Goal: Information Seeking & Learning: Learn about a topic

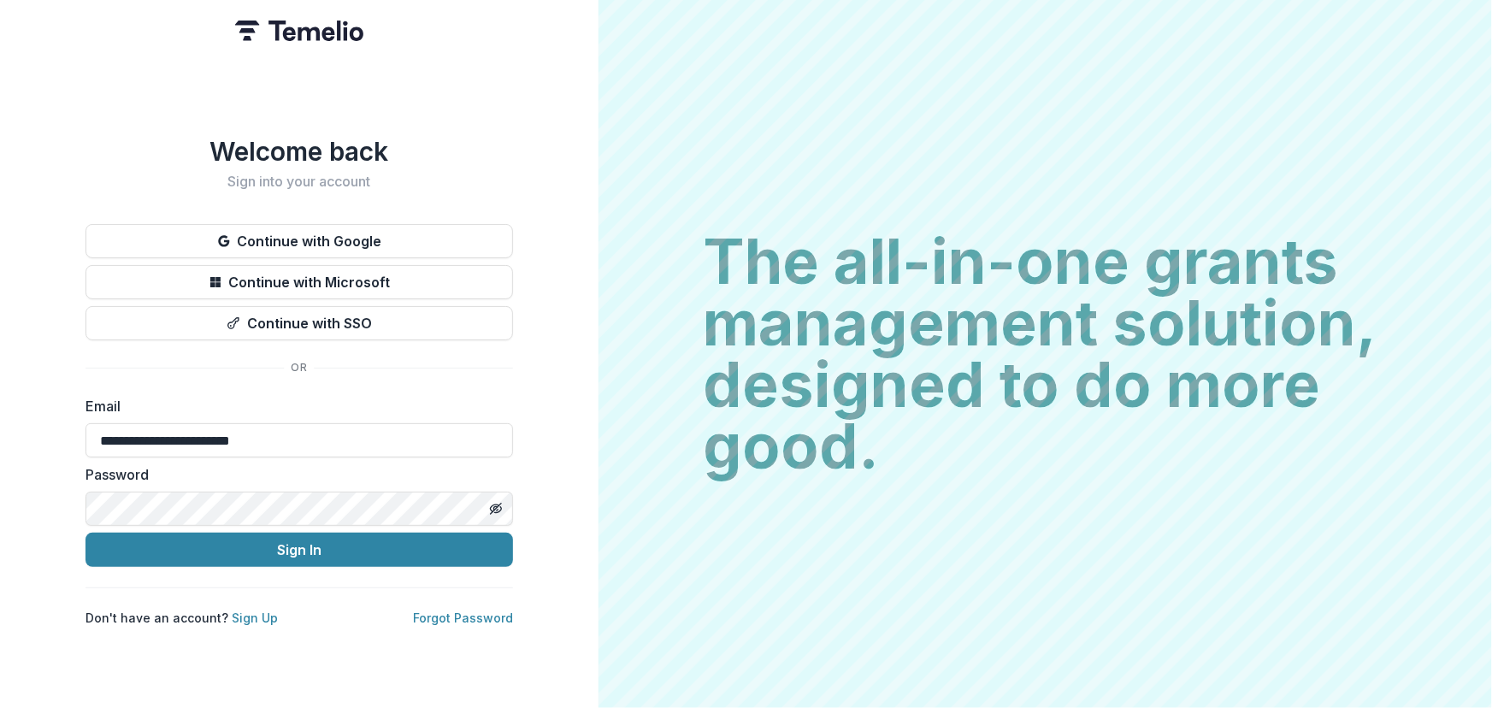
type input "**********"
click at [85, 533] on button "Sign In" at bounding box center [298, 550] width 427 height 34
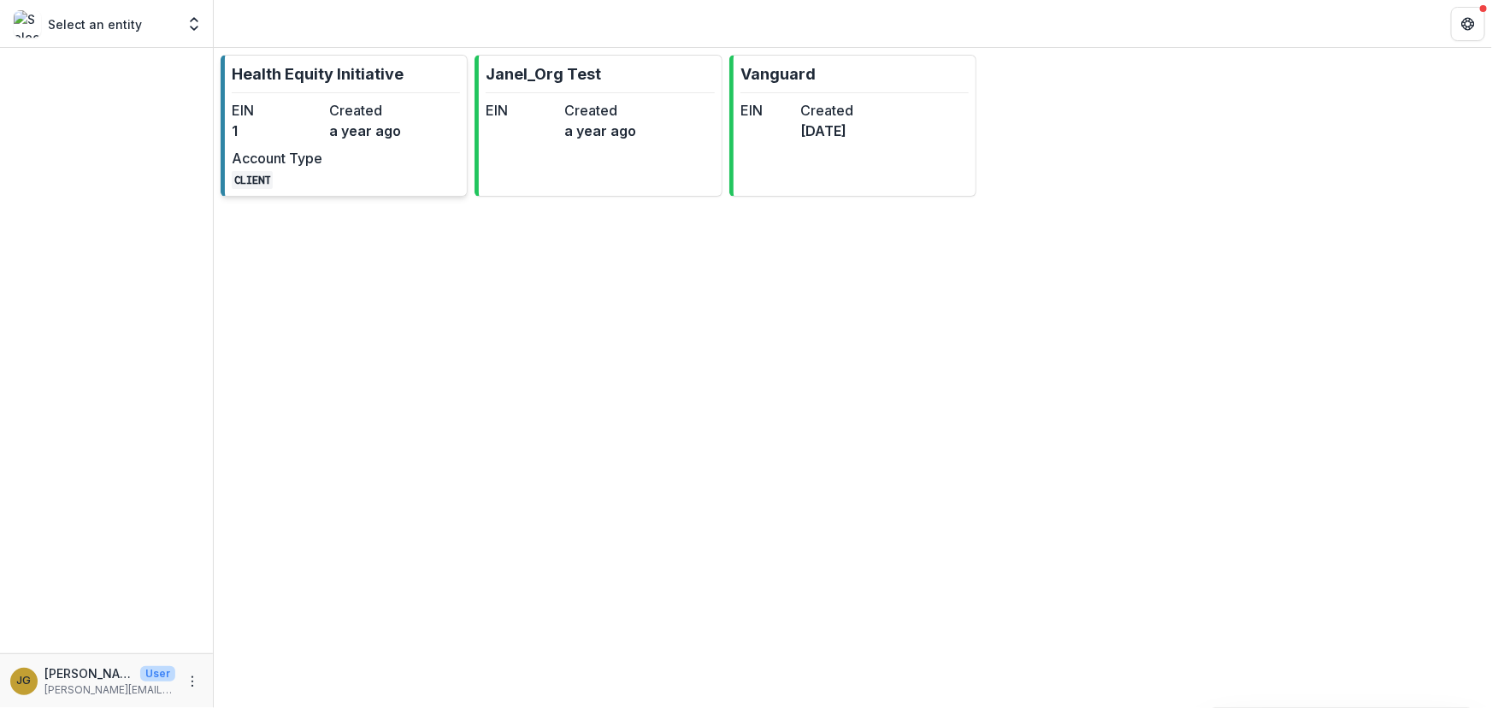
click at [332, 73] on p "Health Equity Initiative" at bounding box center [318, 73] width 172 height 23
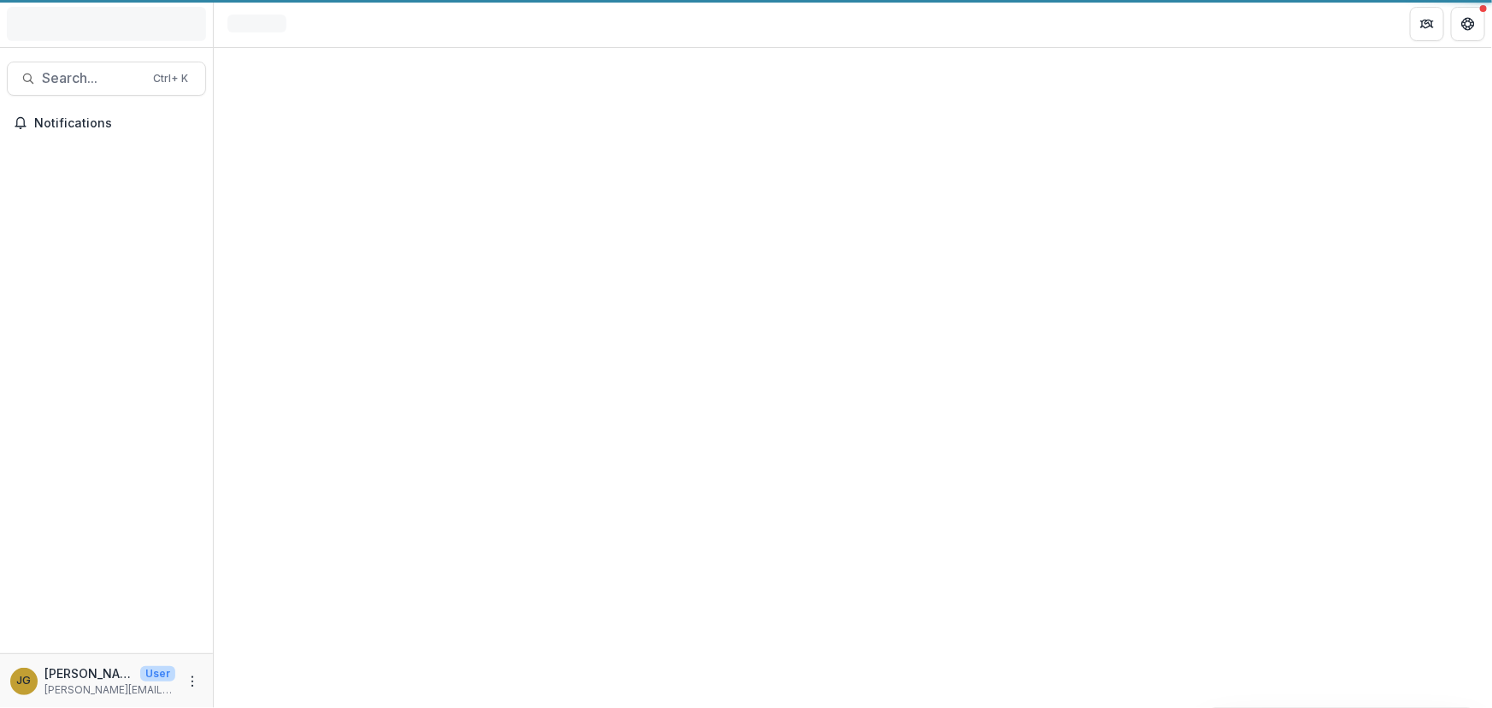
click at [332, 73] on div at bounding box center [853, 378] width 1278 height 660
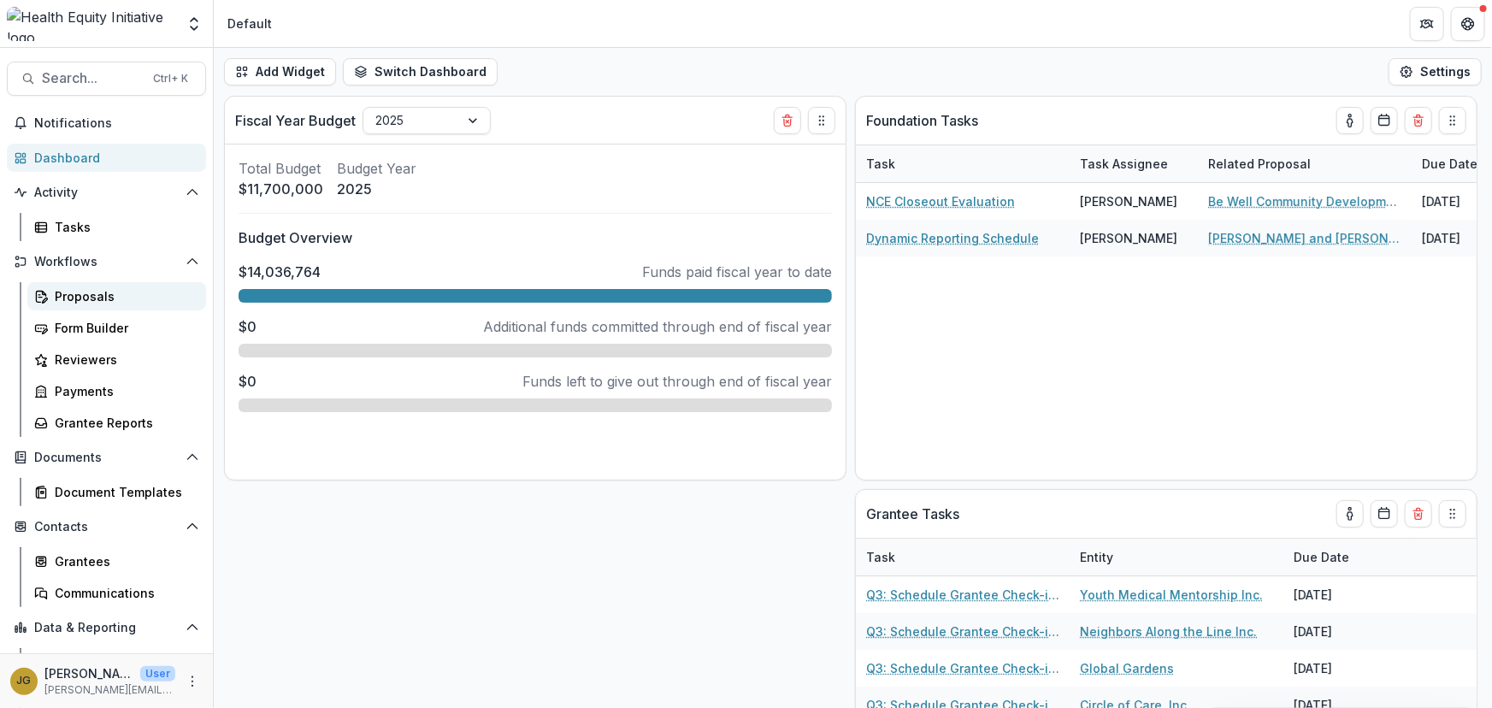
click at [79, 295] on div "Proposals" at bounding box center [124, 296] width 138 height 18
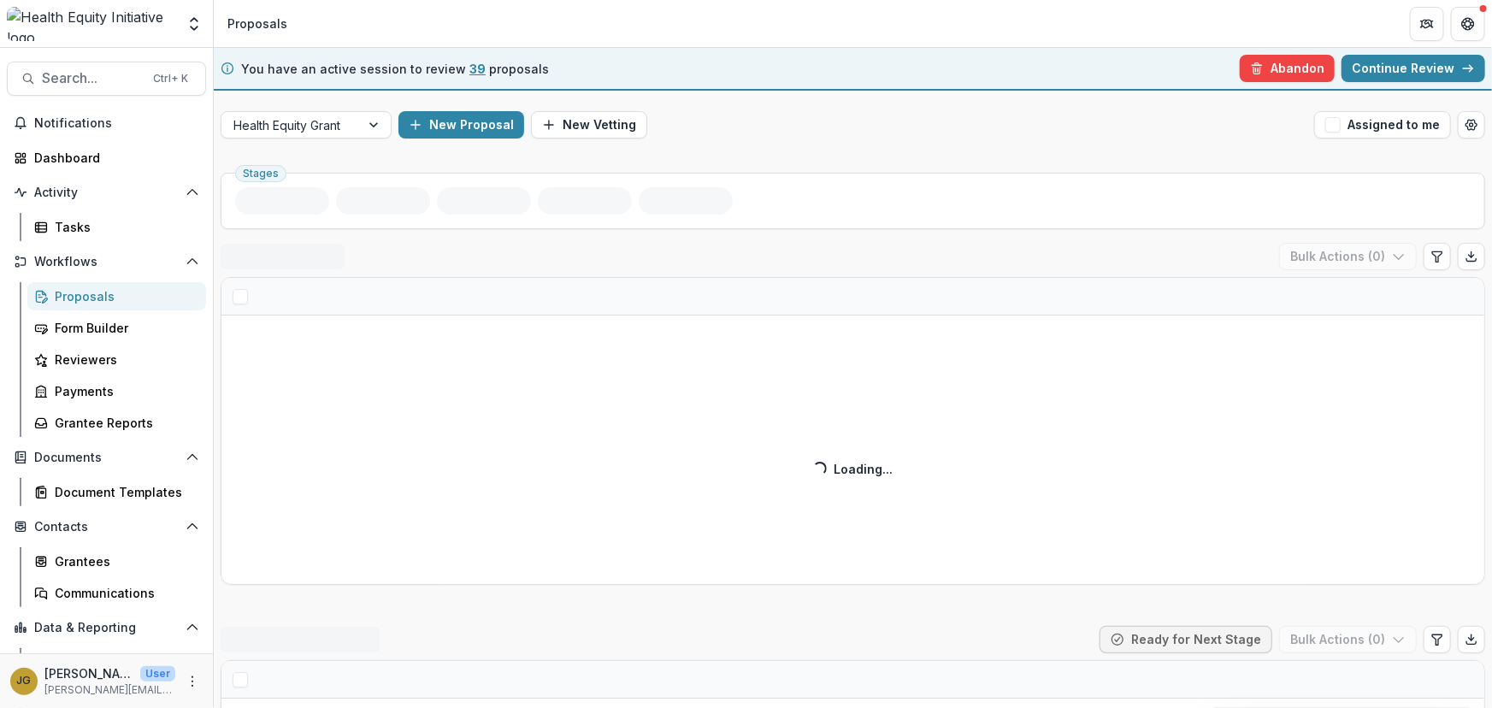
click at [1387, 67] on link "Continue Review" at bounding box center [1413, 68] width 144 height 27
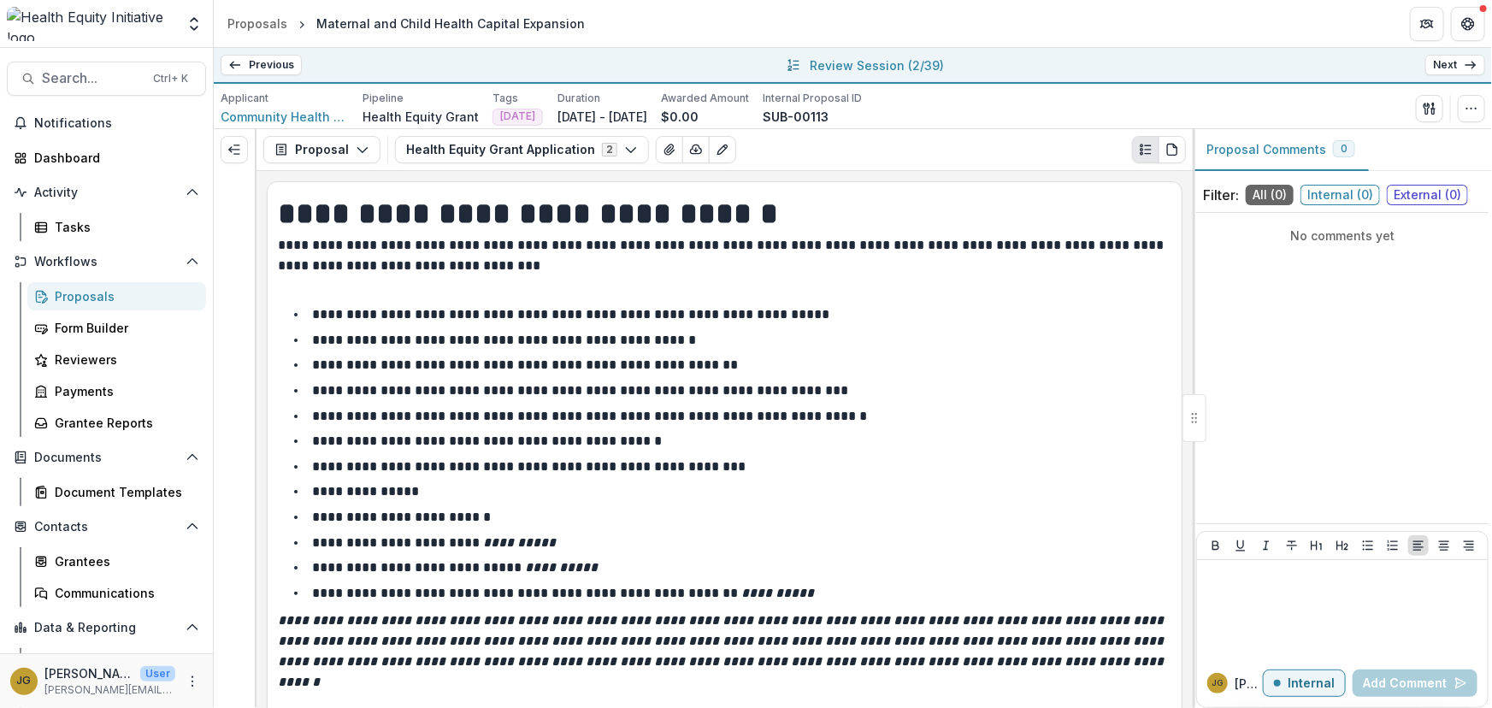
click at [248, 60] on link "Previous" at bounding box center [261, 65] width 81 height 21
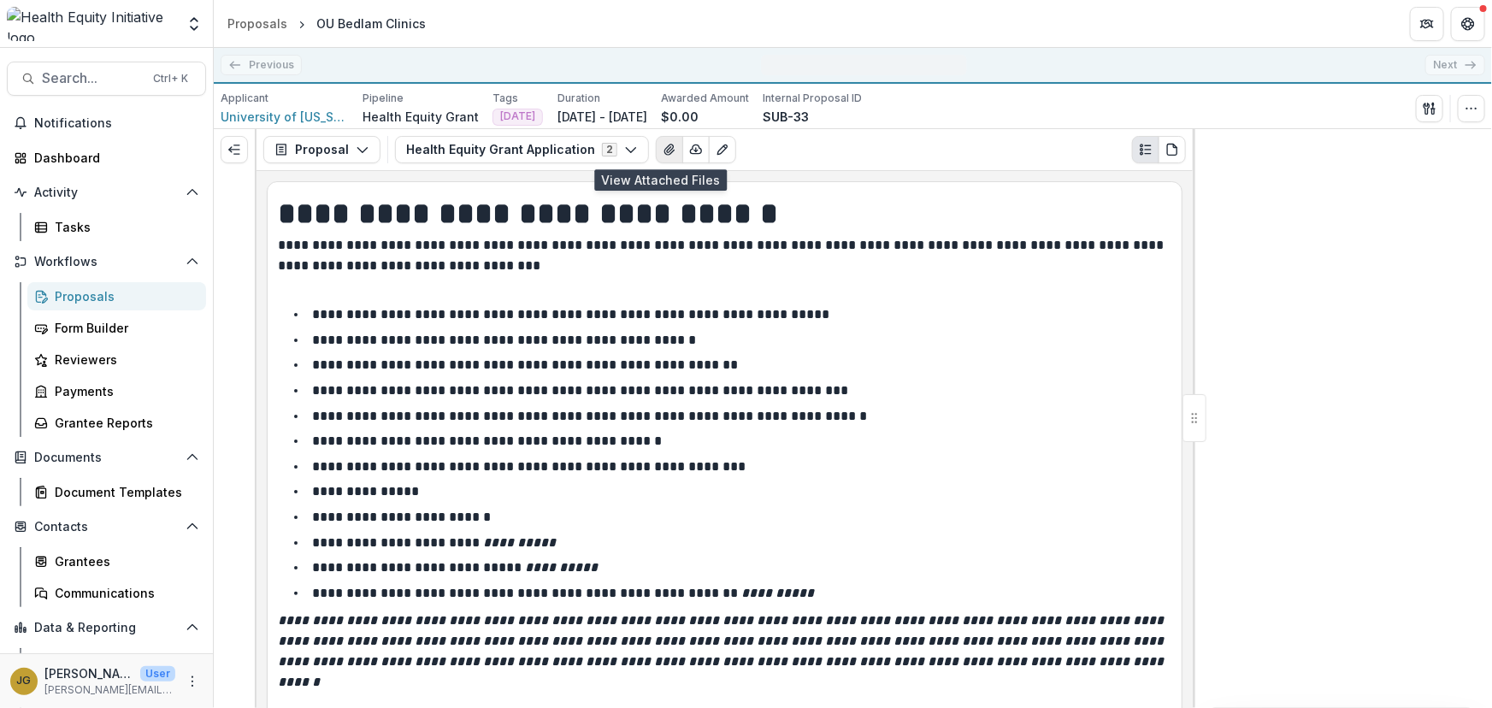
click at [664, 150] on icon "View Attached Files" at bounding box center [668, 149] width 9 height 10
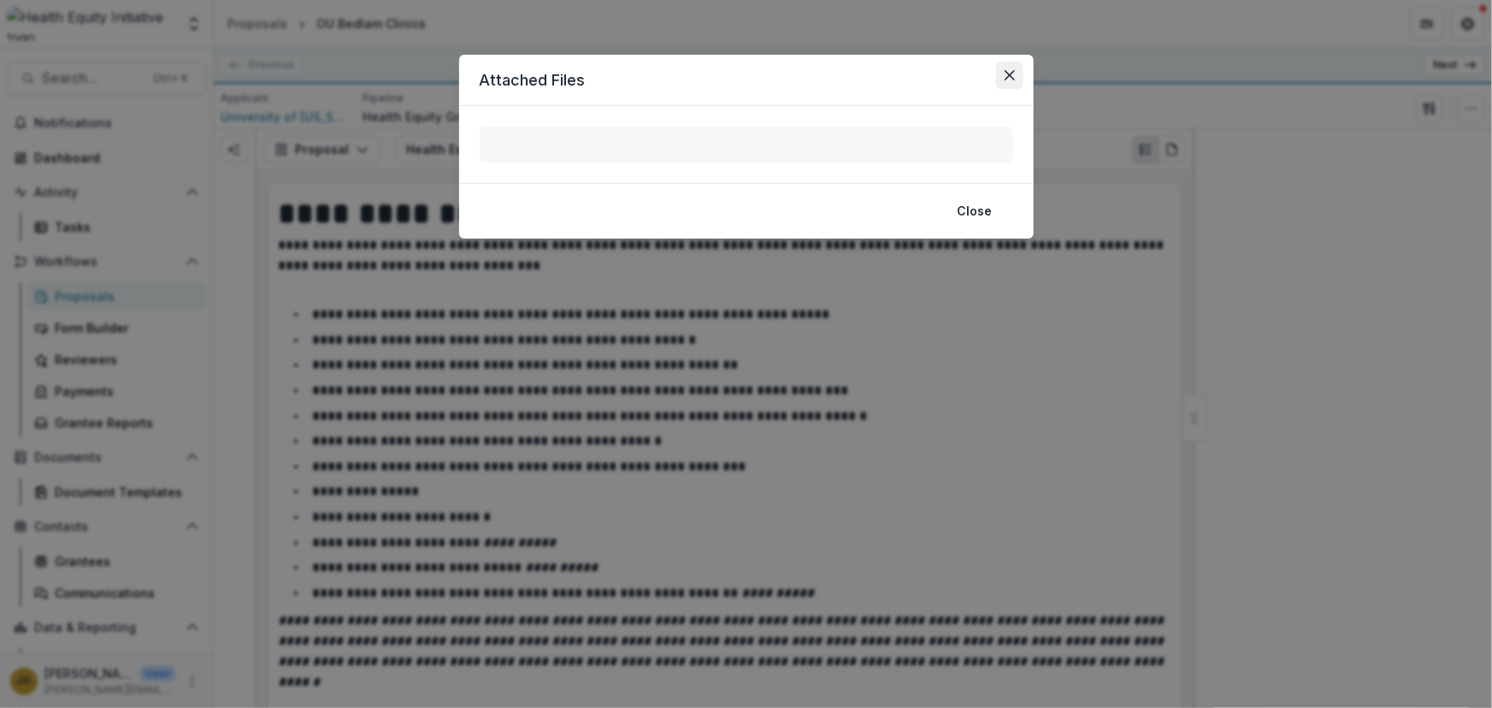
click at [1007, 74] on icon "Close" at bounding box center [1009, 75] width 10 height 10
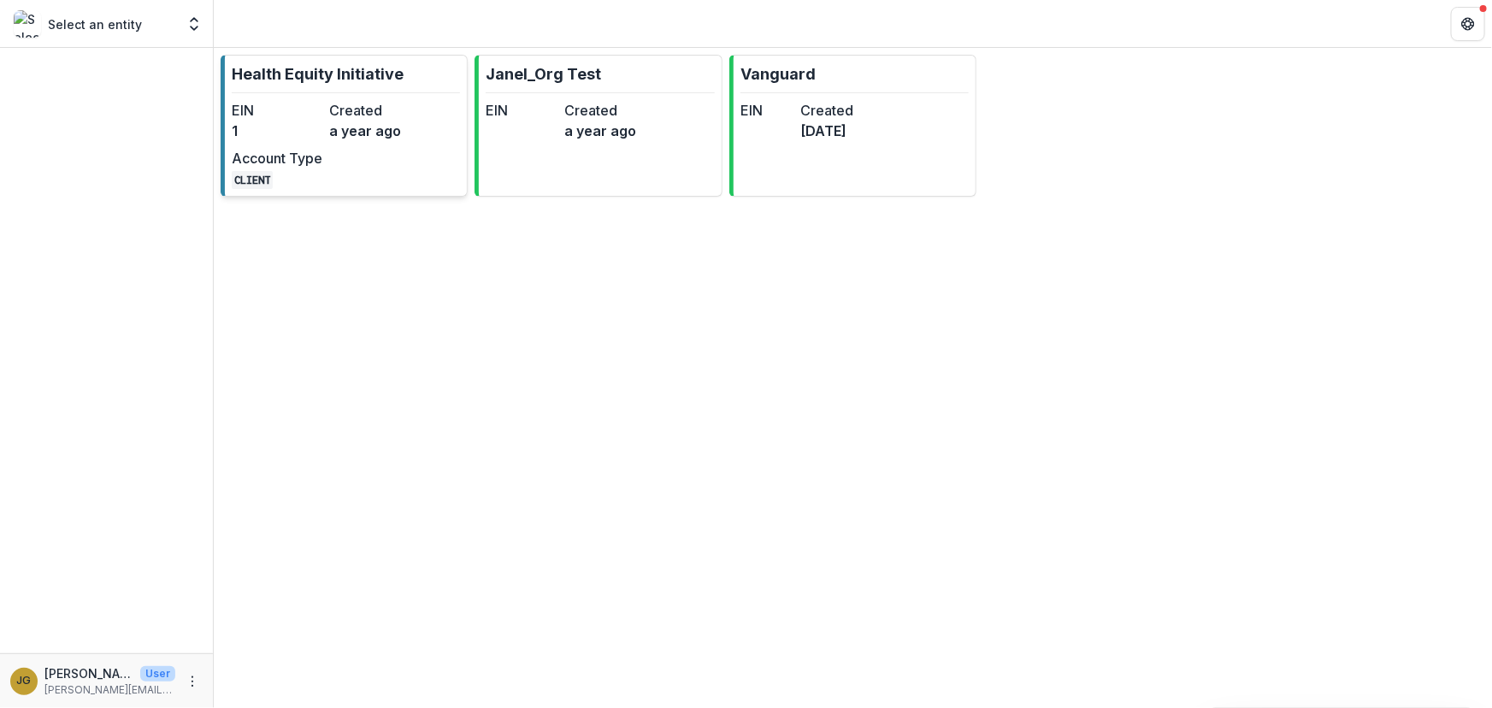
click at [268, 77] on p "Health Equity Initiative" at bounding box center [318, 73] width 172 height 23
click at [268, 77] on div "Health Equity Initiative EIN 1 Created a year ago Account Type CLIENT Janel_Org…" at bounding box center [853, 378] width 1278 height 660
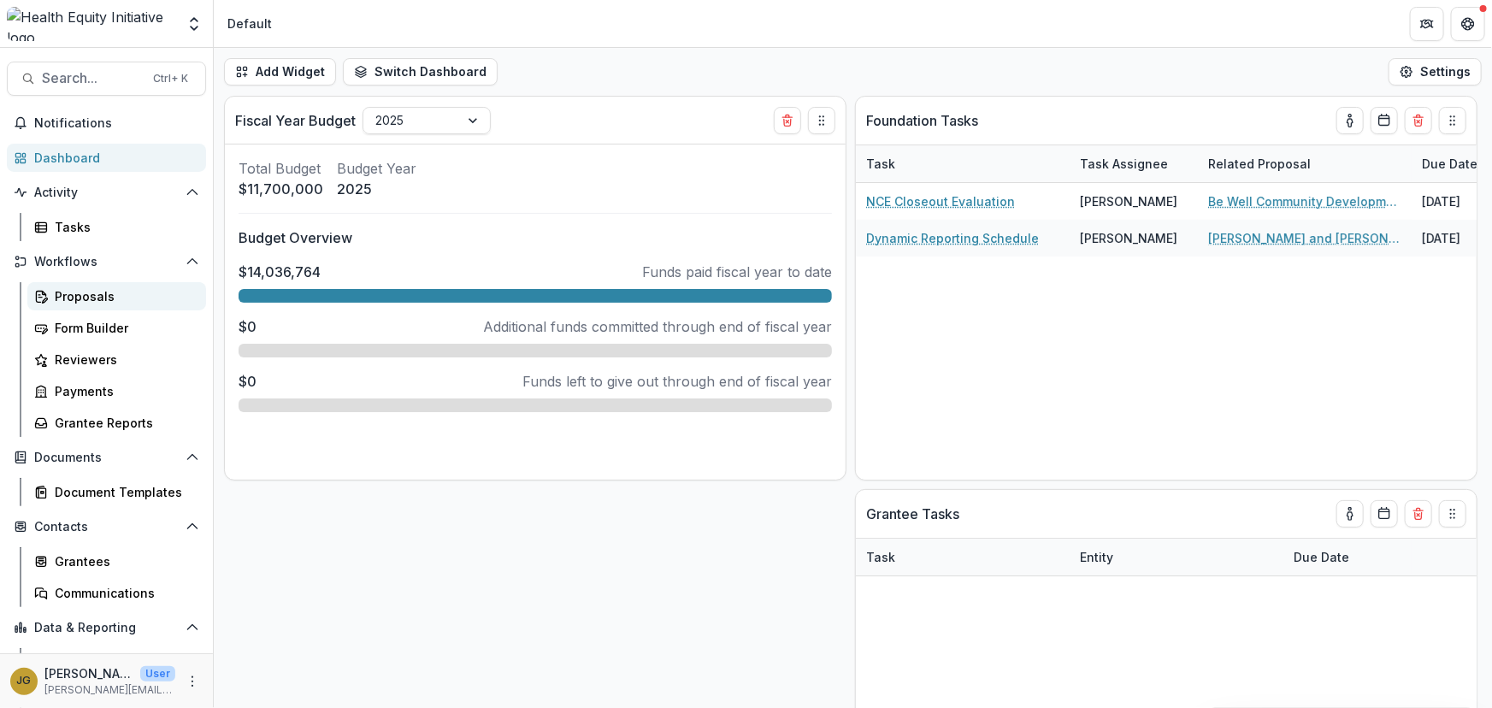
click at [85, 292] on div "Proposals" at bounding box center [124, 296] width 138 height 18
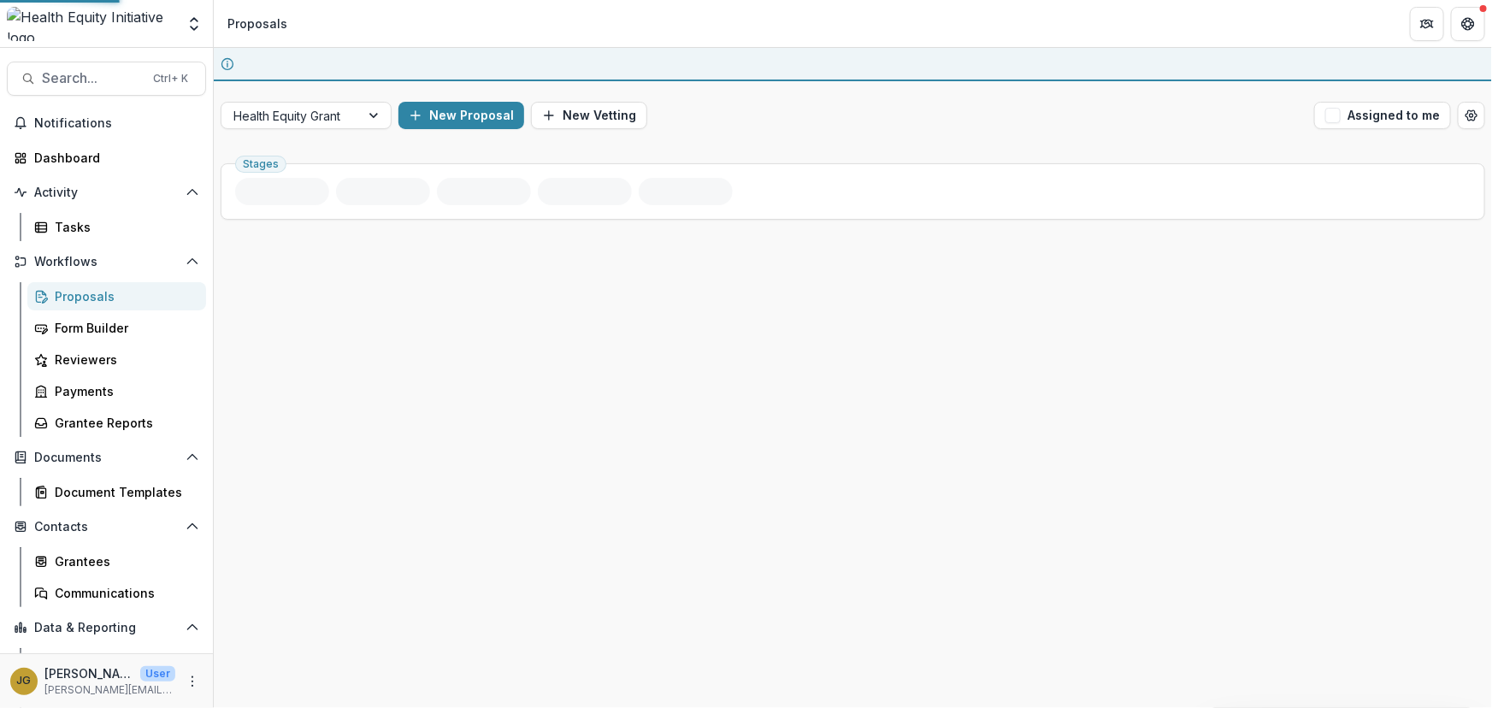
click at [85, 292] on div "Proposals" at bounding box center [124, 296] width 138 height 18
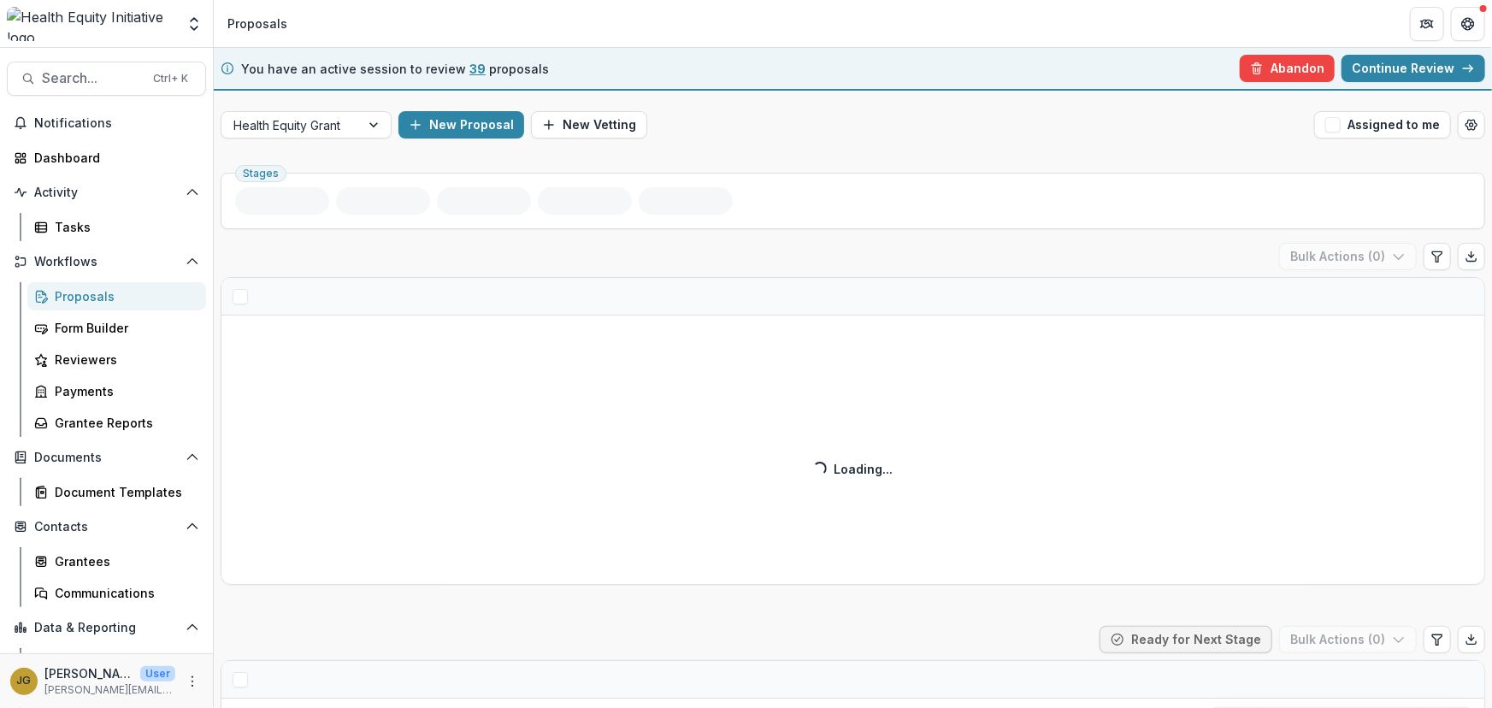
click at [1376, 68] on link "Continue Review" at bounding box center [1413, 68] width 144 height 27
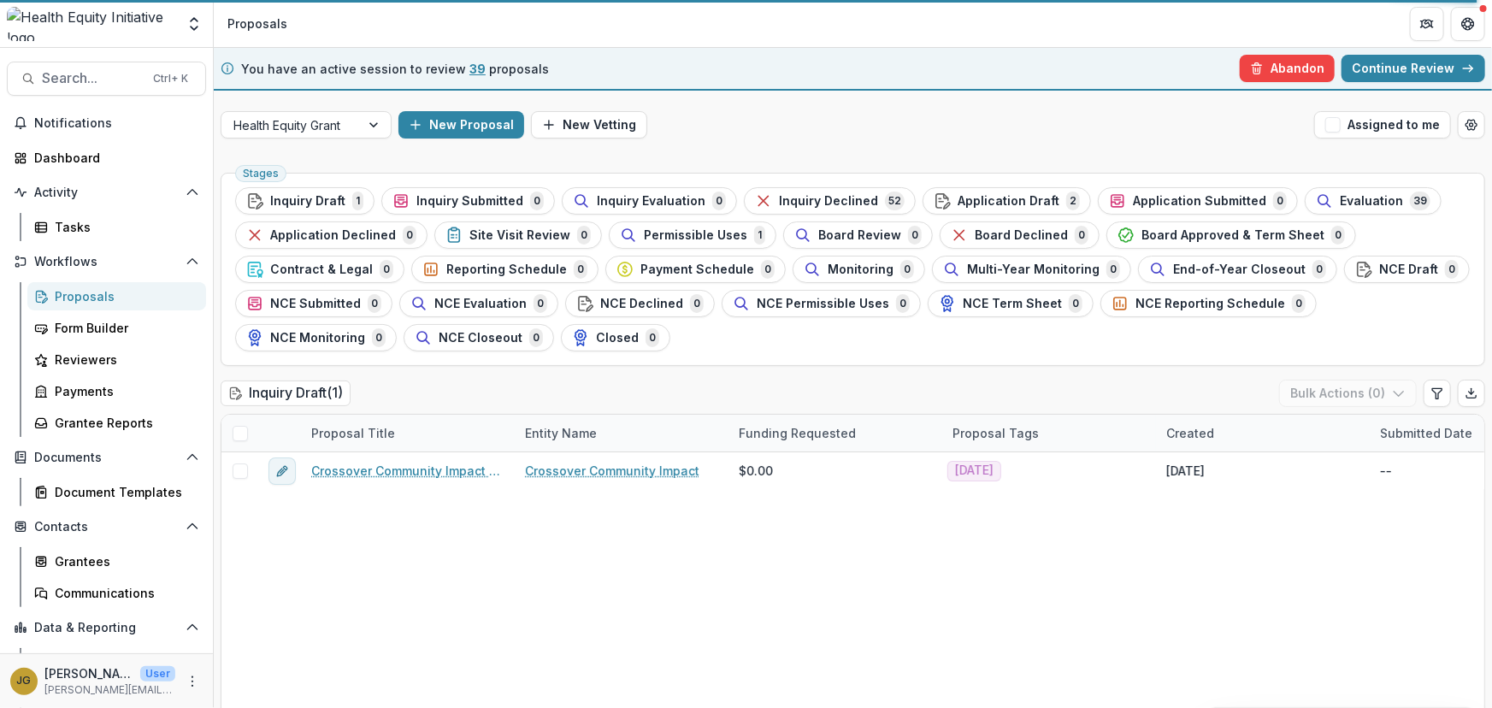
click at [1375, 68] on link "Continue Review" at bounding box center [1413, 68] width 144 height 27
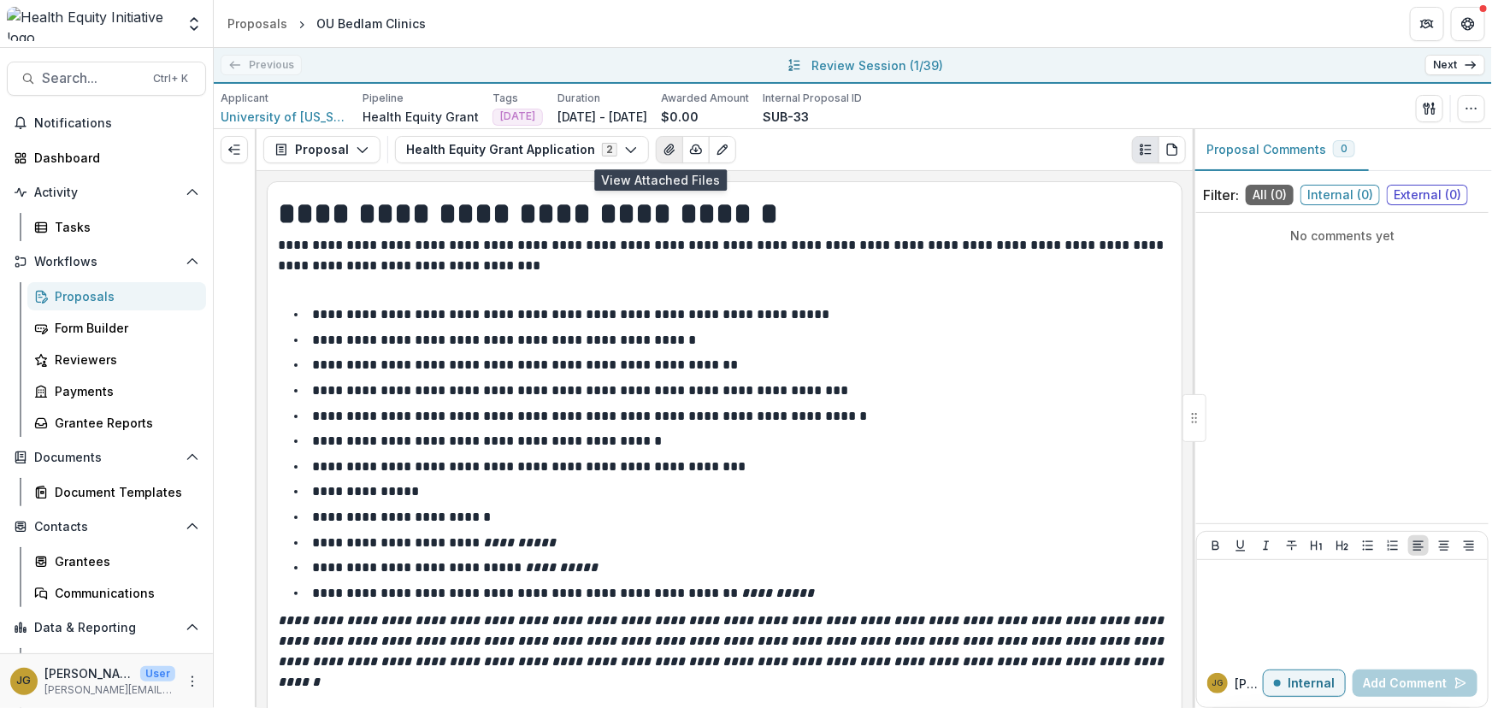
click at [664, 154] on icon "View Attached Files" at bounding box center [668, 149] width 9 height 10
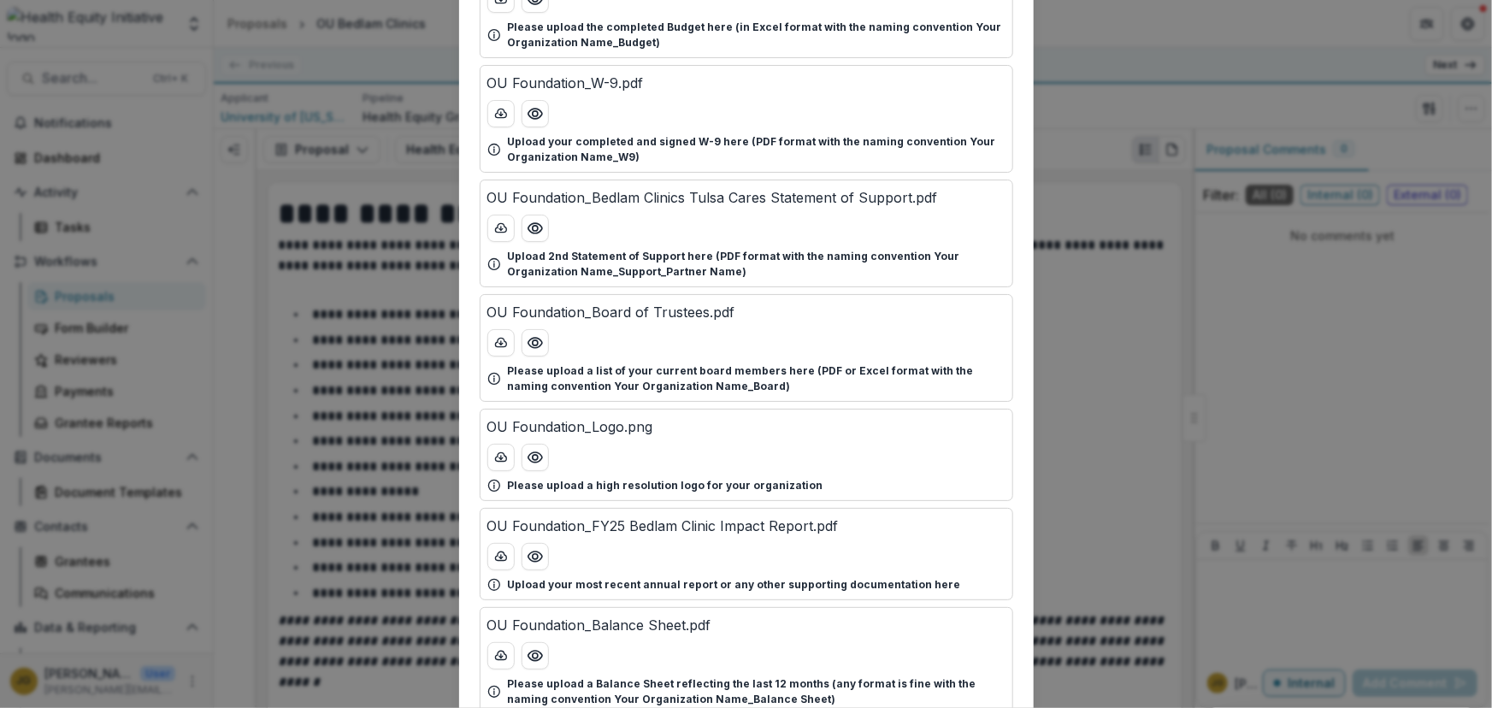
scroll to position [769, 0]
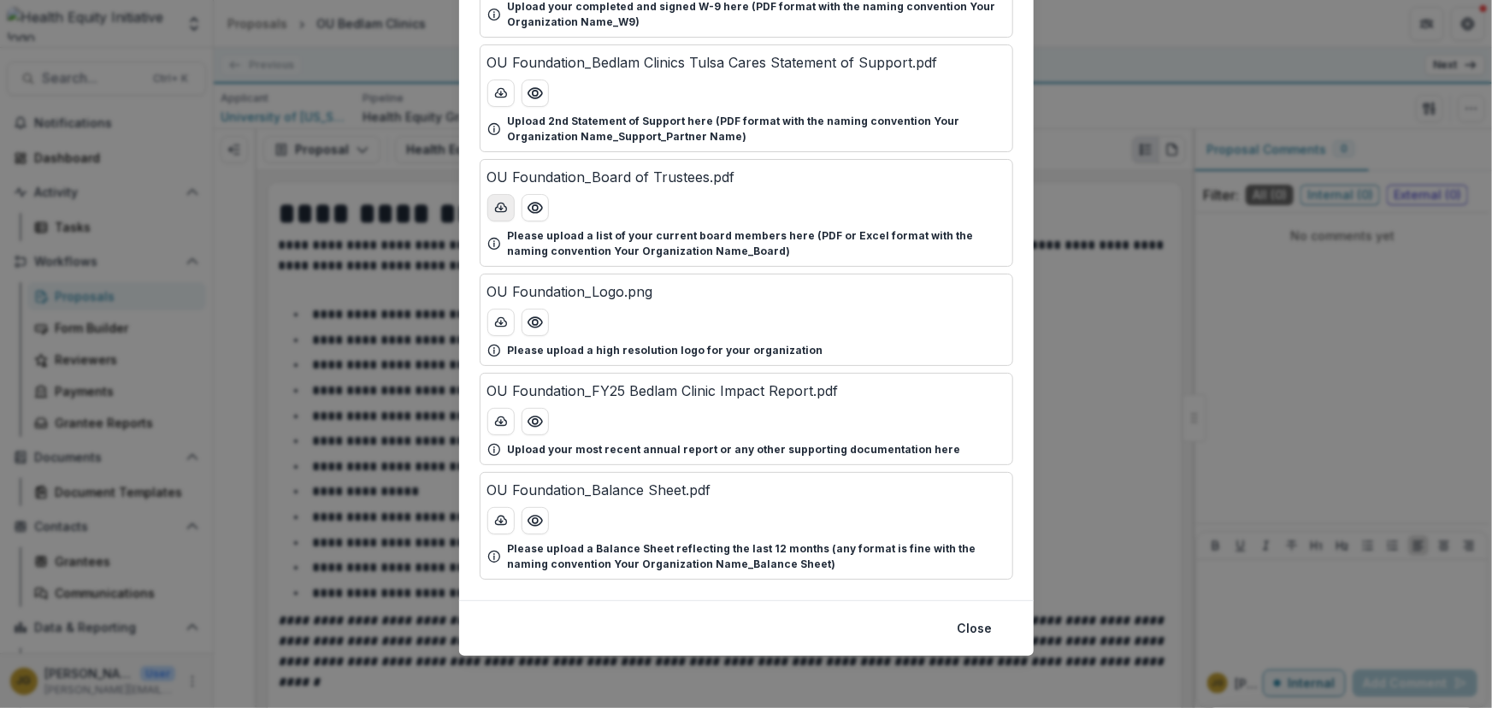
click at [498, 210] on icon "download-button" at bounding box center [500, 207] width 11 height 9
click at [1177, 69] on div "Attached Files OU Foundation_Bedlam Clinics TCMS Statement of Support.pdf Uploa…" at bounding box center [746, 354] width 1492 height 708
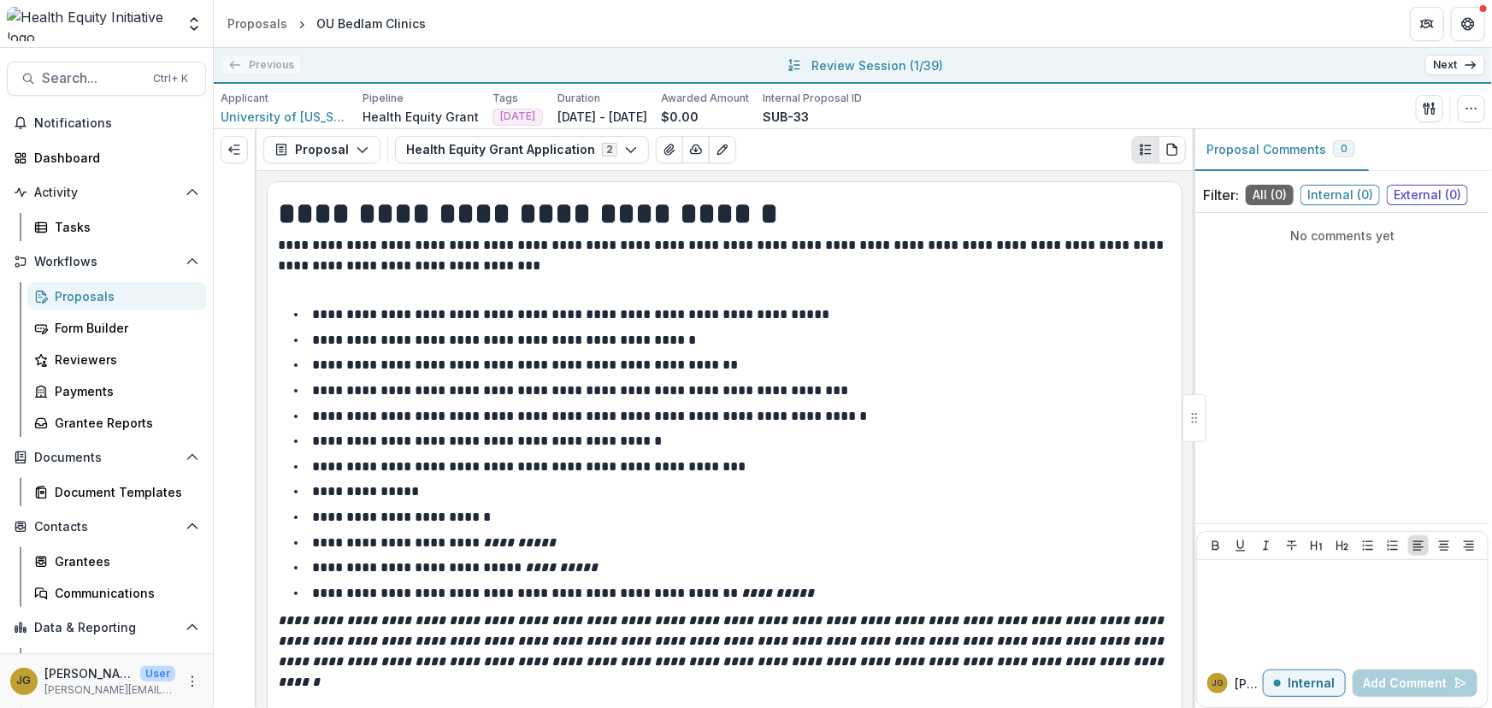
click at [1436, 60] on link "Next" at bounding box center [1455, 65] width 60 height 21
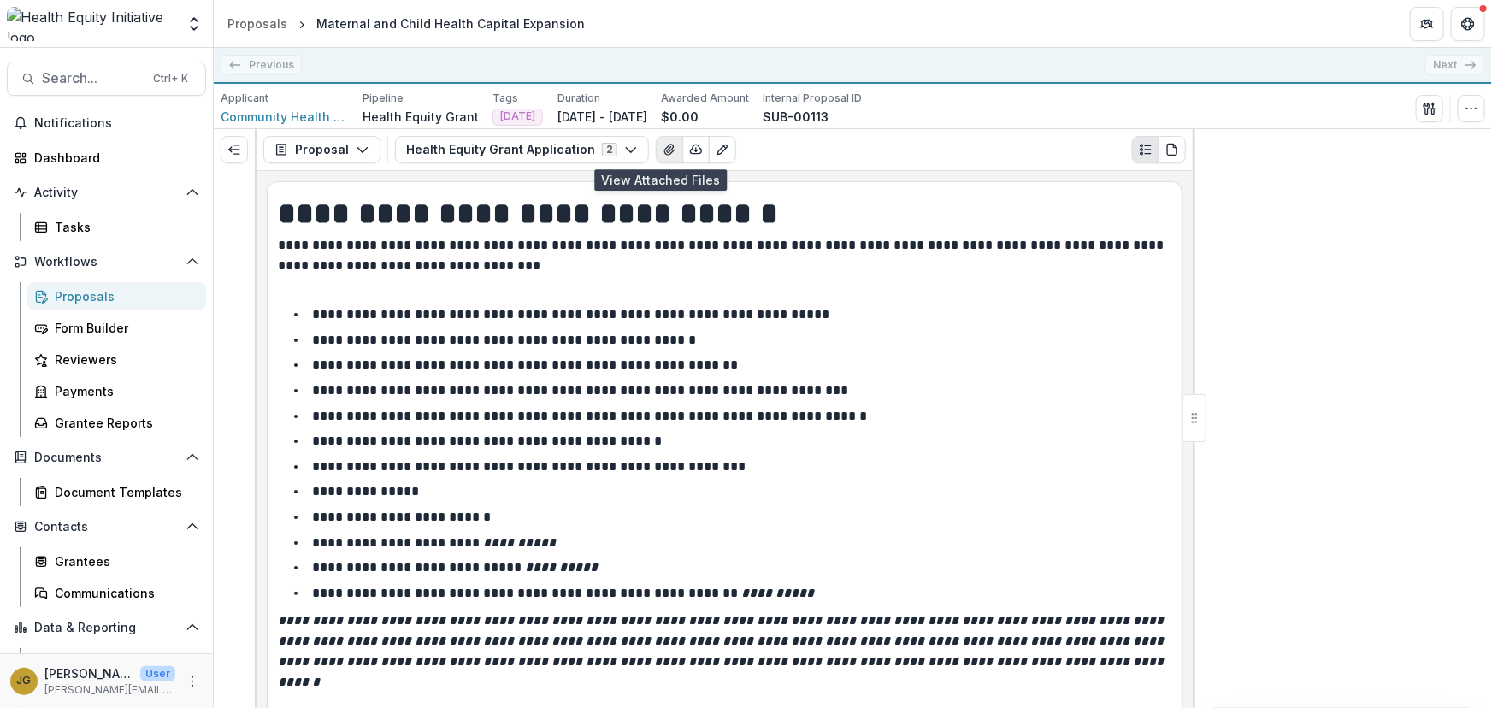
click at [664, 147] on icon "View Attached Files" at bounding box center [668, 149] width 9 height 10
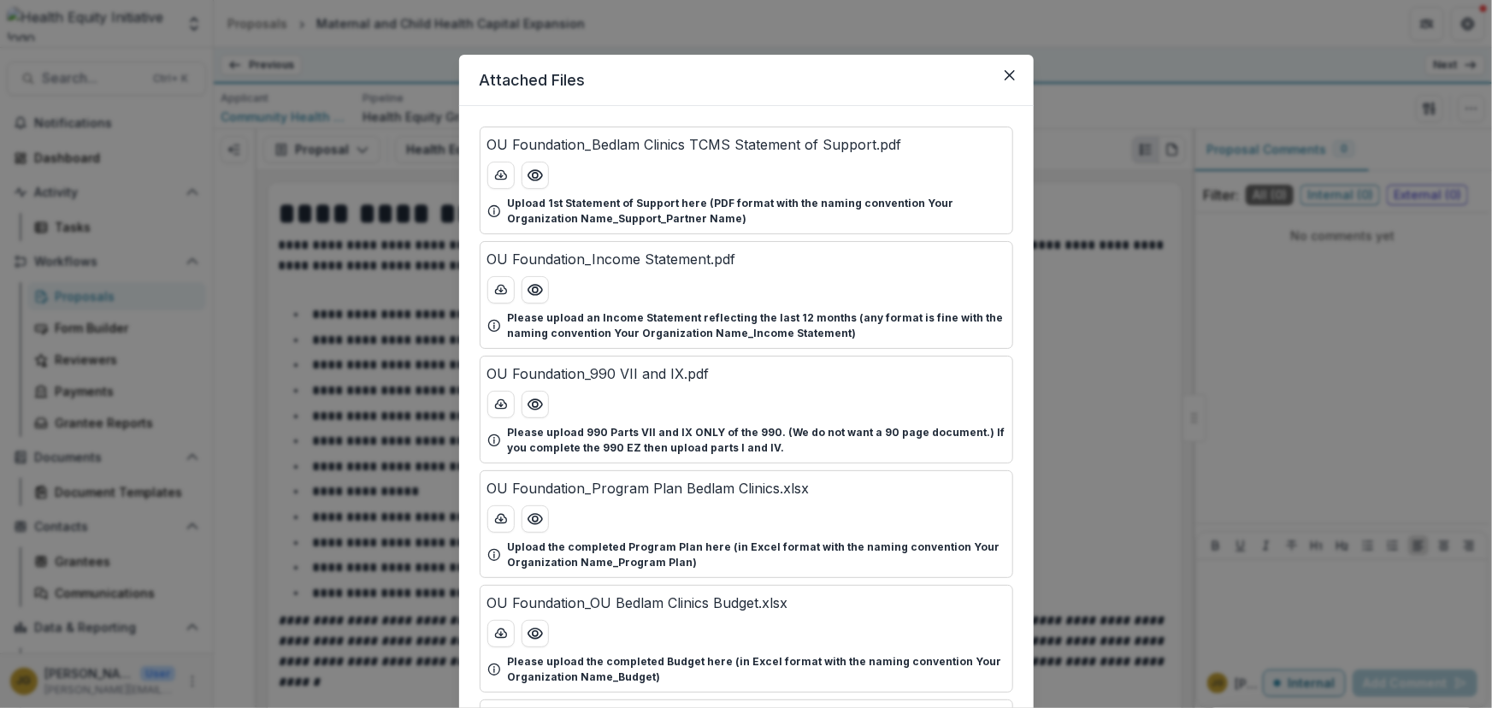
click at [1115, 274] on div "Attached Files OU Foundation_Bedlam Clinics TCMS Statement of Support.pdf Uploa…" at bounding box center [746, 354] width 1492 height 708
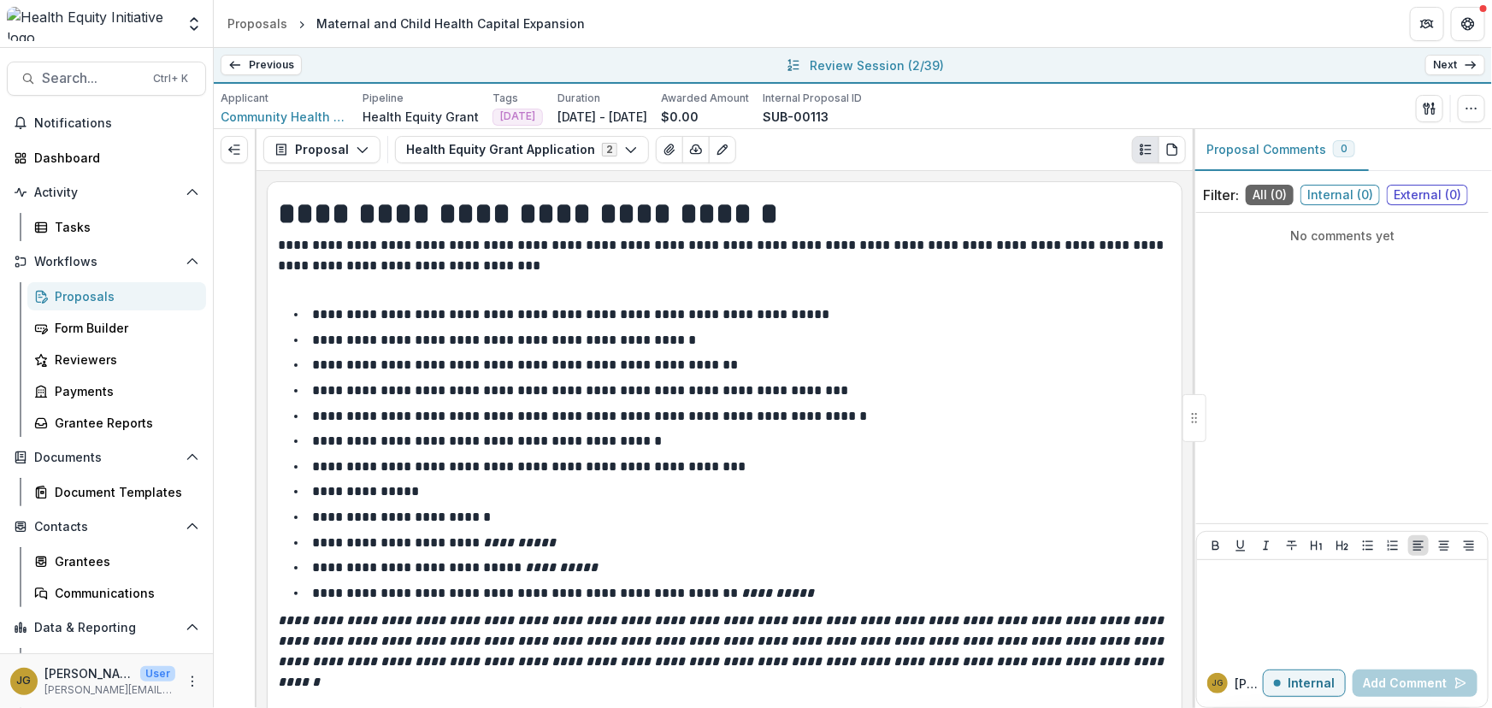
click at [1446, 68] on link "Next" at bounding box center [1455, 65] width 60 height 21
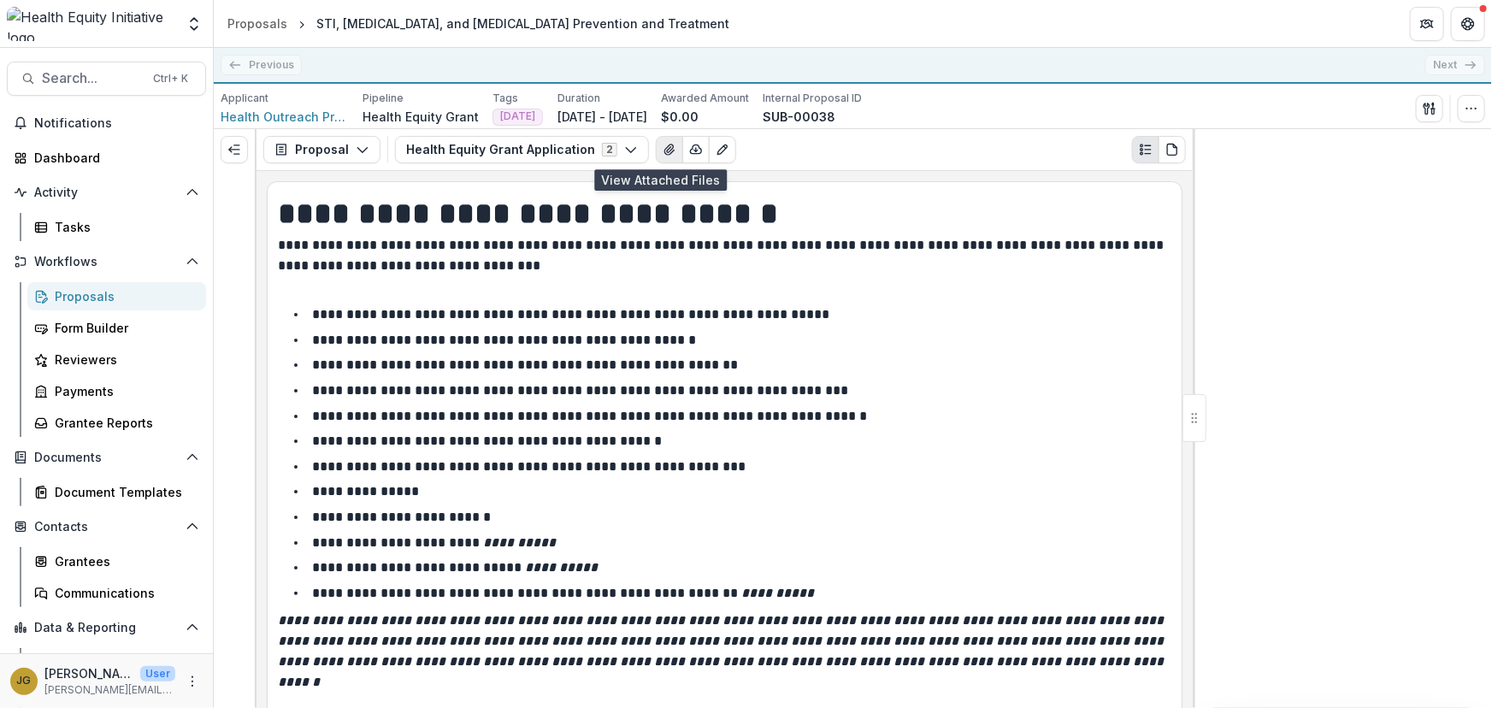
click at [663, 149] on icon "View Attached Files" at bounding box center [670, 150] width 14 height 14
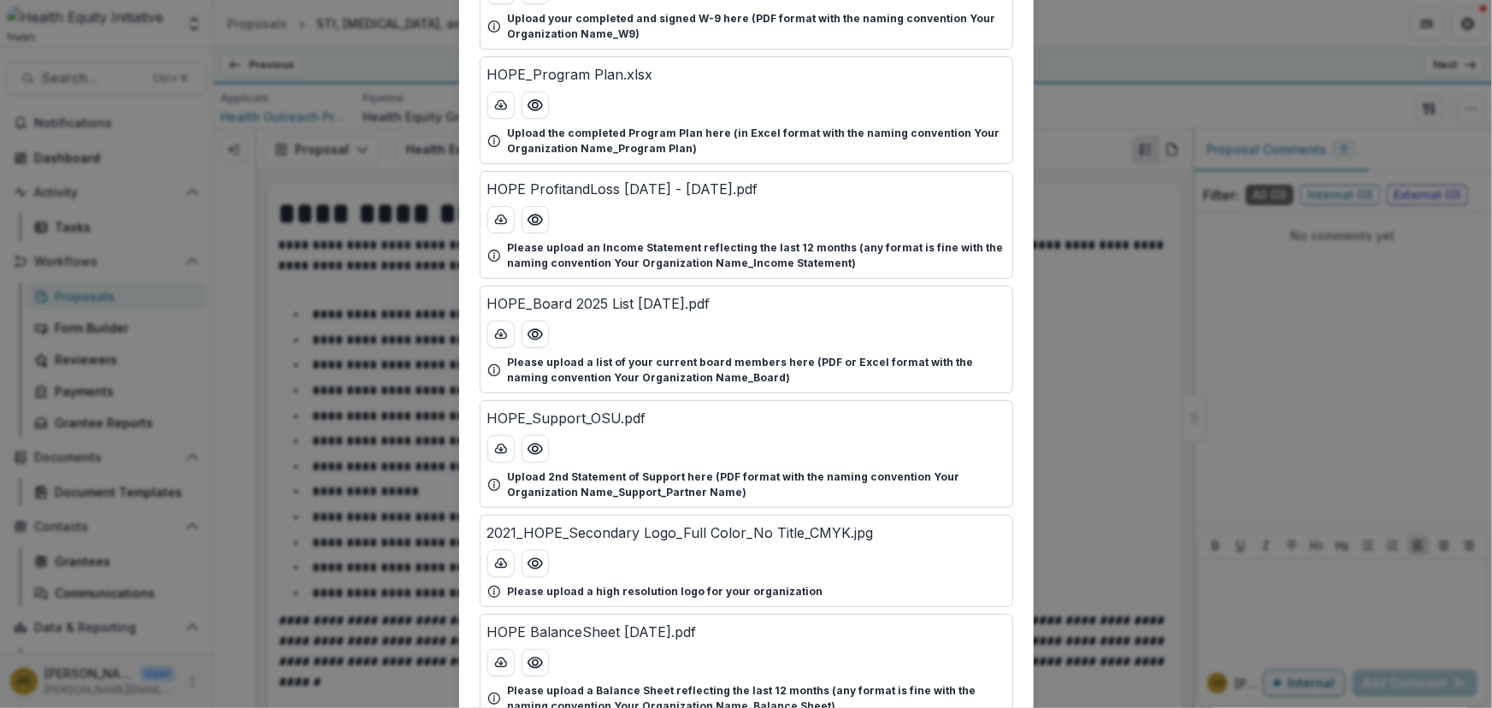
scroll to position [178, 0]
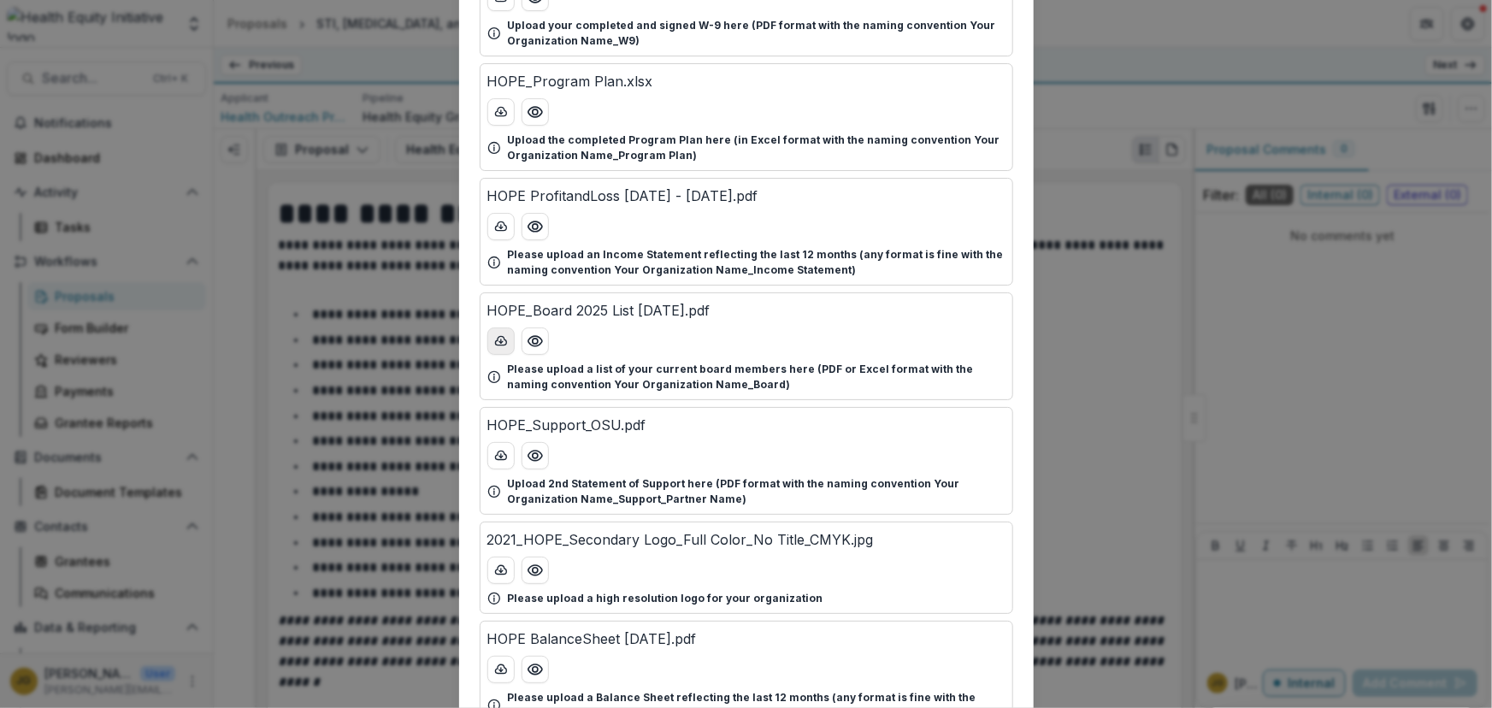
click at [499, 341] on polyline "download-button" at bounding box center [500, 342] width 3 height 2
click at [1111, 281] on div "Attached Files HOPE_2025 Signed W-9.pdf Upload your completed and signed W-9 he…" at bounding box center [746, 354] width 1492 height 708
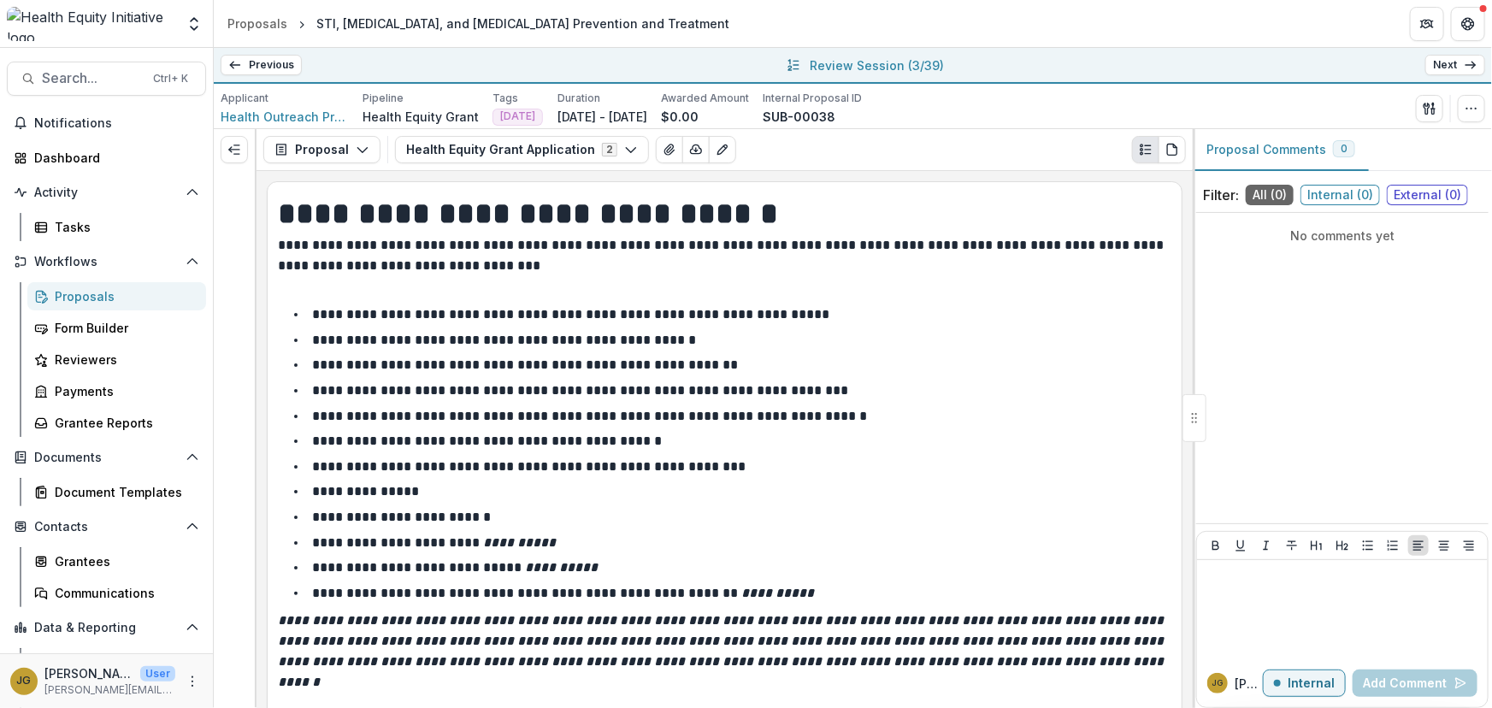
click at [276, 64] on link "Previous" at bounding box center [261, 65] width 81 height 21
click at [663, 150] on icon "View Attached Files" at bounding box center [670, 150] width 14 height 14
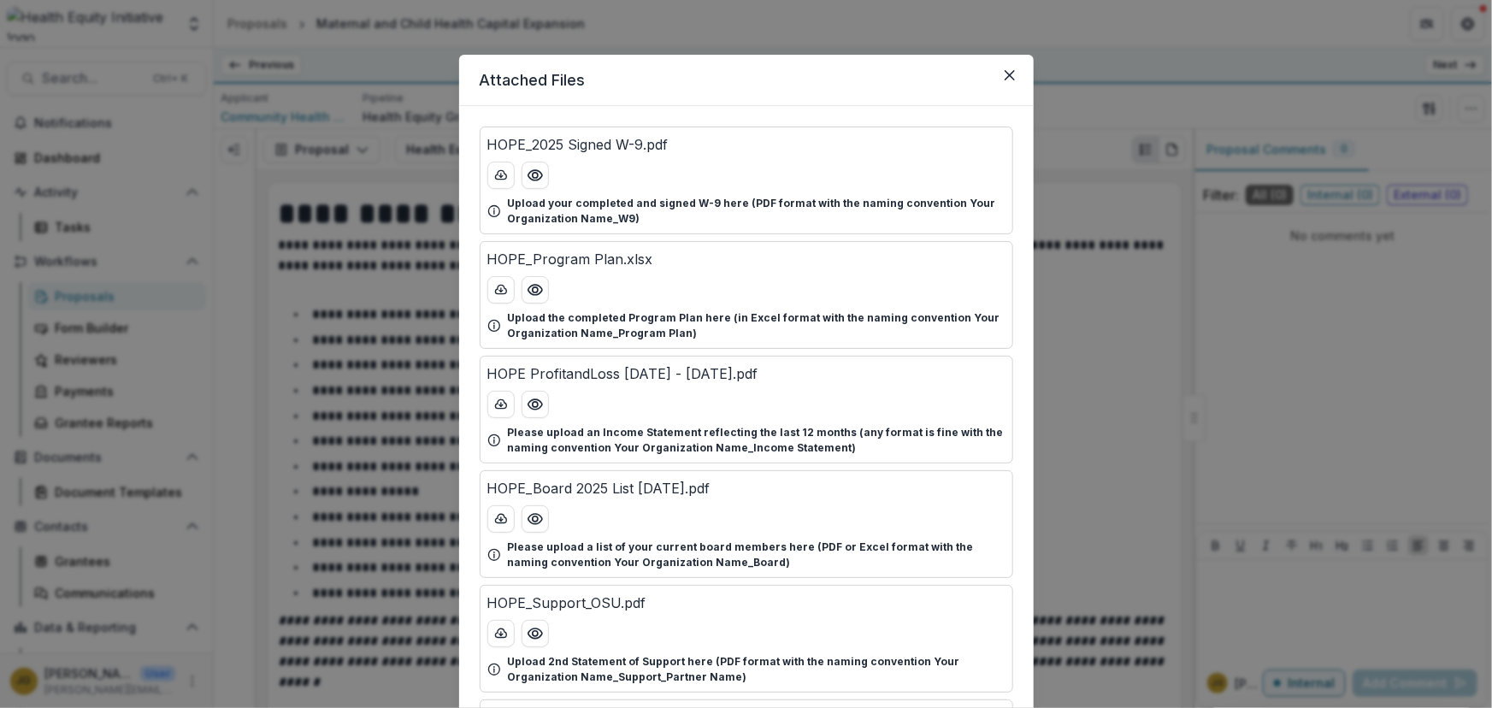
click at [901, 216] on p "Upload your completed and signed W-9 here (PDF format with the naming conventio…" at bounding box center [757, 211] width 498 height 31
click at [1014, 73] on button "Close" at bounding box center [1009, 75] width 27 height 27
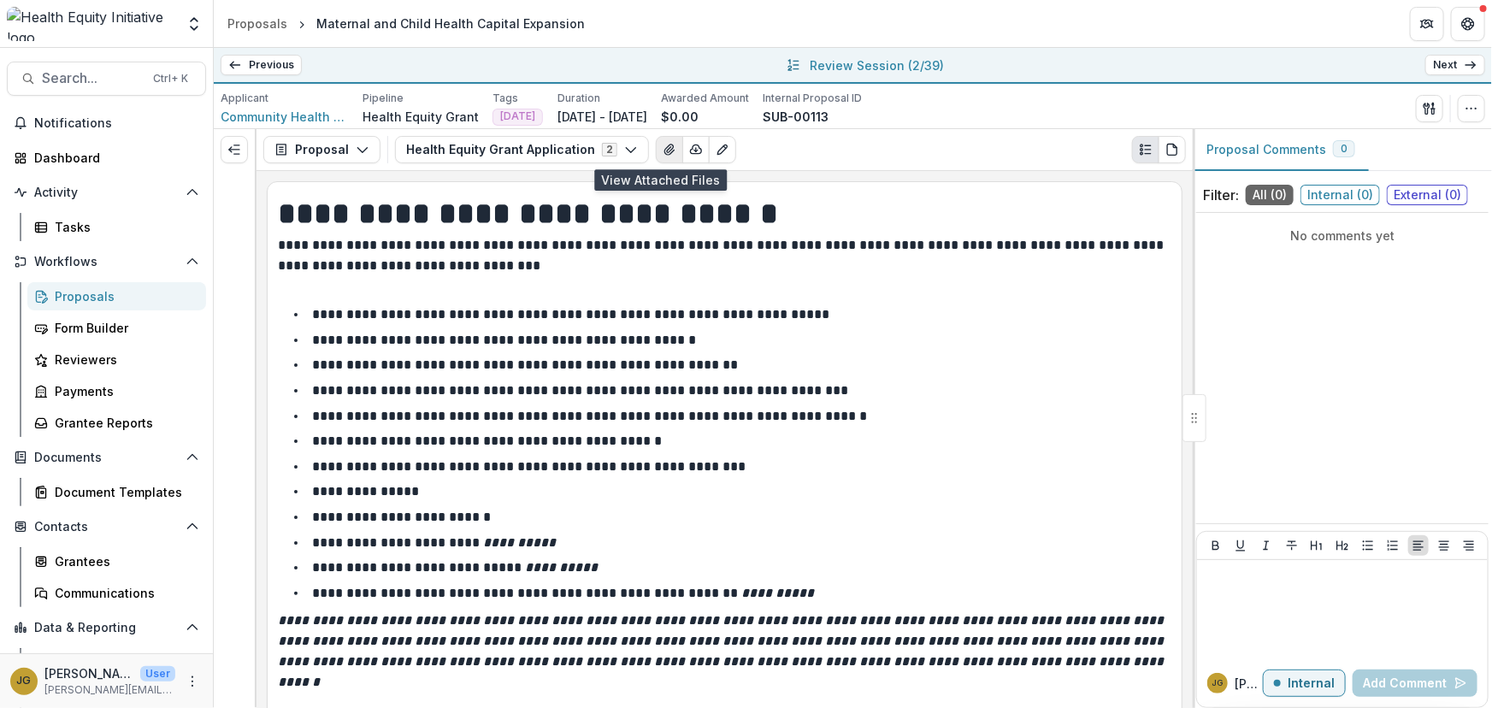
click at [664, 150] on icon "View Attached Files" at bounding box center [668, 149] width 9 height 10
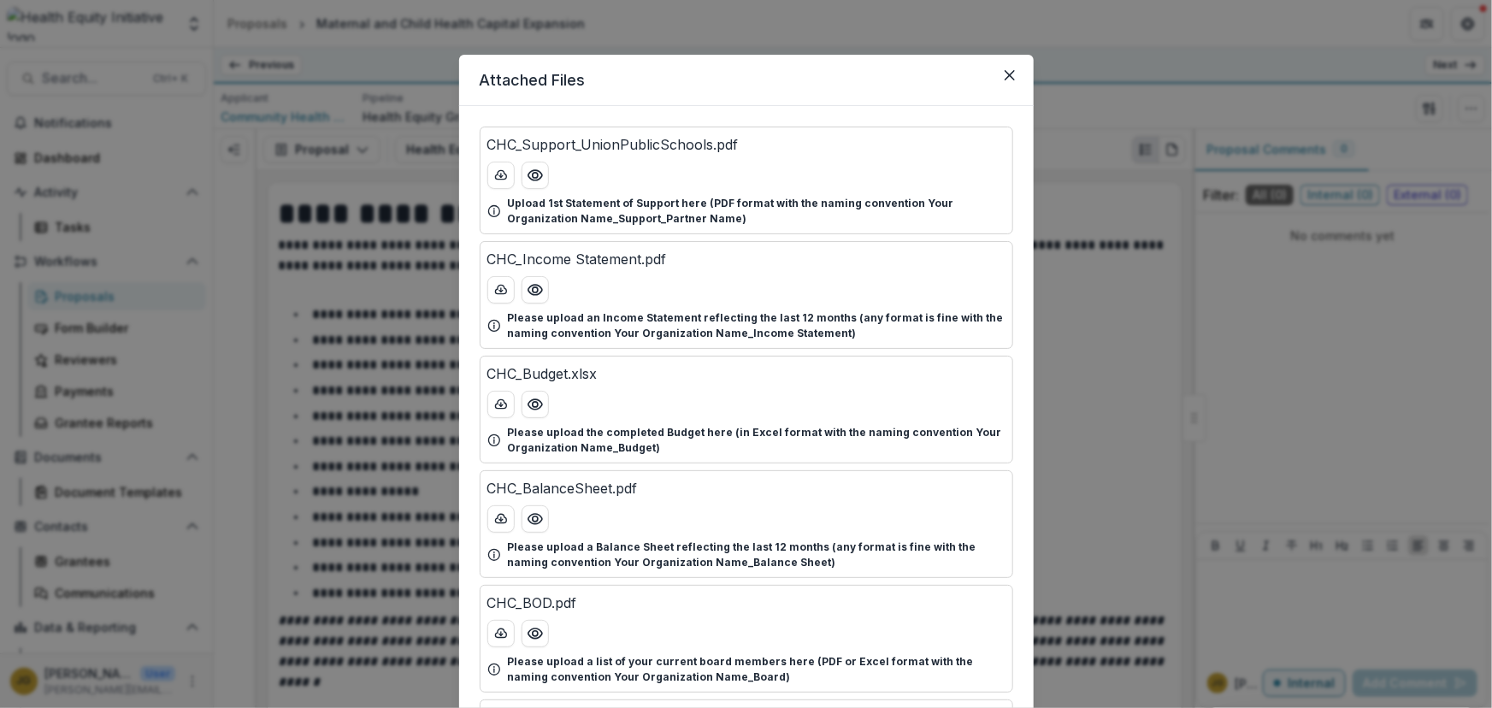
scroll to position [52, 0]
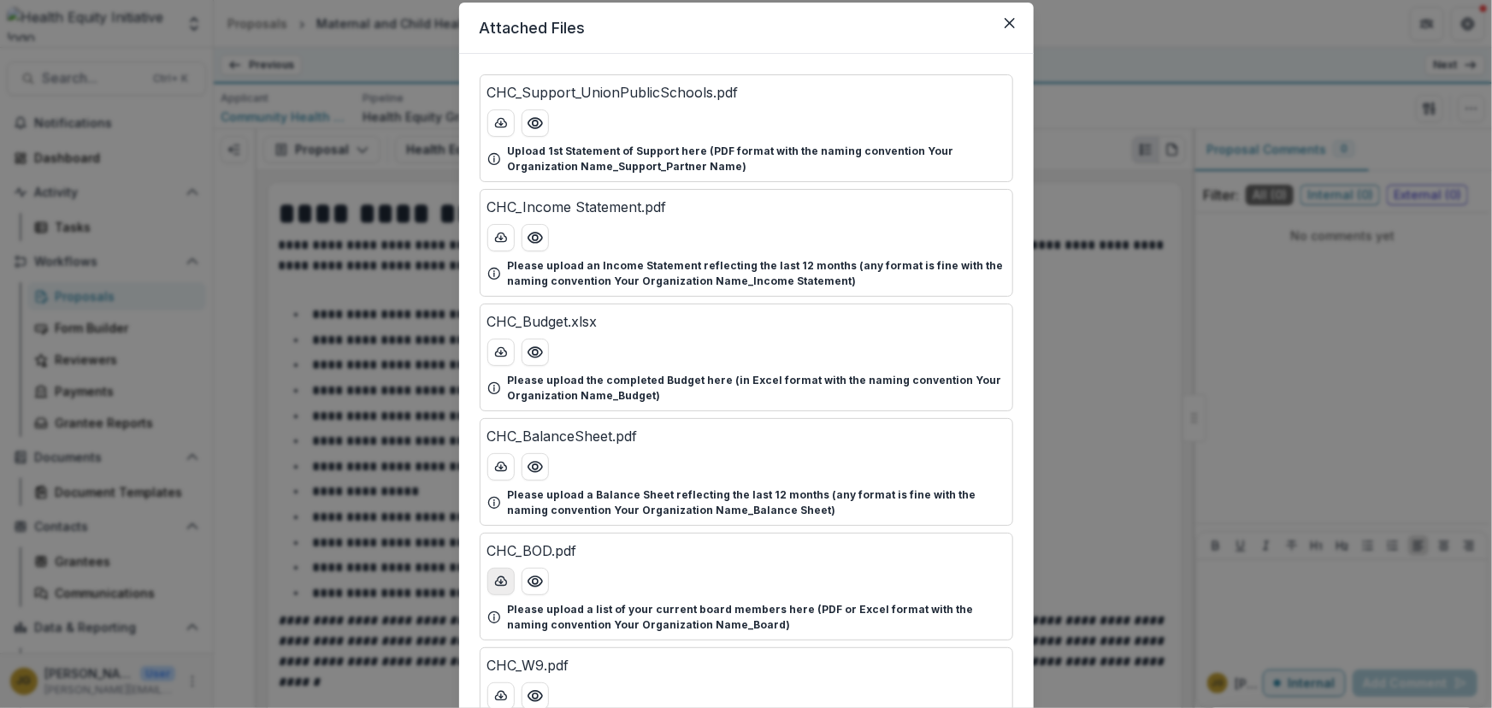
click at [501, 580] on line "download-button" at bounding box center [501, 581] width 0 height 3
click at [1111, 415] on div "Attached Files CHC_Support_UnionPublicSchools.pdf Upload 1st Statement of Suppo…" at bounding box center [746, 354] width 1492 height 708
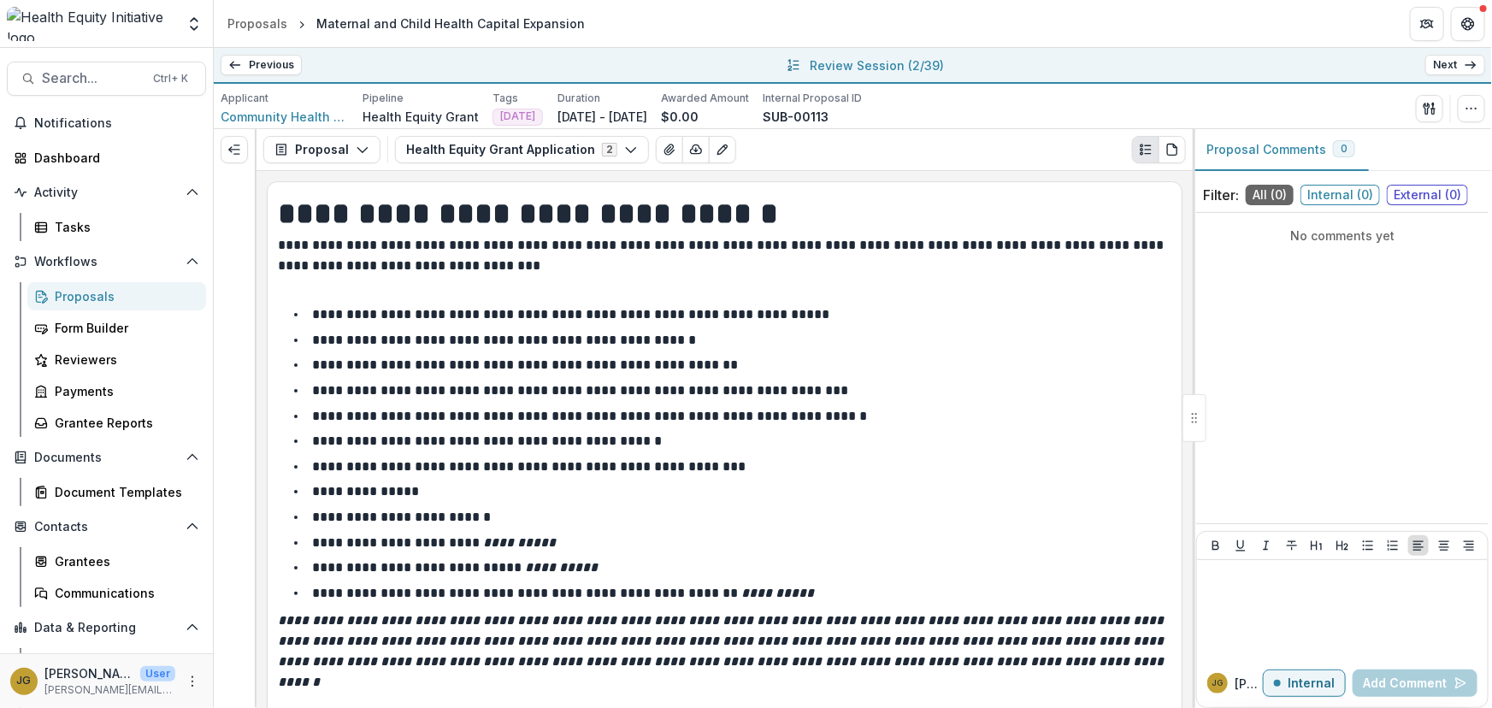
click at [1443, 63] on link "Next" at bounding box center [1455, 65] width 60 height 21
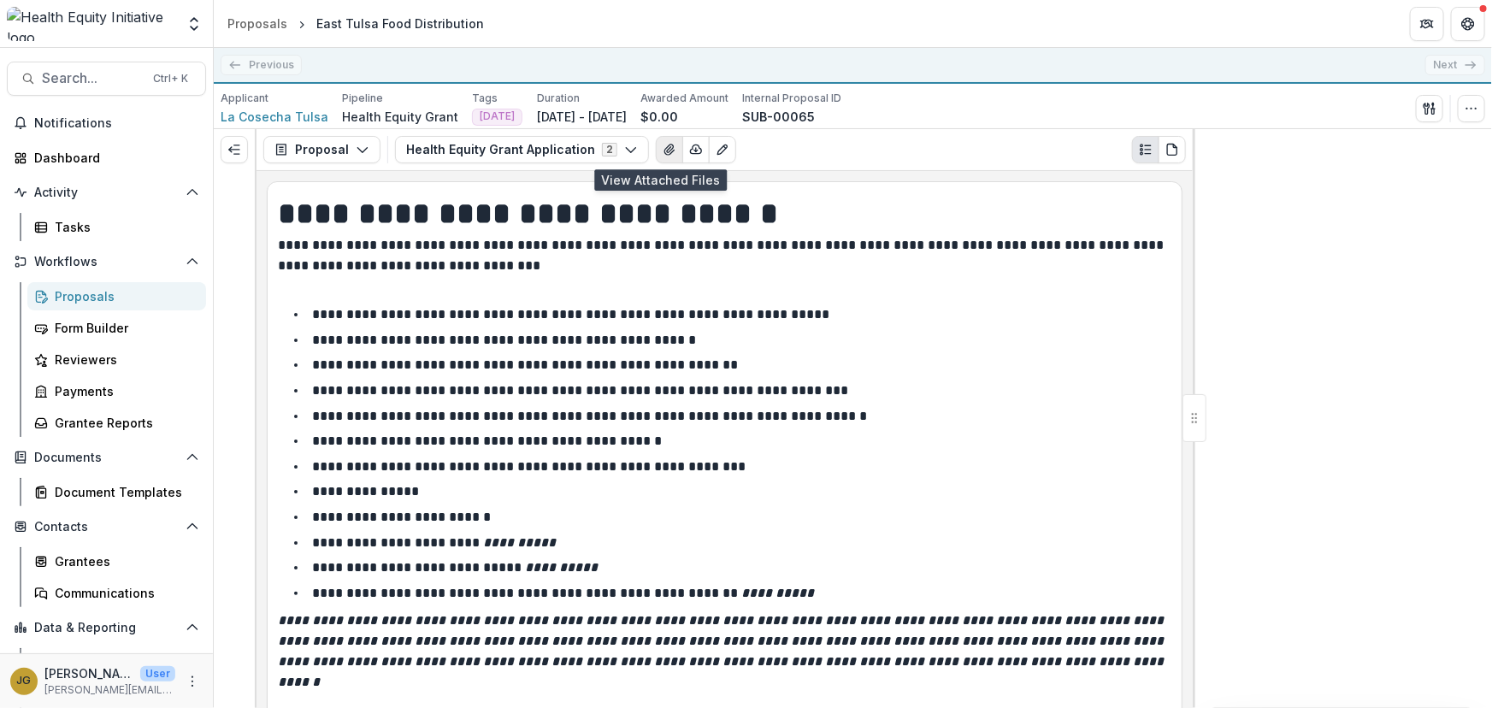
click at [664, 144] on icon "View Attached Files" at bounding box center [668, 149] width 9 height 10
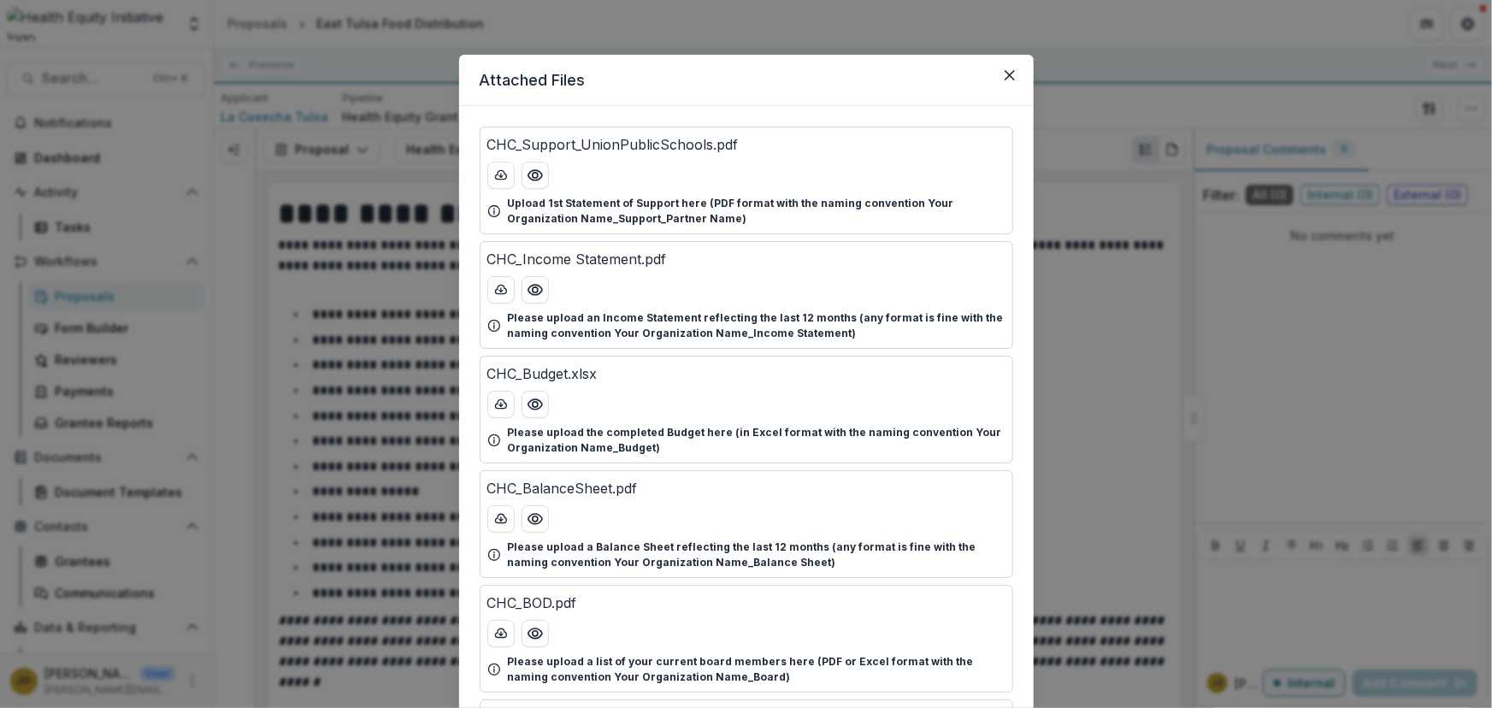
click at [870, 85] on header "Attached Files" at bounding box center [746, 80] width 574 height 51
click at [999, 72] on button "Close" at bounding box center [1009, 75] width 27 height 27
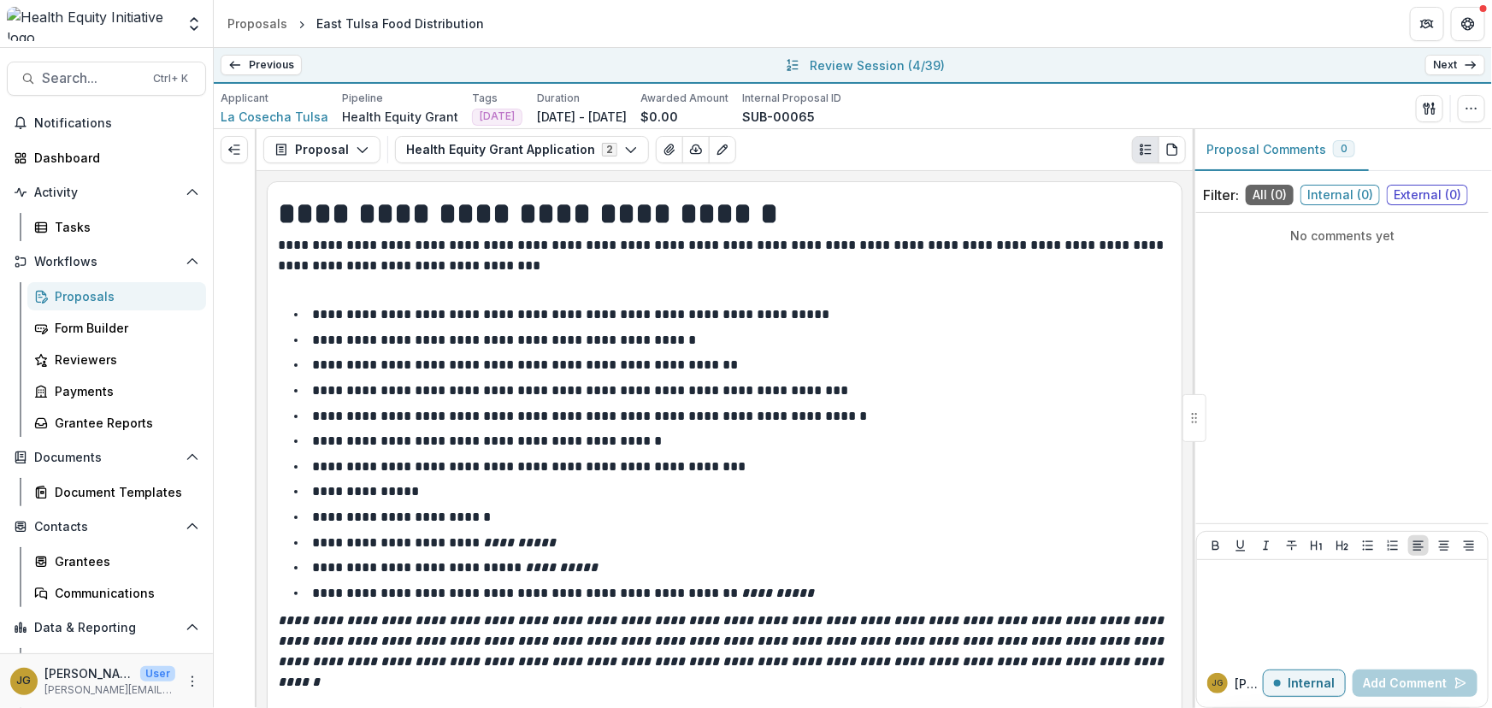
click at [862, 388] on li "**********" at bounding box center [734, 391] width 873 height 22
click at [506, 344] on p "**********" at bounding box center [504, 339] width 384 height 13
click at [384, 316] on p "**********" at bounding box center [570, 314] width 517 height 13
click at [664, 147] on icon "View Attached Files" at bounding box center [668, 149] width 9 height 10
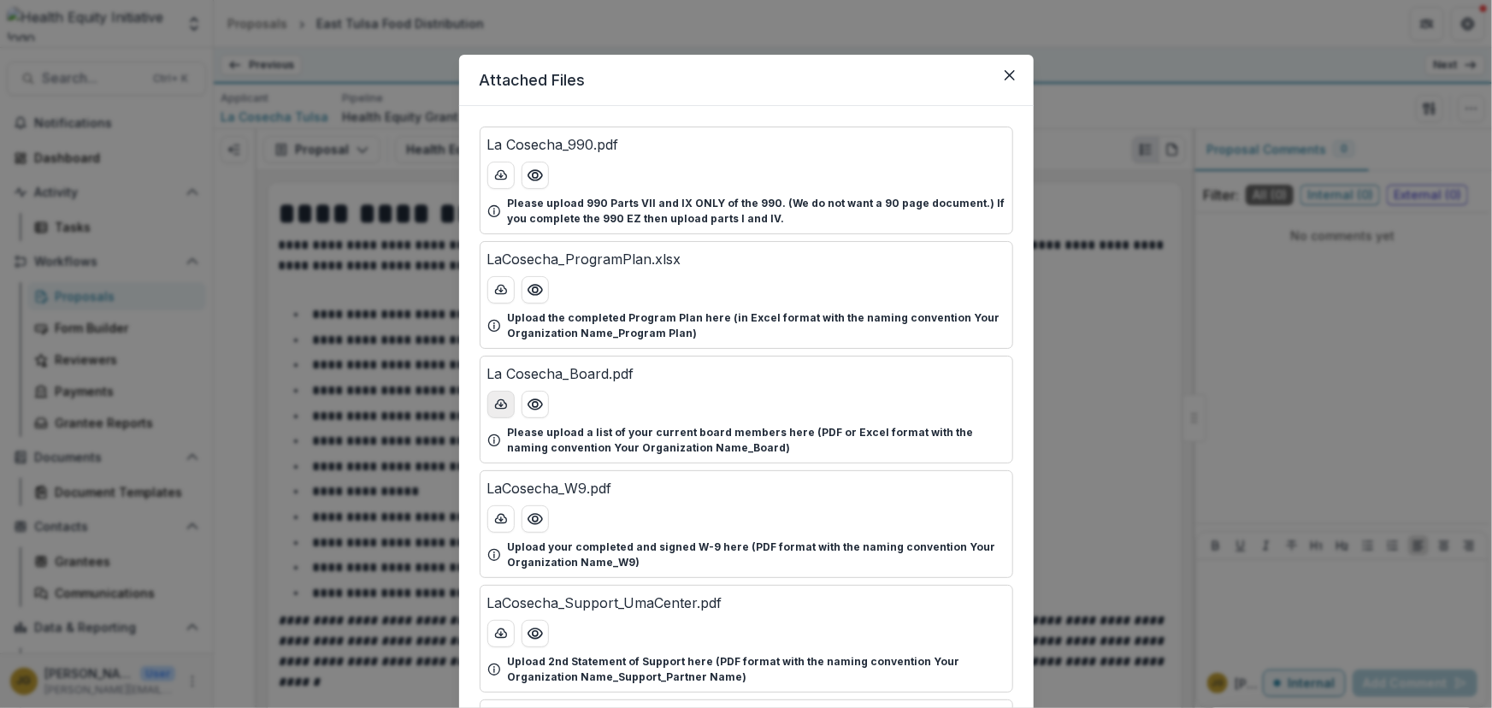
click at [500, 400] on icon "download-button" at bounding box center [500, 403] width 11 height 9
click at [1009, 75] on icon "Close" at bounding box center [1009, 75] width 10 height 10
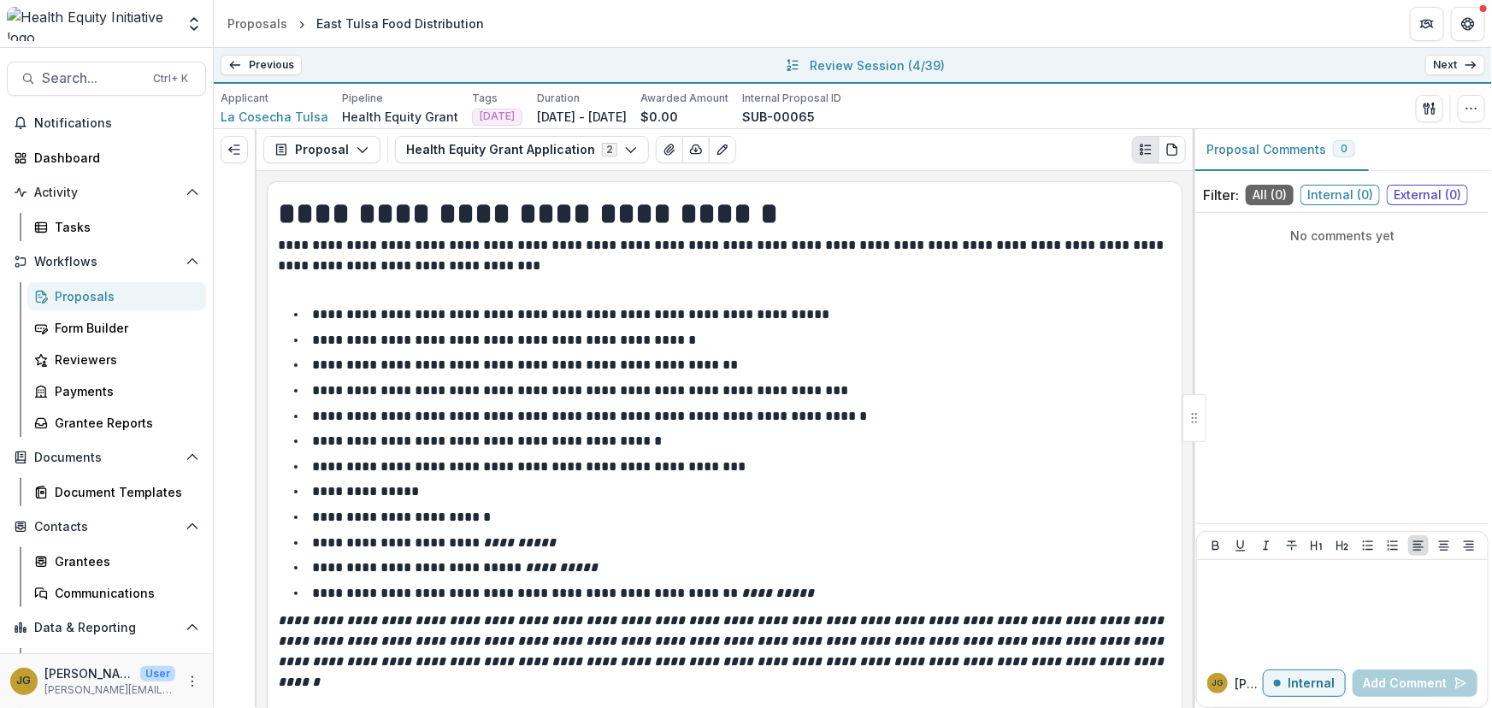
click at [1460, 67] on link "Next" at bounding box center [1455, 65] width 60 height 21
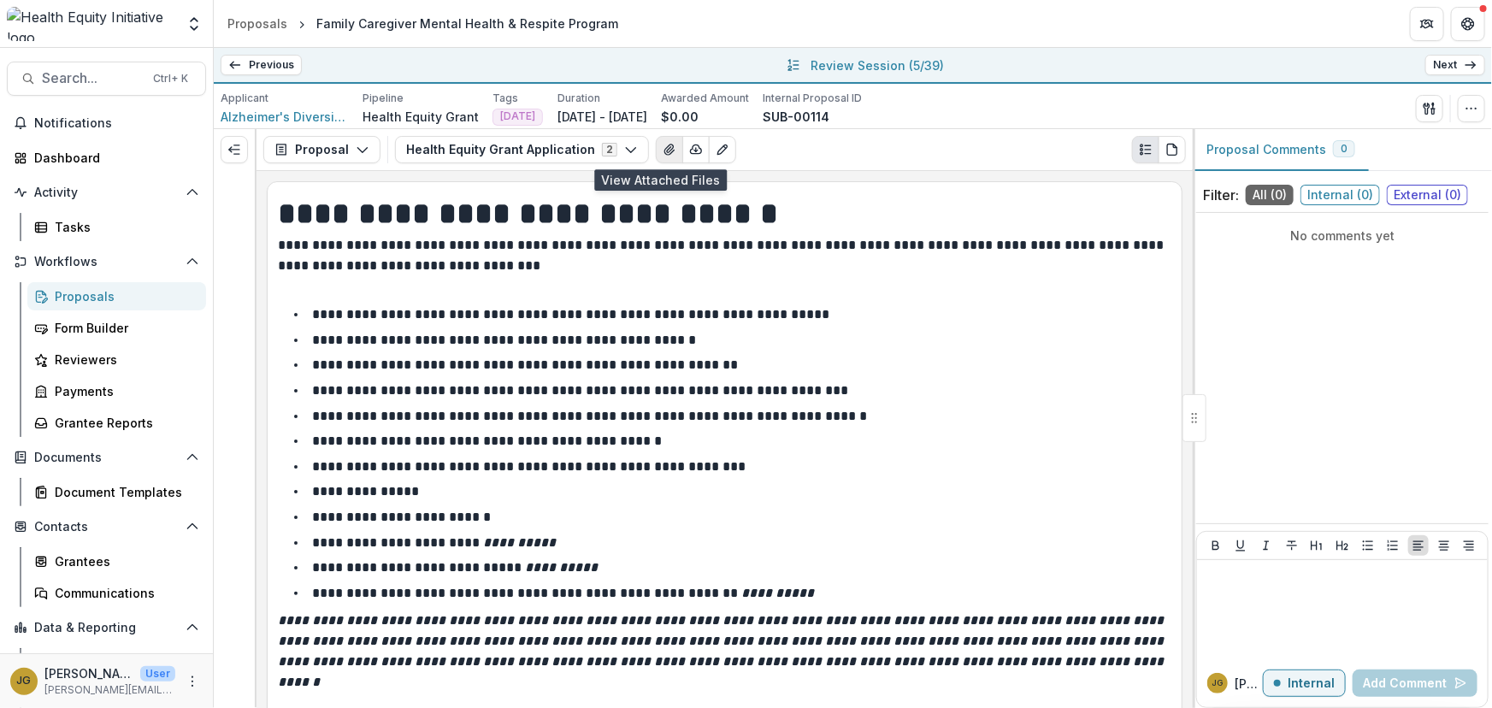
click at [663, 149] on icon "View Attached Files" at bounding box center [670, 150] width 14 height 14
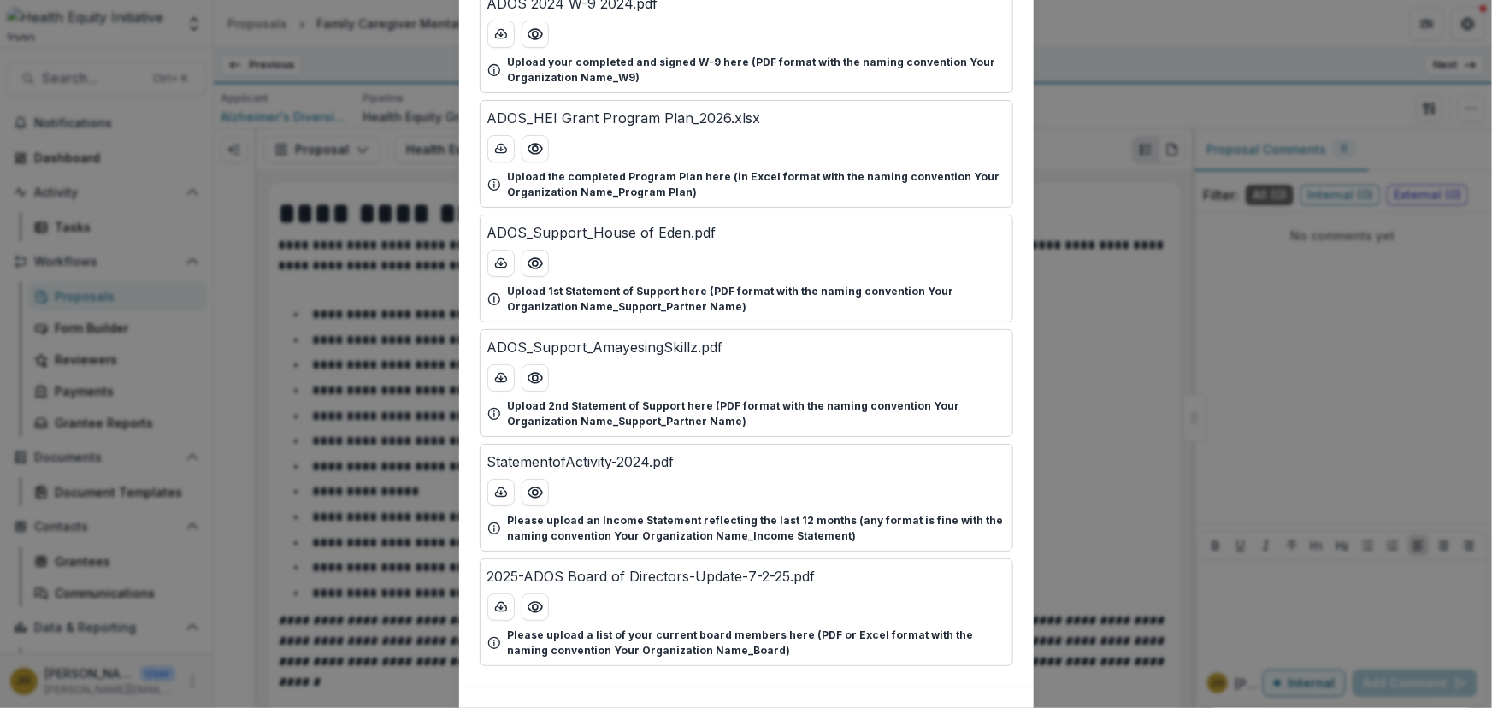
scroll to position [613, 0]
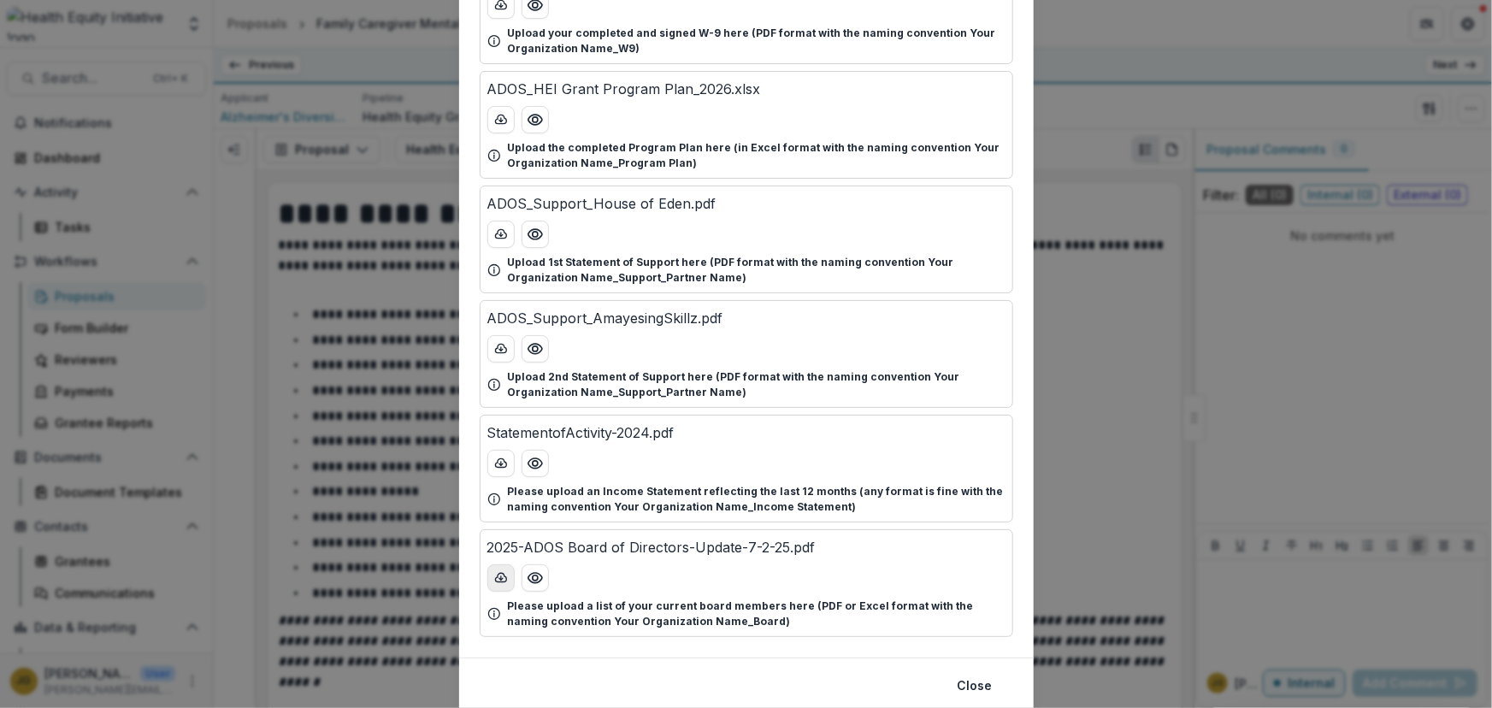
click at [495, 574] on icon "download-button" at bounding box center [500, 577] width 11 height 9
click at [1092, 401] on div "Attached Files ADOS Logo.png Please upload a high resolution logo for your orga…" at bounding box center [746, 354] width 1492 height 708
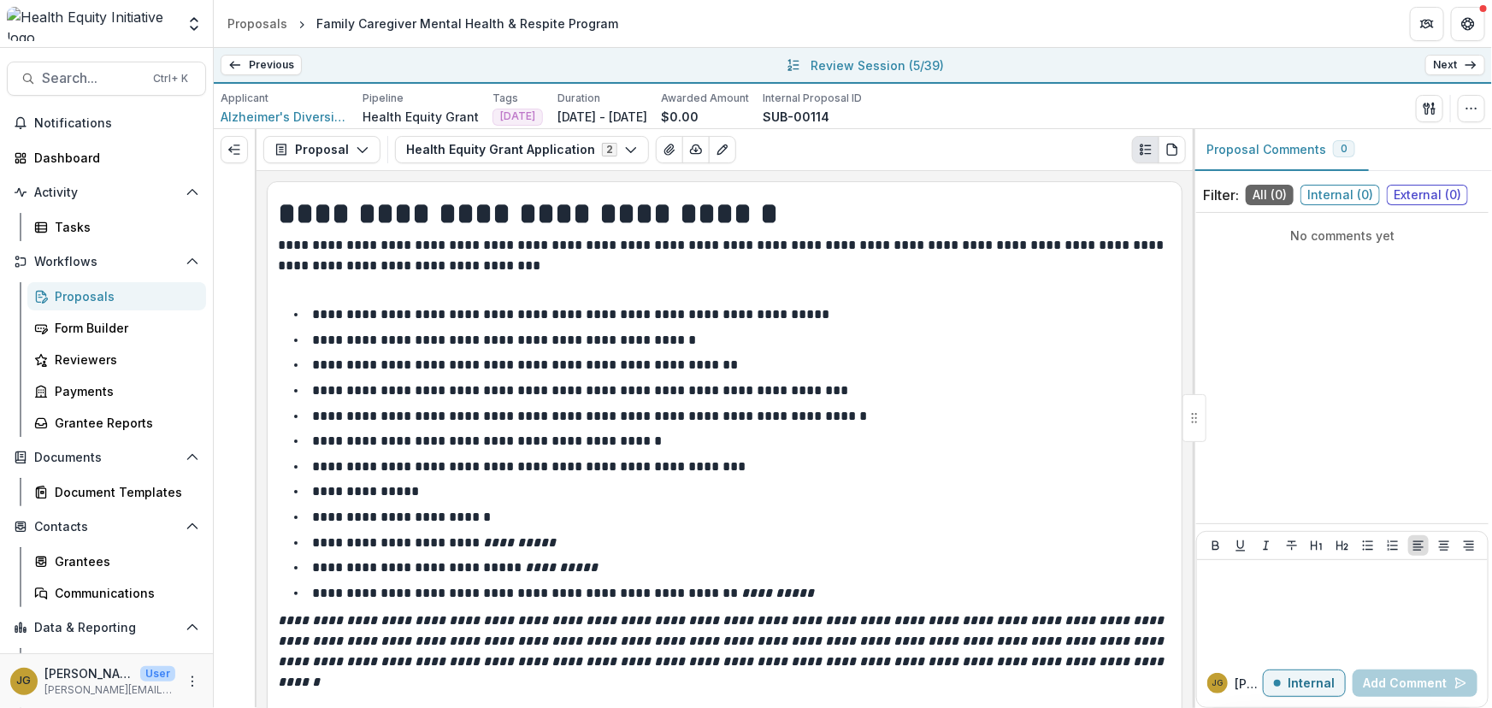
click at [1446, 62] on link "Next" at bounding box center [1455, 65] width 60 height 21
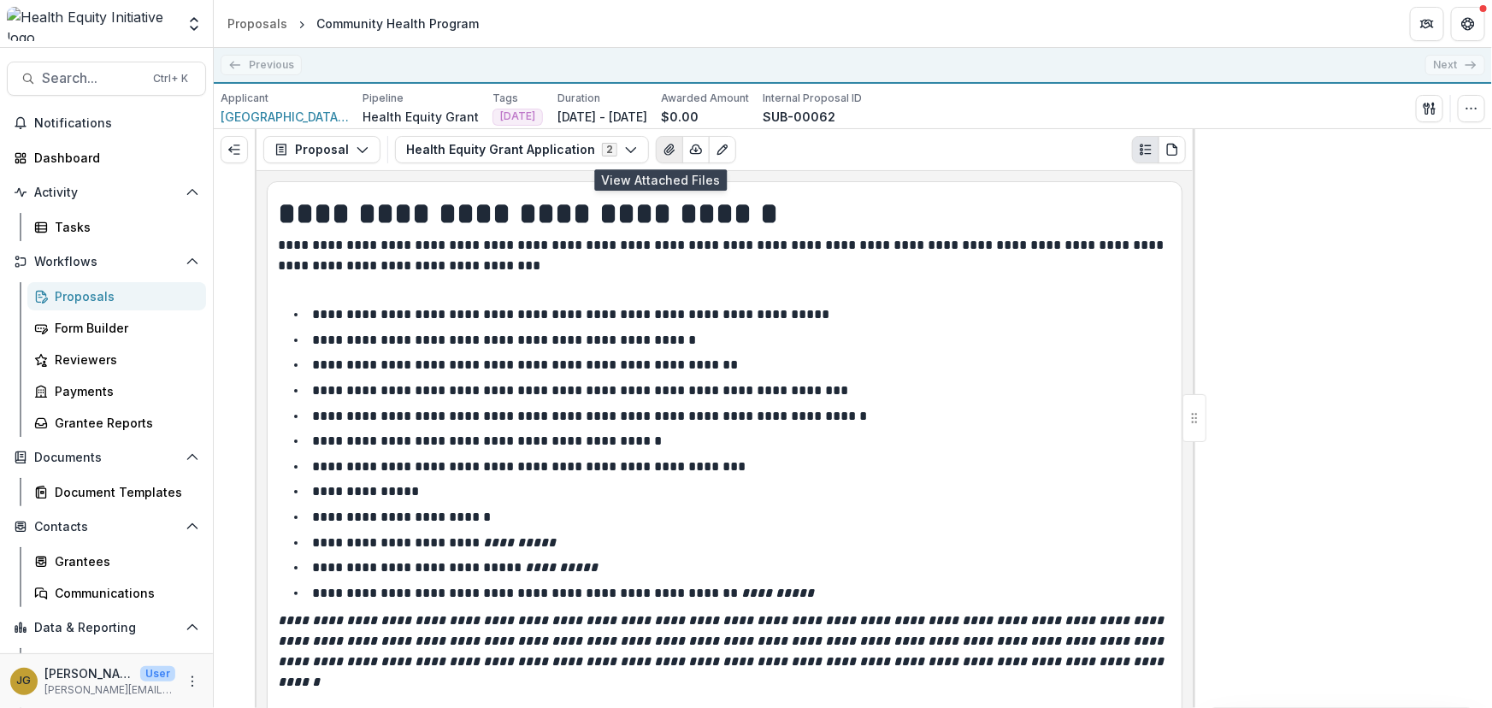
click at [664, 148] on icon "View Attached Files" at bounding box center [668, 149] width 9 height 10
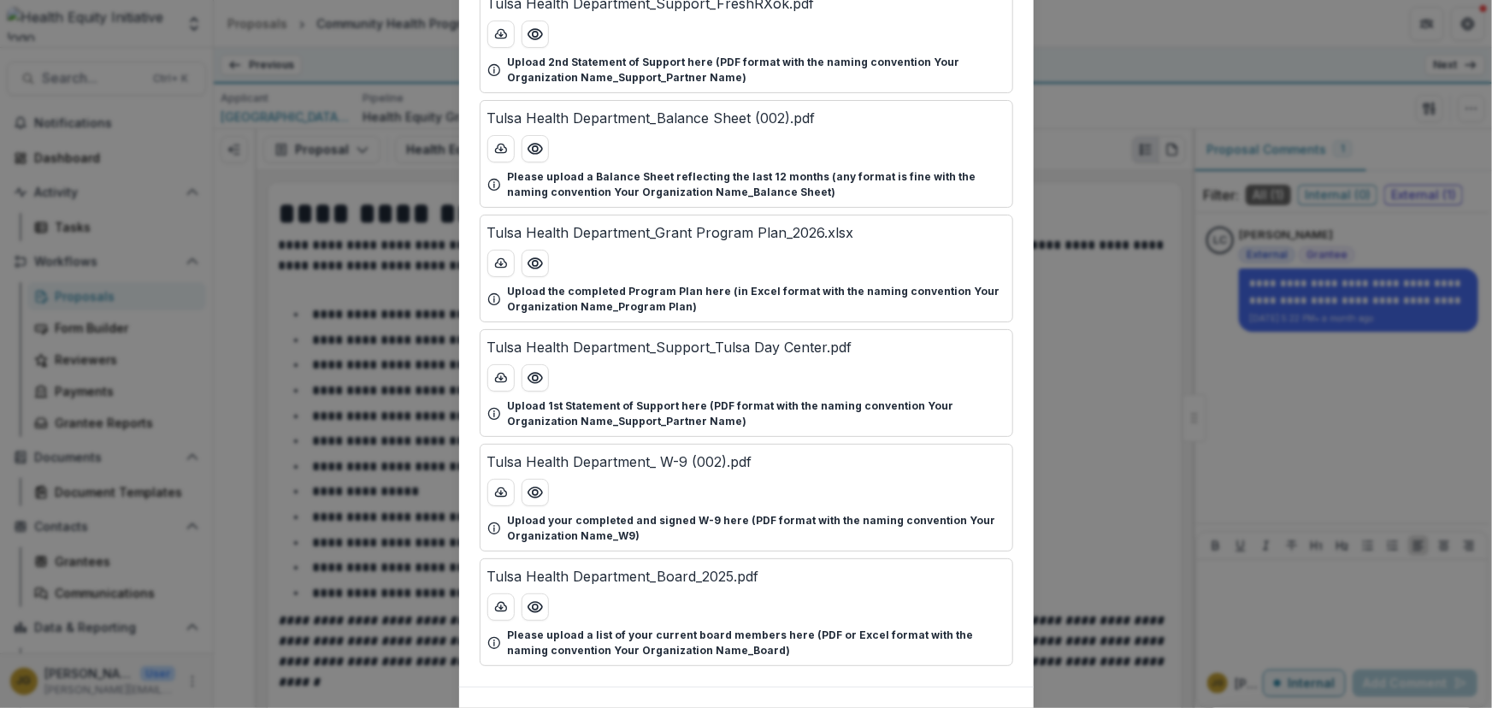
scroll to position [556, 0]
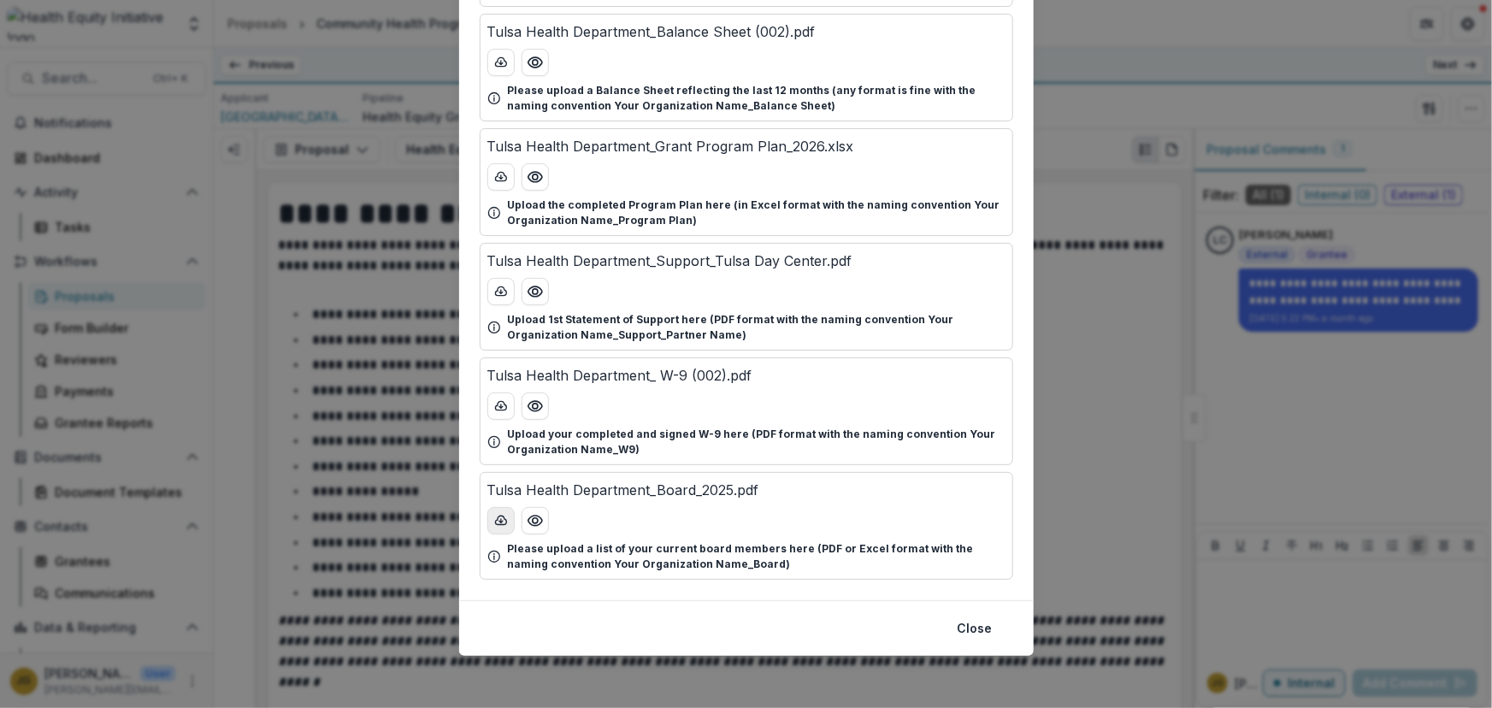
click at [497, 518] on icon "download-button" at bounding box center [501, 521] width 14 height 14
click at [957, 627] on button "Close" at bounding box center [975, 628] width 56 height 27
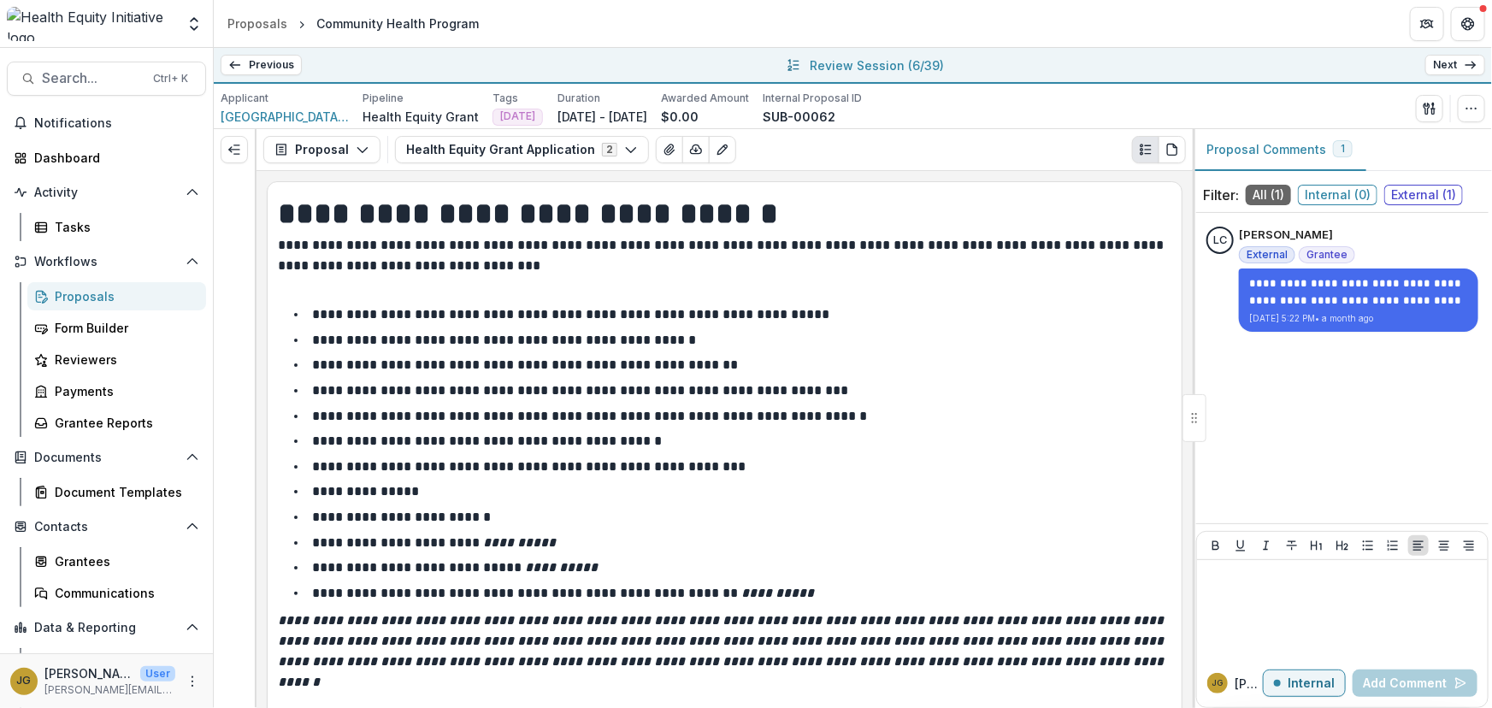
click at [1452, 65] on link "Next" at bounding box center [1455, 65] width 60 height 21
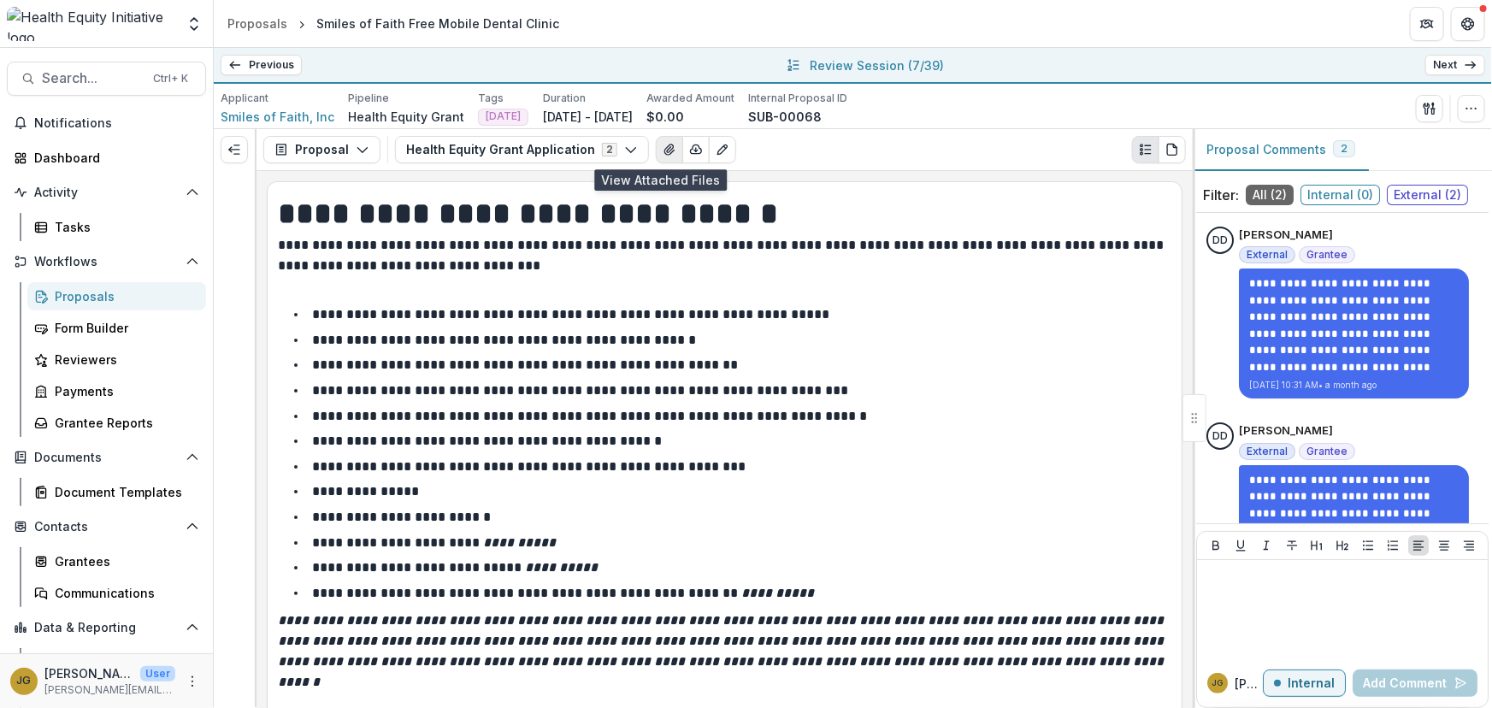
click at [663, 148] on icon "View Attached Files" at bounding box center [670, 150] width 14 height 14
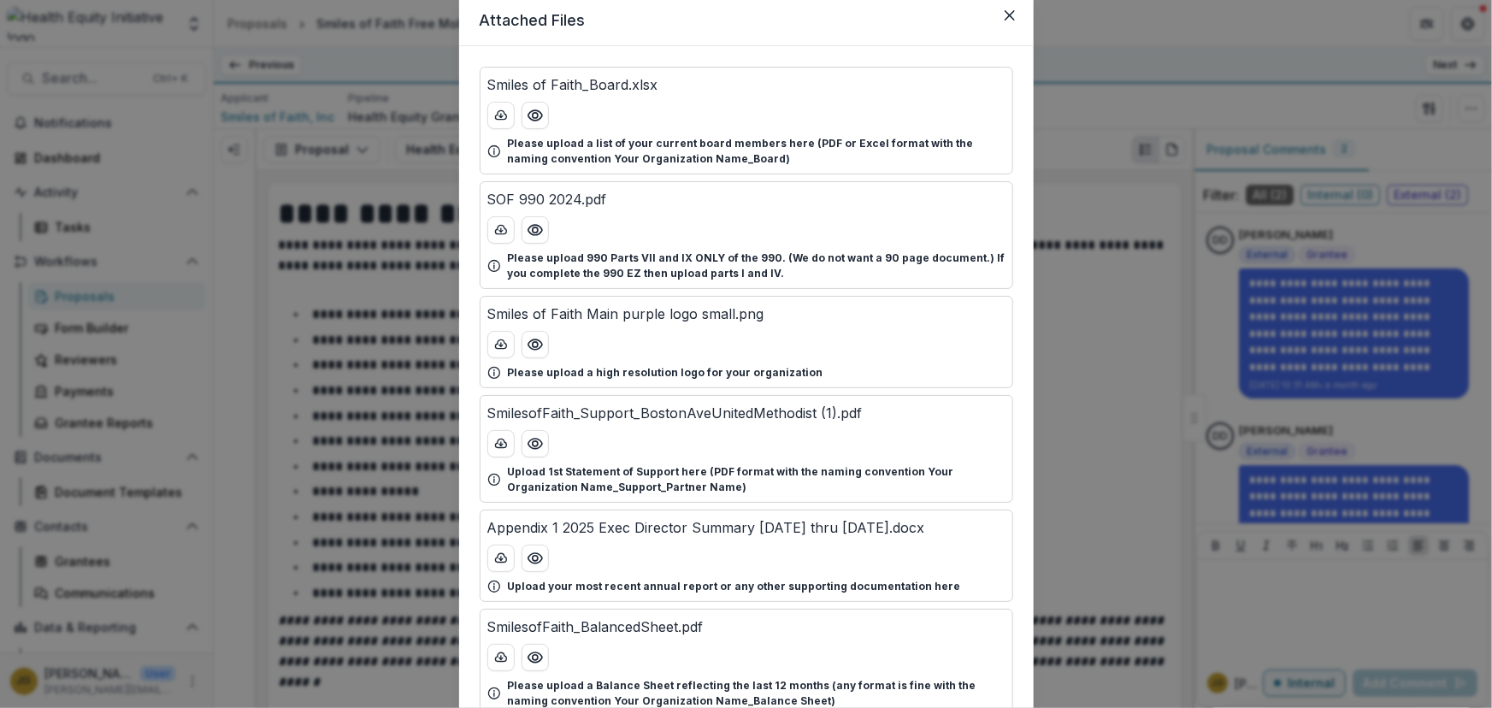
scroll to position [73, 0]
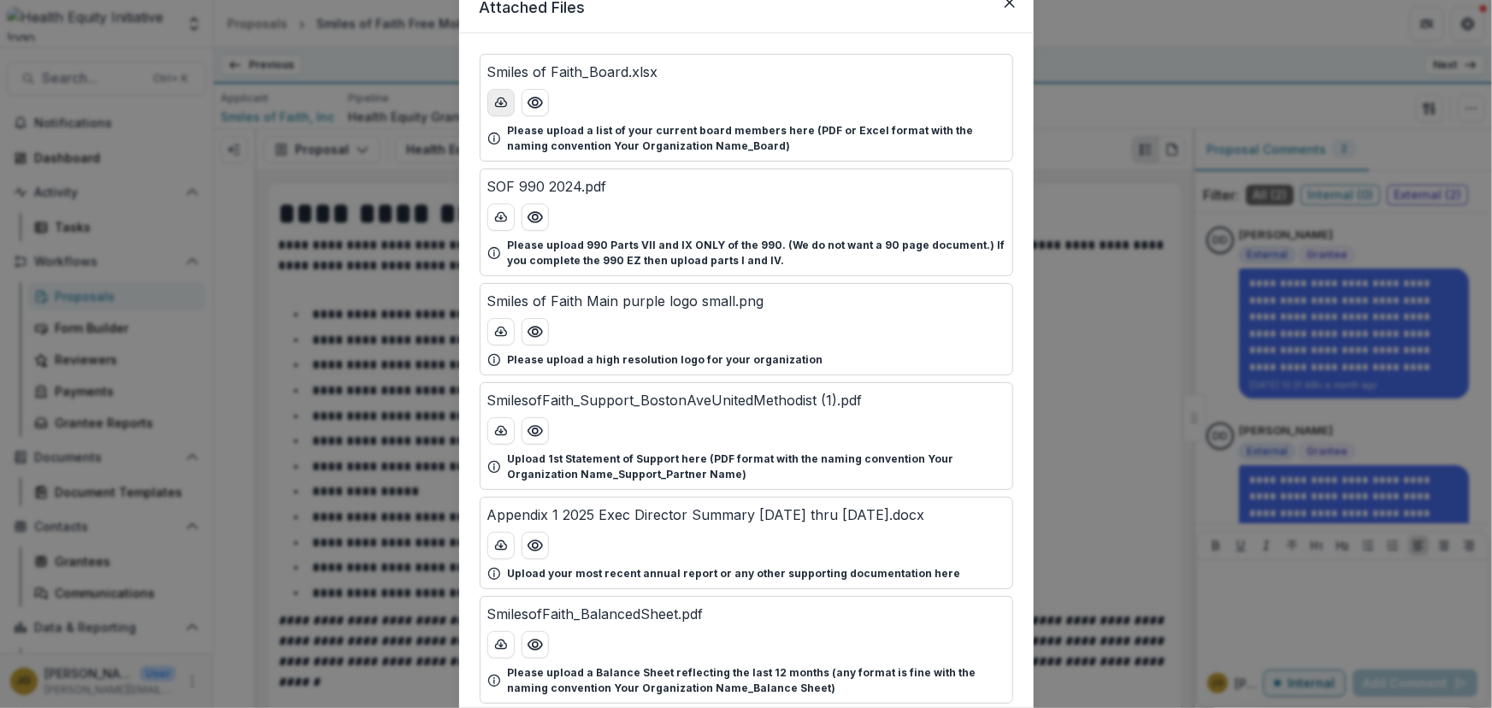
click at [502, 102] on icon "download-button" at bounding box center [501, 103] width 14 height 14
click at [1006, 5] on icon "Close" at bounding box center [1009, 2] width 10 height 10
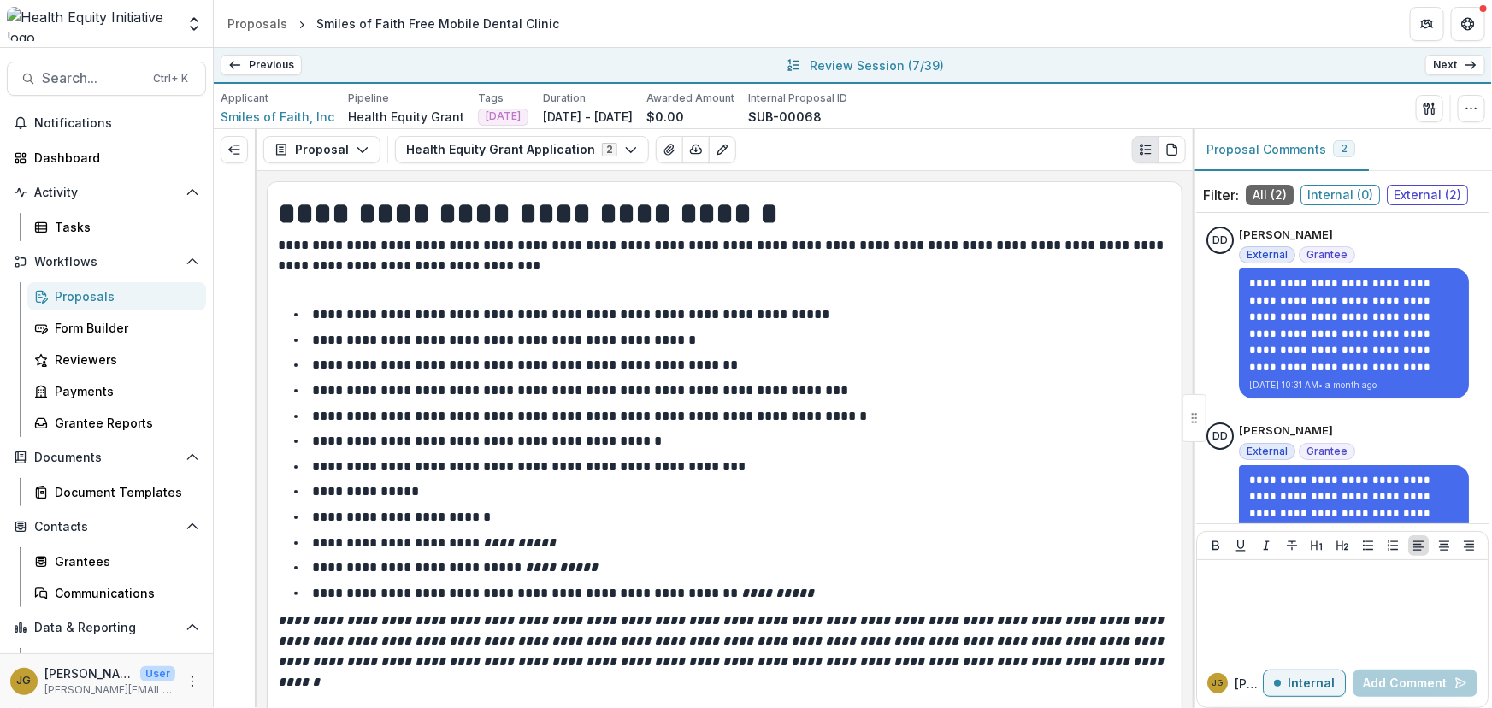
click at [999, 147] on div "Health Equity Grant Application 2 Forms (2) Smiles of Faith - 2025 - Health Equ…" at bounding box center [790, 149] width 791 height 27
click at [1442, 62] on link "Next" at bounding box center [1455, 65] width 60 height 21
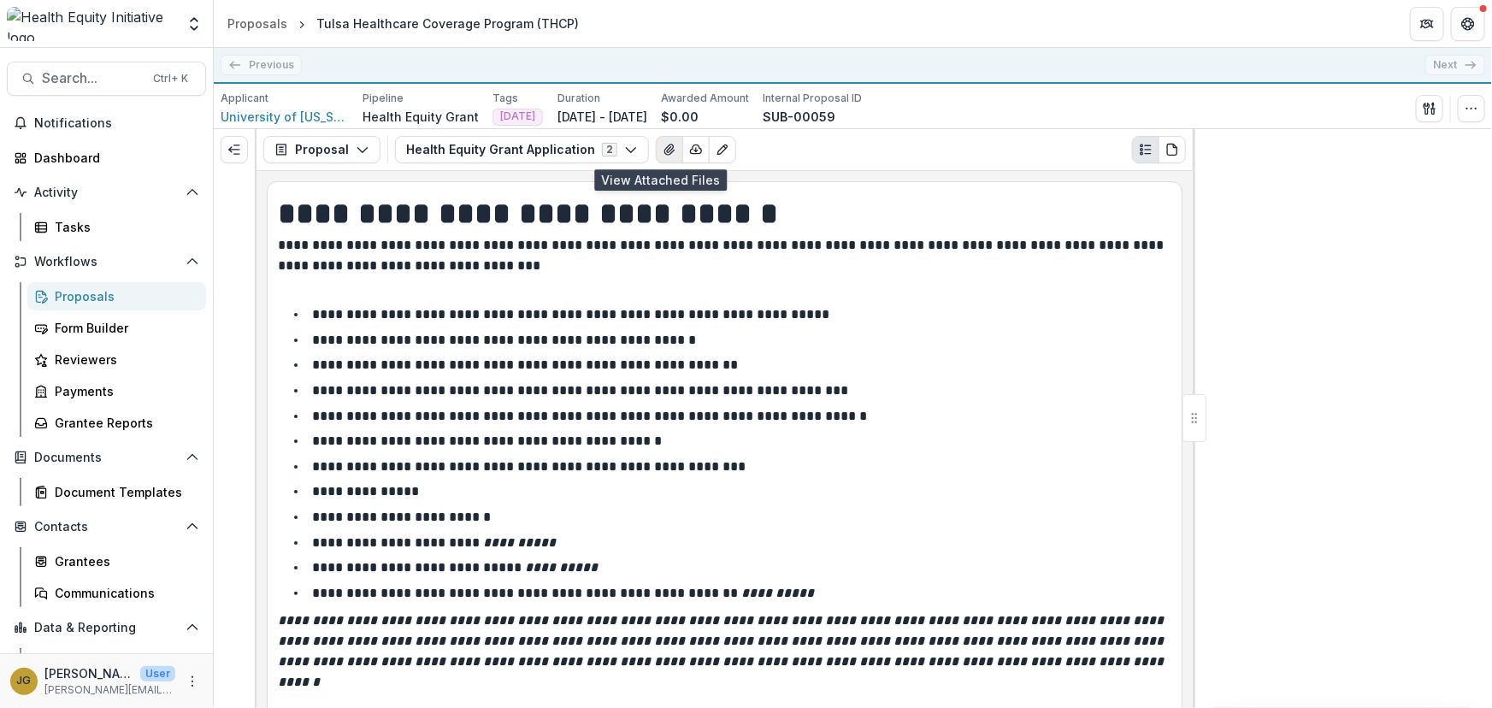
click at [664, 150] on icon "View Attached Files" at bounding box center [668, 149] width 9 height 10
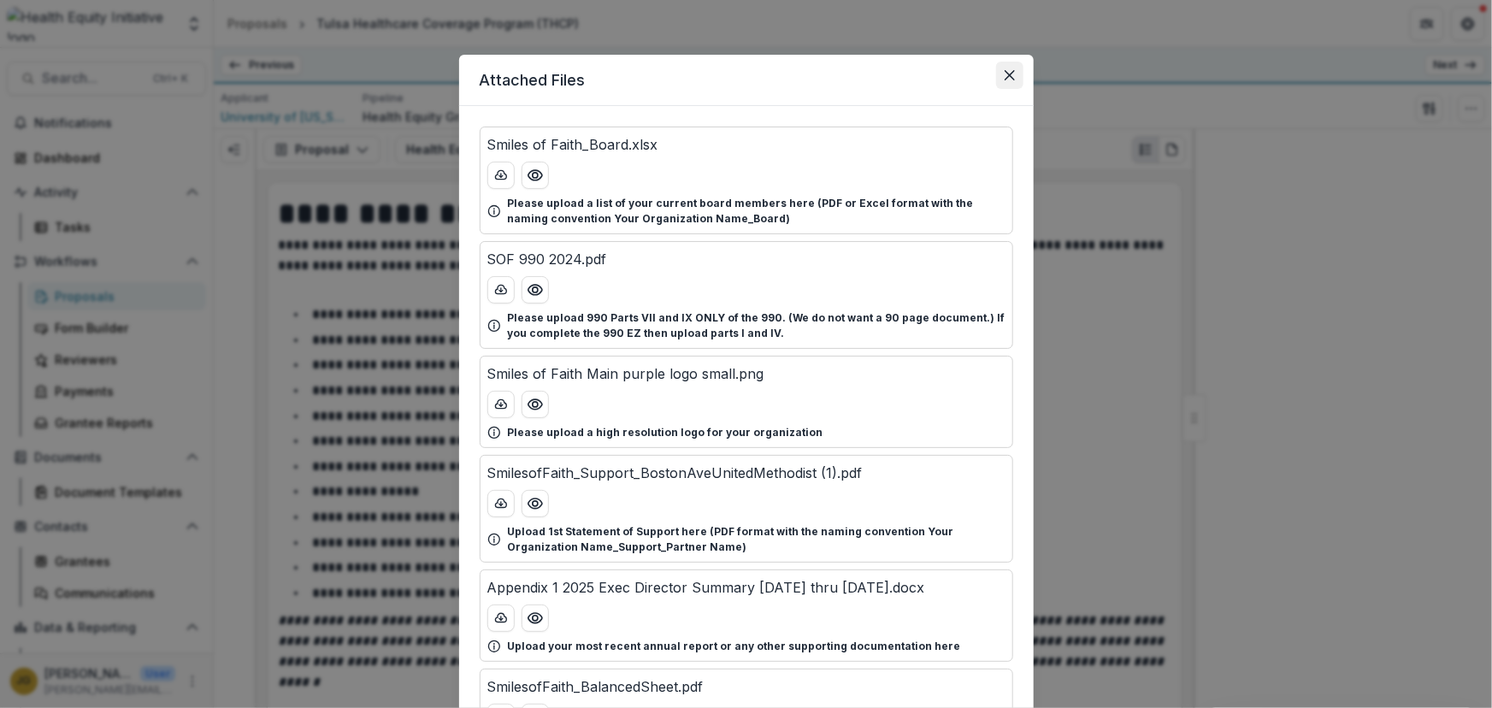
click at [997, 74] on button "Close" at bounding box center [1009, 75] width 27 height 27
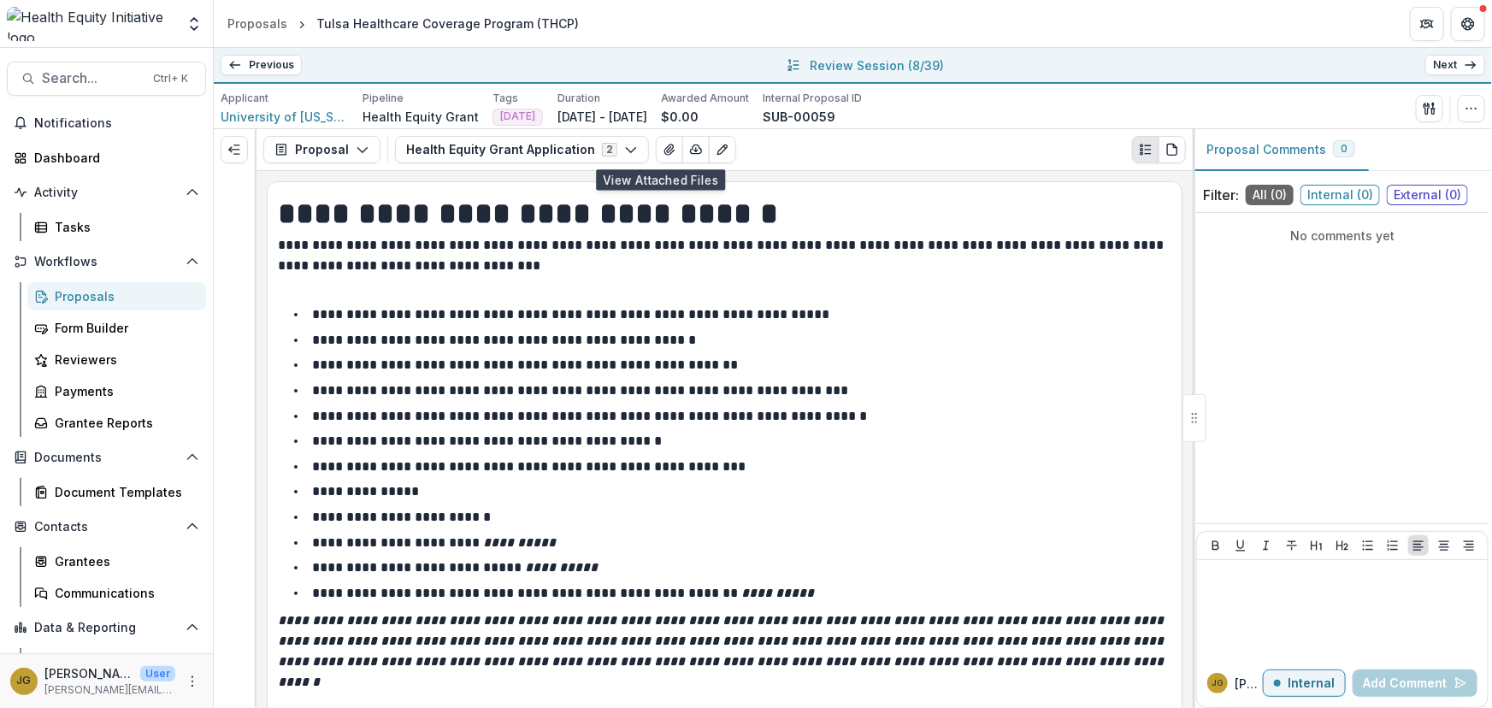
click at [1452, 65] on link "Next" at bounding box center [1455, 65] width 60 height 21
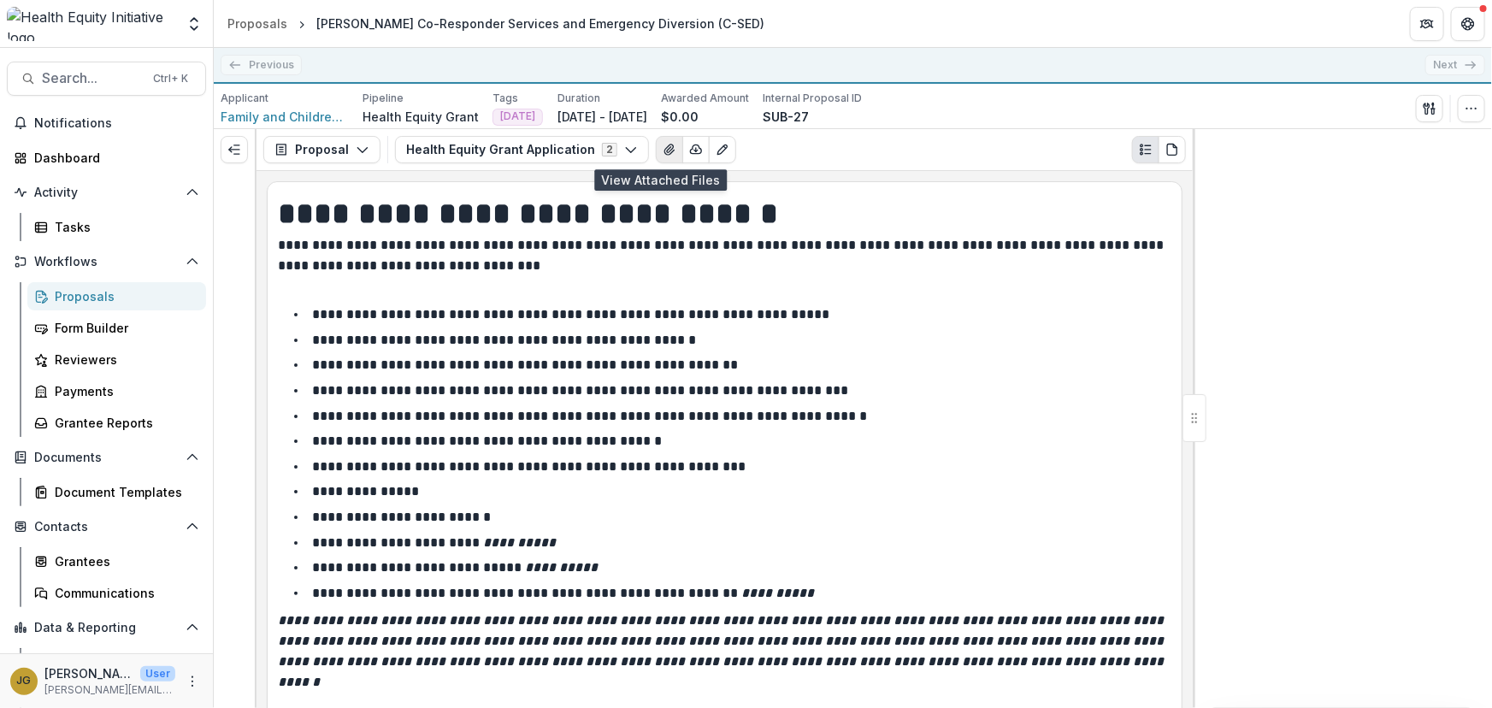
click at [663, 145] on icon "View Attached Files" at bounding box center [670, 150] width 14 height 14
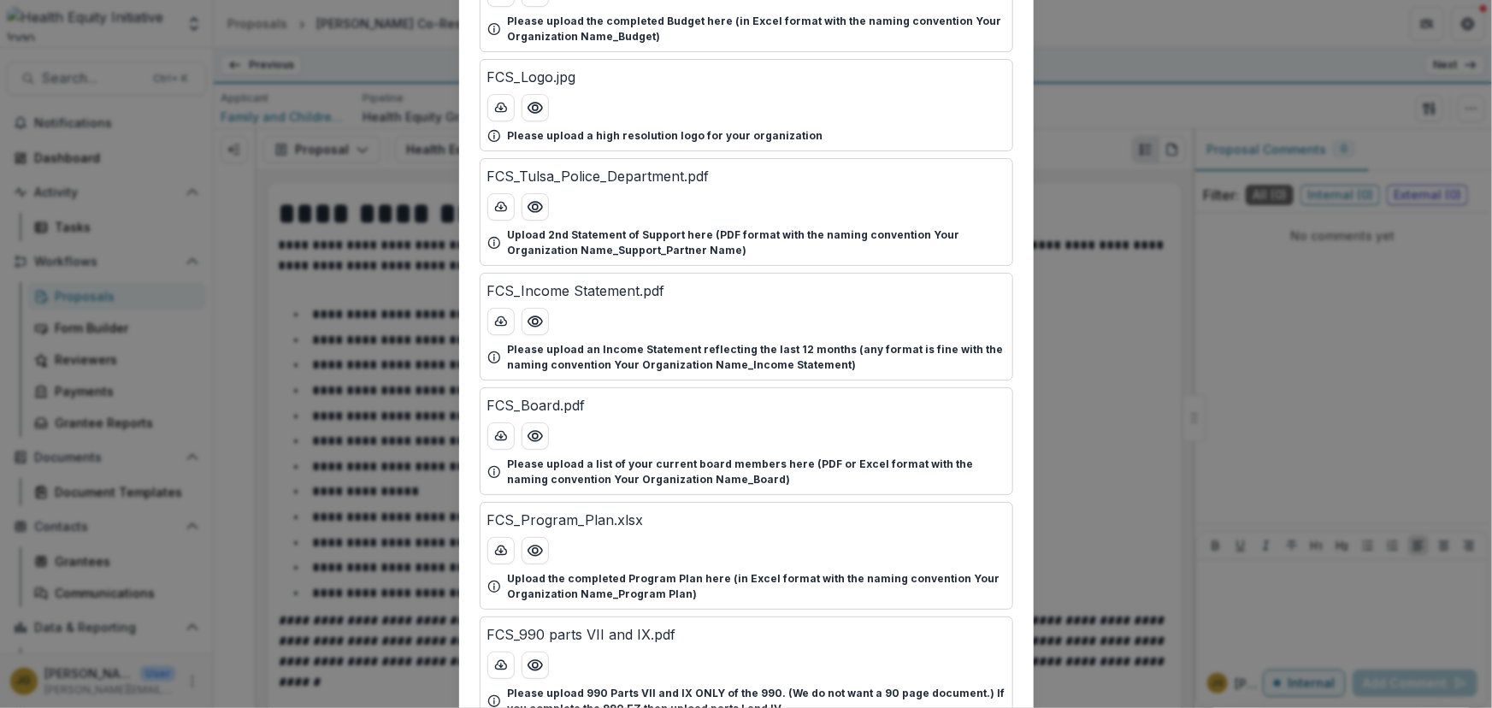
scroll to position [302, 0]
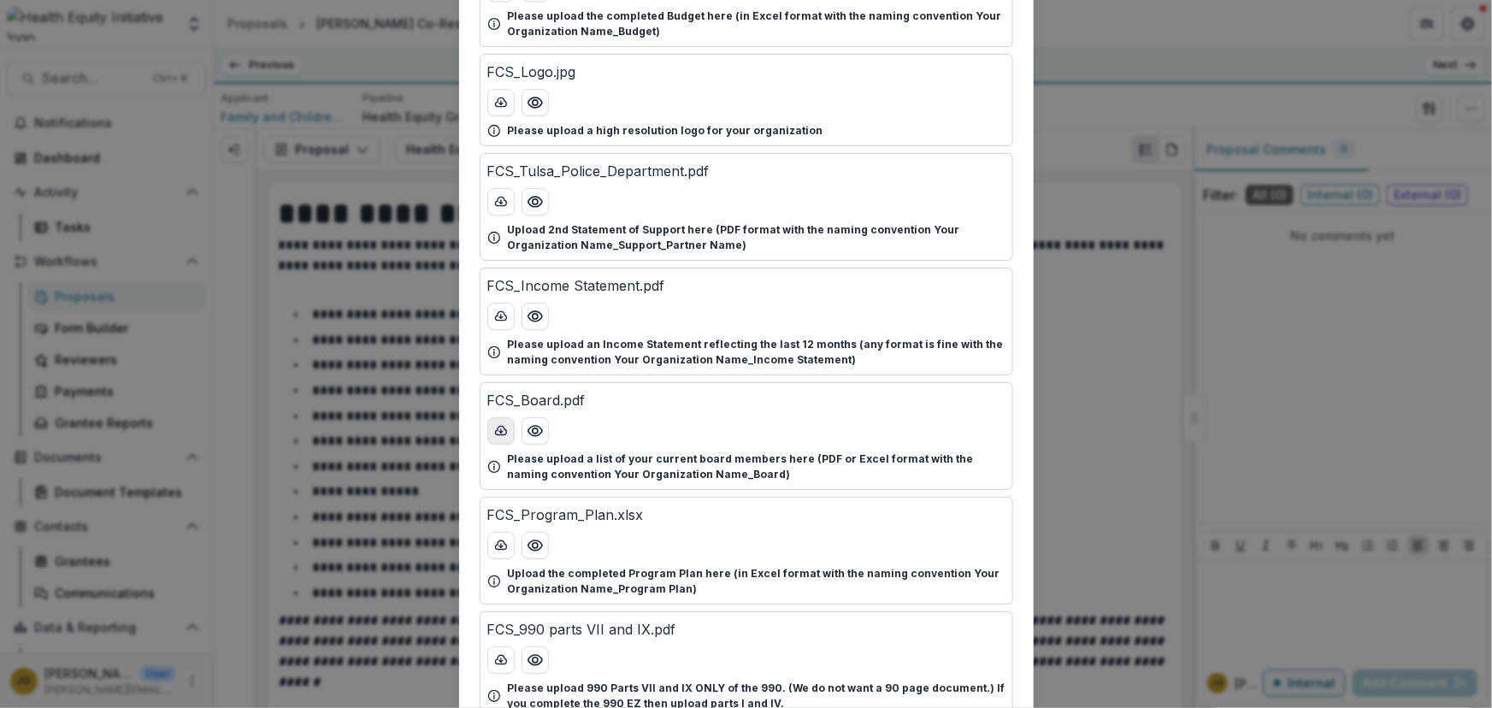
click at [499, 427] on icon "download-button" at bounding box center [501, 431] width 14 height 14
click at [1129, 437] on div "Attached Files FCS_Tulsa_Fire_Department.pdf Upload 1st Statement of Support he…" at bounding box center [746, 354] width 1492 height 708
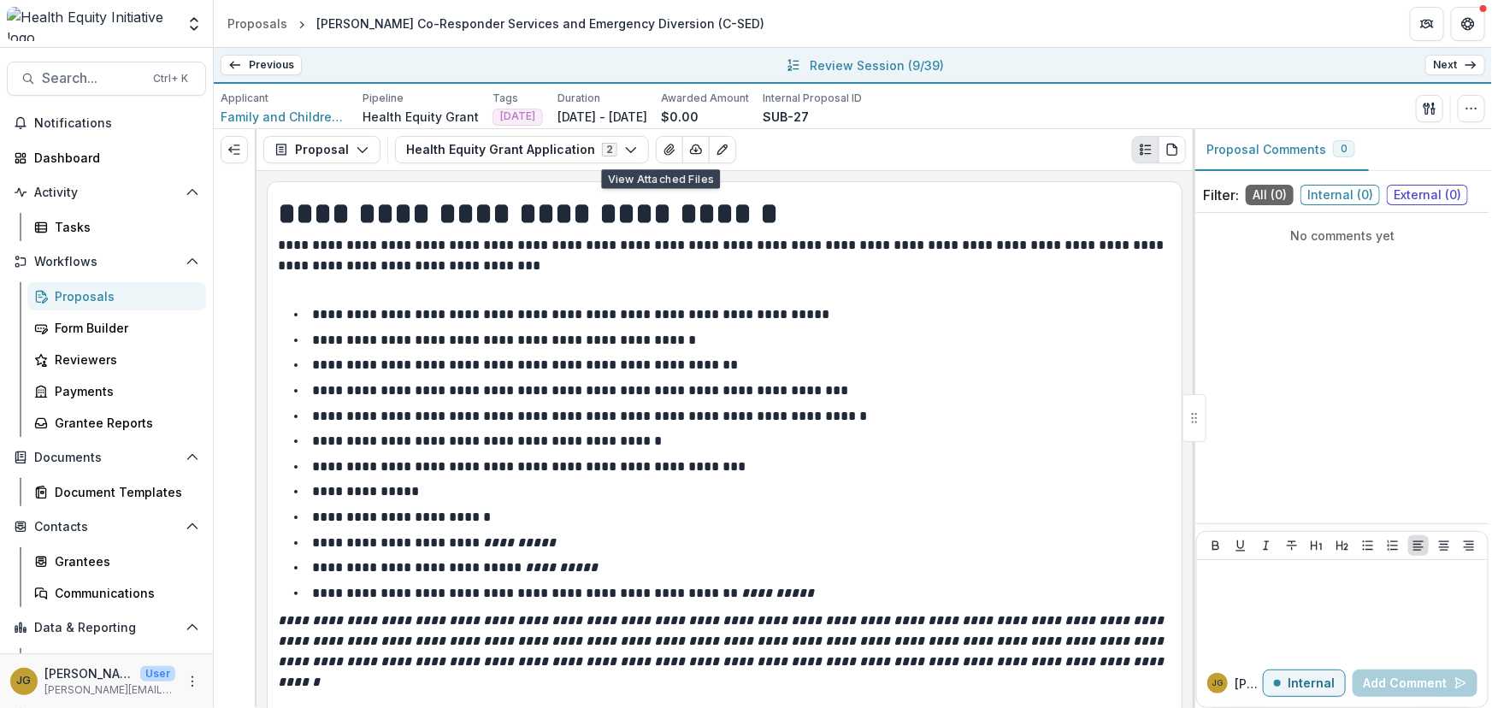
click at [1454, 66] on link "Next" at bounding box center [1455, 65] width 60 height 21
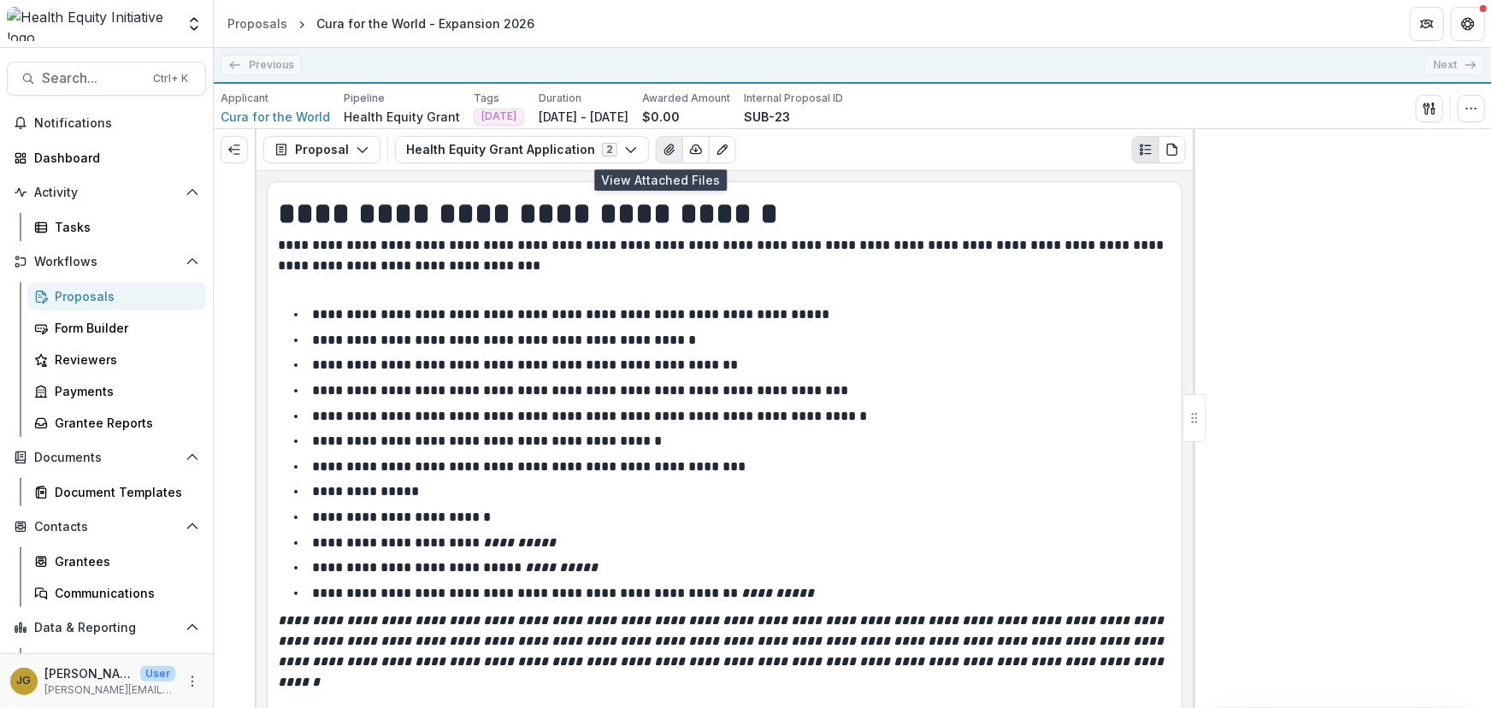
click at [663, 150] on icon "View Attached Files" at bounding box center [670, 150] width 14 height 14
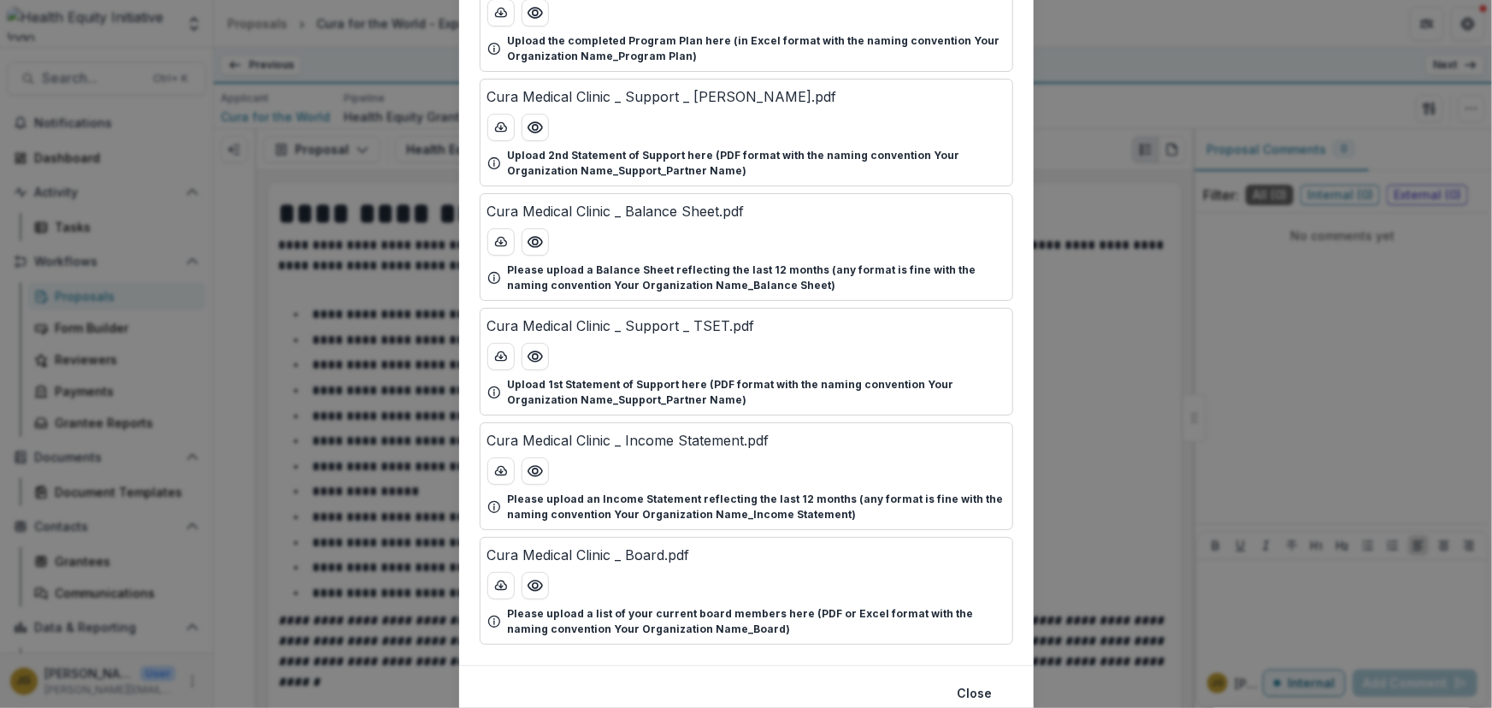
scroll to position [602, 0]
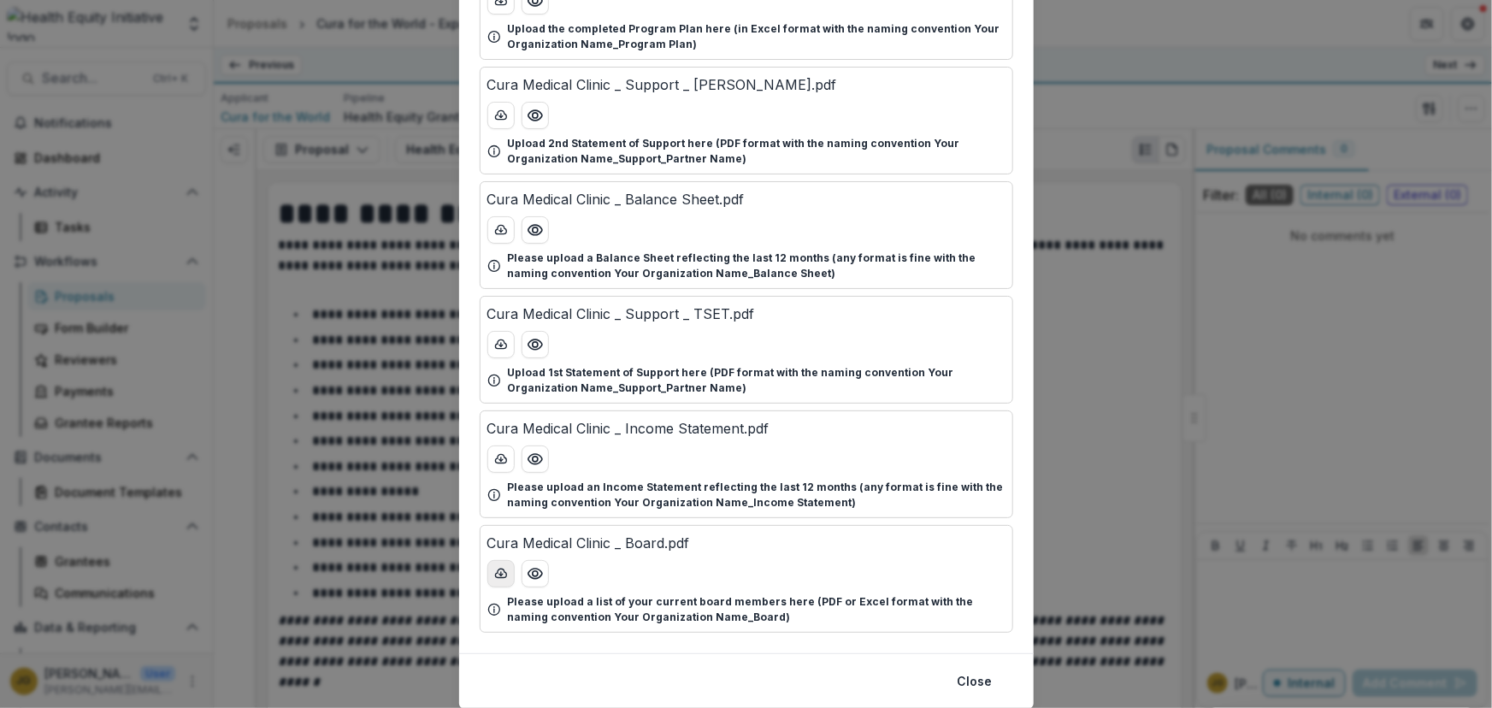
click at [495, 573] on icon "download-button" at bounding box center [501, 574] width 14 height 14
click at [962, 678] on button "Close" at bounding box center [975, 681] width 56 height 27
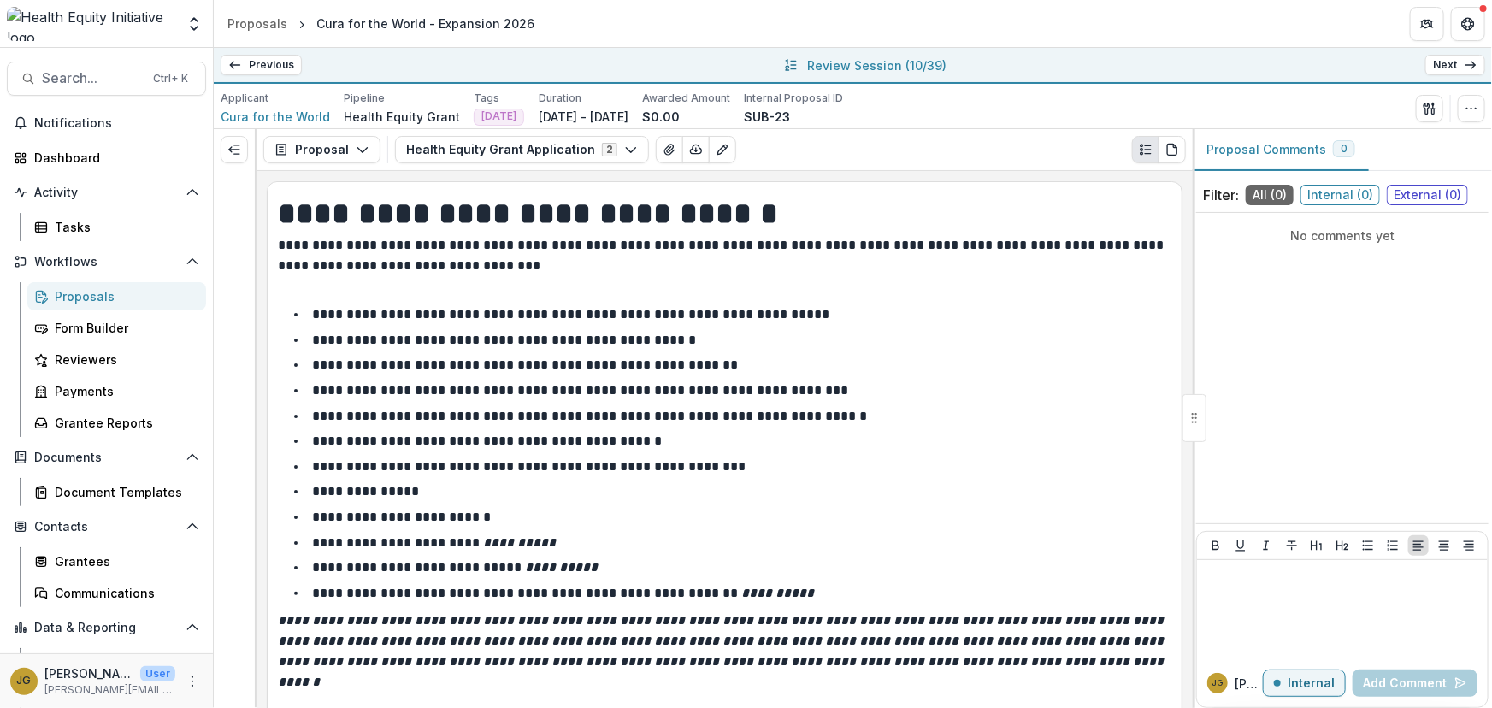
click at [1438, 66] on link "Next" at bounding box center [1455, 65] width 60 height 21
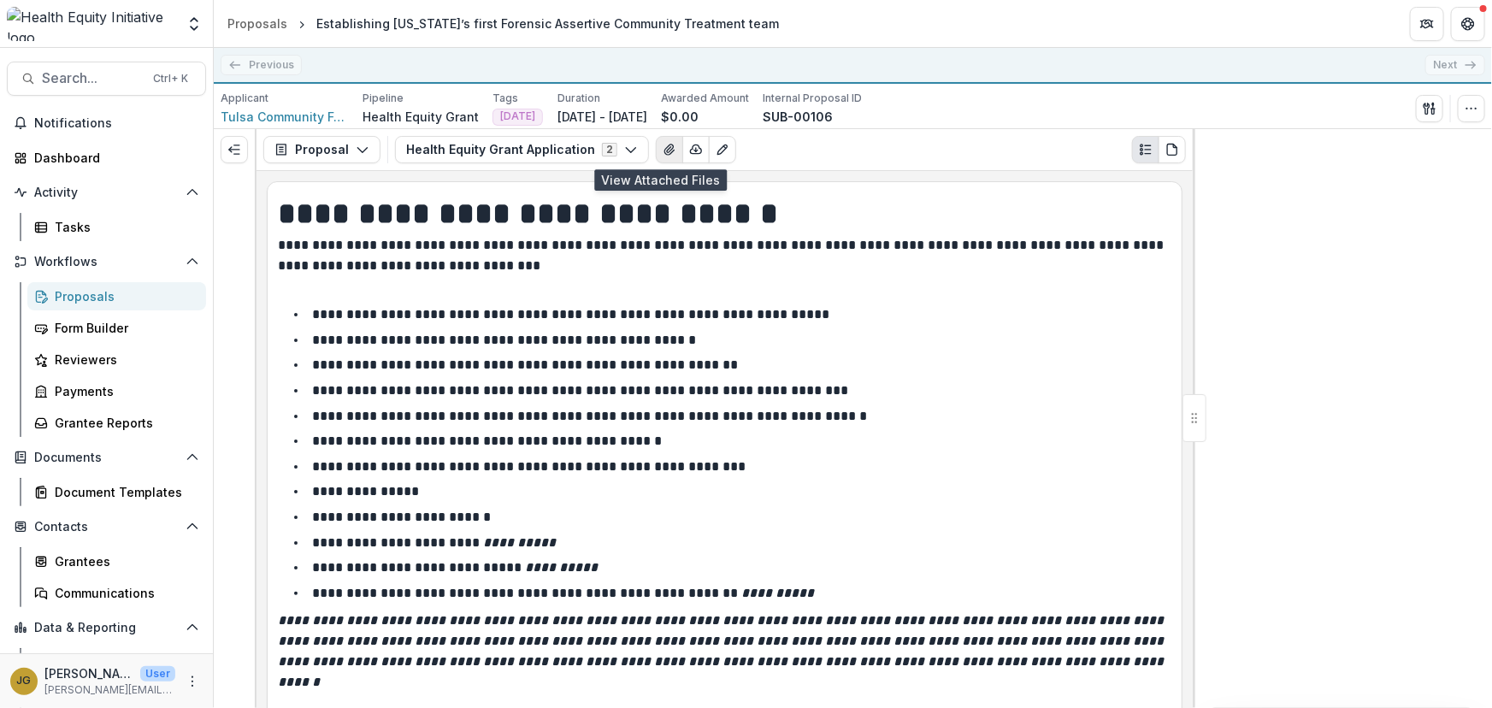
click at [663, 154] on icon "View Attached Files" at bounding box center [670, 150] width 14 height 14
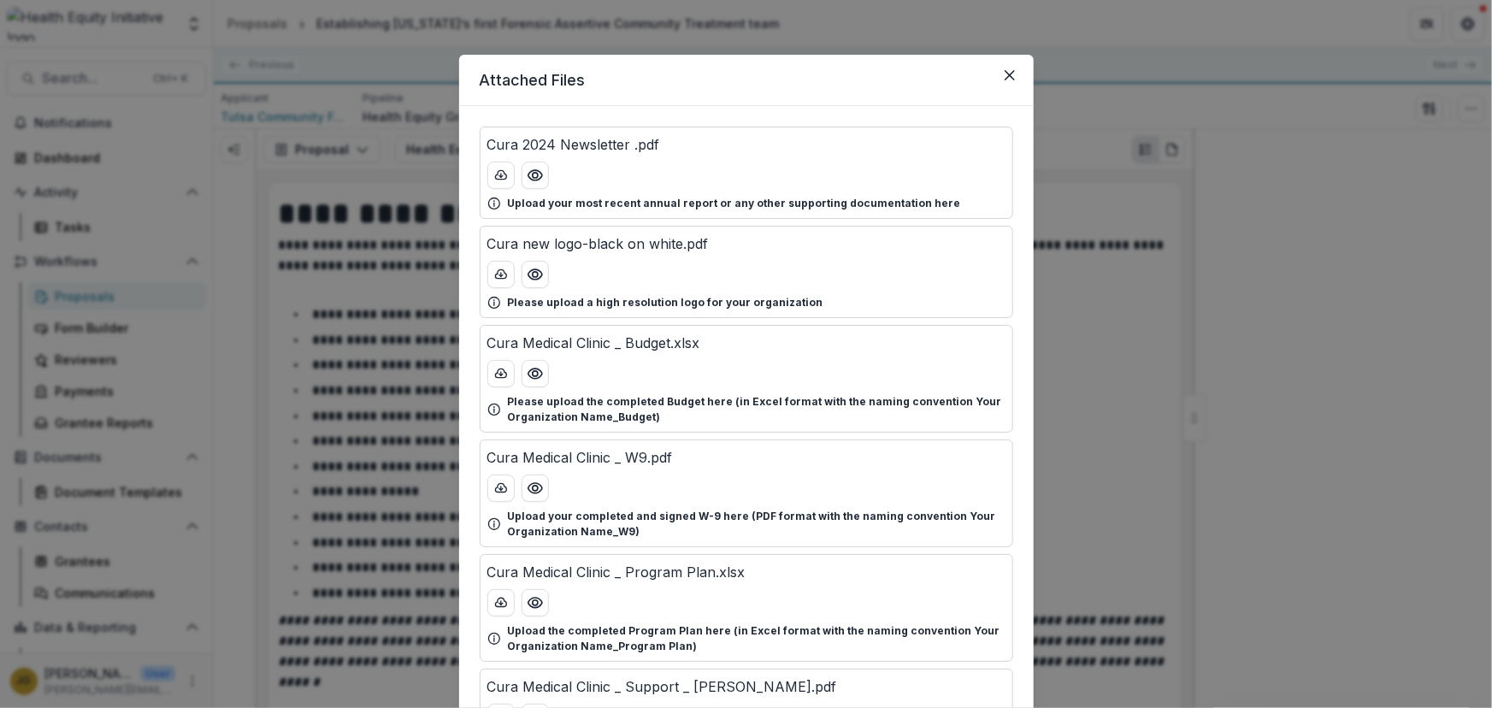
click at [865, 84] on header "Attached Files" at bounding box center [746, 80] width 574 height 51
click at [1005, 72] on icon "Close" at bounding box center [1009, 75] width 10 height 10
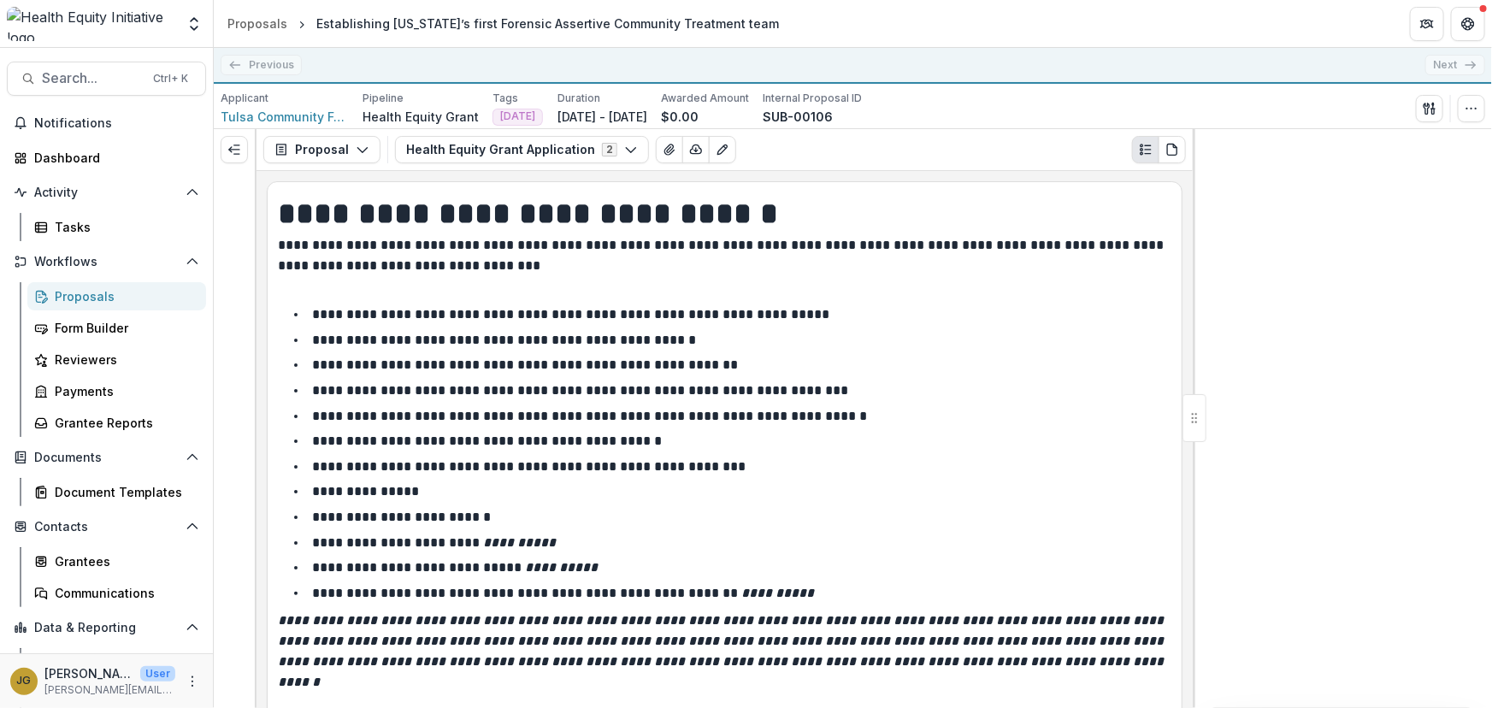
drag, startPoint x: 892, startPoint y: 387, endPoint x: 874, endPoint y: 356, distance: 36.8
click at [895, 386] on li "**********" at bounding box center [734, 391] width 873 height 22
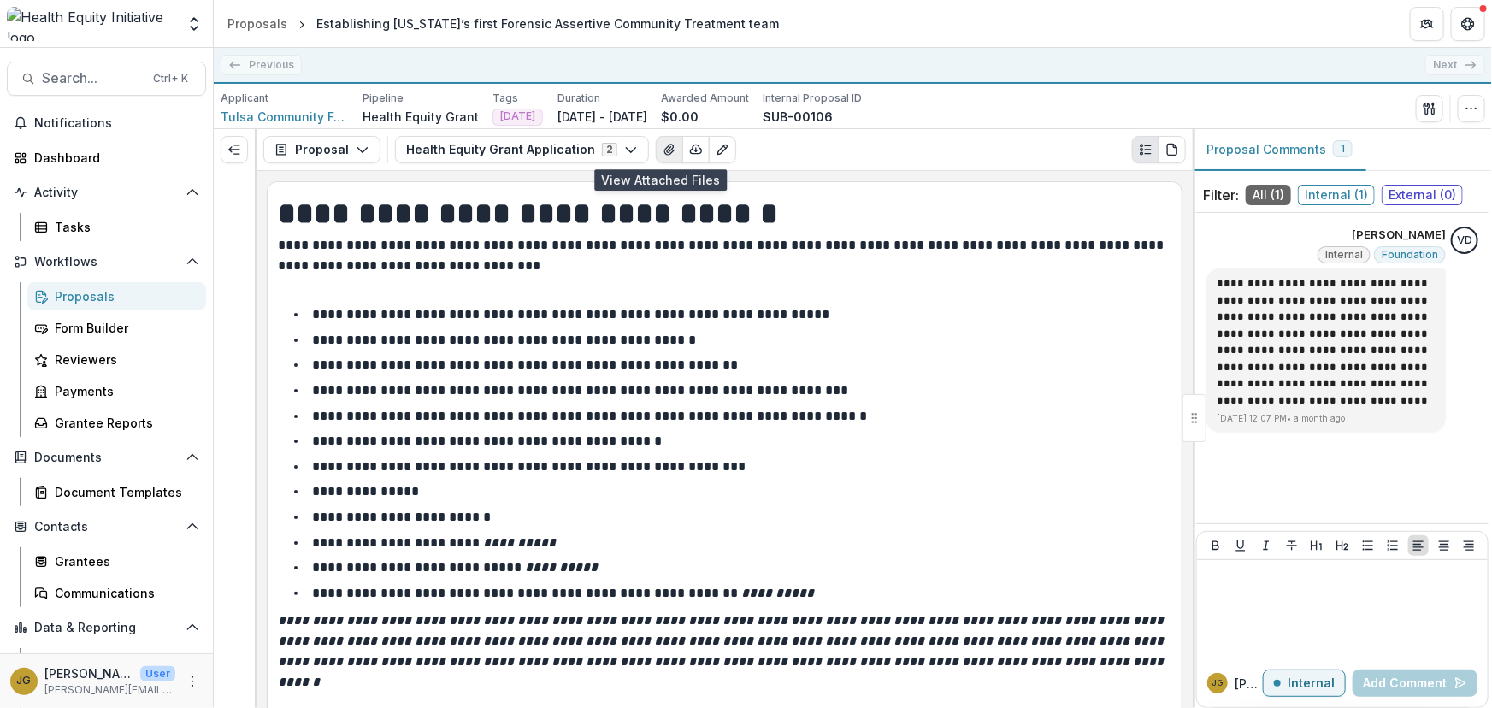
click at [663, 146] on icon "View Attached Files" at bounding box center [670, 150] width 14 height 14
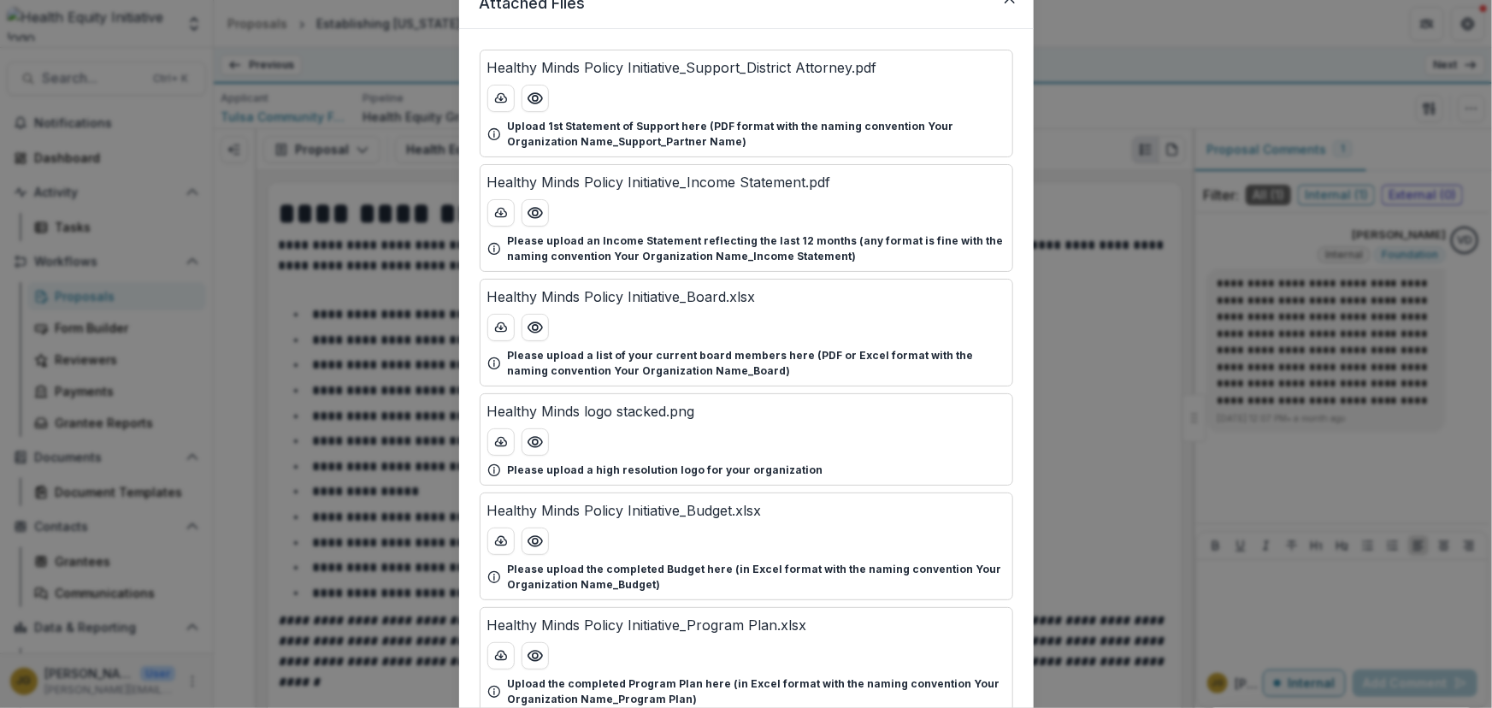
scroll to position [71, 0]
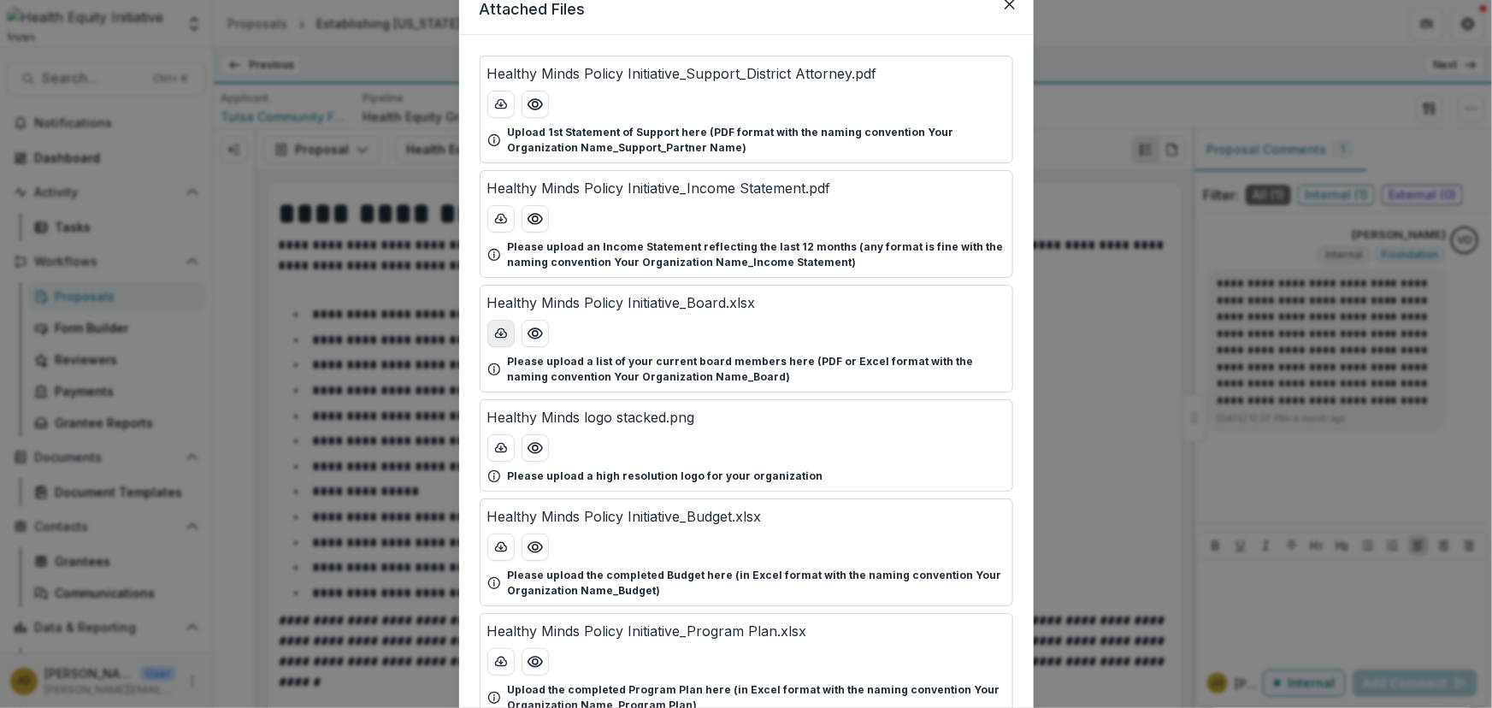
click at [501, 331] on icon "download-button" at bounding box center [501, 334] width 14 height 14
click at [1071, 103] on div "Attached Files Healthy Minds Policy Initiative_Support_District Attorney.pdf Up…" at bounding box center [746, 354] width 1492 height 708
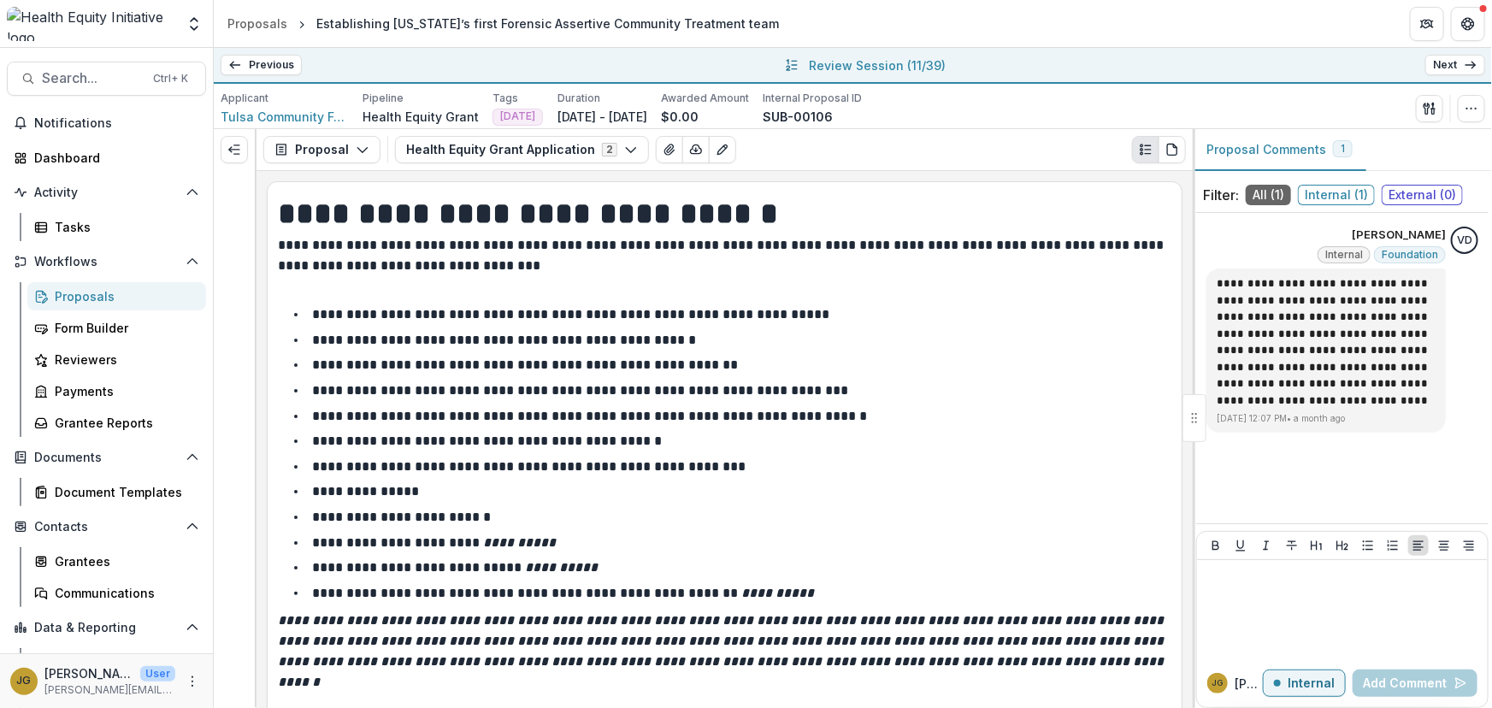
click at [1443, 62] on link "Next" at bounding box center [1455, 65] width 60 height 21
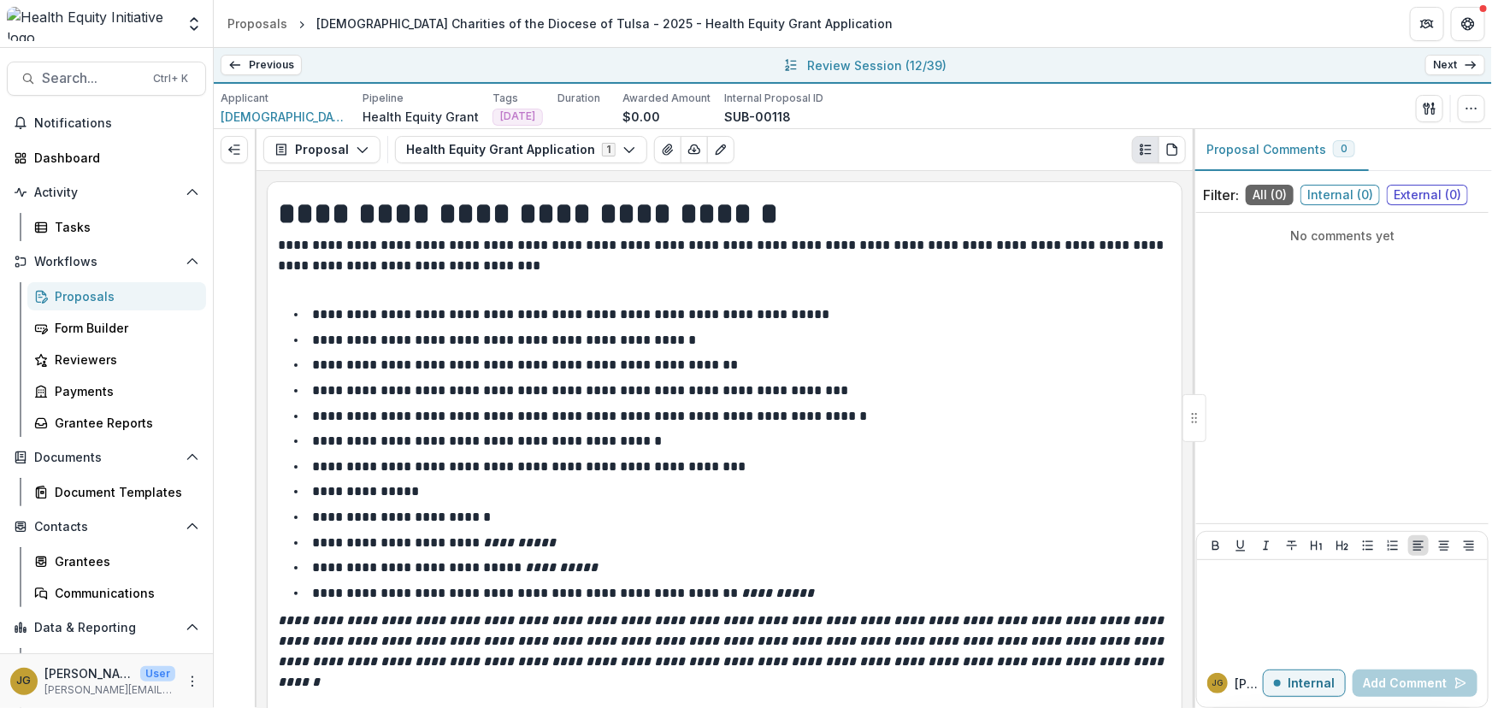
click at [863, 334] on li "**********" at bounding box center [734, 340] width 873 height 22
click at [661, 151] on icon "View Attached Files" at bounding box center [668, 150] width 14 height 14
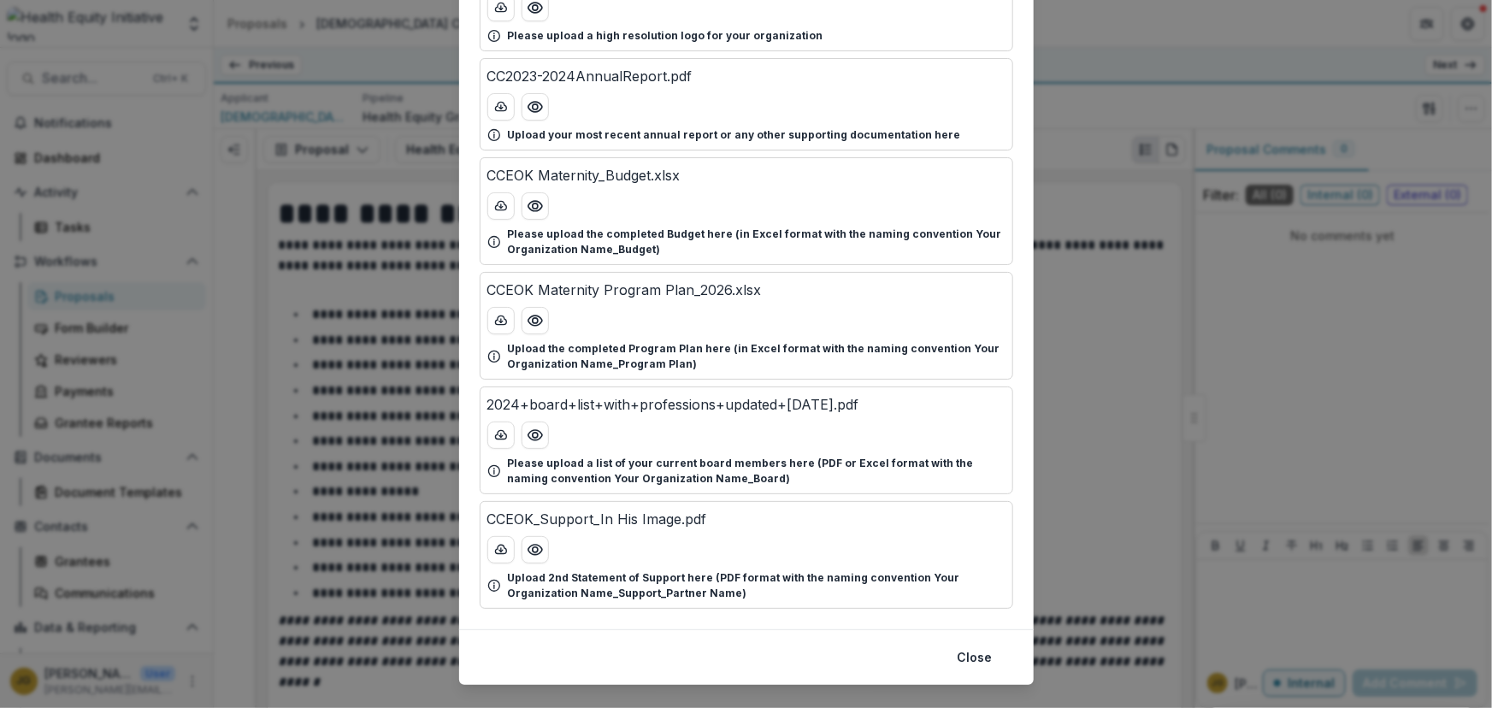
scroll to position [624, 0]
click at [500, 432] on icon "download-button" at bounding box center [500, 436] width 11 height 9
click at [1060, 112] on div "Attached Files CCEOK_Support_[DATE] St. [PERSON_NAME].pdf Upload 1st Statement …" at bounding box center [746, 354] width 1492 height 708
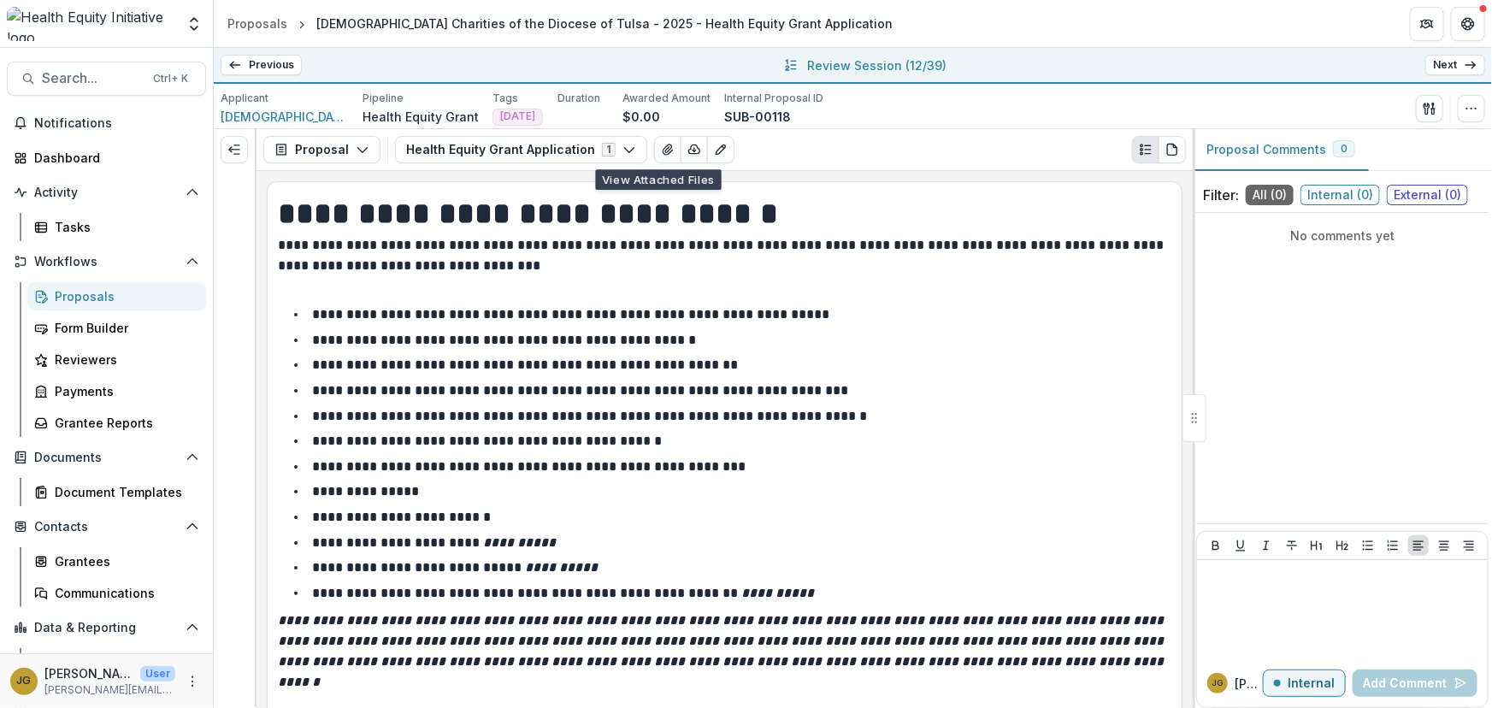
click at [1438, 66] on link "Next" at bounding box center [1455, 65] width 60 height 21
click at [664, 148] on icon "View Attached Files" at bounding box center [668, 149] width 9 height 10
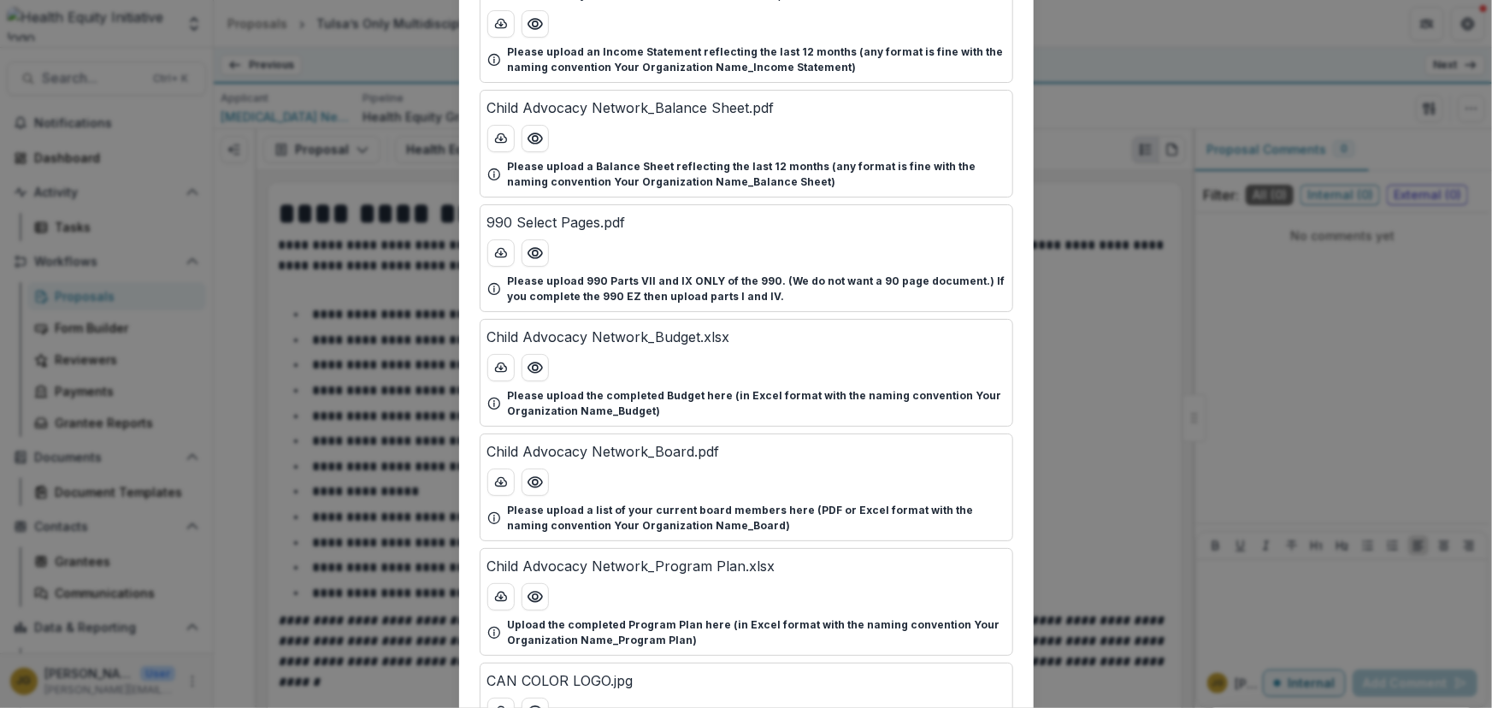
scroll to position [607, 0]
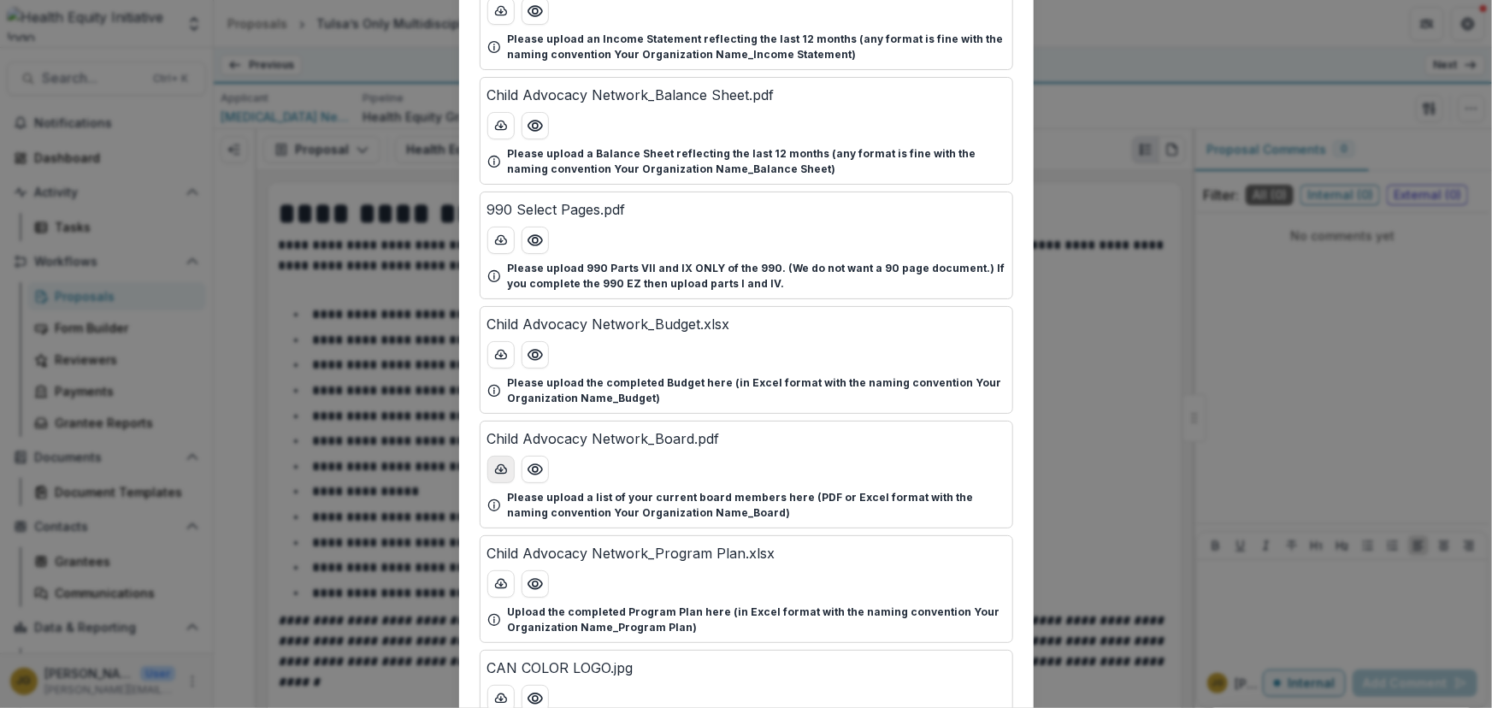
click at [496, 464] on icon "download-button" at bounding box center [501, 469] width 14 height 14
click at [1083, 137] on div "Attached Files Child Advocacy Network_W9.pdf Upload your completed and signed W…" at bounding box center [746, 354] width 1492 height 708
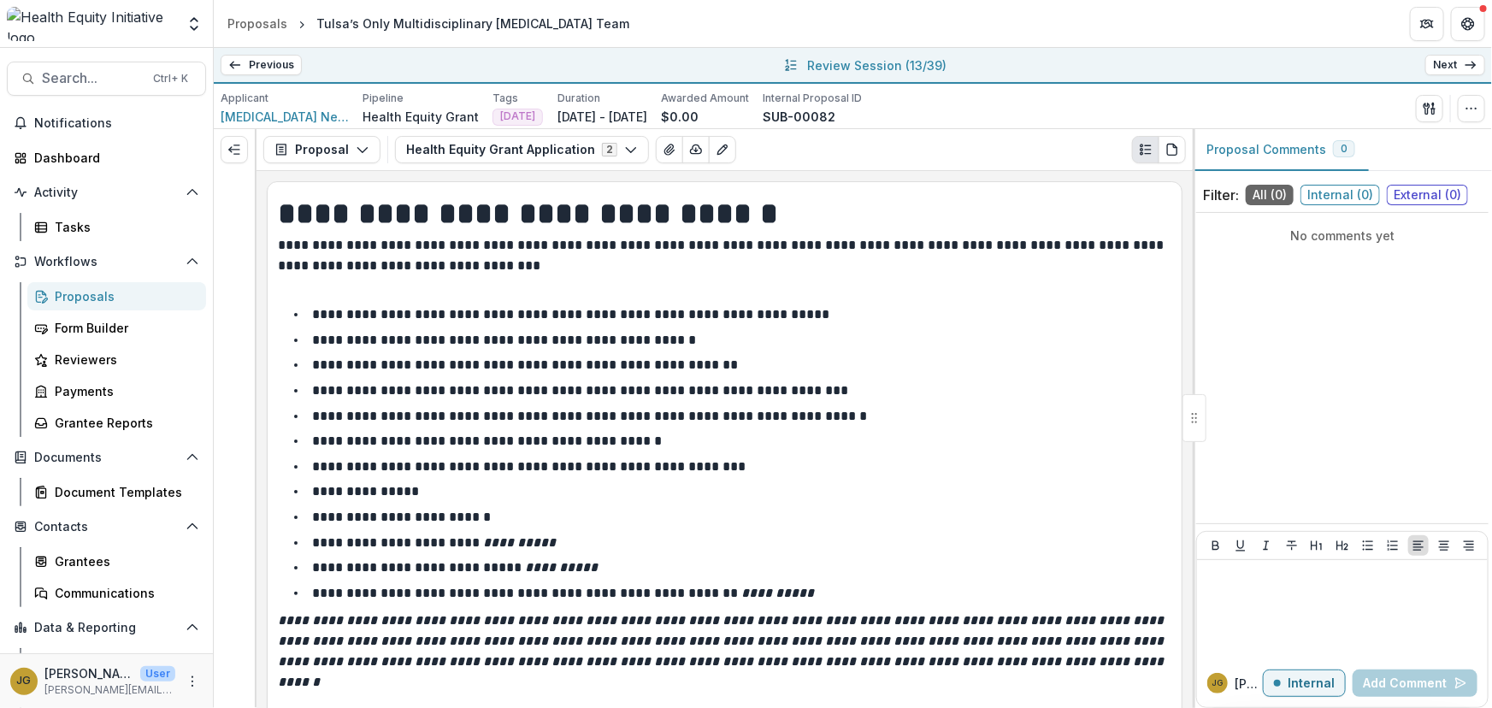
click at [1435, 63] on link "Next" at bounding box center [1455, 65] width 60 height 21
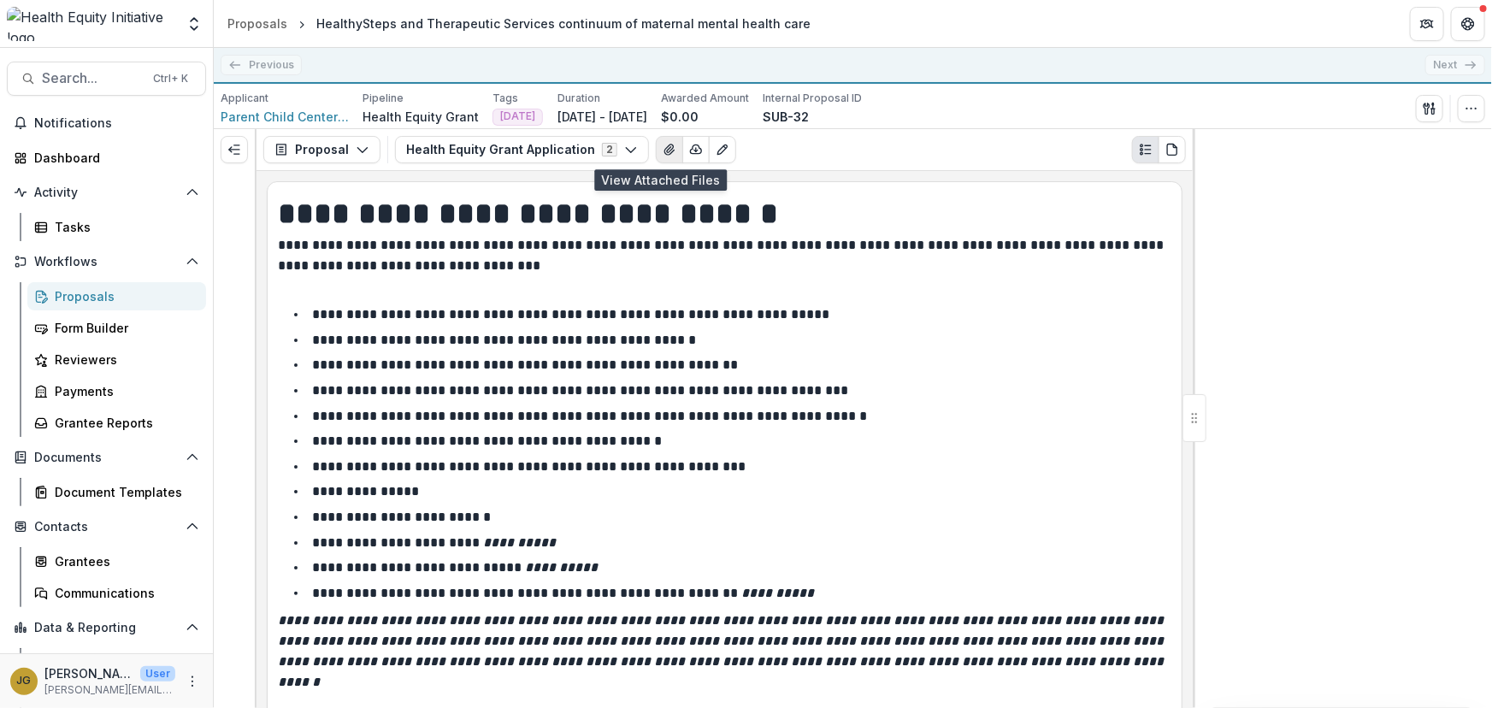
click at [664, 149] on icon "View Attached Files" at bounding box center [668, 149] width 9 height 10
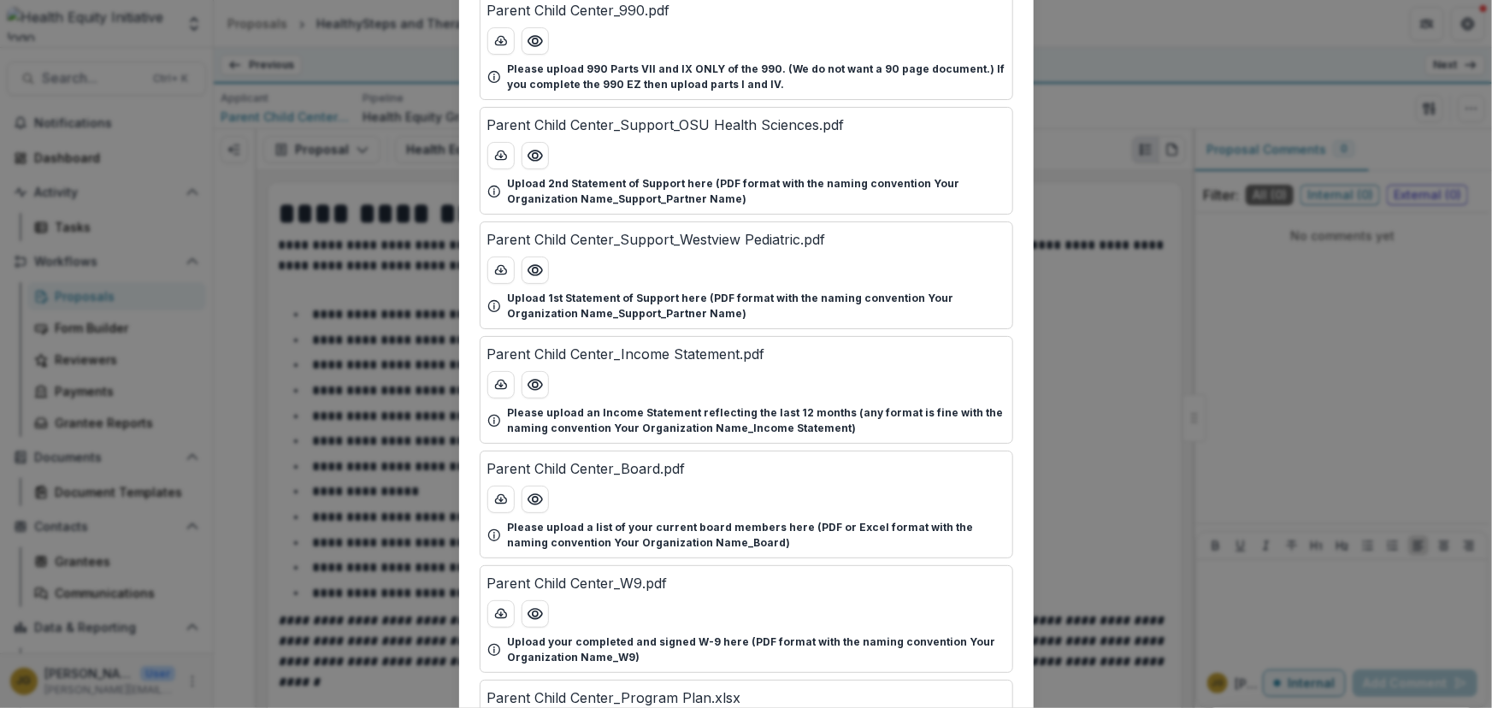
scroll to position [574, 0]
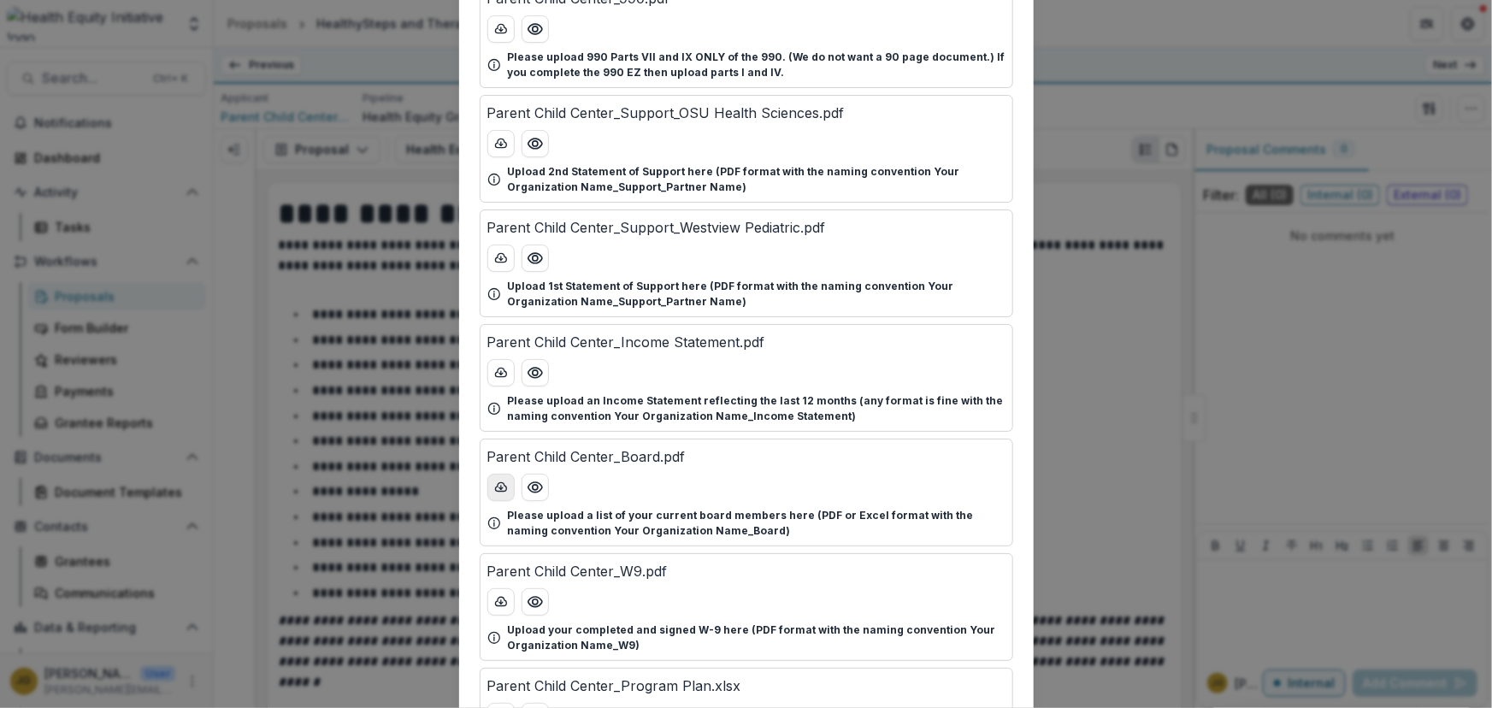
click at [499, 482] on icon "download-button" at bounding box center [501, 487] width 14 height 14
click at [1129, 452] on div "Attached Files Parent Child Center_Balance Sheet.pdf Please upload a Balance Sh…" at bounding box center [746, 354] width 1492 height 708
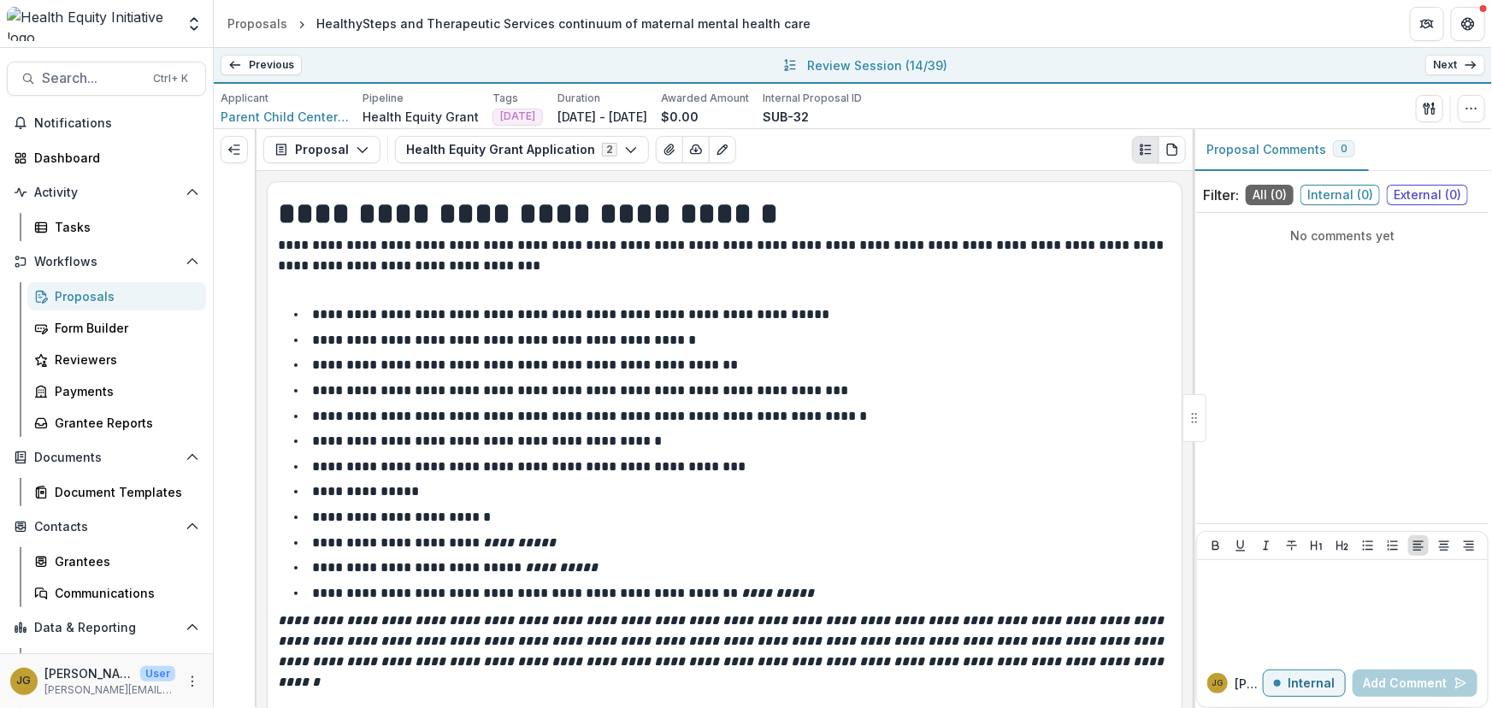
click at [1445, 62] on link "Next" at bounding box center [1455, 65] width 60 height 21
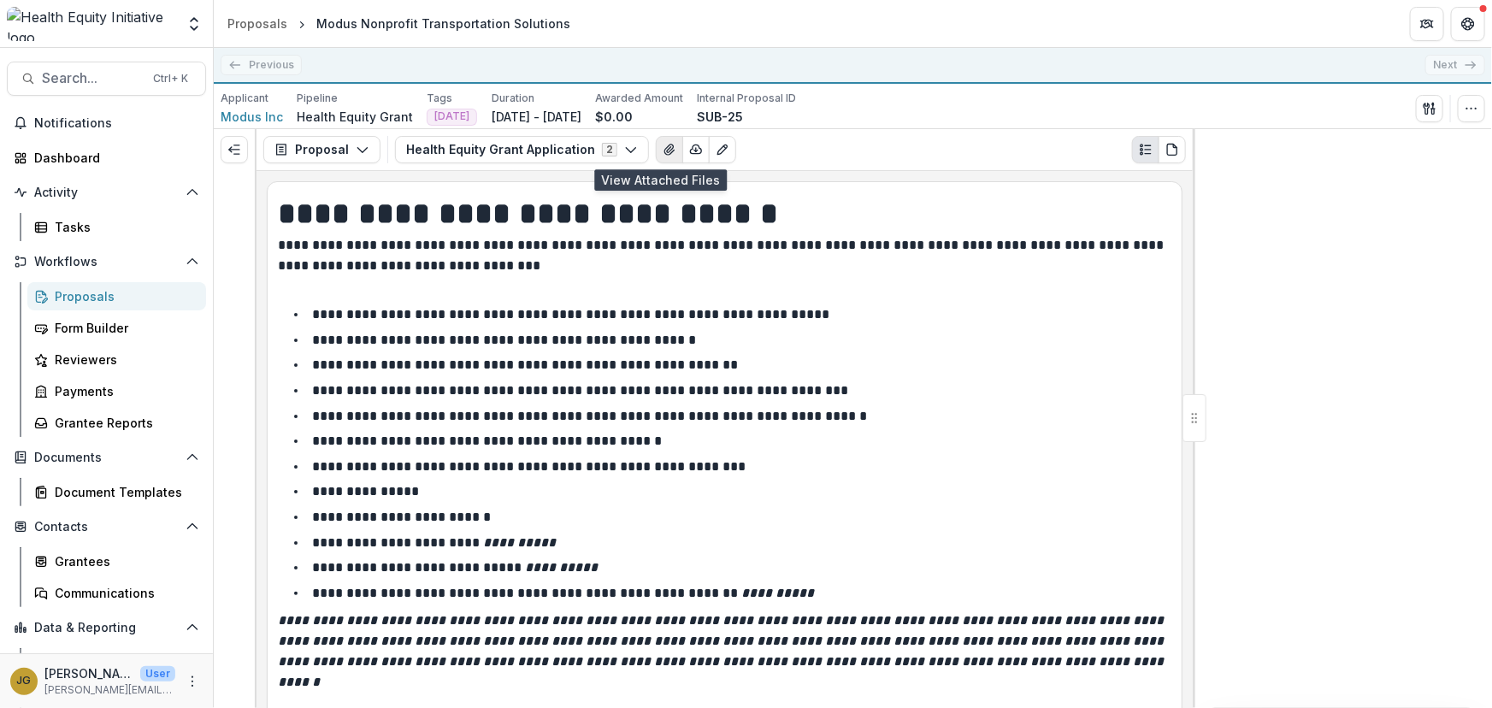
click at [664, 152] on icon "View Attached Files" at bounding box center [668, 149] width 9 height 10
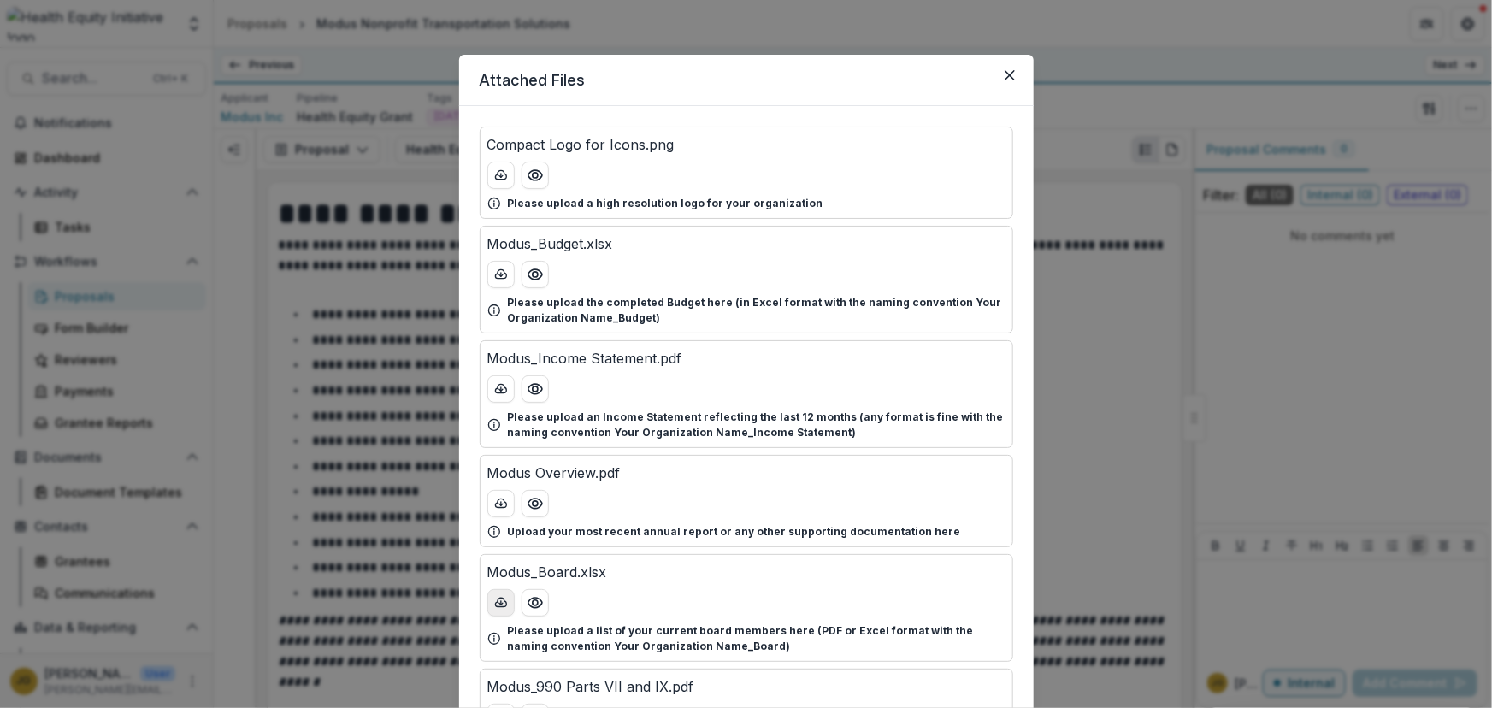
click at [501, 601] on line "download-button" at bounding box center [501, 602] width 0 height 3
click at [1103, 377] on div "Attached Files Compact Logo for Icons.png Please upload a high resolution logo …" at bounding box center [746, 354] width 1492 height 708
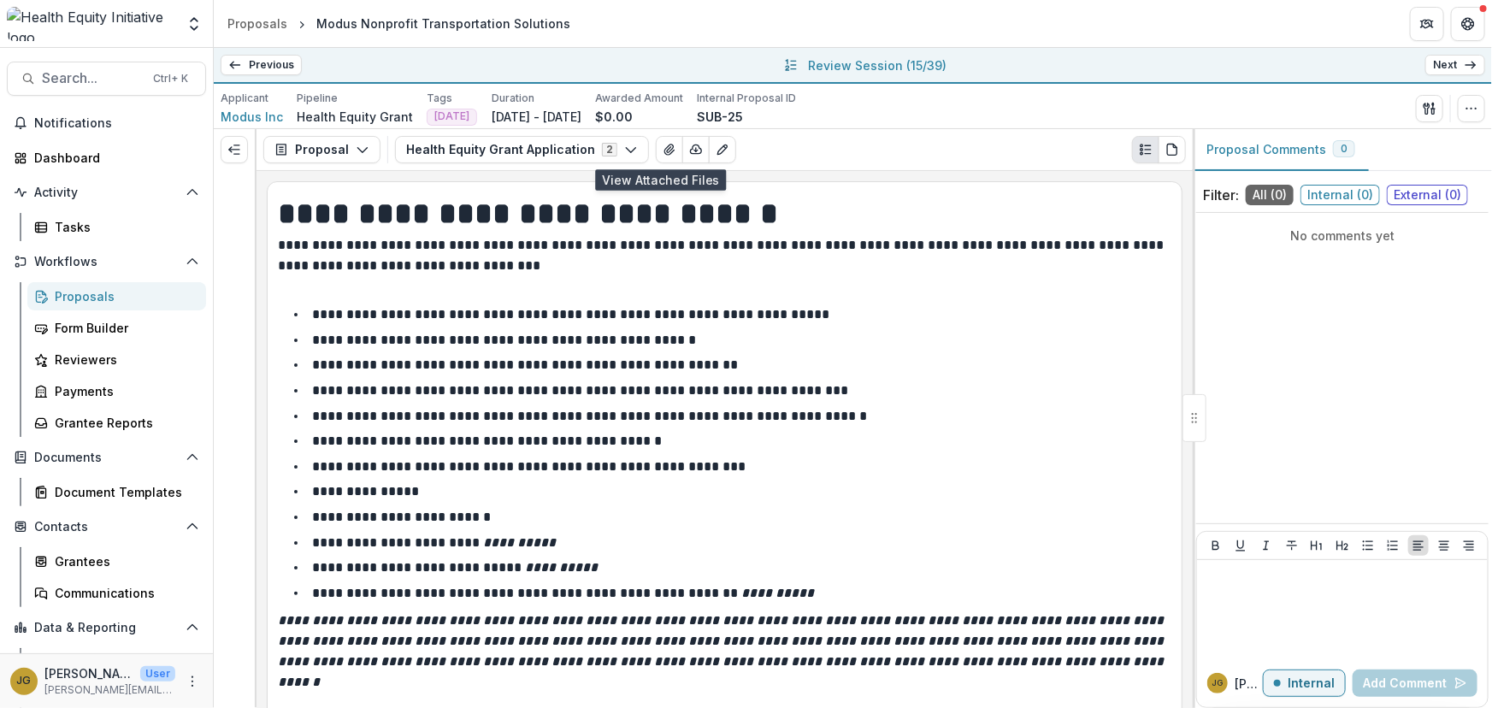
click at [1440, 62] on link "Next" at bounding box center [1455, 65] width 60 height 21
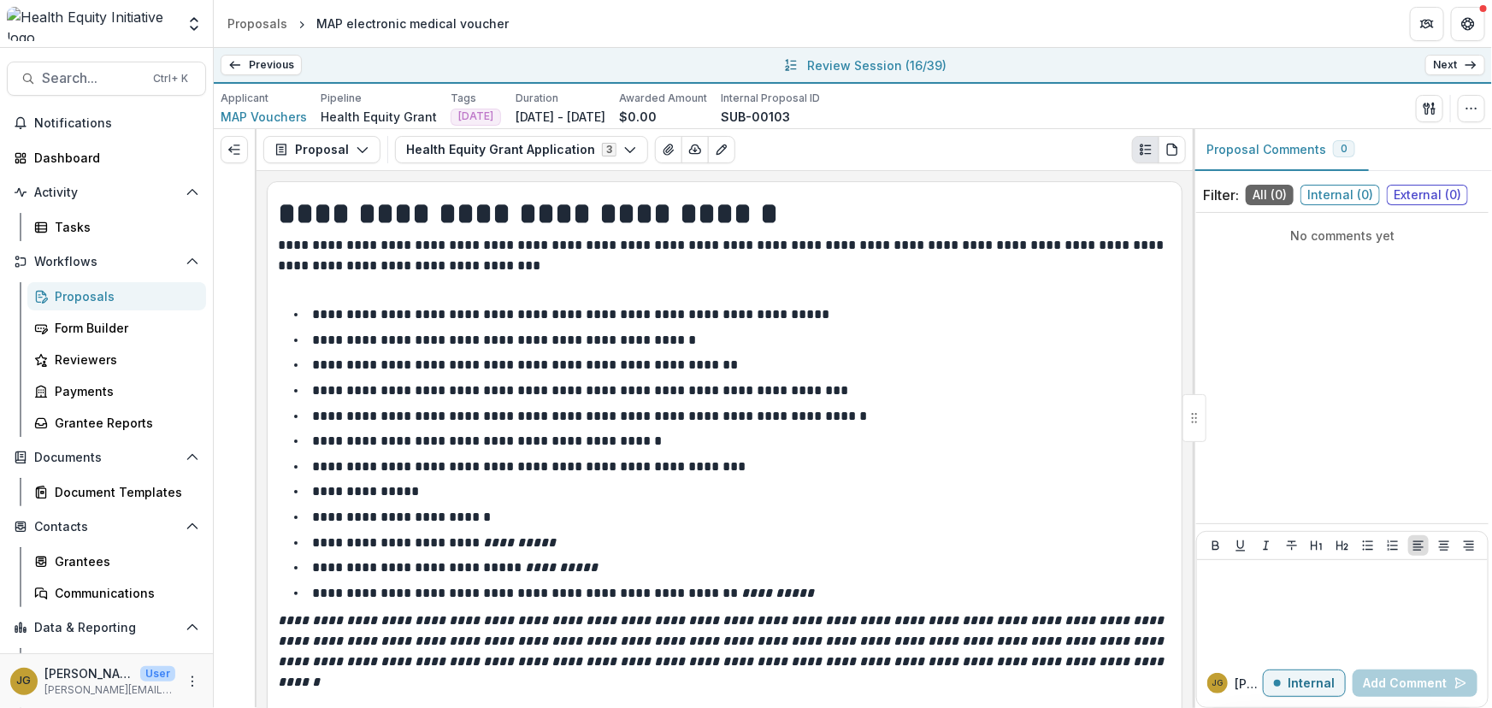
click at [1436, 67] on link "Next" at bounding box center [1455, 65] width 60 height 21
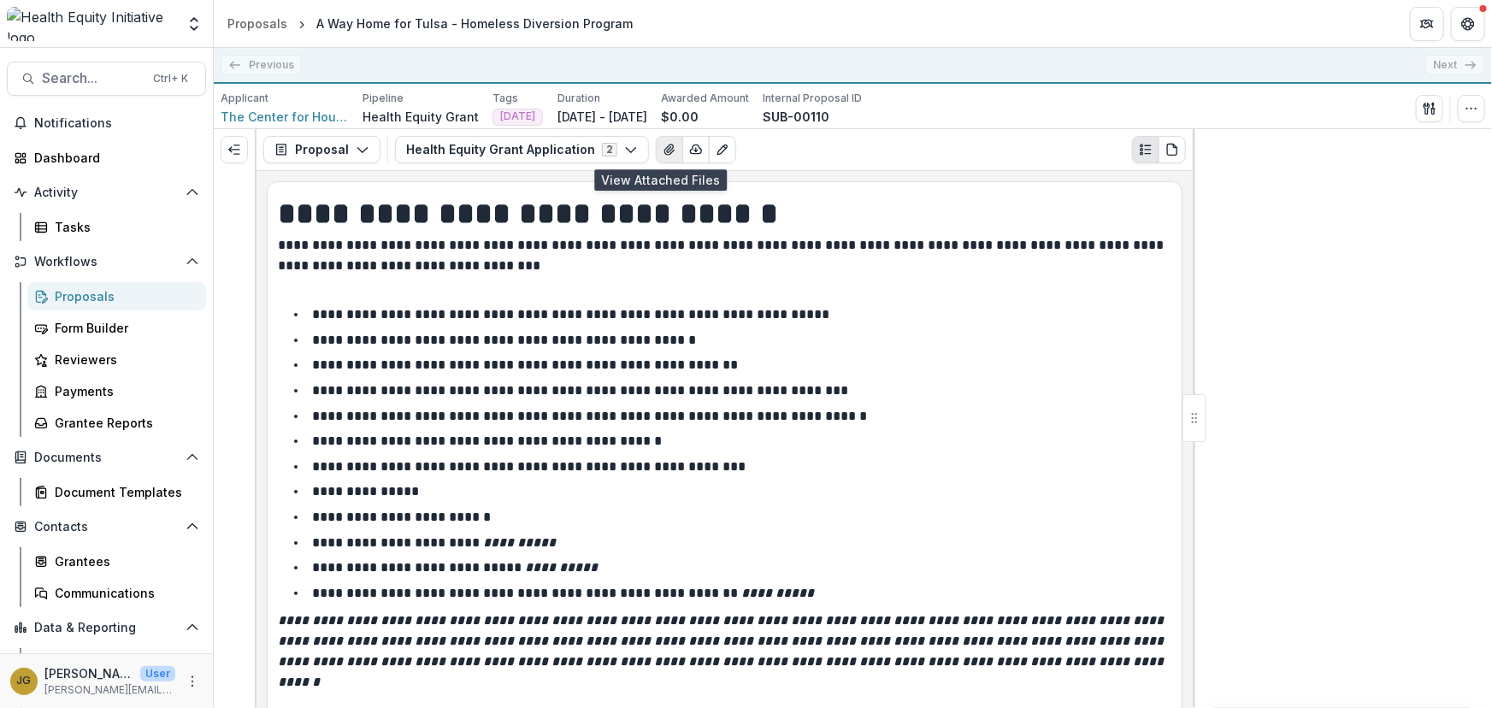
click at [664, 146] on icon "View Attached Files" at bounding box center [668, 149] width 9 height 10
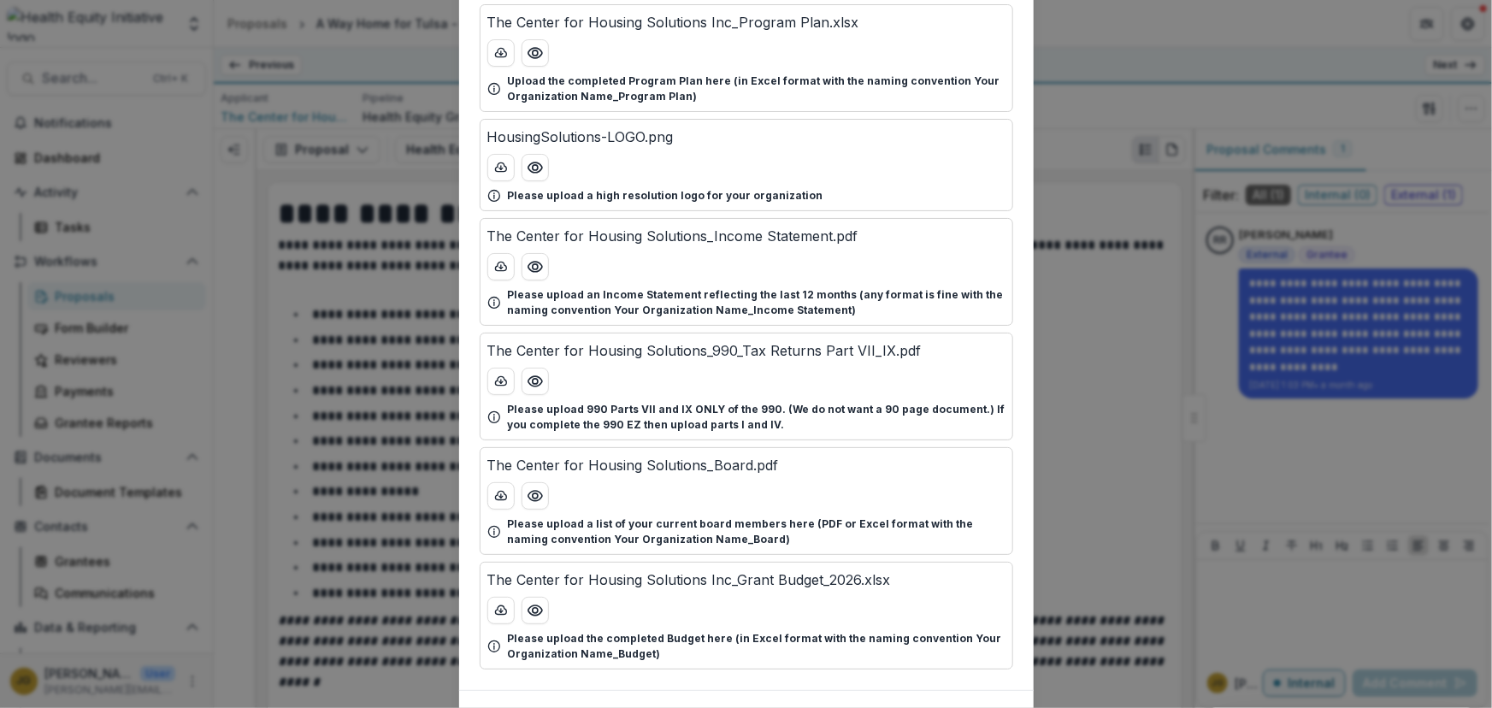
scroll to position [692, 0]
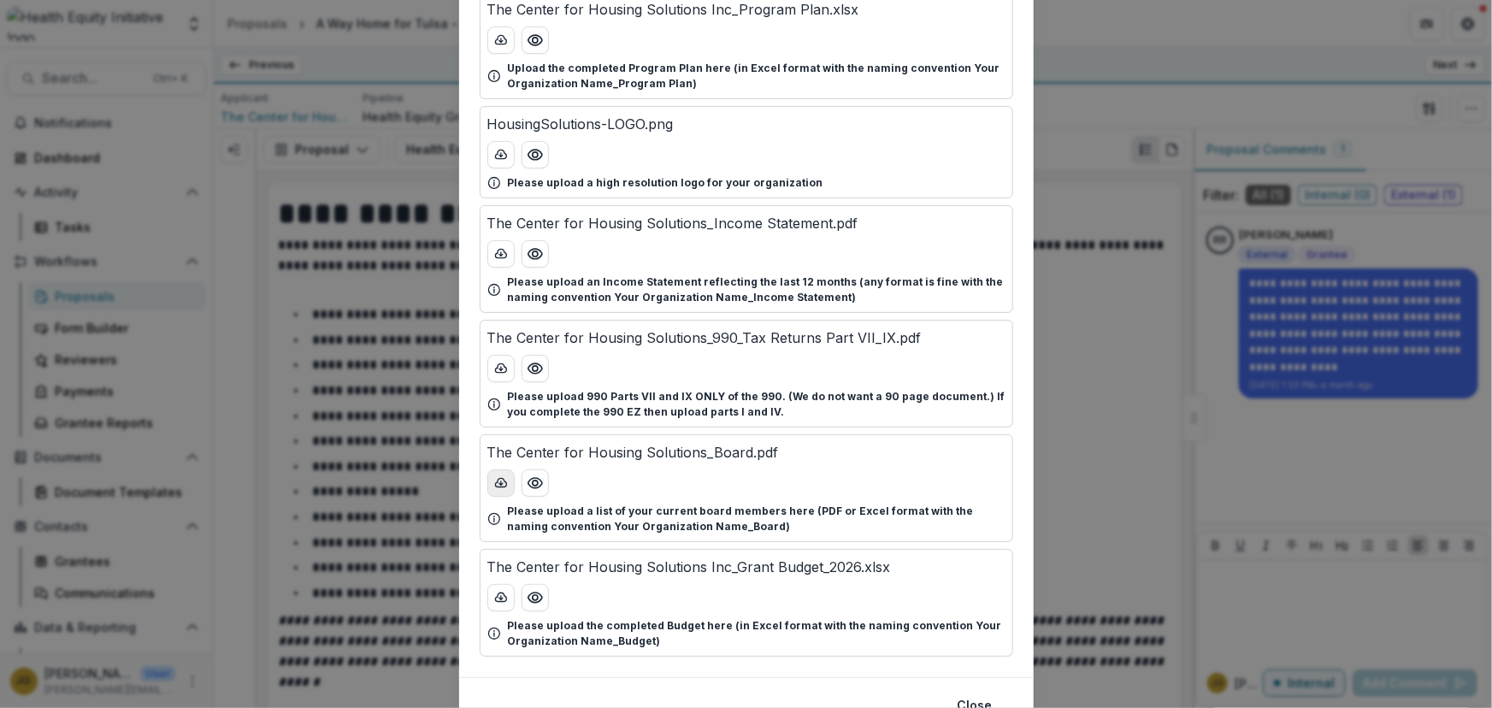
click at [494, 478] on icon "download-button" at bounding box center [501, 483] width 14 height 14
click at [981, 696] on button "Close" at bounding box center [975, 705] width 56 height 27
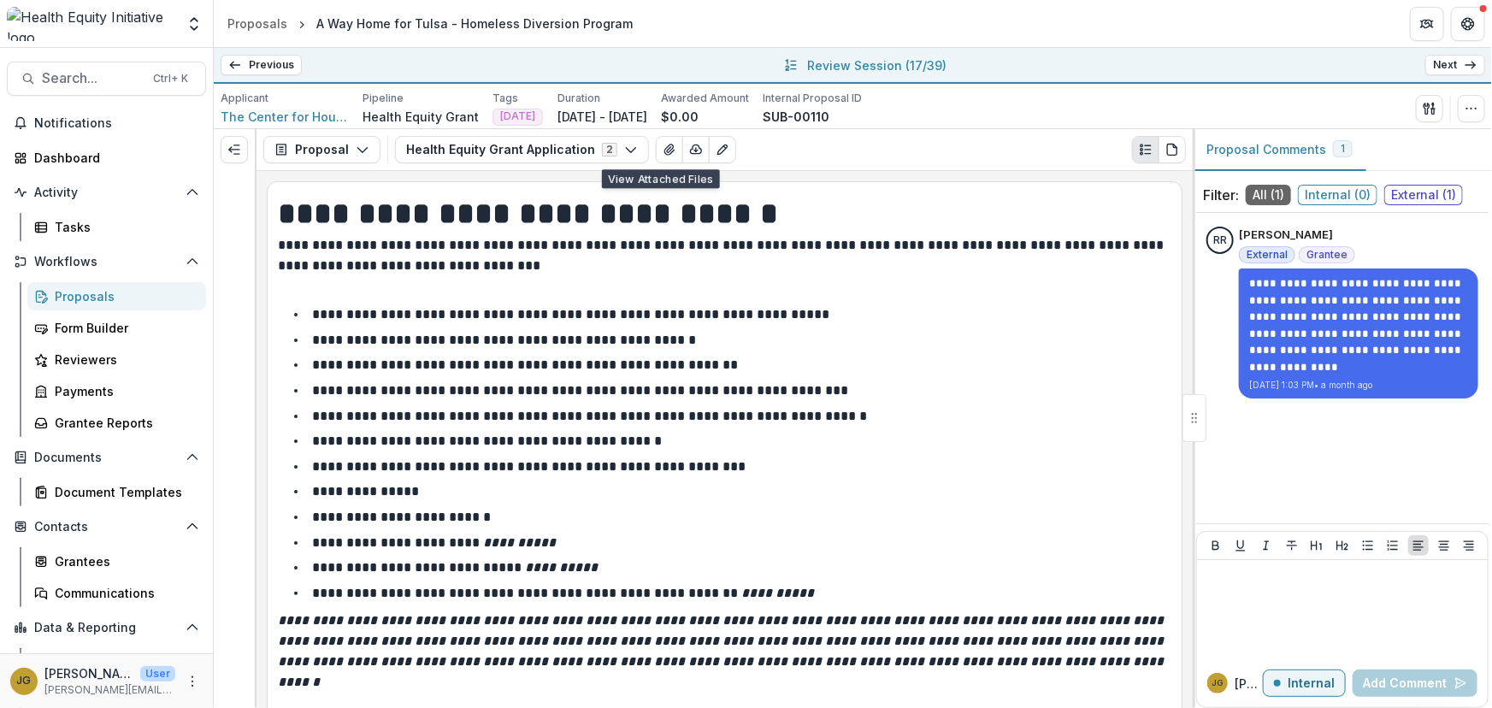
click at [1442, 68] on link "Next" at bounding box center [1455, 65] width 60 height 21
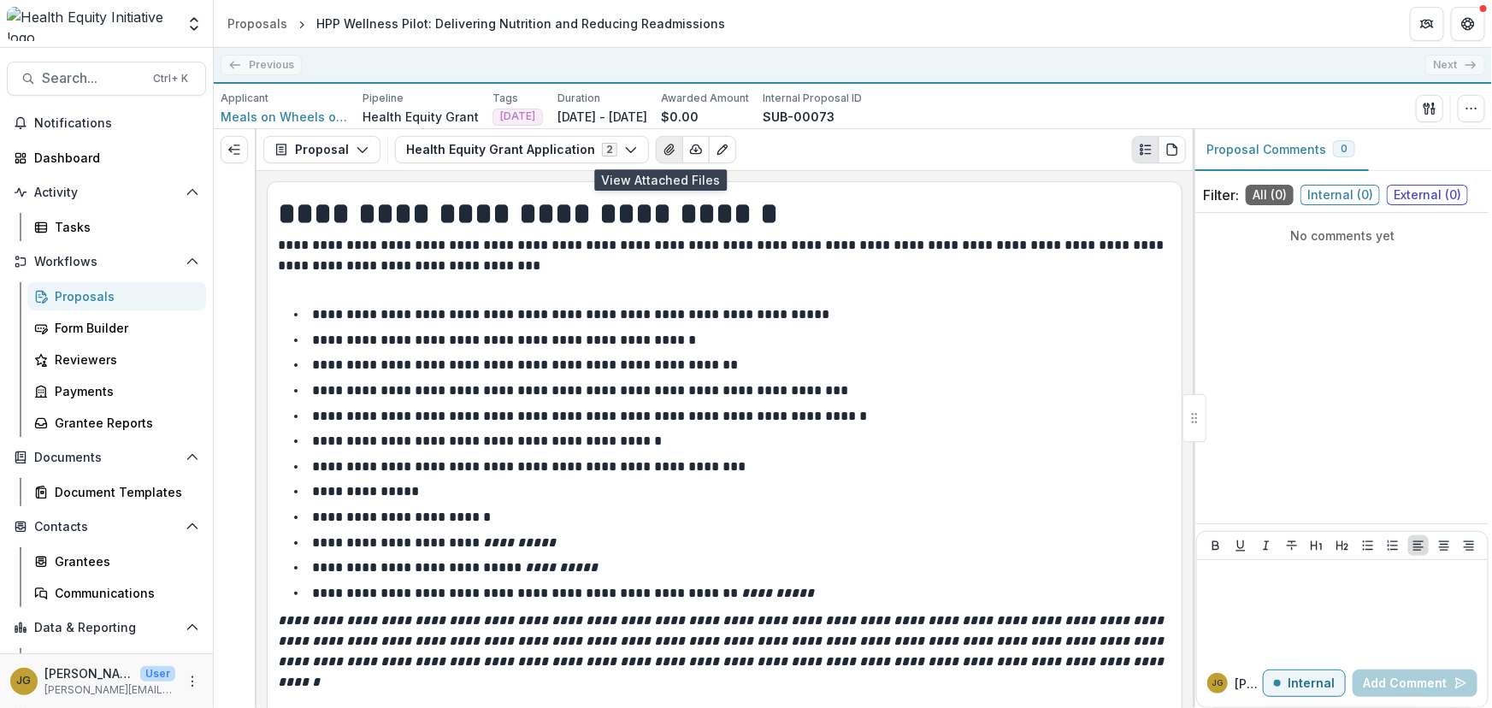
click at [663, 148] on icon "View Attached Files" at bounding box center [670, 150] width 14 height 14
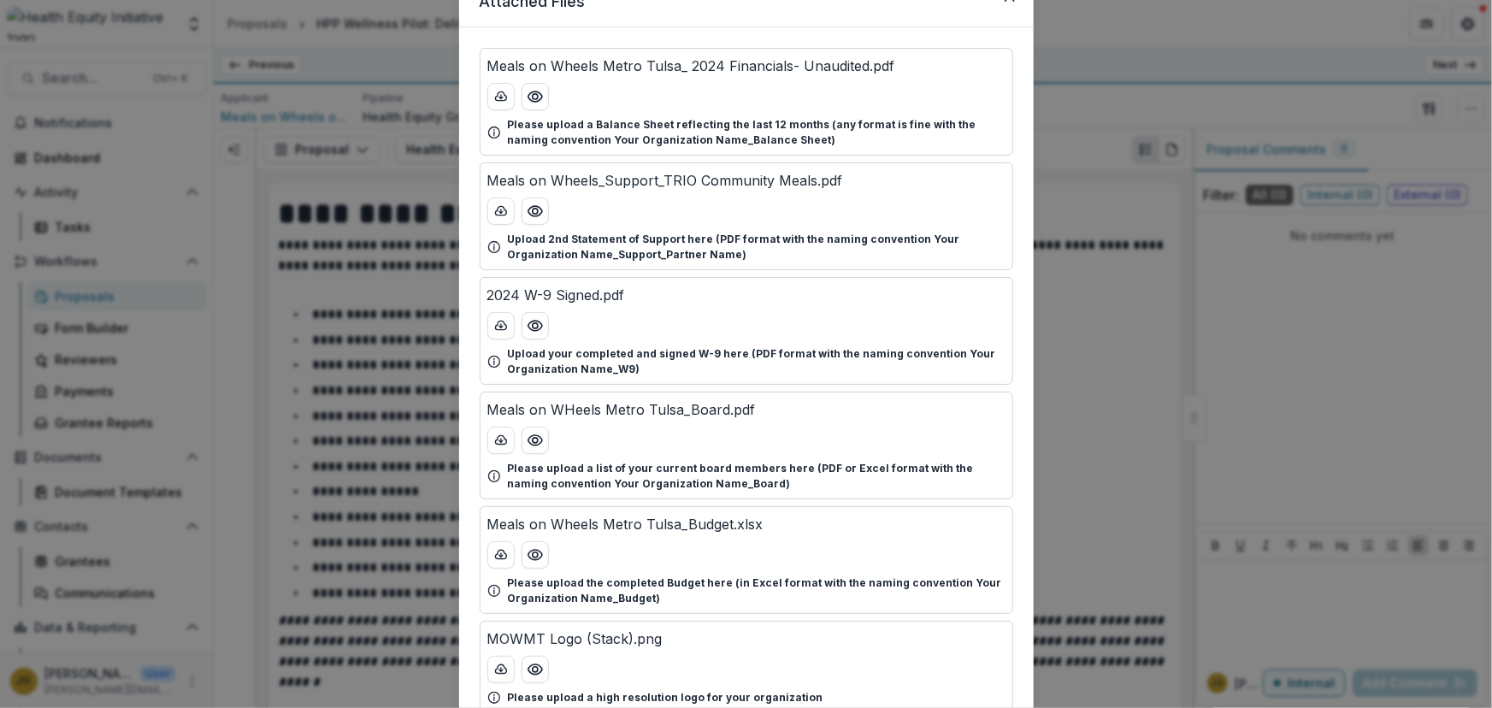
scroll to position [85, 0]
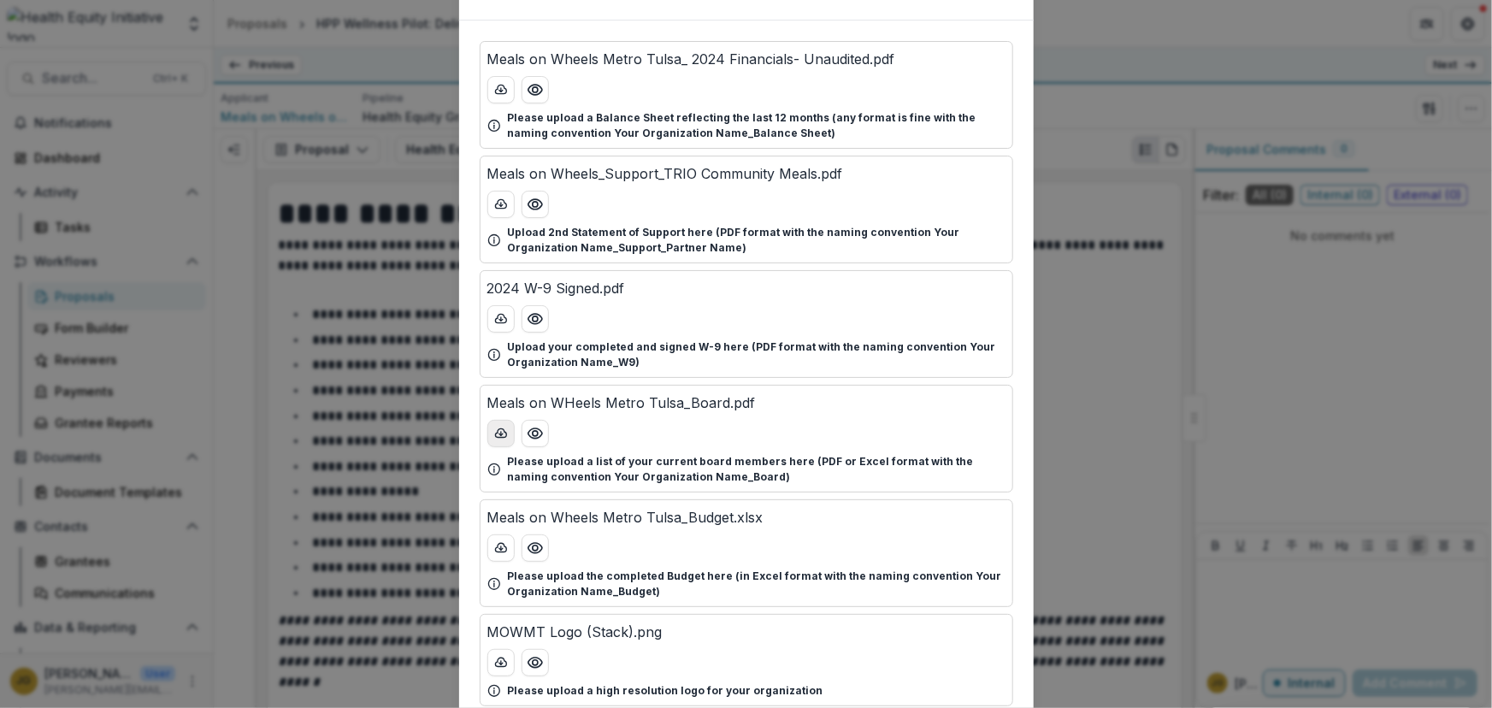
click at [496, 434] on icon "download-button" at bounding box center [501, 434] width 14 height 14
click at [1092, 374] on div "Attached Files Meals on Wheels Metro Tulsa_ 2024 Financials- Unaudited.pdf Plea…" at bounding box center [746, 354] width 1492 height 708
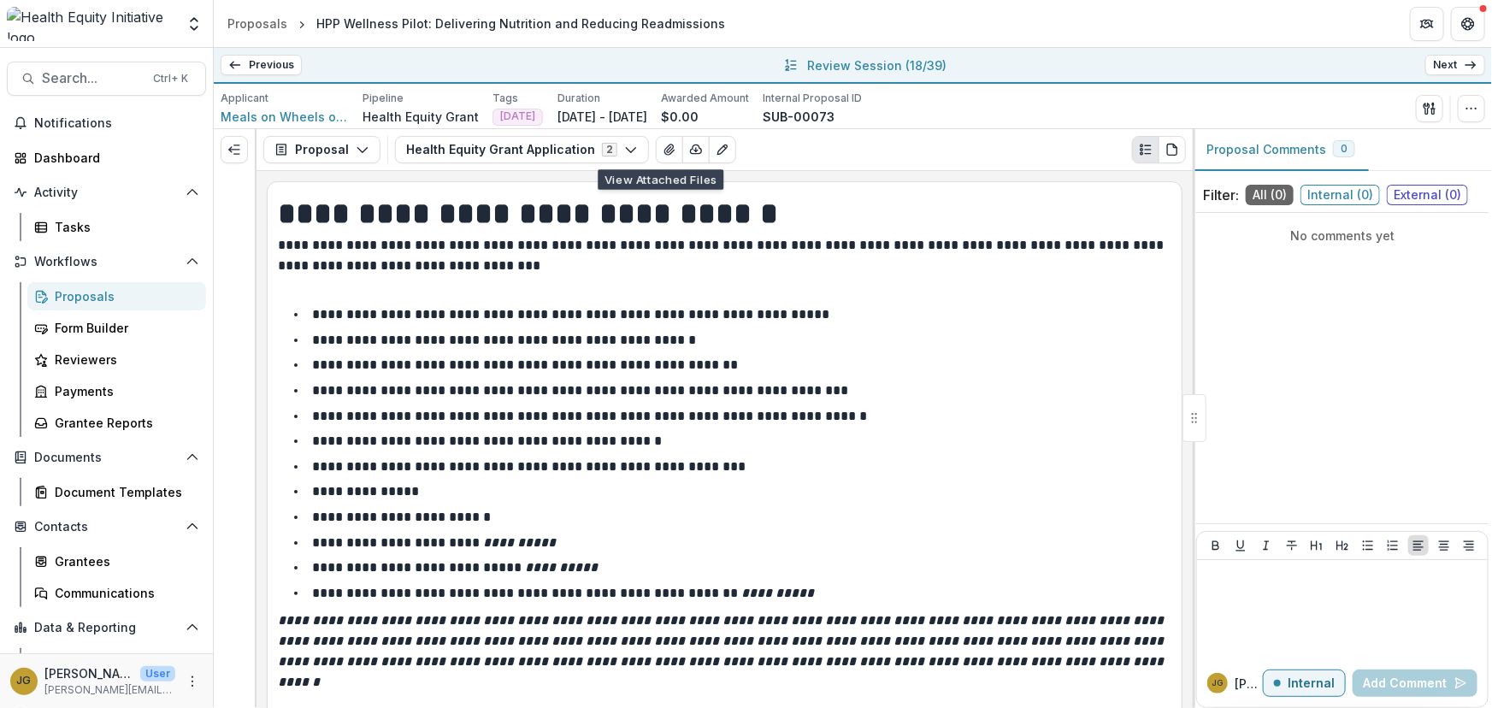
click at [1434, 64] on link "Next" at bounding box center [1455, 65] width 60 height 21
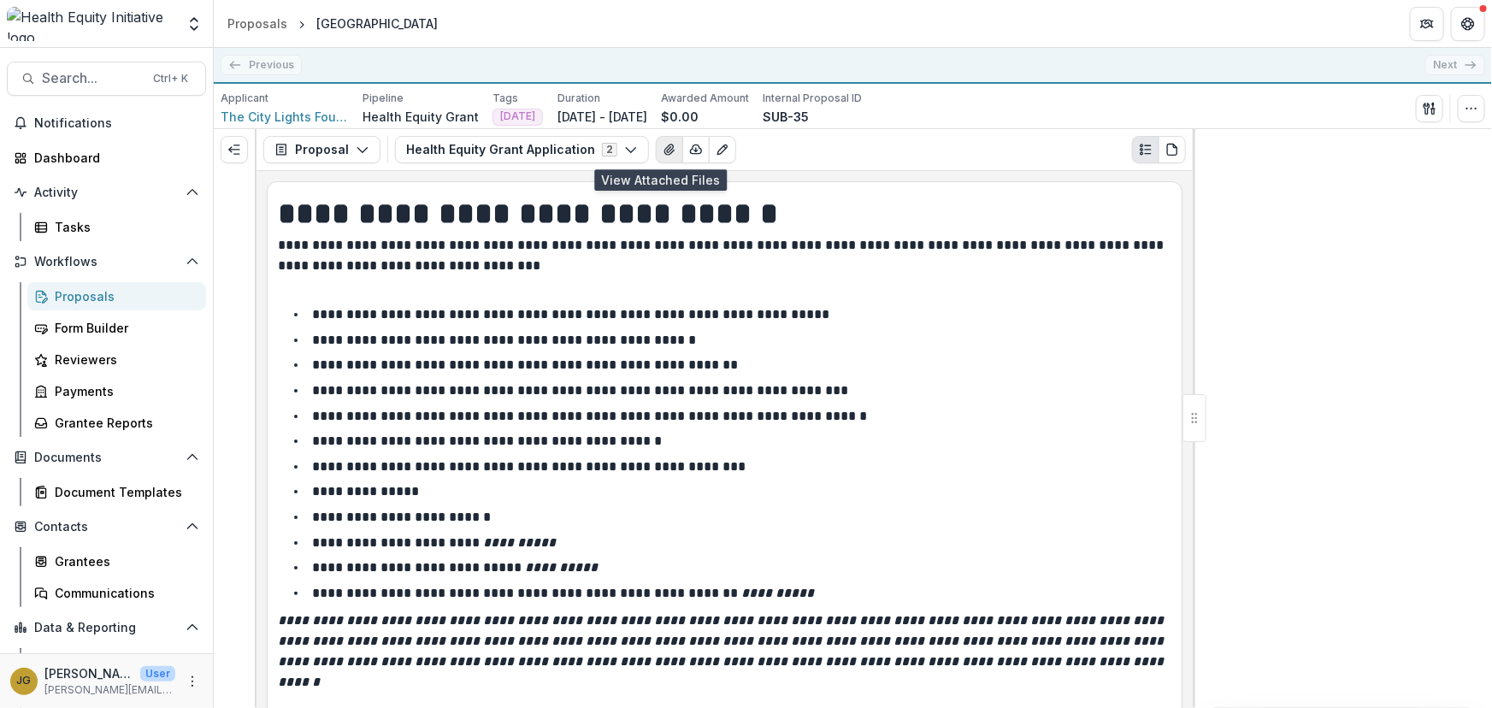
click at [663, 146] on icon "View Attached Files" at bounding box center [670, 150] width 14 height 14
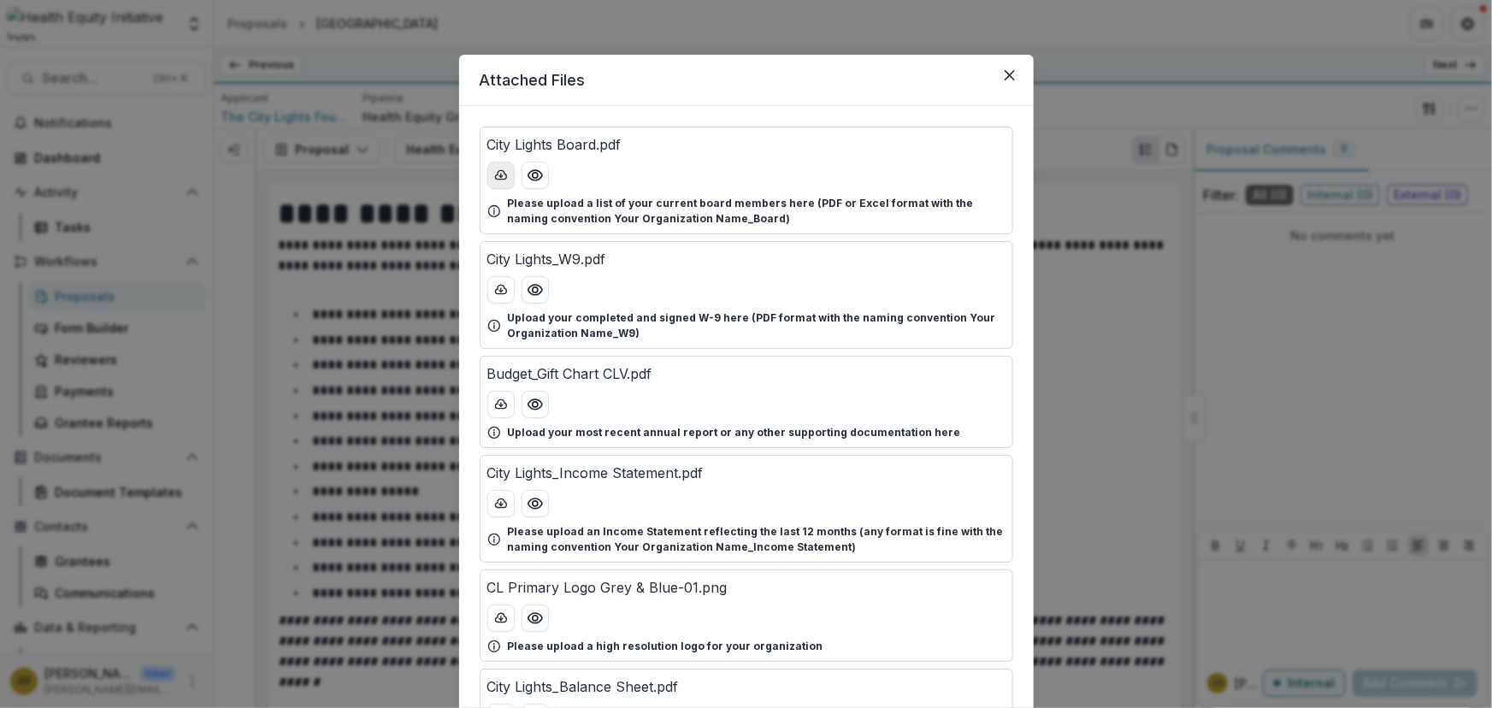
click at [497, 171] on icon "download-button" at bounding box center [501, 175] width 14 height 14
click at [1069, 118] on div "Attached Files City Lights Board.pdf Please upload a list of your current board…" at bounding box center [746, 354] width 1492 height 708
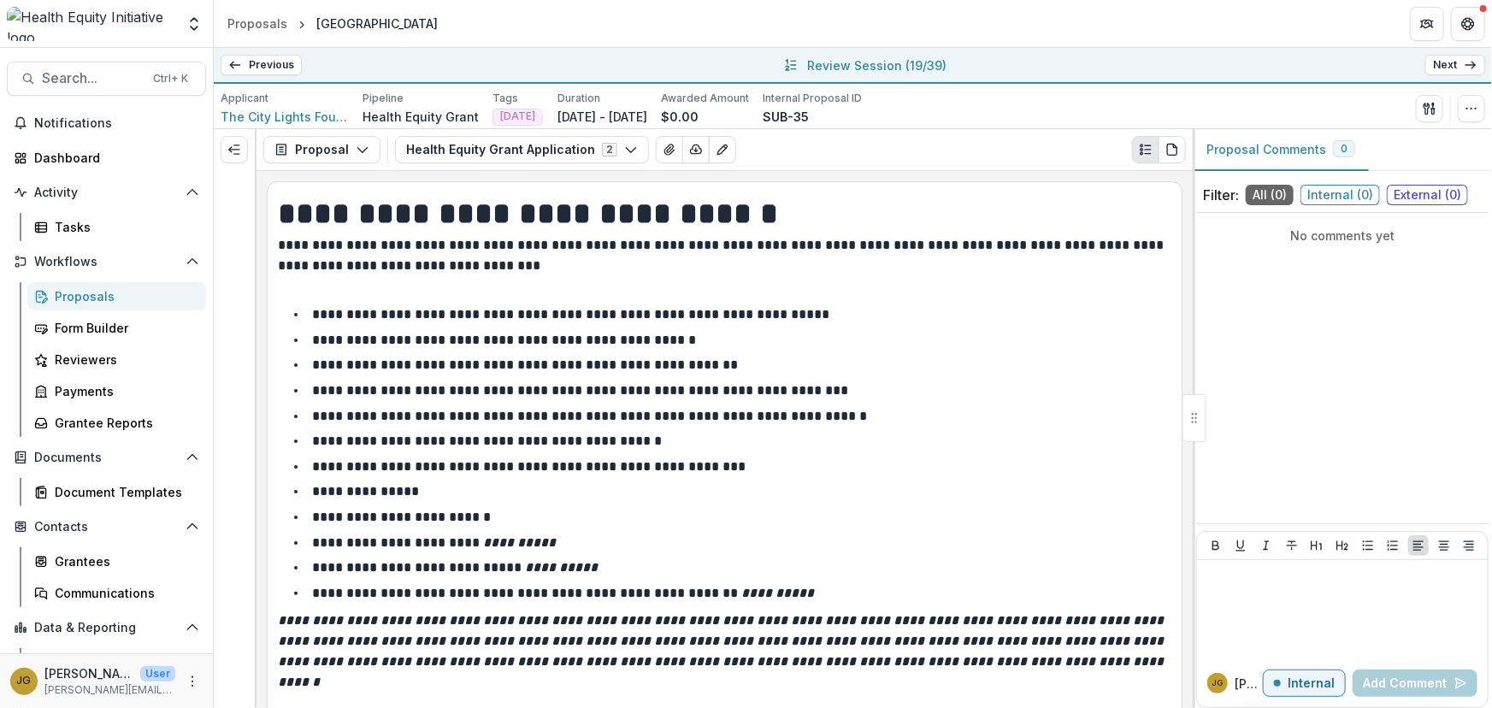
click at [1443, 63] on link "Next" at bounding box center [1455, 65] width 60 height 21
click at [658, 140] on button "View Attached Files" at bounding box center [669, 149] width 27 height 27
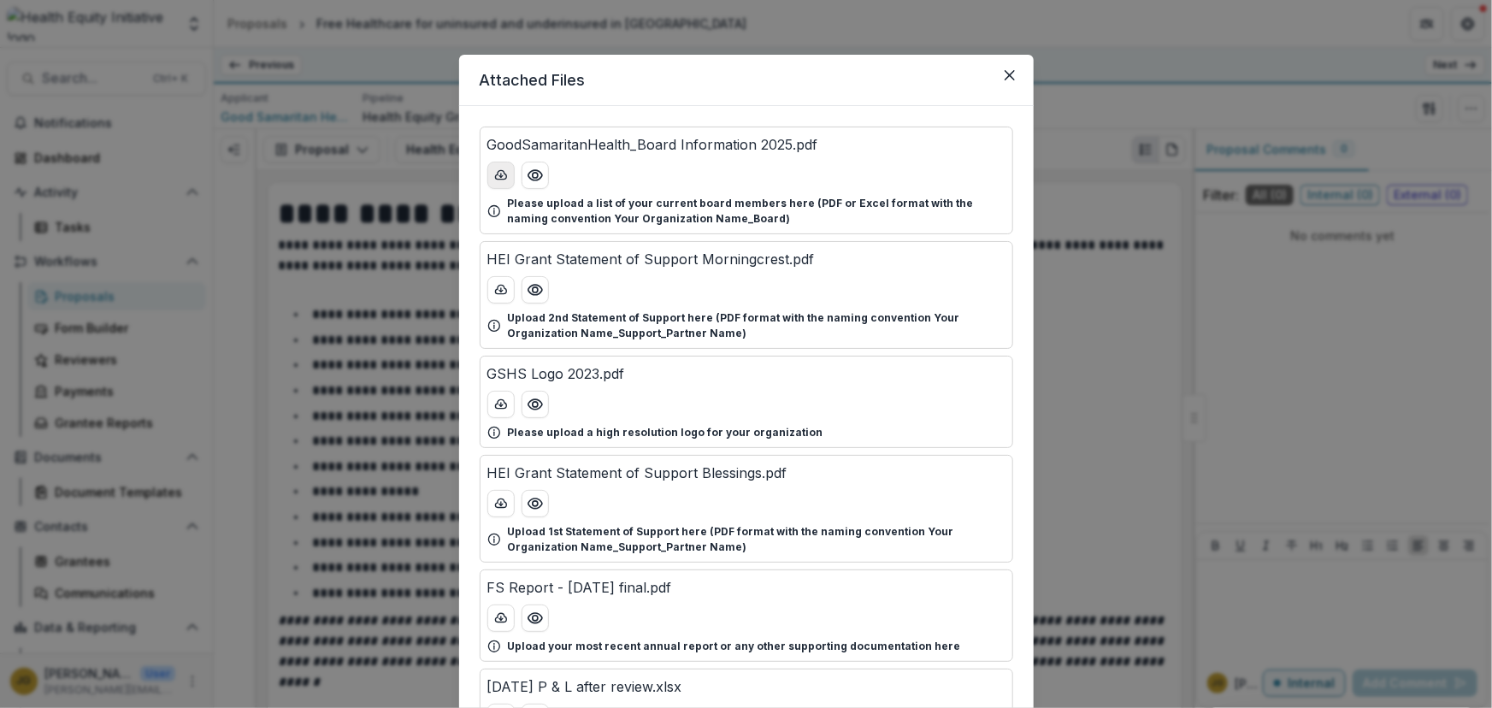
click at [495, 174] on icon "download-button" at bounding box center [500, 174] width 11 height 9
click at [1004, 71] on icon "Close" at bounding box center [1009, 75] width 10 height 10
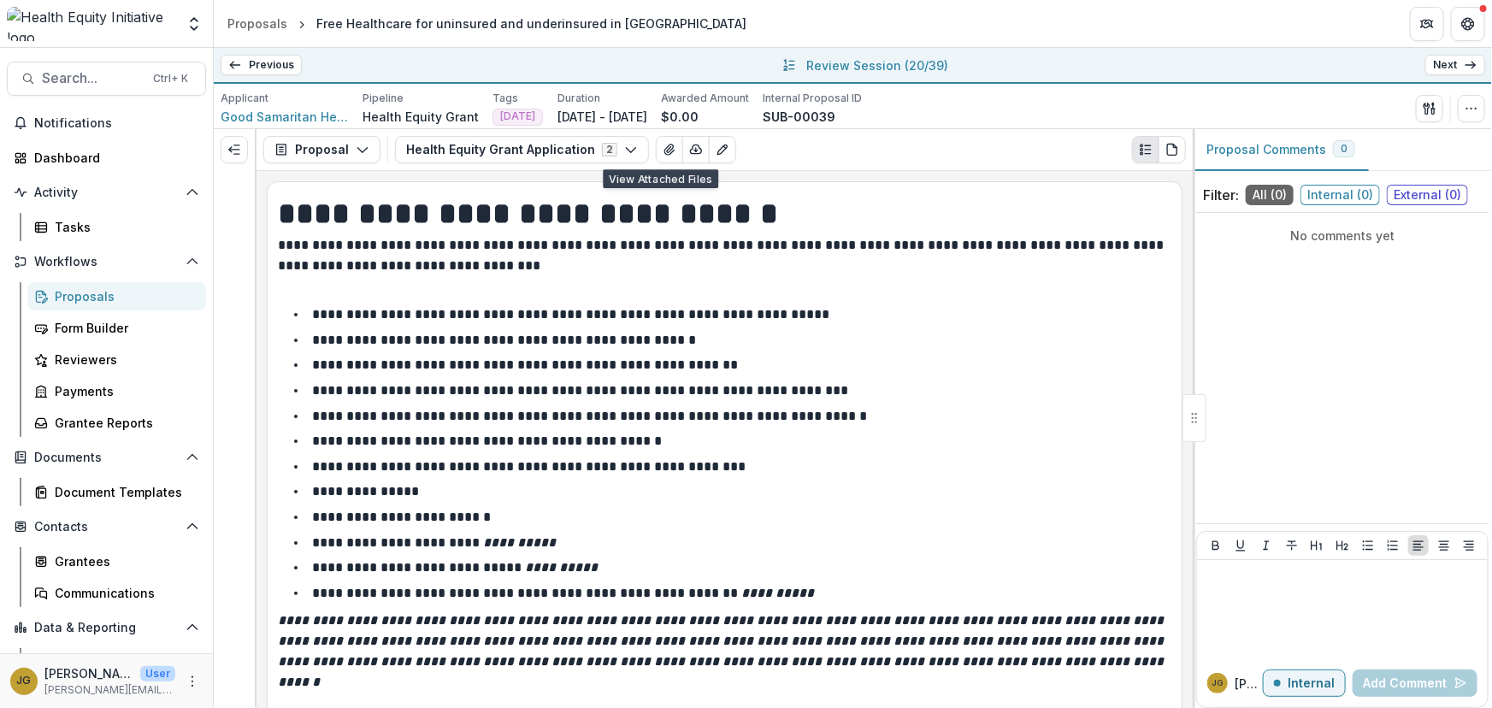
click at [1437, 66] on link "Next" at bounding box center [1455, 65] width 60 height 21
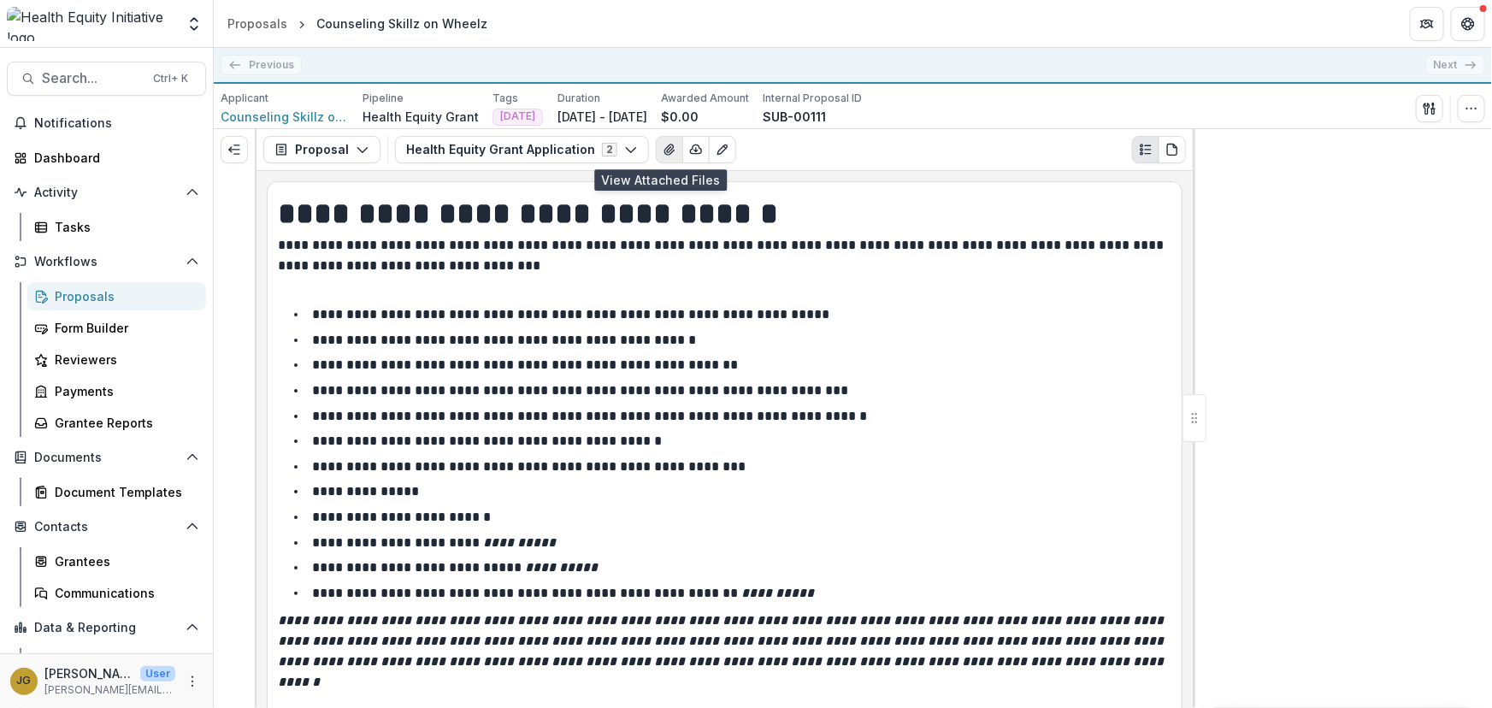
click at [664, 150] on icon "View Attached Files" at bounding box center [668, 149] width 9 height 10
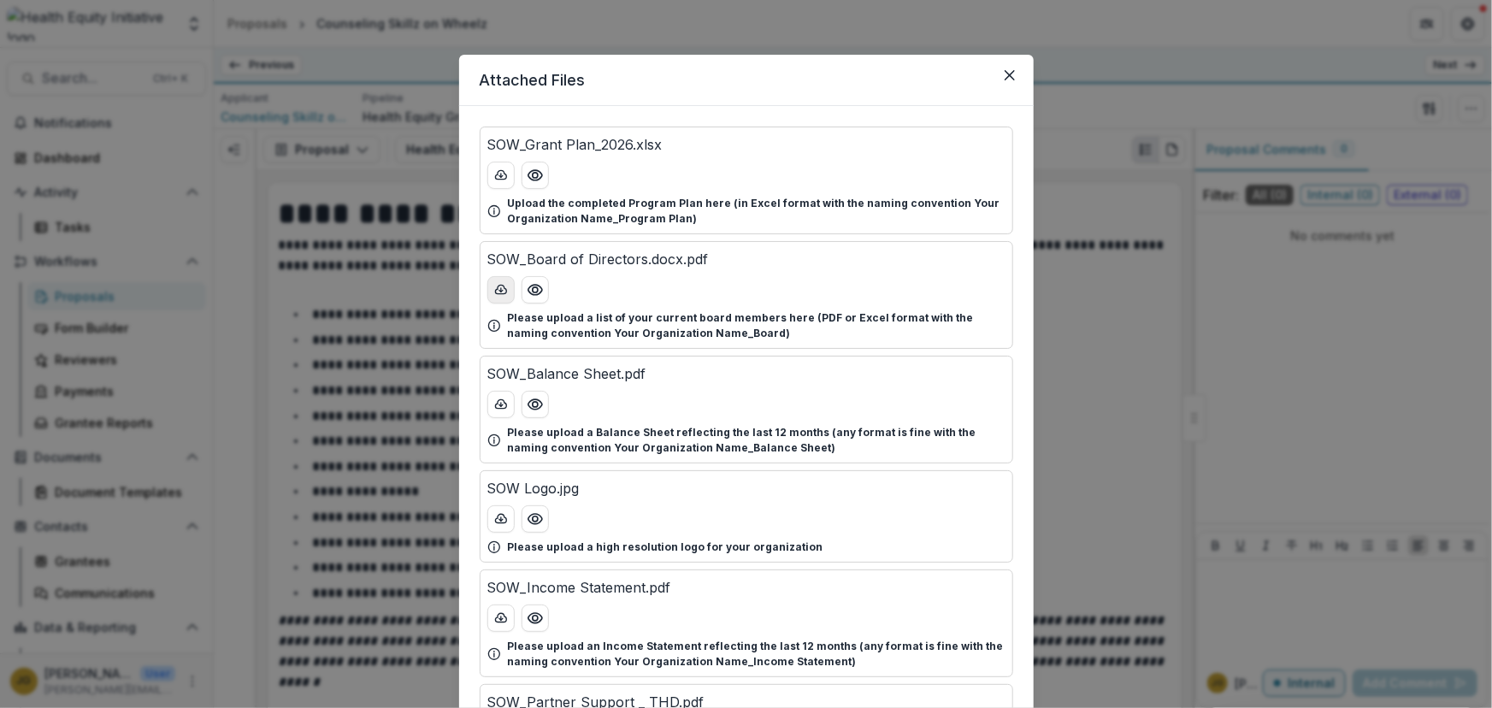
click at [503, 288] on icon "download-button" at bounding box center [500, 289] width 11 height 9
click at [1010, 77] on icon "Close" at bounding box center [1009, 75] width 10 height 10
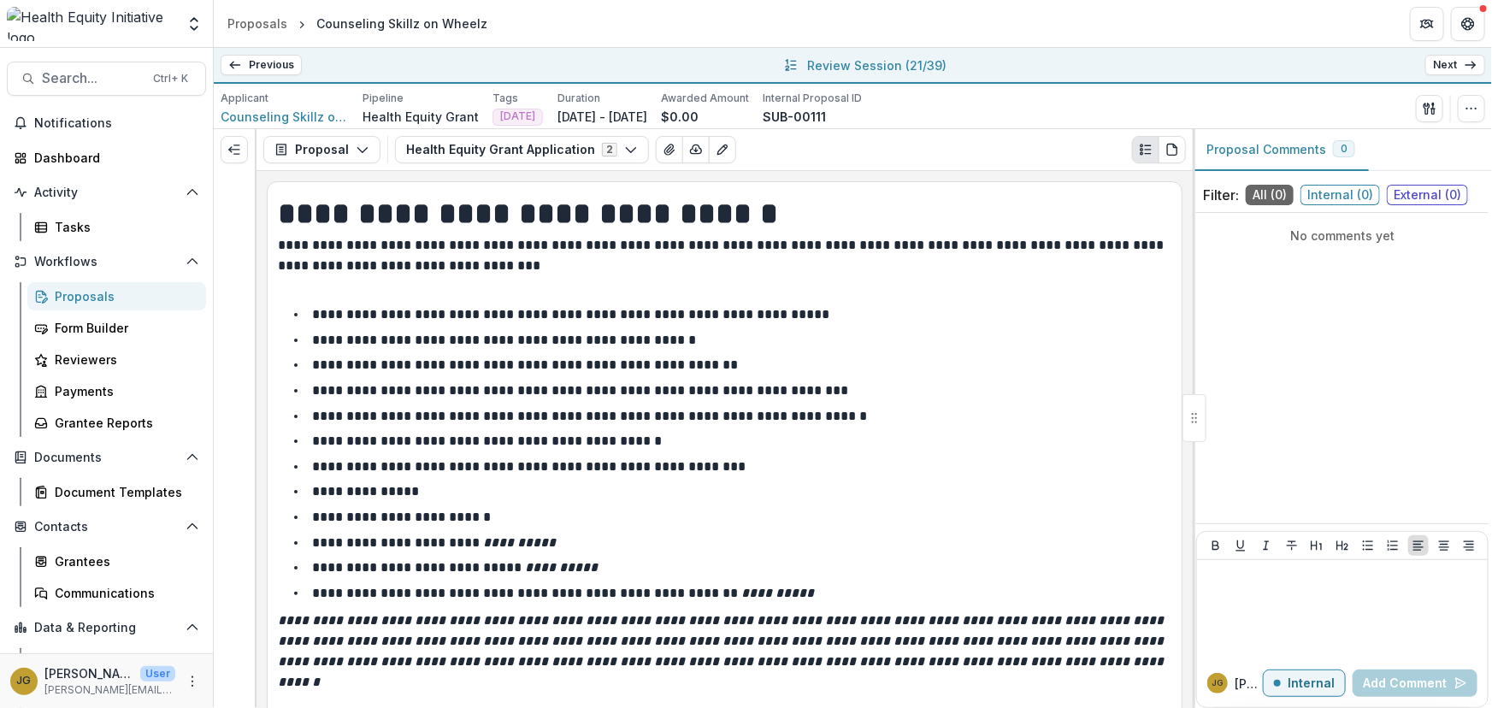
click at [1449, 64] on link "Next" at bounding box center [1455, 65] width 60 height 21
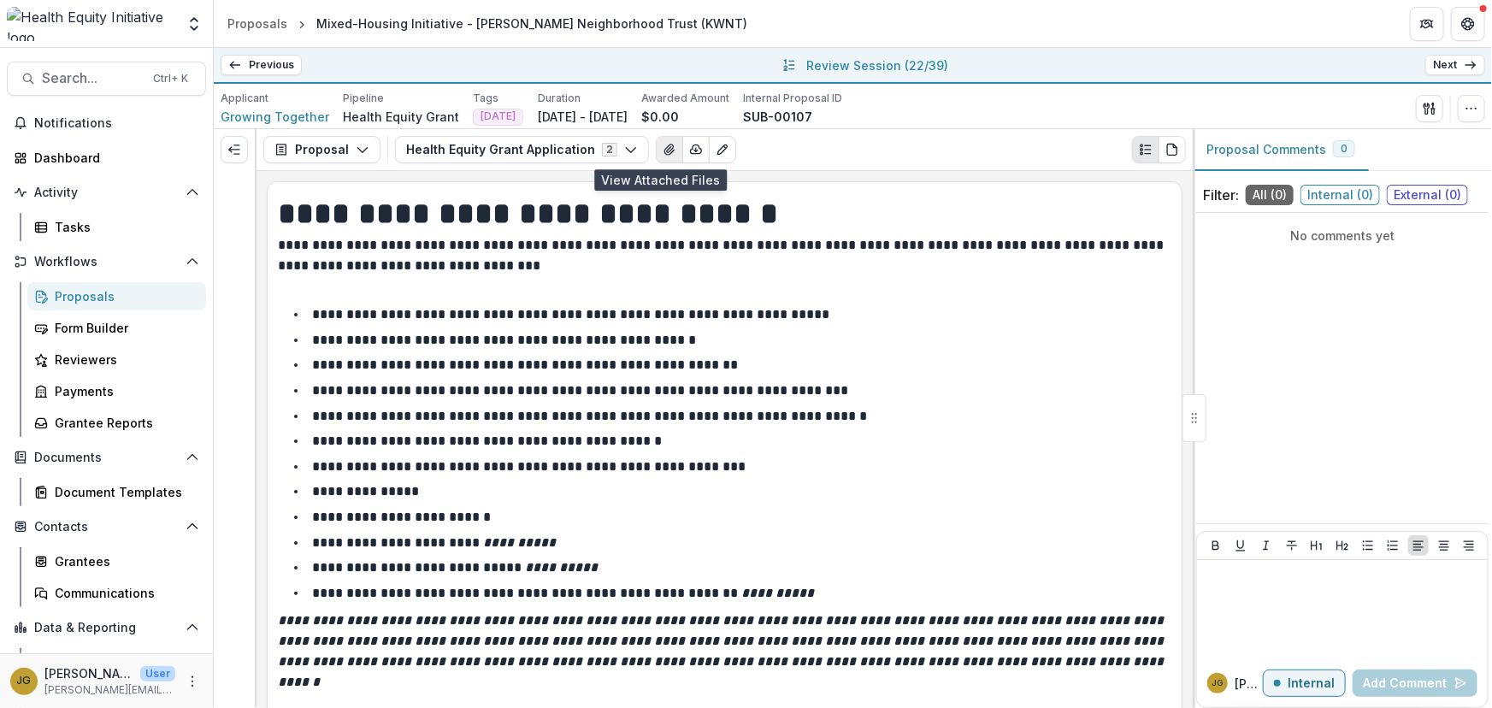
click at [664, 149] on icon "View Attached Files" at bounding box center [668, 149] width 9 height 10
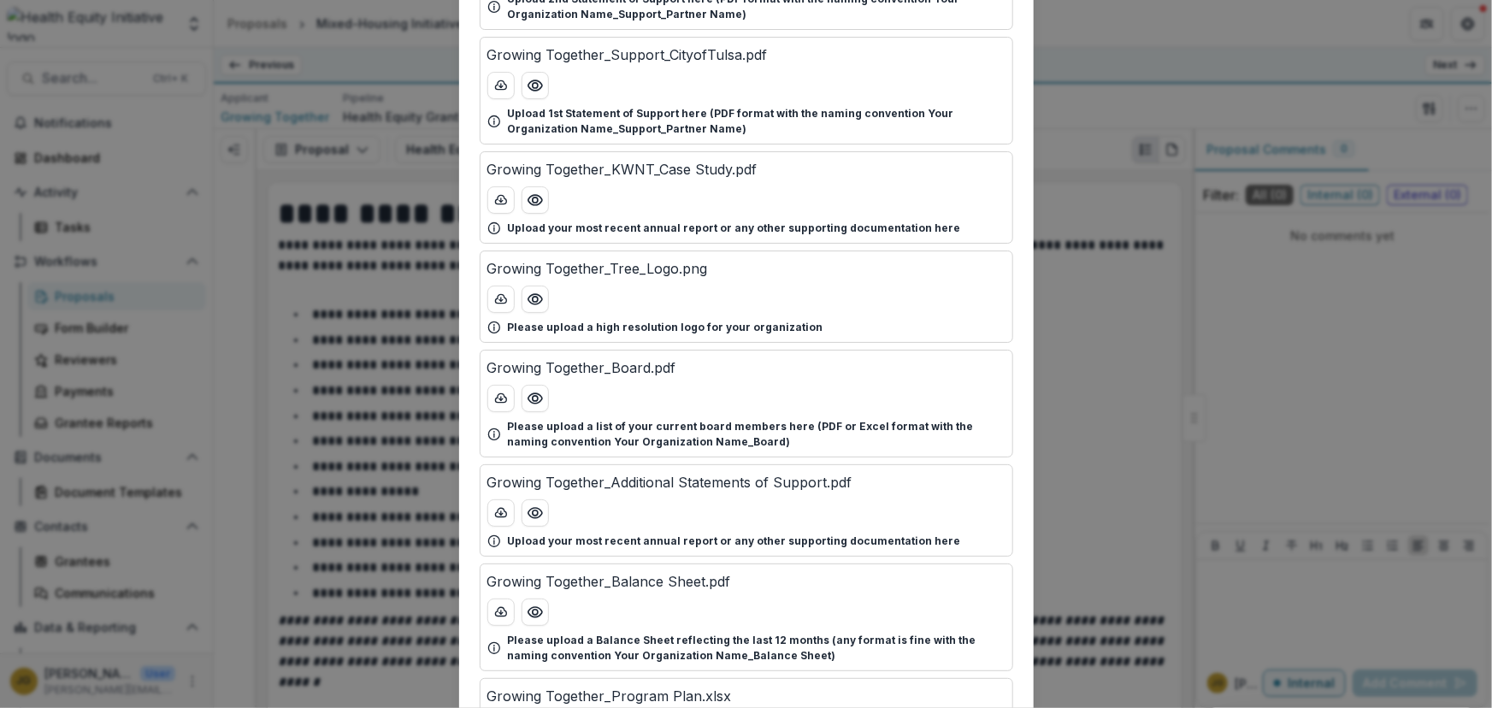
scroll to position [193, 0]
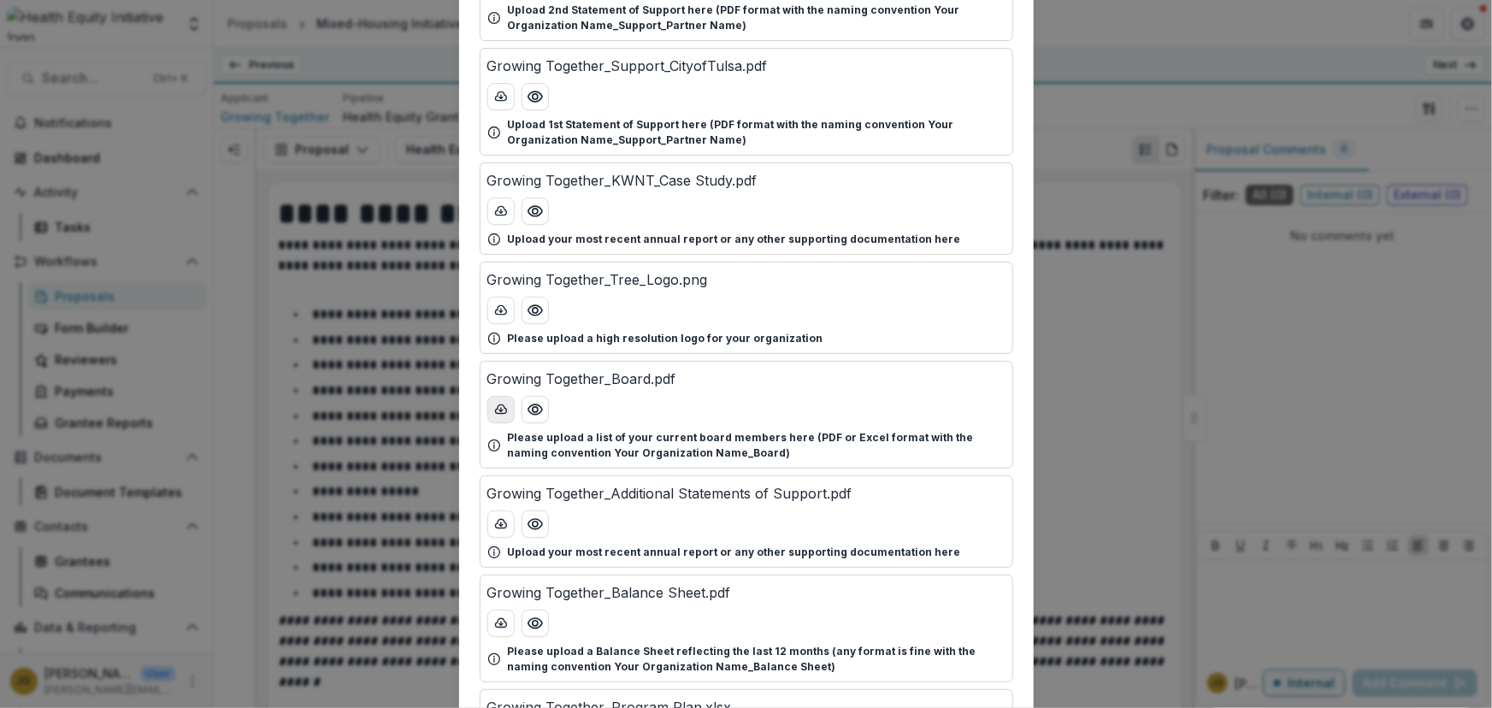
click at [497, 408] on icon "download-button" at bounding box center [501, 410] width 14 height 14
click at [1139, 398] on div "Attached Files Growing Together_Support_Trust Neighborhoods.pdf Upload 2nd Stat…" at bounding box center [746, 354] width 1492 height 708
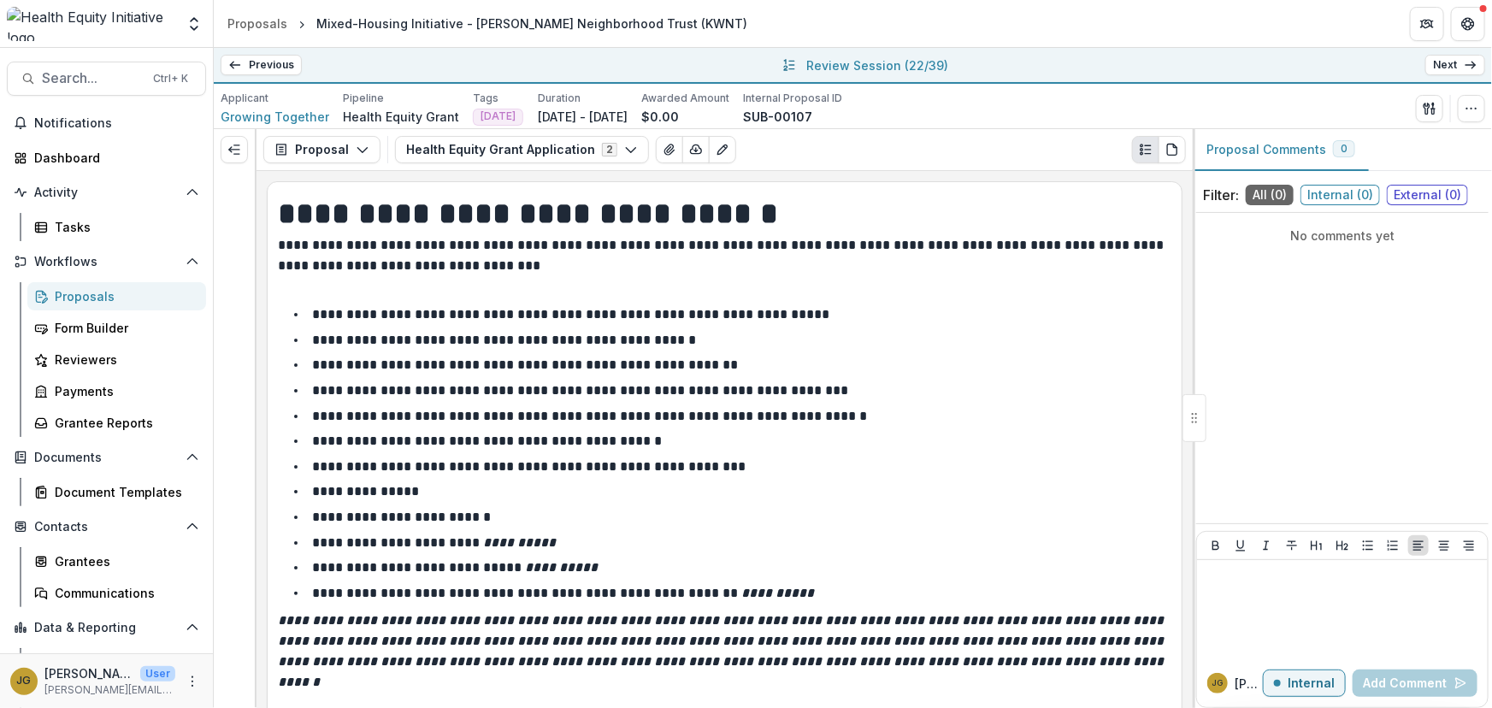
click at [1454, 65] on link "Next" at bounding box center [1455, 65] width 60 height 21
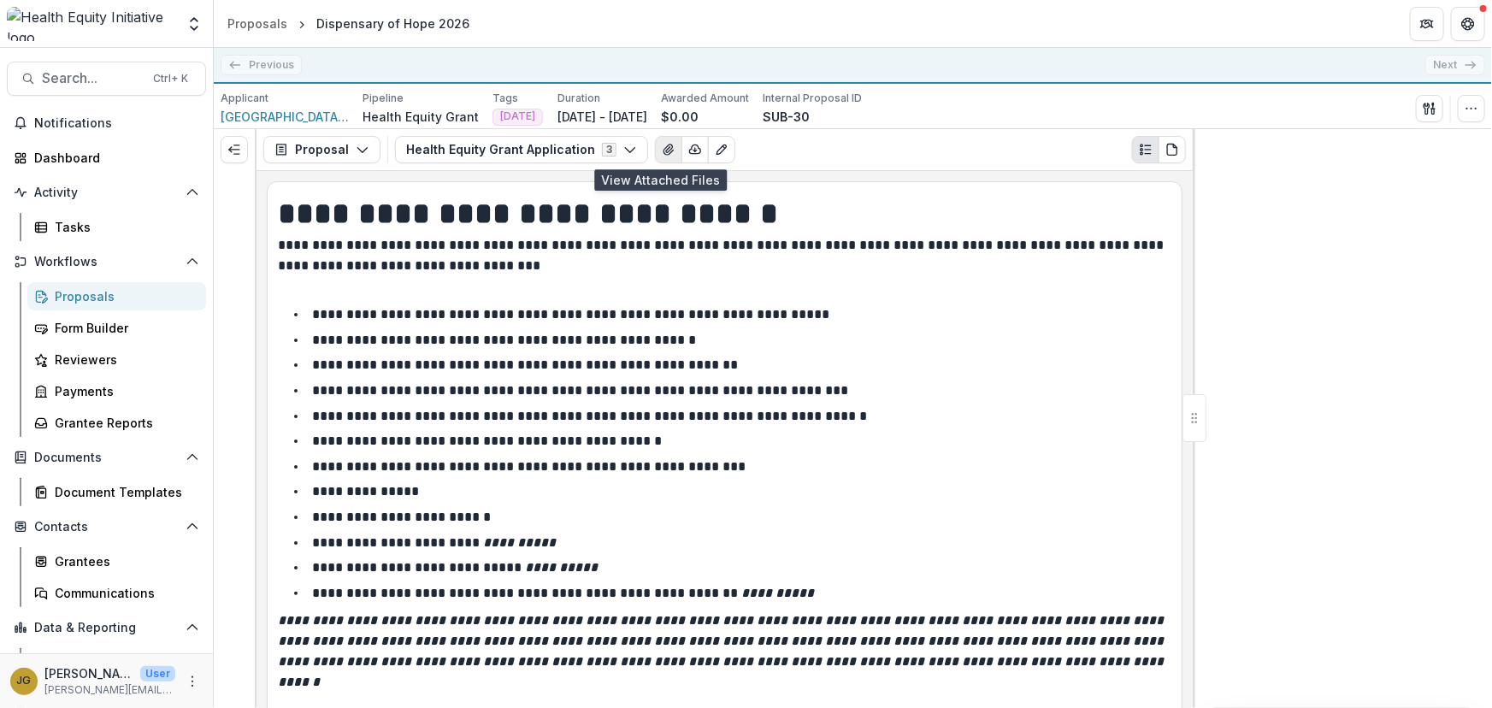
click at [662, 147] on icon "View Attached Files" at bounding box center [669, 150] width 14 height 14
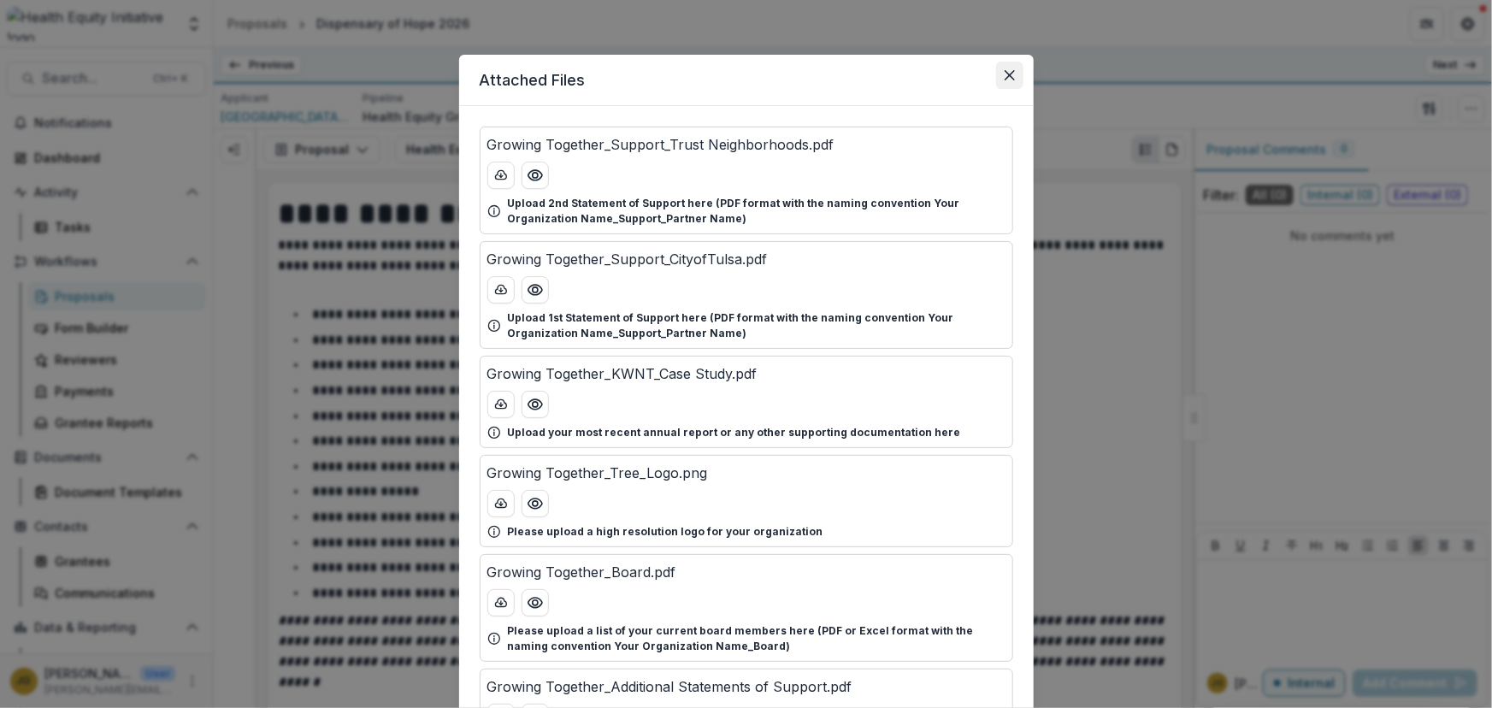
click at [1004, 71] on icon "Close" at bounding box center [1009, 75] width 10 height 10
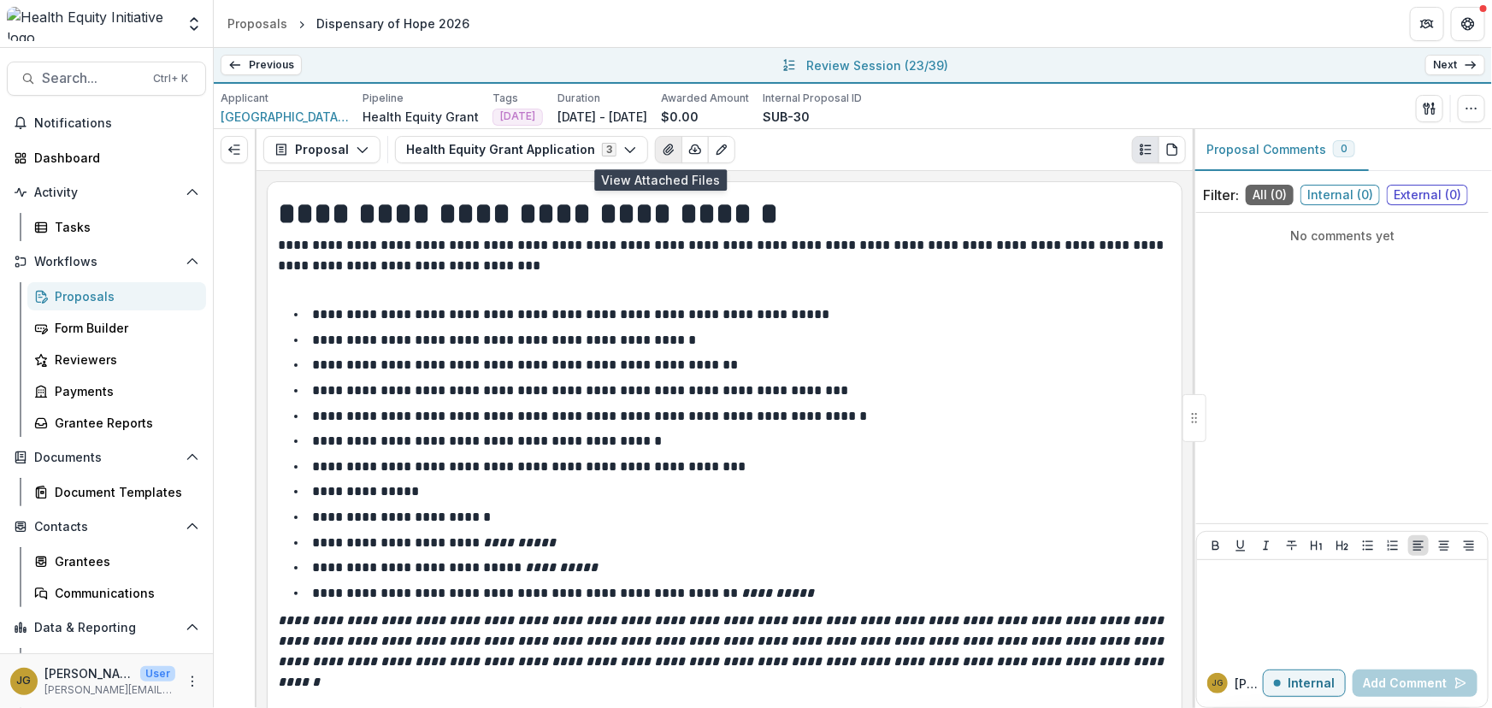
click at [662, 148] on icon "View Attached Files" at bounding box center [669, 150] width 14 height 14
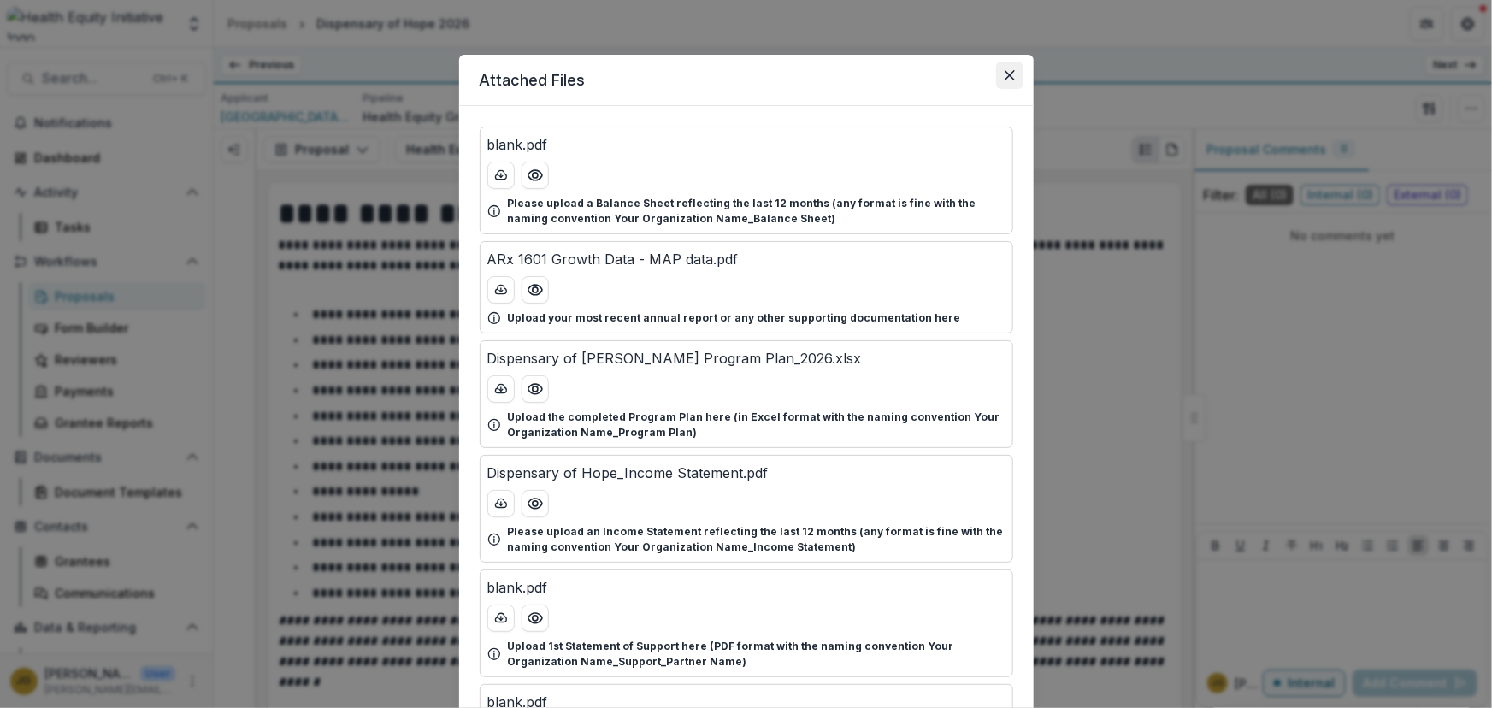
click at [1013, 78] on button "Close" at bounding box center [1009, 75] width 27 height 27
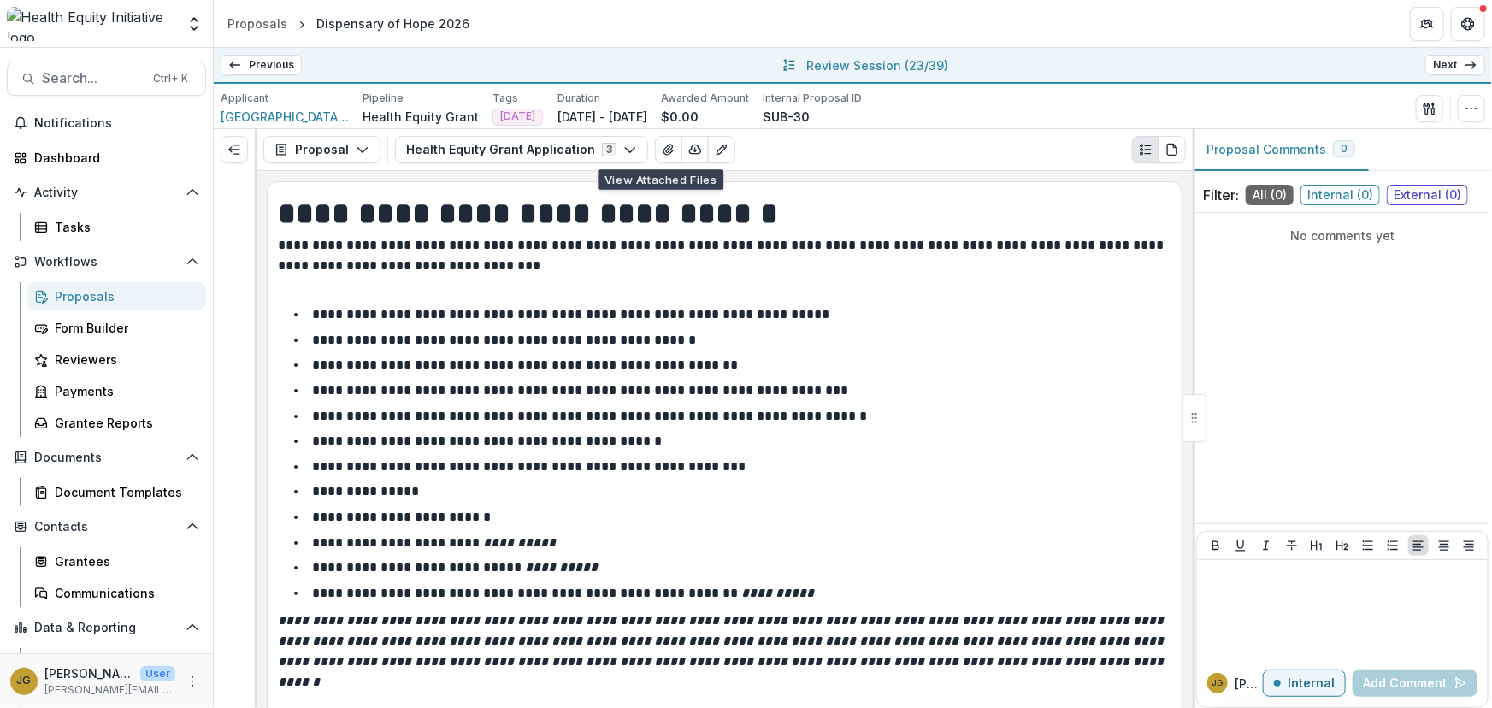
click at [1442, 68] on link "Next" at bounding box center [1455, 65] width 60 height 21
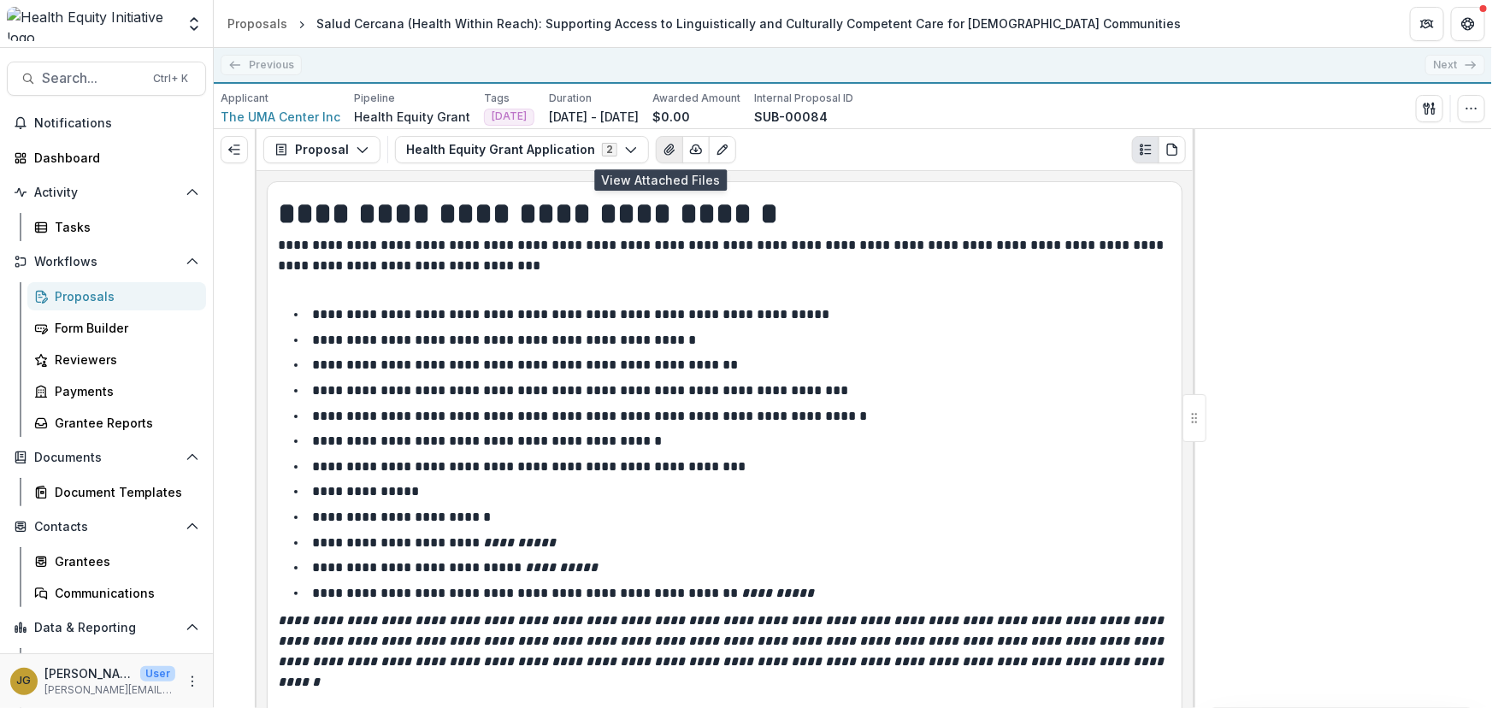
click at [664, 148] on icon "View Attached Files" at bounding box center [668, 149] width 9 height 10
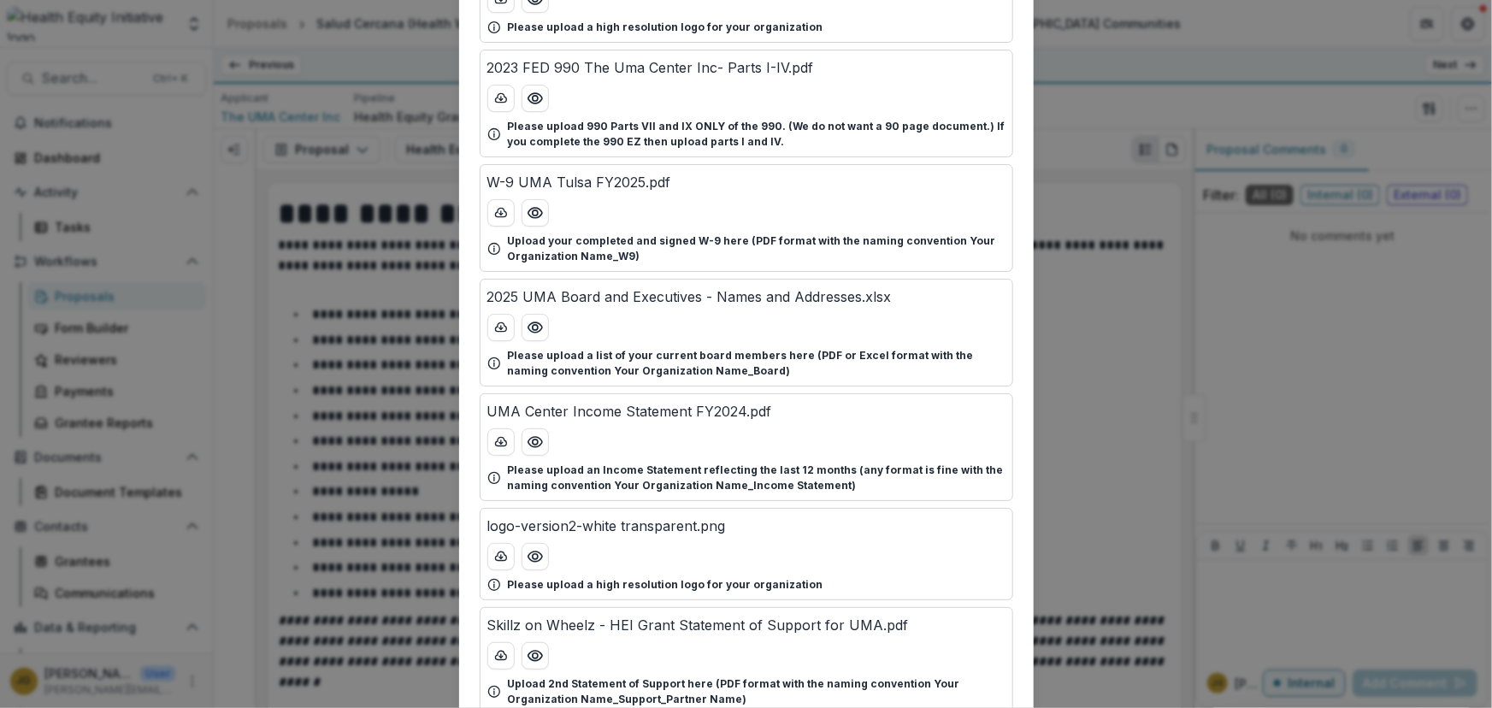
scroll to position [391, 0]
click at [501, 325] on line "download-button" at bounding box center [501, 326] width 0 height 3
click at [1075, 151] on div "Attached Files UMA Center - Mid-Year Report FY2025-Draft.pdf Upload your most r…" at bounding box center [746, 354] width 1492 height 708
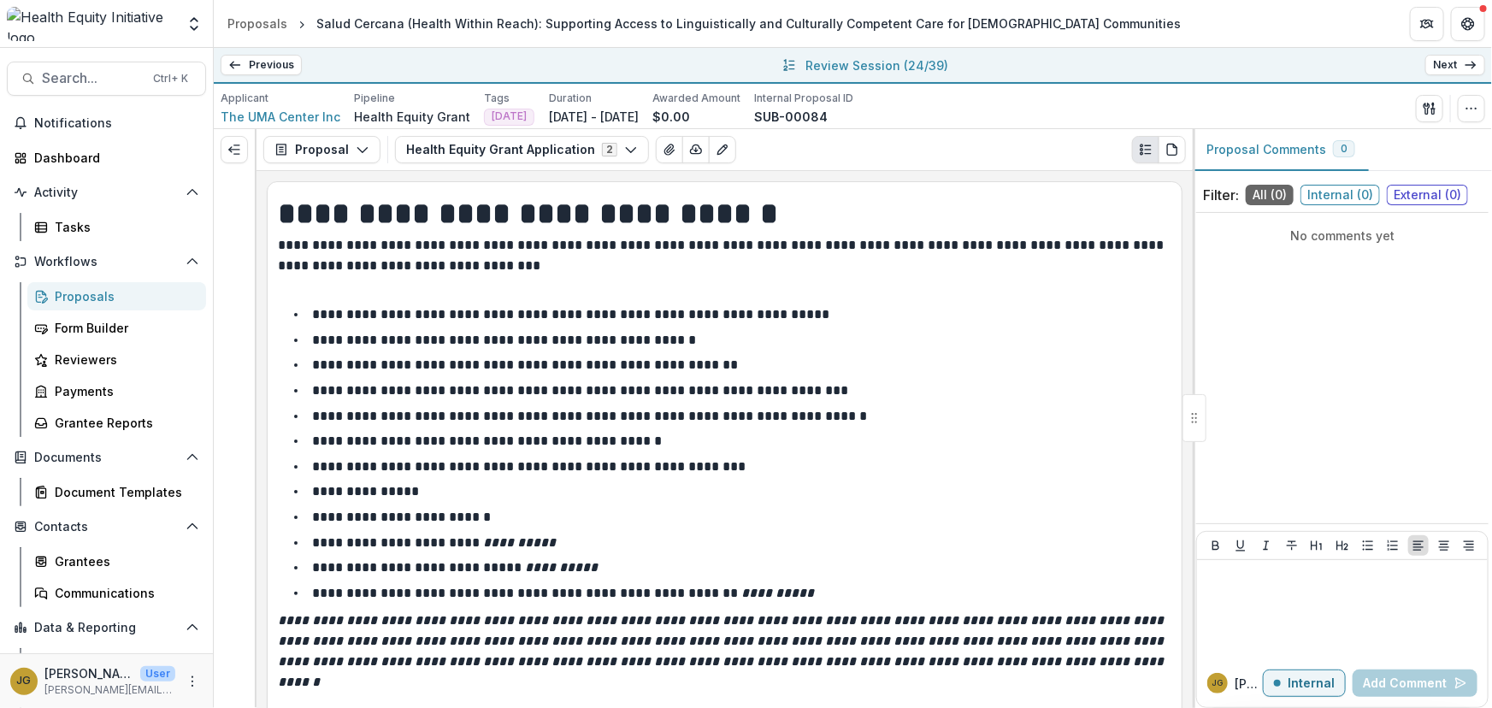
click at [1439, 68] on link "Next" at bounding box center [1455, 65] width 60 height 21
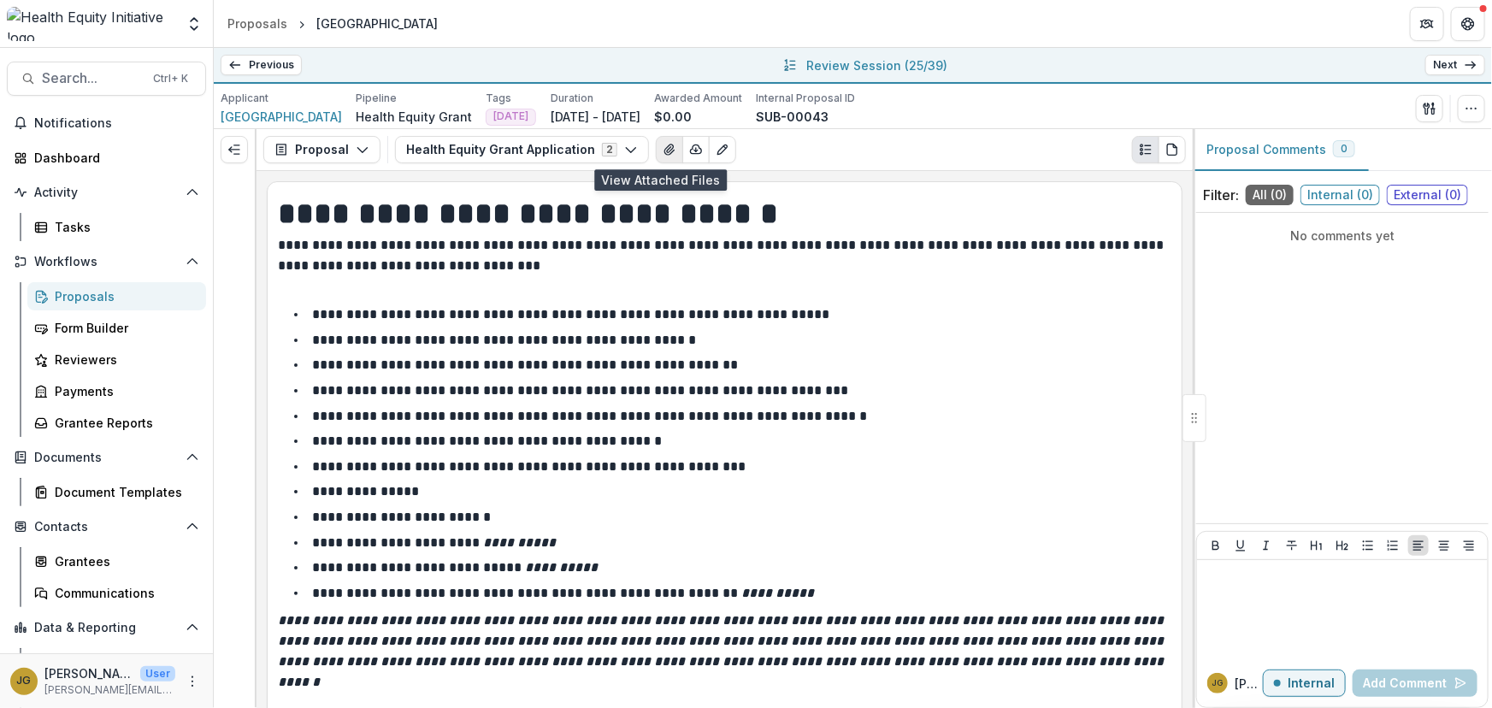
click at [663, 144] on icon "View Attached Files" at bounding box center [670, 150] width 14 height 14
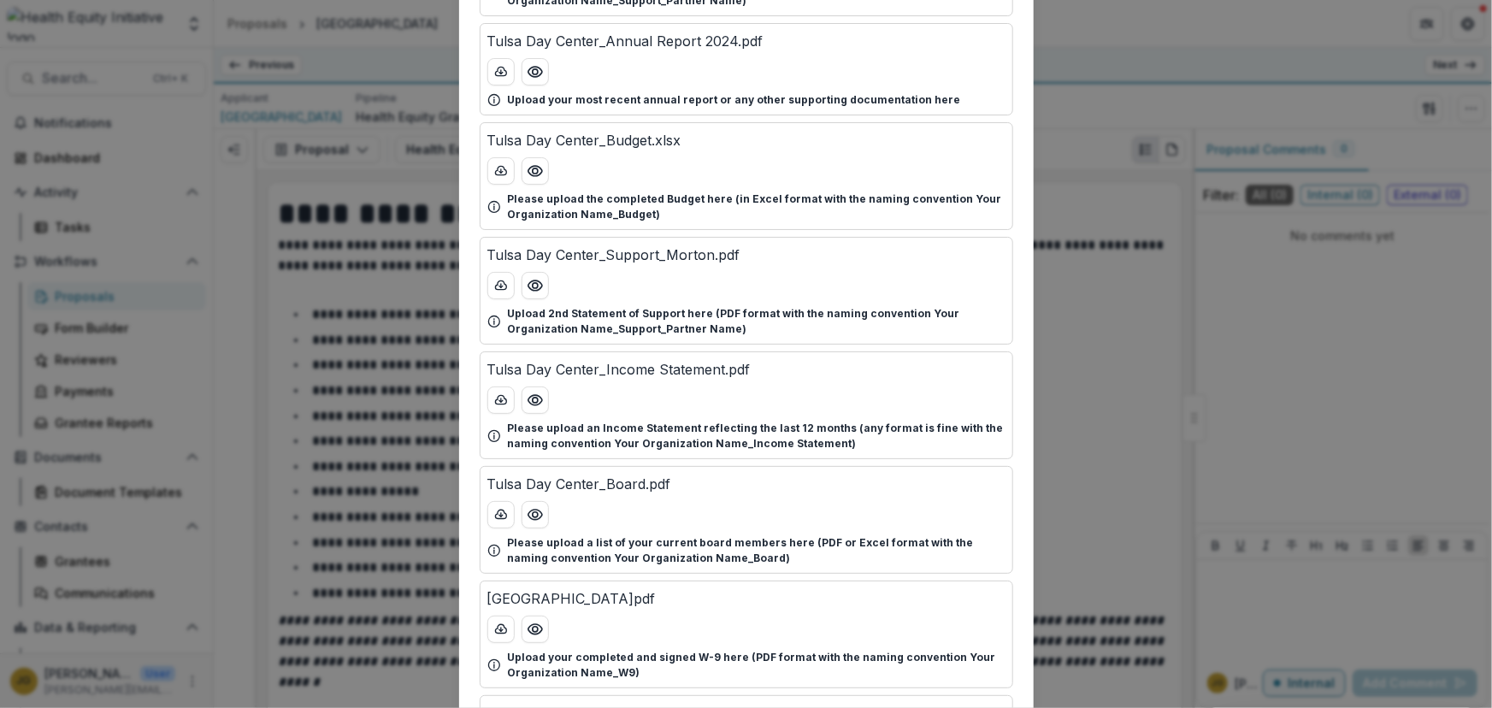
scroll to position [441, 0]
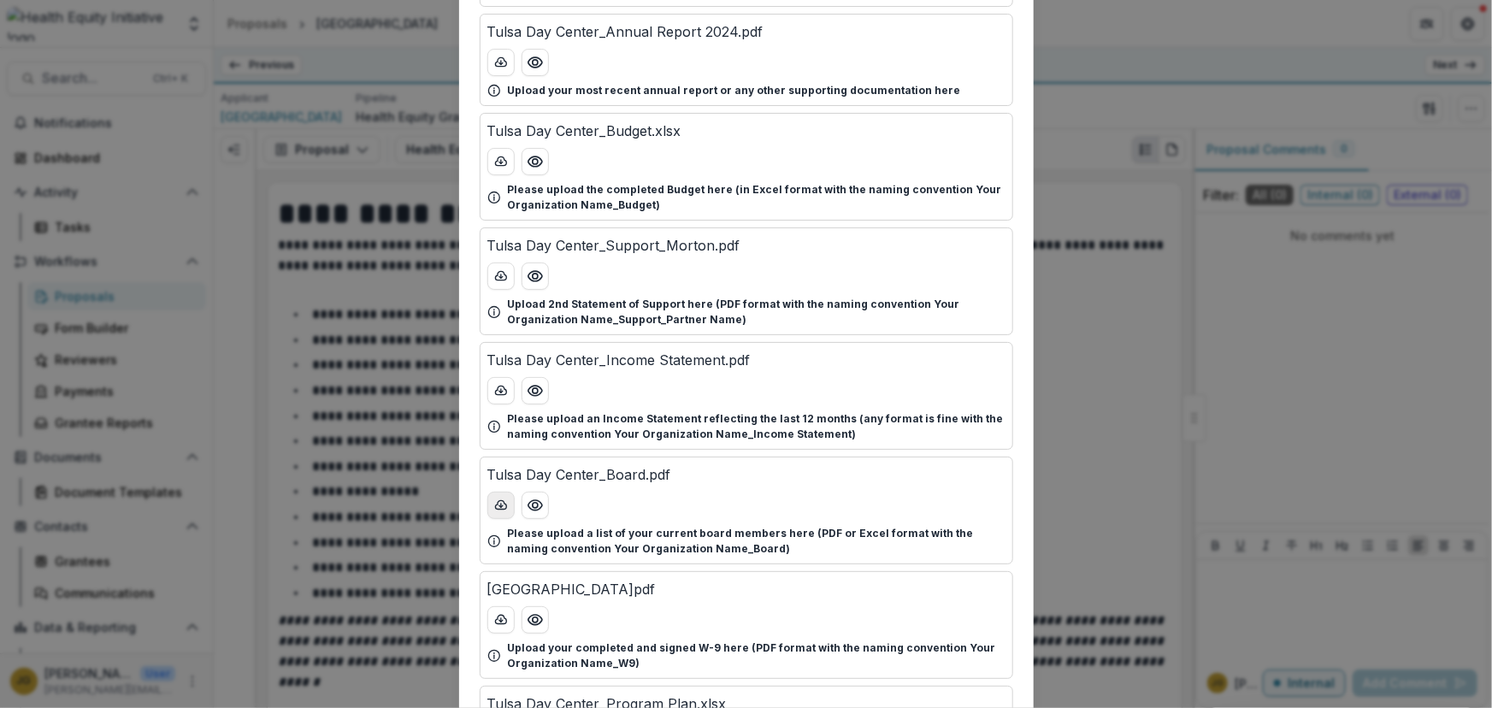
click at [501, 504] on icon "download-button" at bounding box center [501, 505] width 14 height 14
click at [1075, 123] on div "Attached Files Tulsa Day Center_Balance Sheet.pdf Please upload a Balance Sheet…" at bounding box center [746, 354] width 1492 height 708
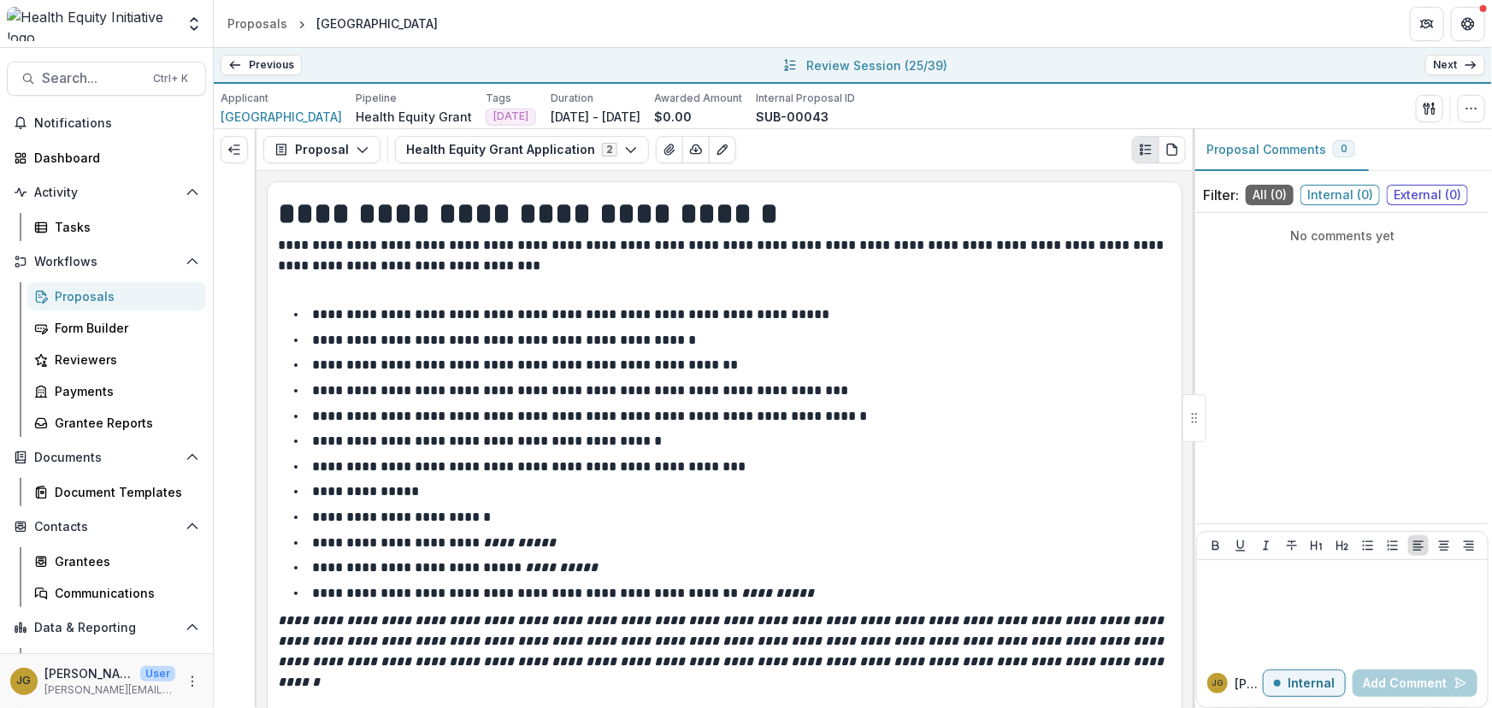
click at [1469, 62] on icon at bounding box center [1470, 65] width 14 height 14
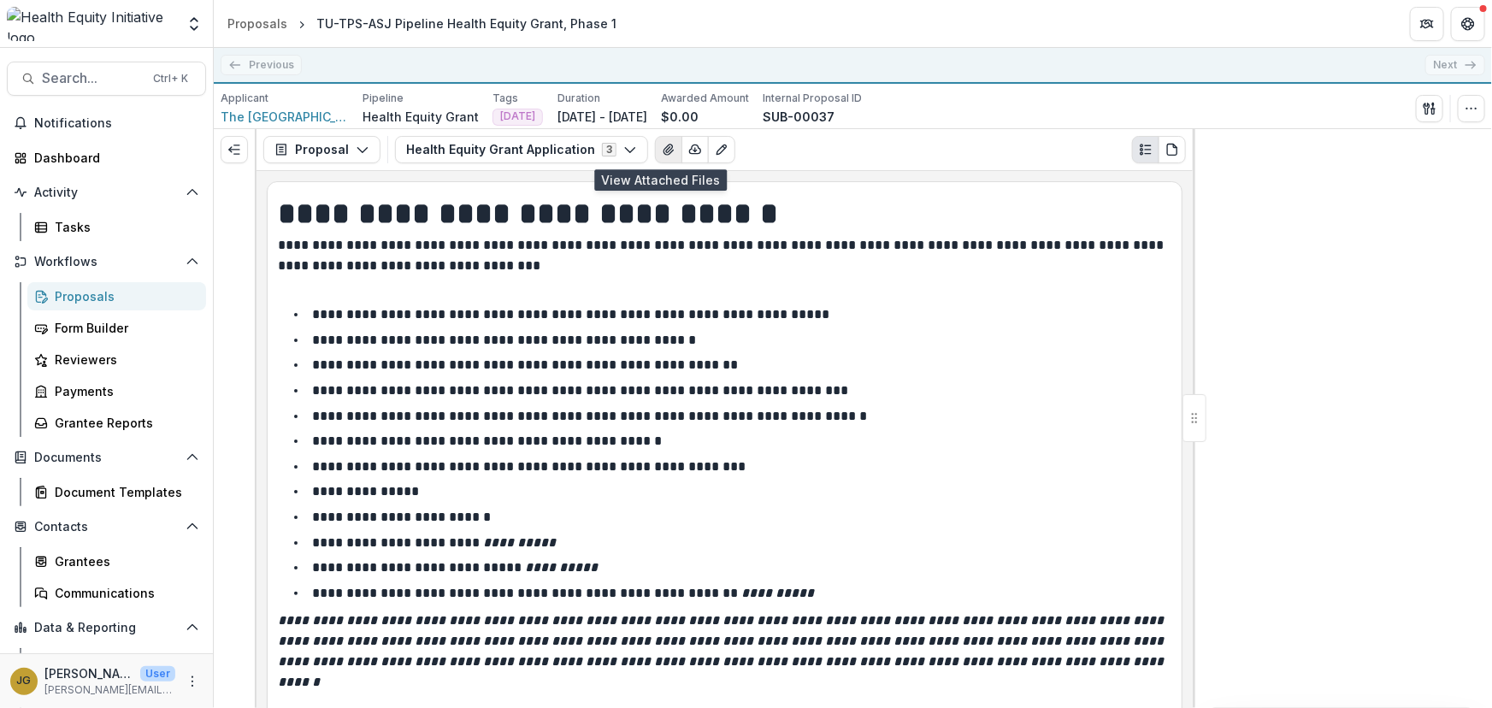
click at [662, 147] on icon "View Attached Files" at bounding box center [669, 150] width 14 height 14
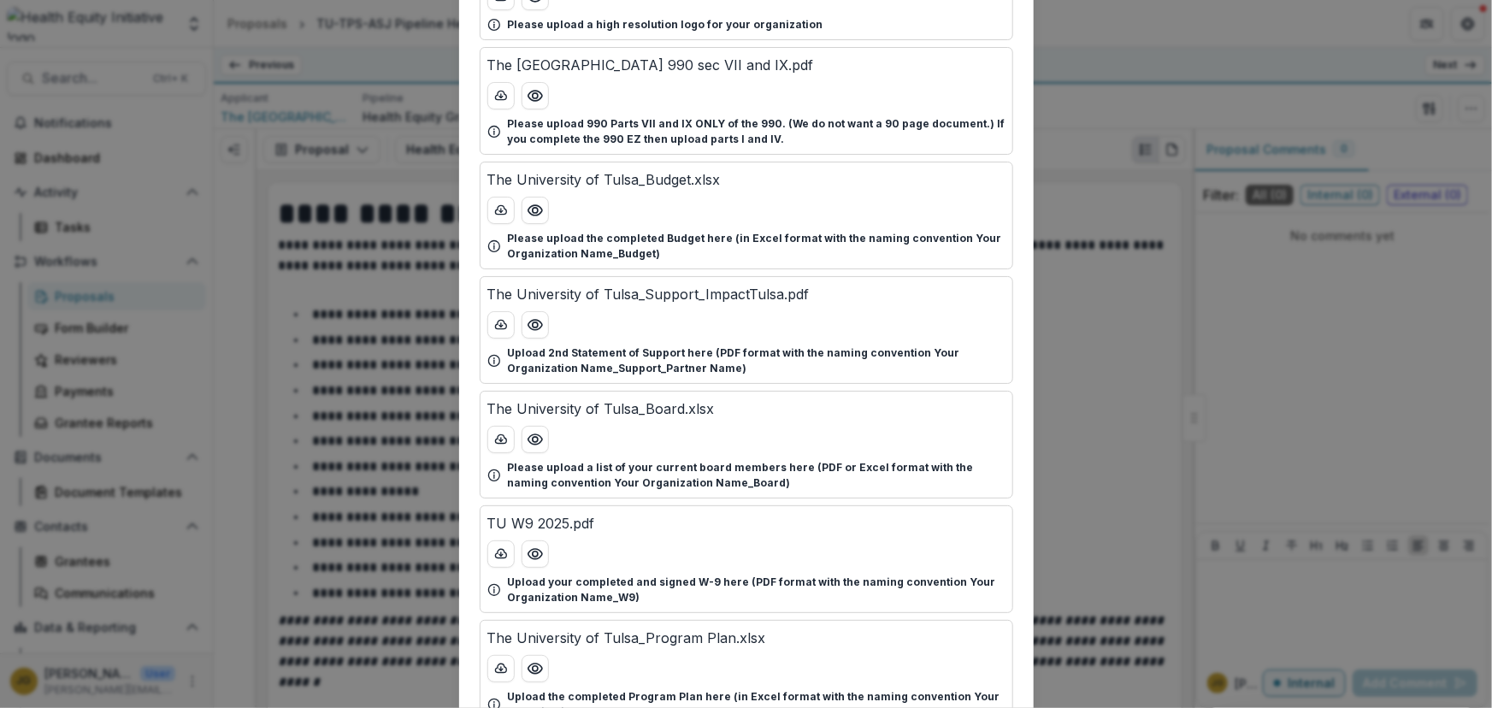
scroll to position [191, 0]
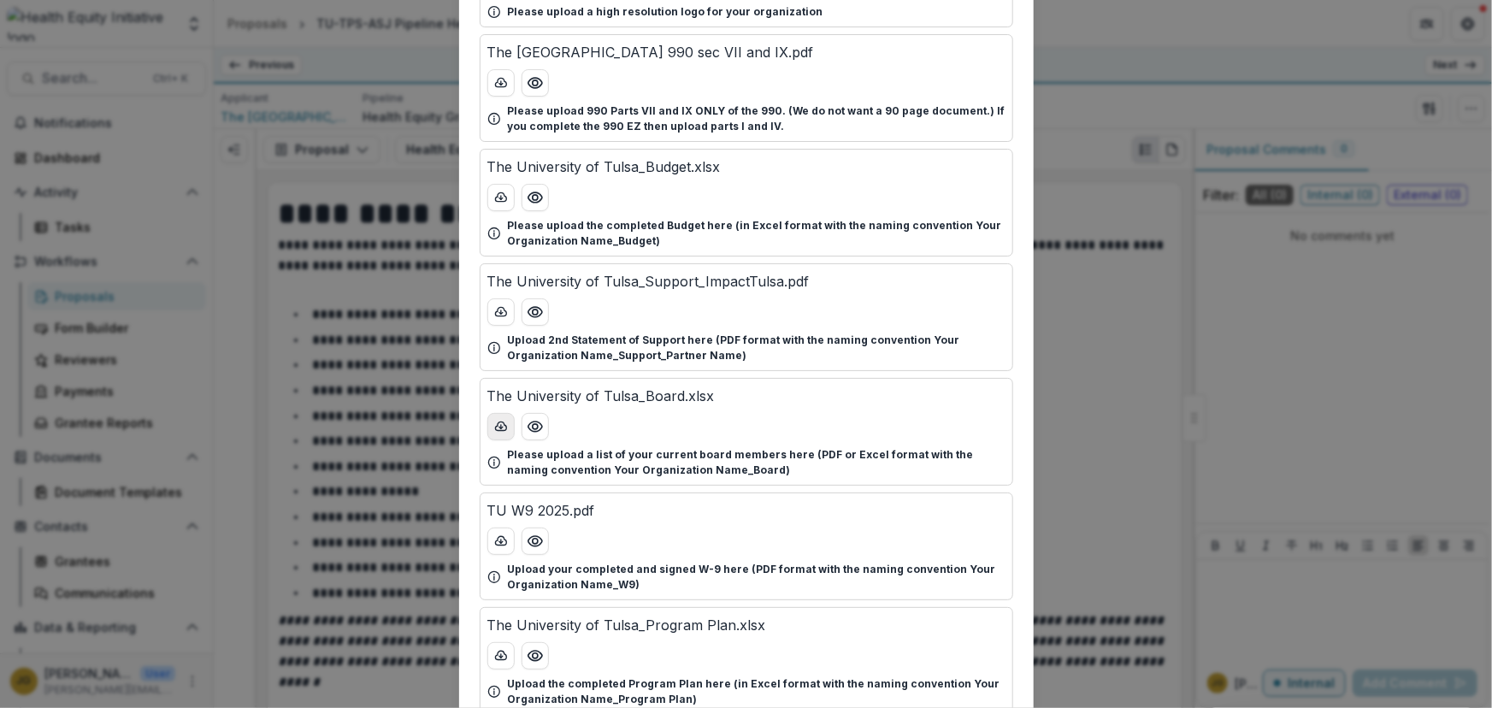
click at [496, 423] on icon "download-button" at bounding box center [501, 427] width 14 height 14
click at [1074, 373] on div "Attached Files TU Logo Primary.png Please upload a high resolution logo for you…" at bounding box center [746, 354] width 1492 height 708
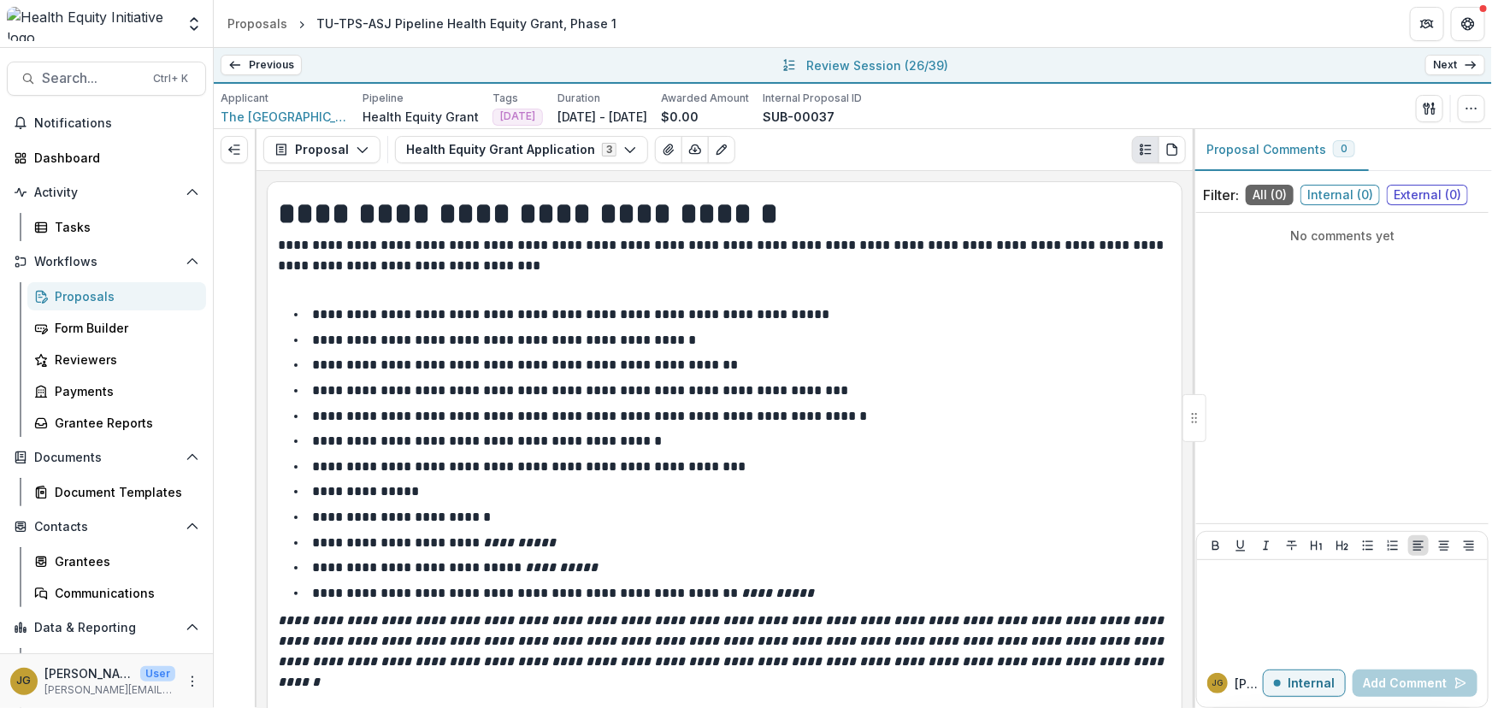
click at [1442, 66] on link "Next" at bounding box center [1455, 65] width 60 height 21
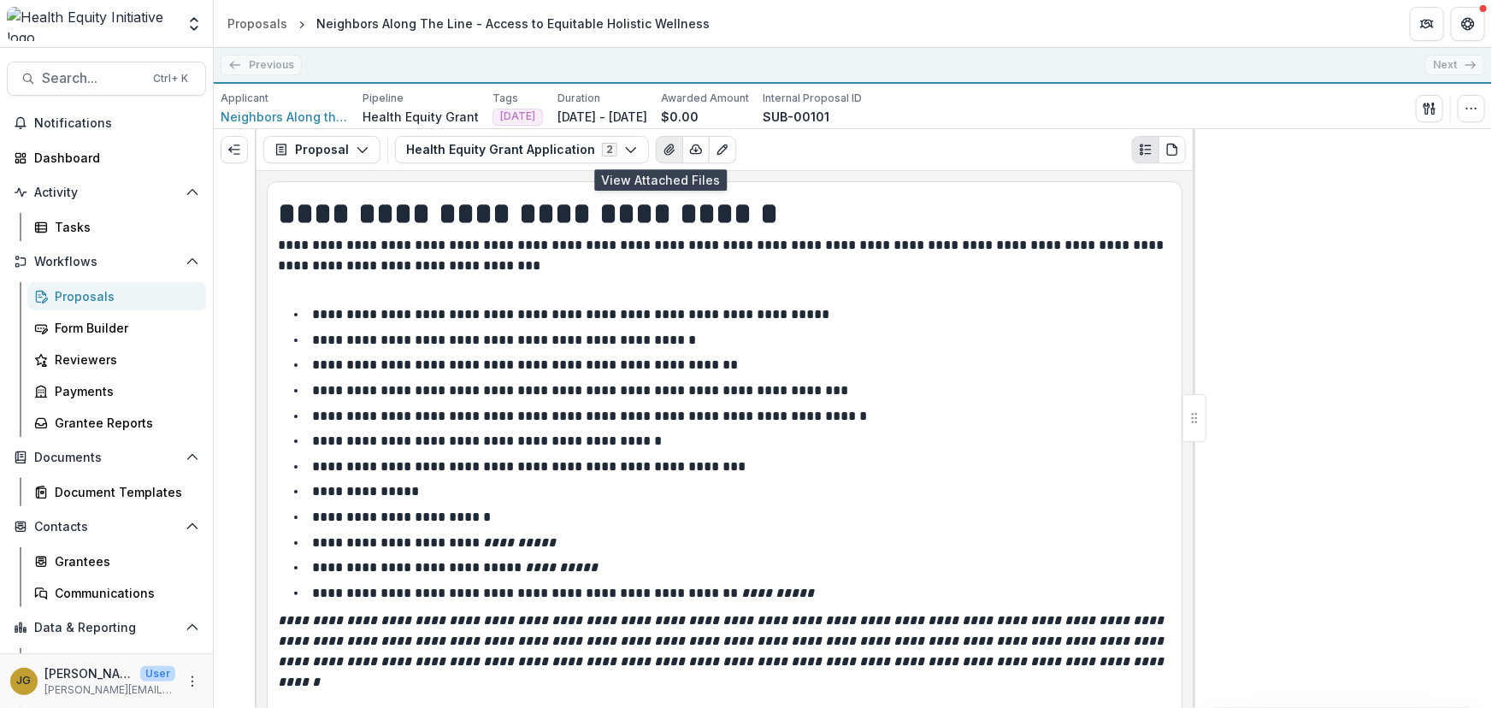
click at [663, 148] on icon "View Attached Files" at bounding box center [670, 150] width 14 height 14
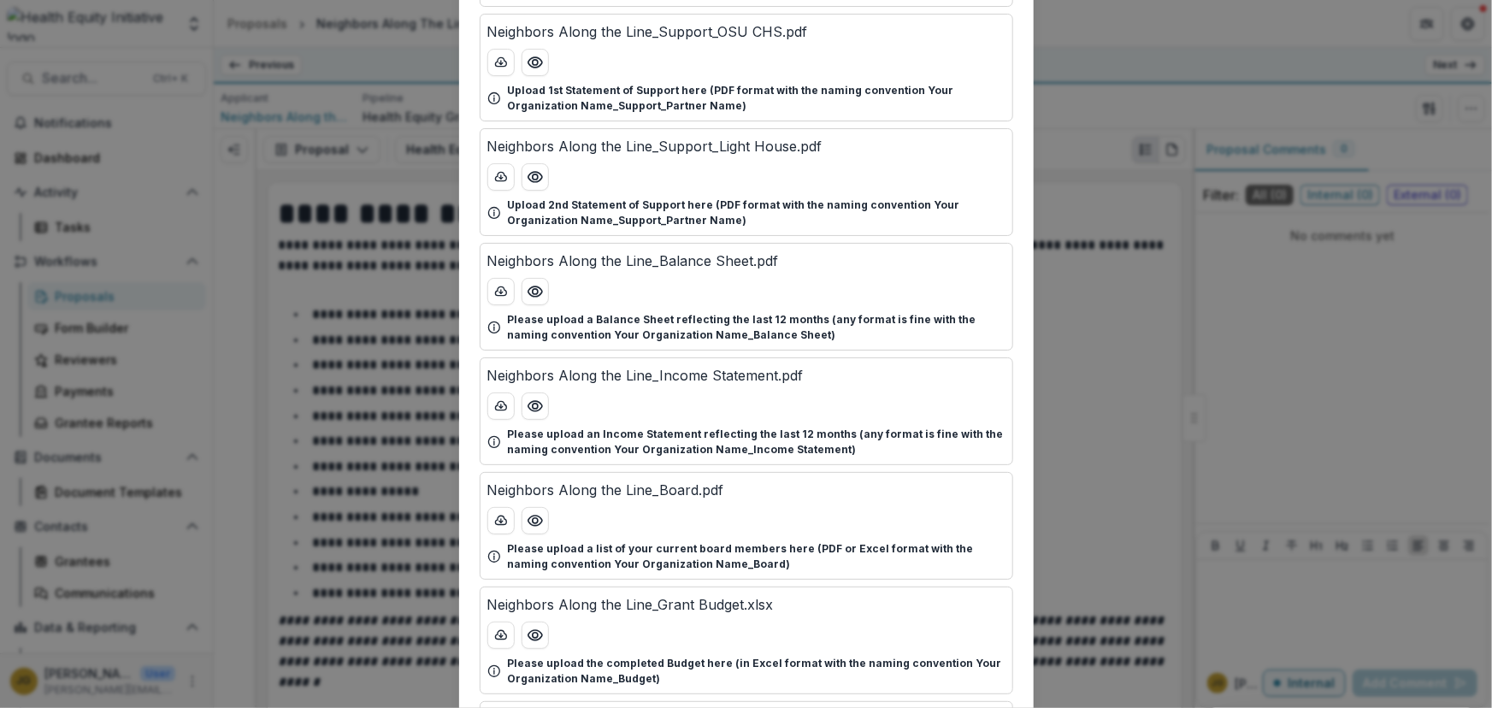
scroll to position [327, 0]
click at [503, 518] on icon "download-button" at bounding box center [501, 520] width 14 height 14
click at [1106, 425] on div "Attached Files Neighbors Along the Line_W9.pdf Upload your completed and signed…" at bounding box center [746, 354] width 1492 height 708
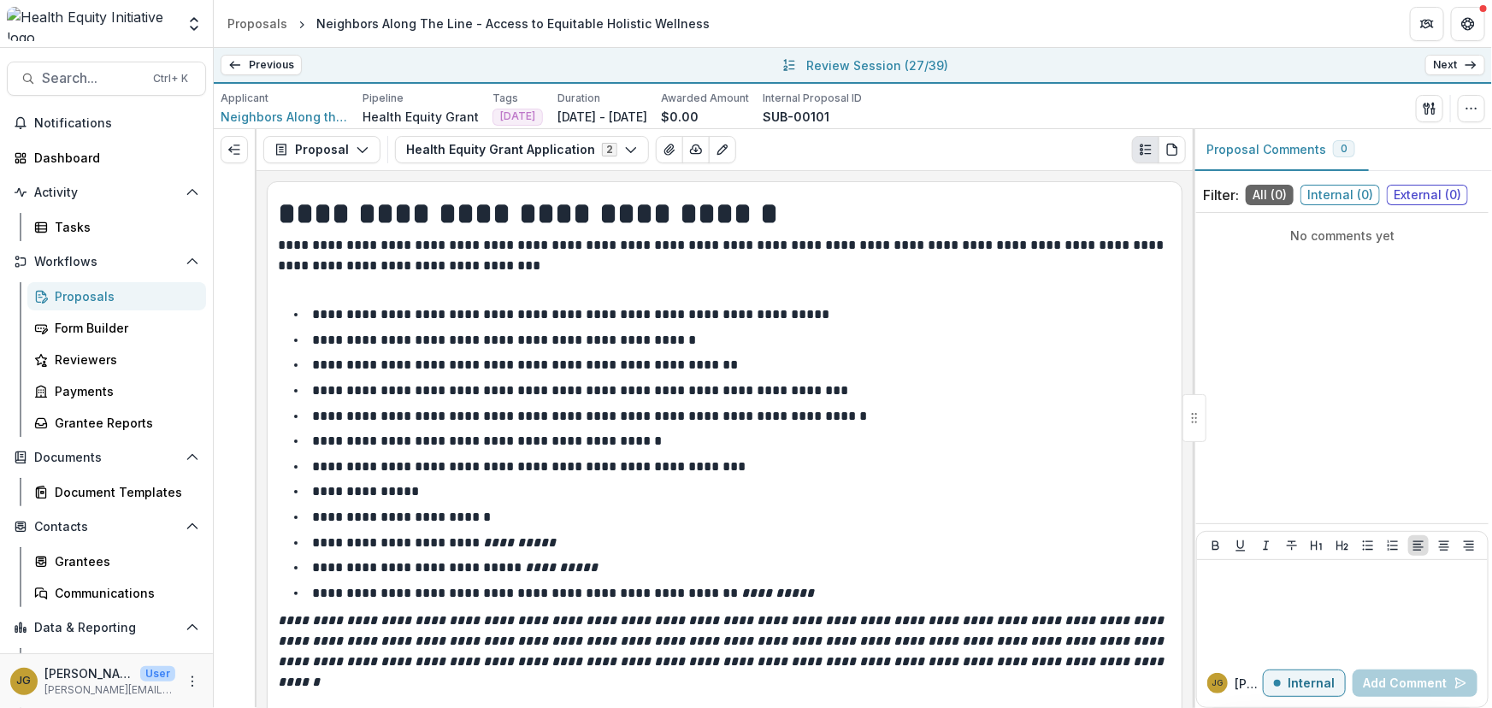
click at [1440, 65] on link "Next" at bounding box center [1455, 65] width 60 height 21
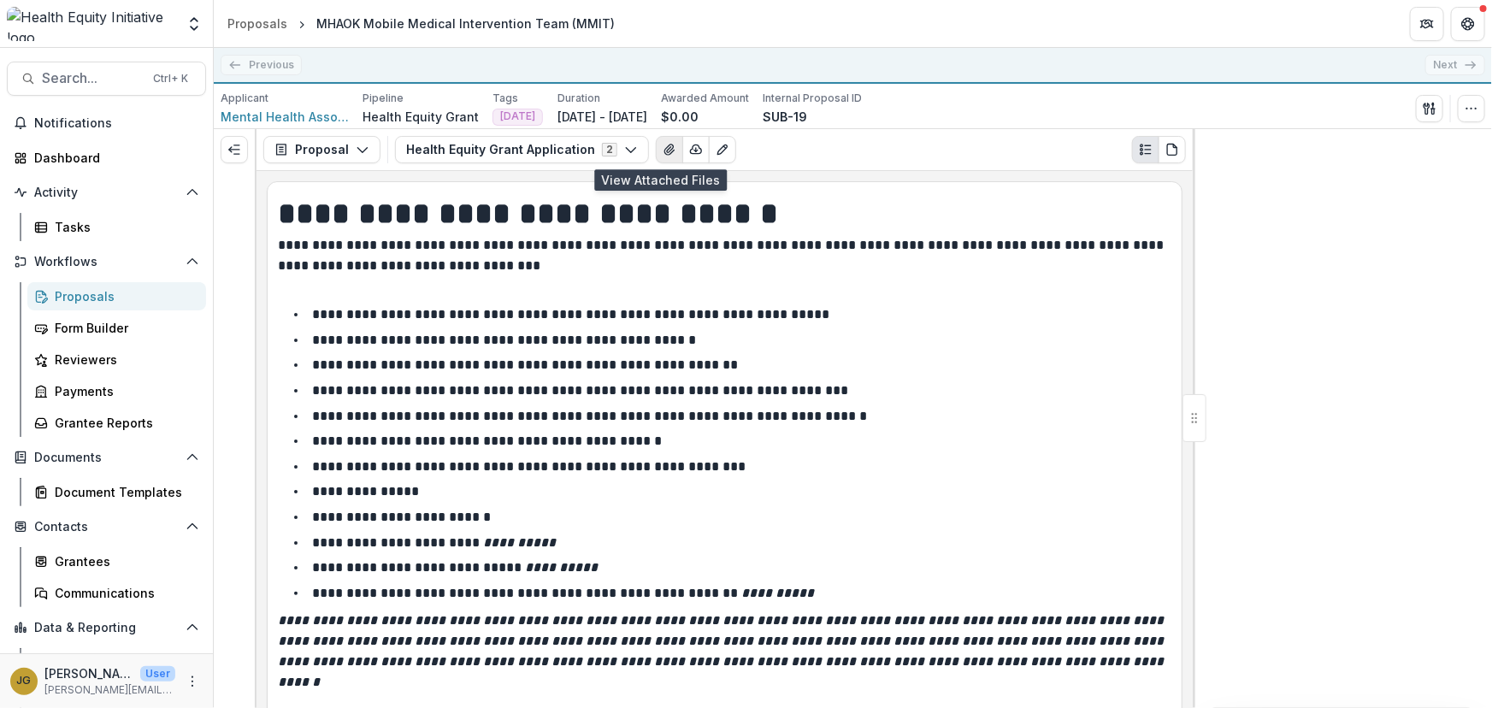
click at [664, 152] on icon "View Attached Files" at bounding box center [668, 149] width 9 height 10
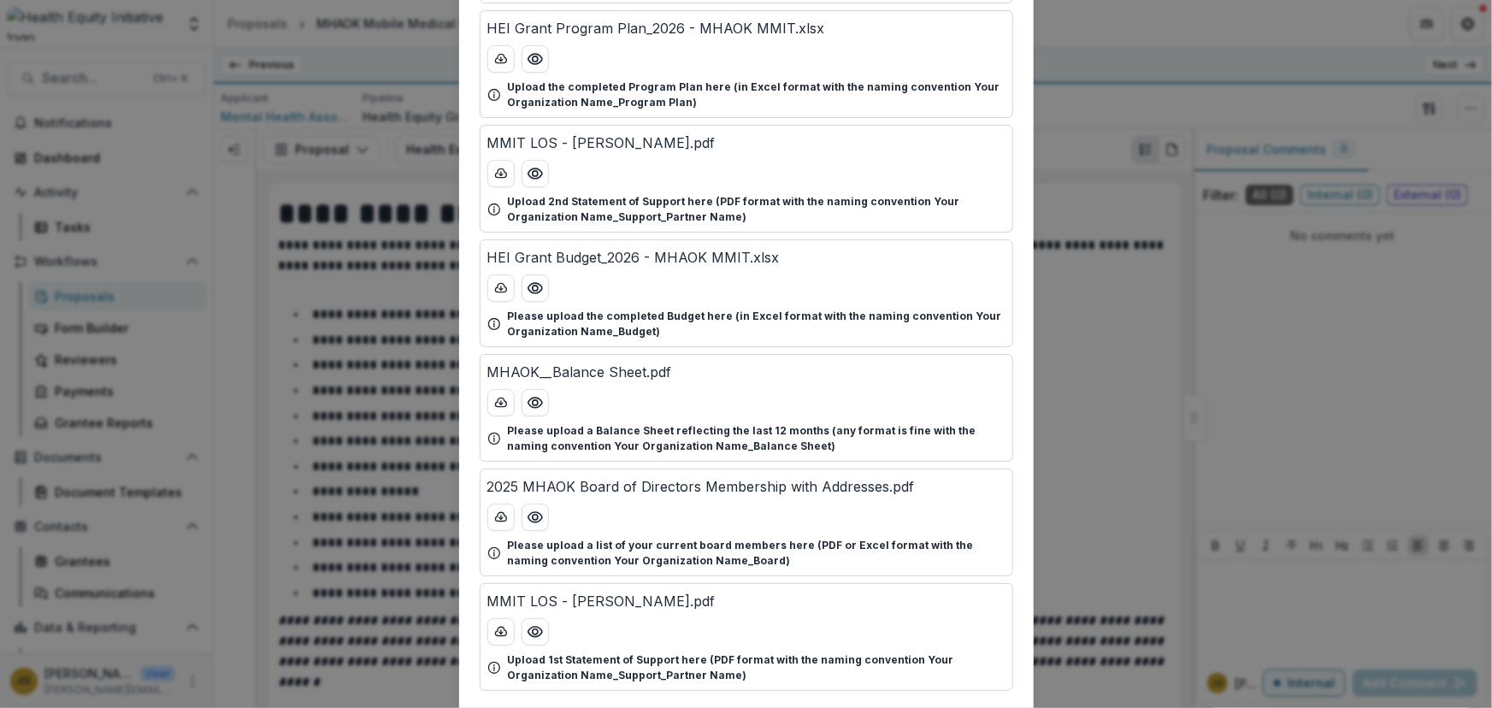
scroll to position [665, 0]
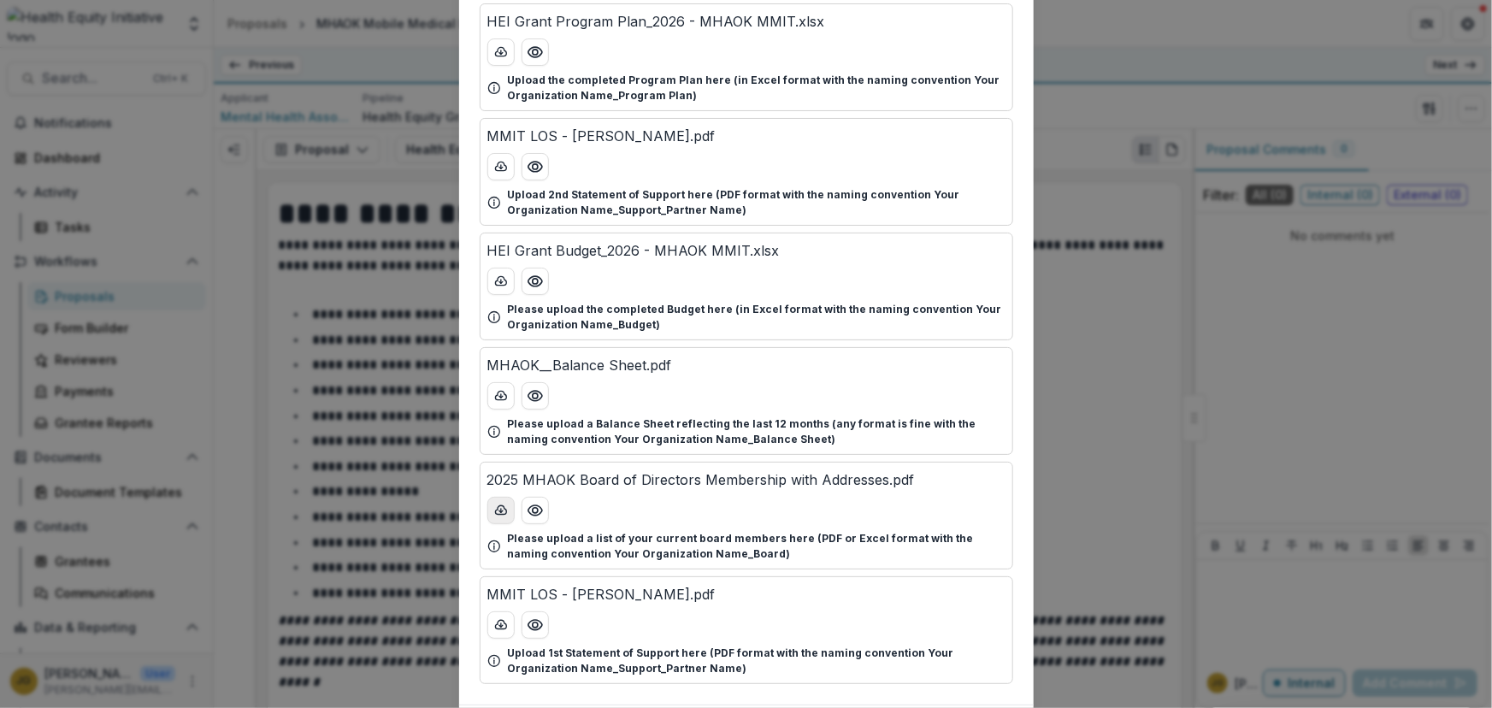
click at [498, 505] on icon "download-button" at bounding box center [501, 511] width 14 height 14
click at [1271, 378] on div "Attached Files MHAOK_Logo_standard.png Please upload a high resolution logo for…" at bounding box center [746, 354] width 1492 height 708
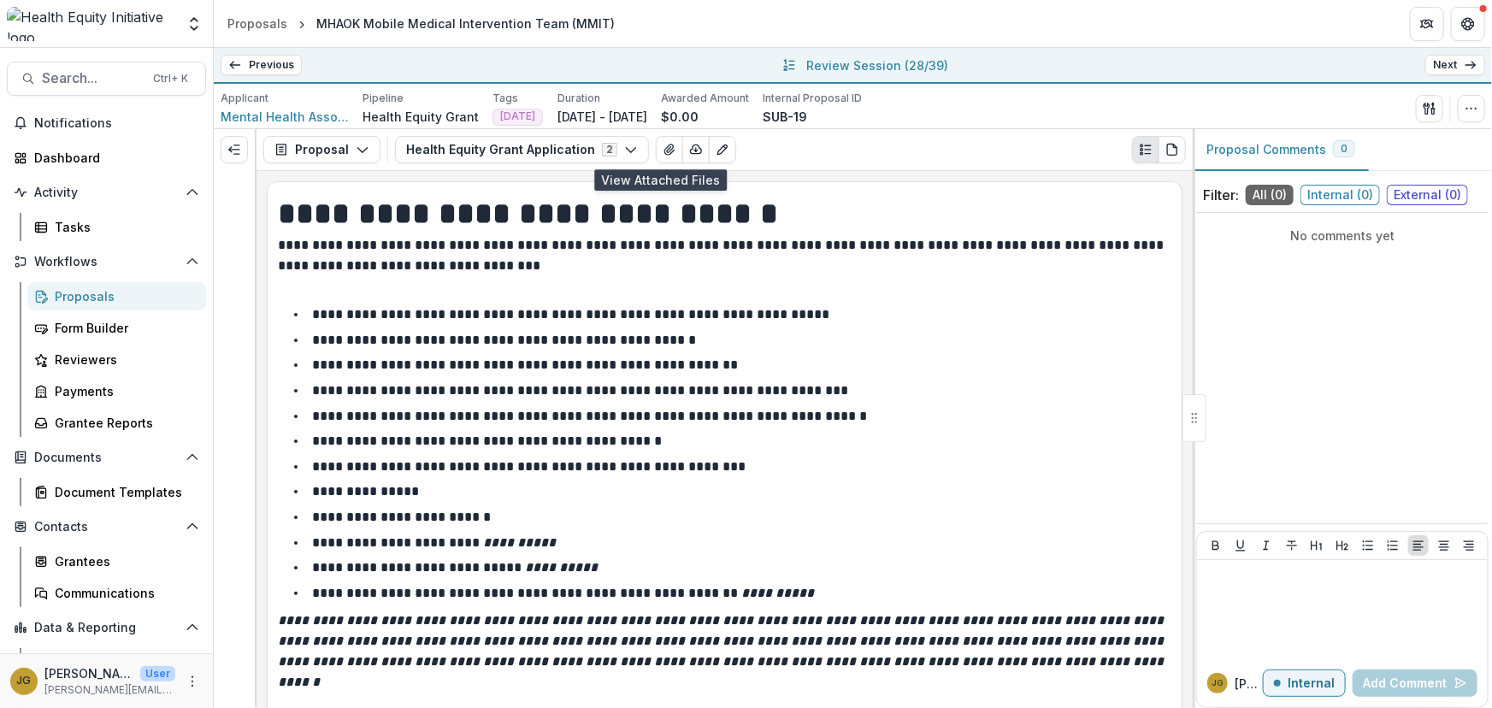
click at [1452, 68] on link "Next" at bounding box center [1455, 65] width 60 height 21
click at [1453, 68] on link "Next" at bounding box center [1455, 65] width 60 height 21
click at [664, 145] on icon "View Attached Files" at bounding box center [668, 149] width 9 height 10
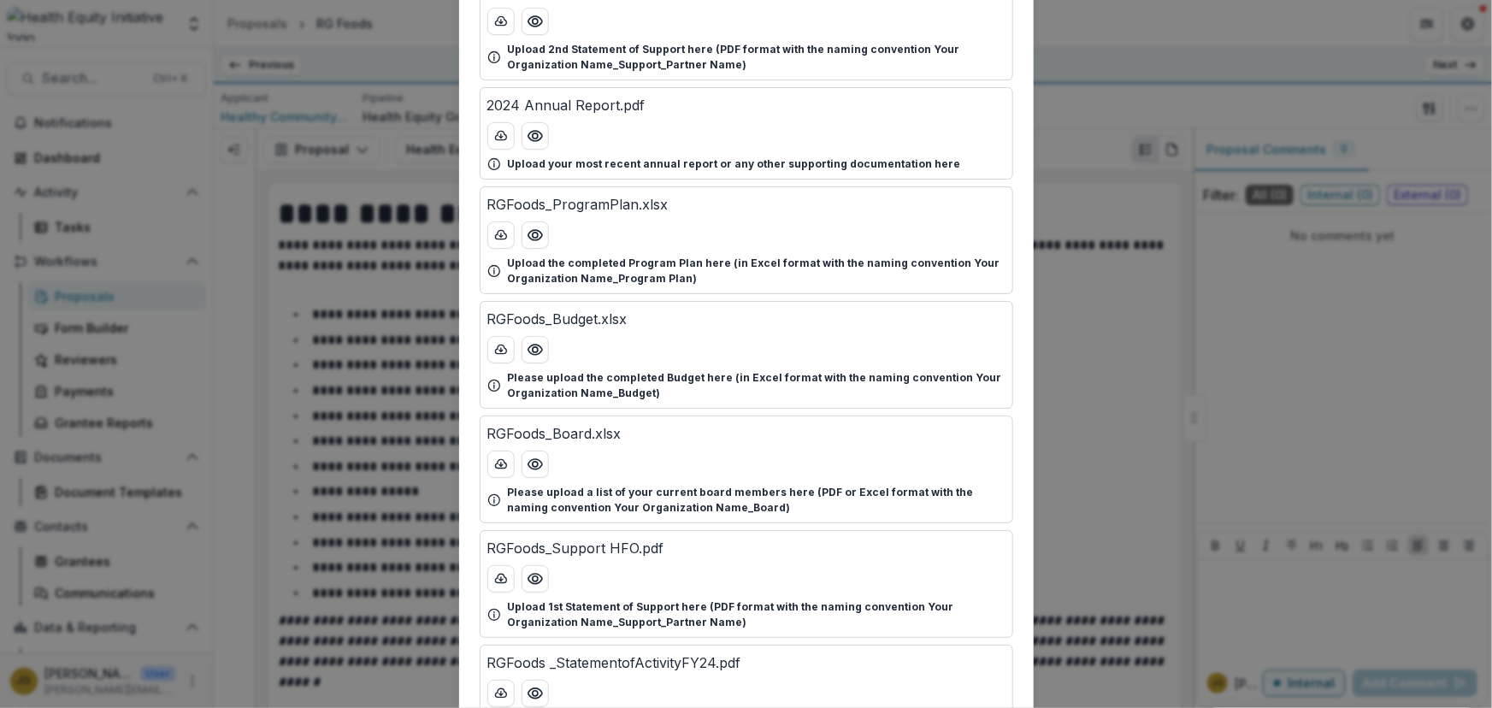
scroll to position [604, 0]
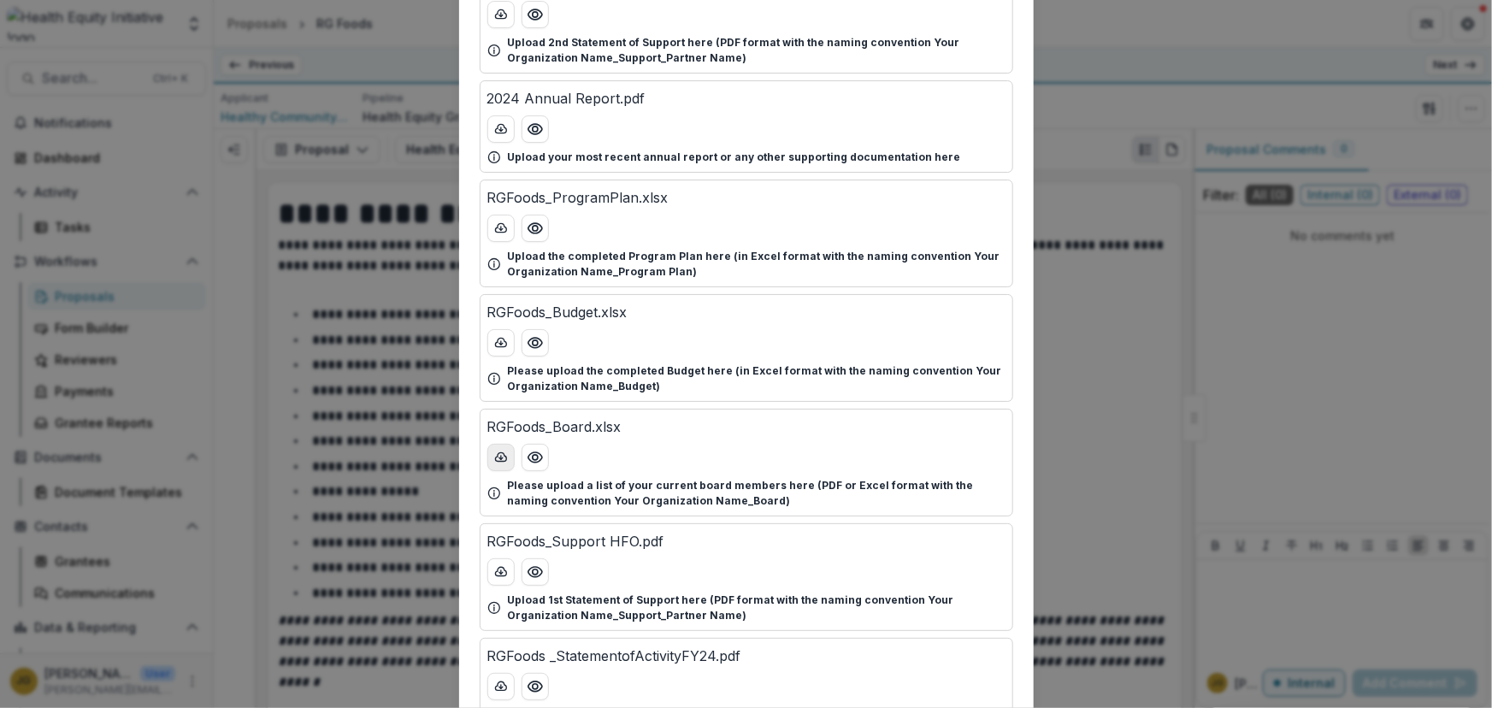
click at [497, 454] on icon "download-button" at bounding box center [501, 458] width 14 height 14
click at [1116, 415] on div "Attached Files RGFoods_W9.pdf Upload your completed and signed W-9 here (PDF fo…" at bounding box center [746, 354] width 1492 height 708
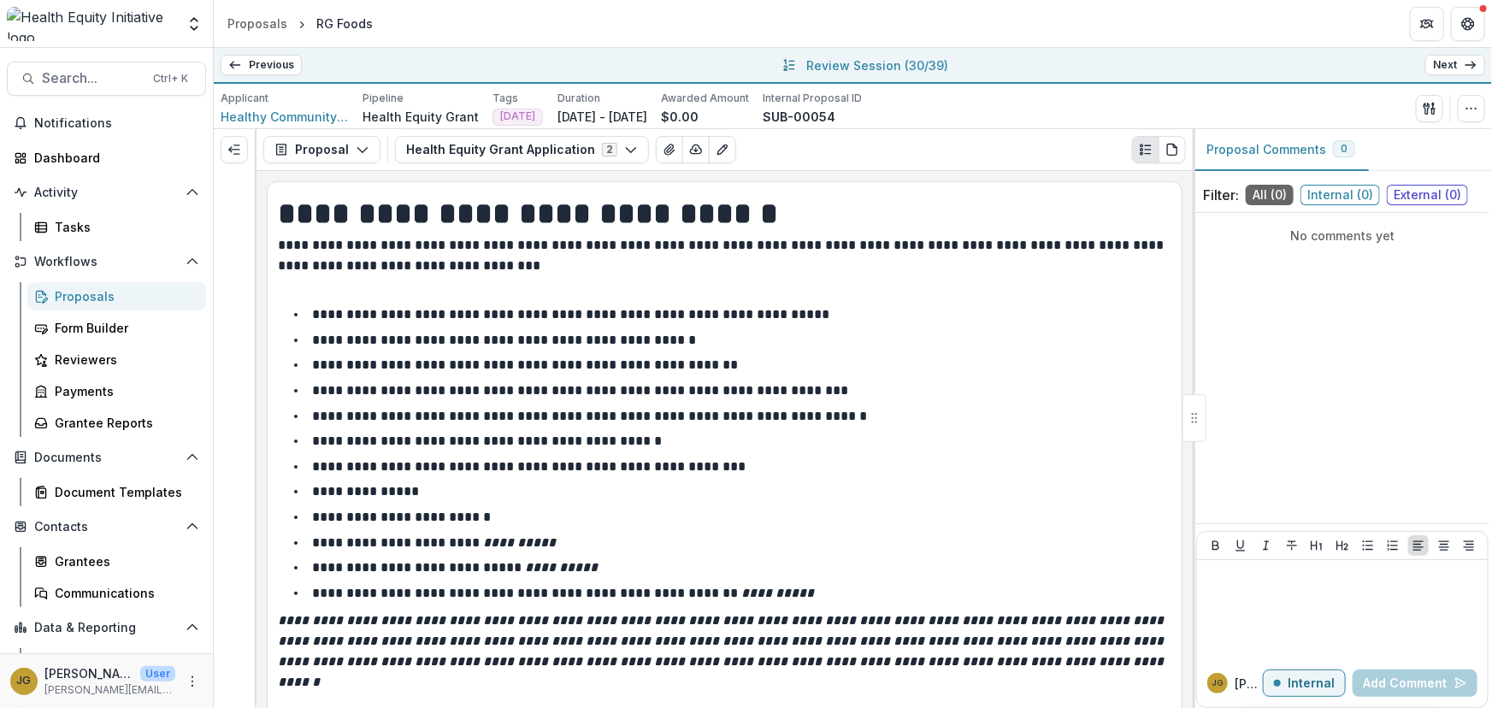
click at [1451, 67] on link "Next" at bounding box center [1455, 65] width 60 height 21
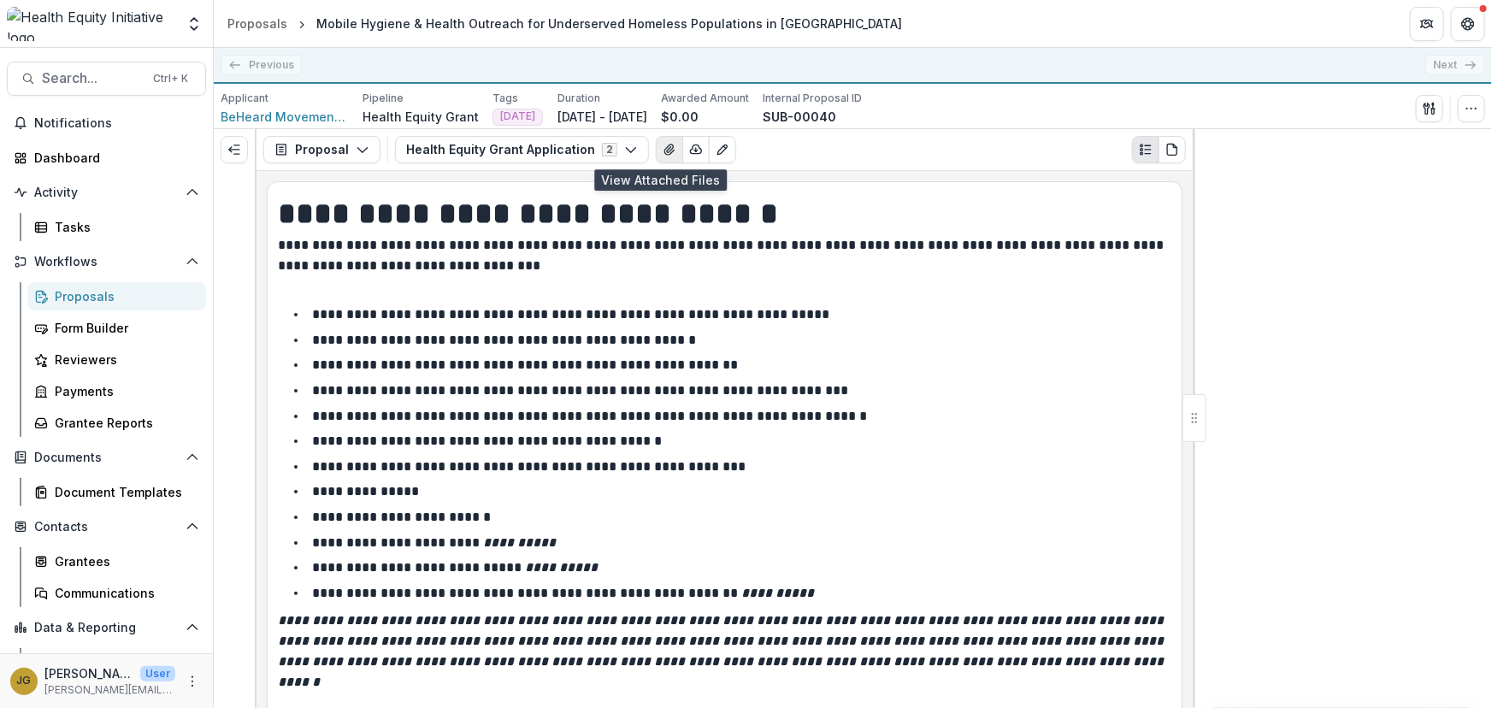
click at [663, 148] on icon "View Attached Files" at bounding box center [670, 150] width 14 height 14
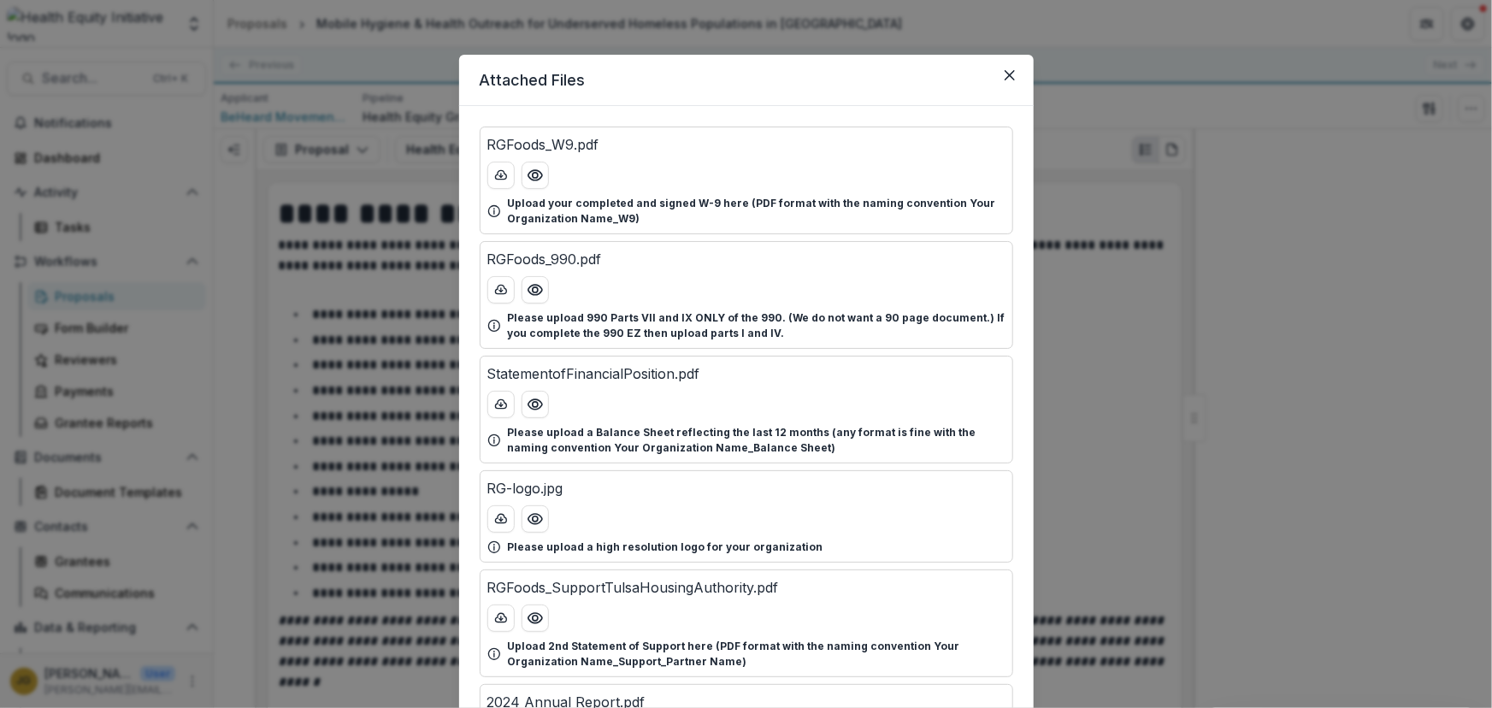
click at [845, 197] on p "Upload your completed and signed W-9 here (PDF format with the naming conventio…" at bounding box center [757, 211] width 498 height 31
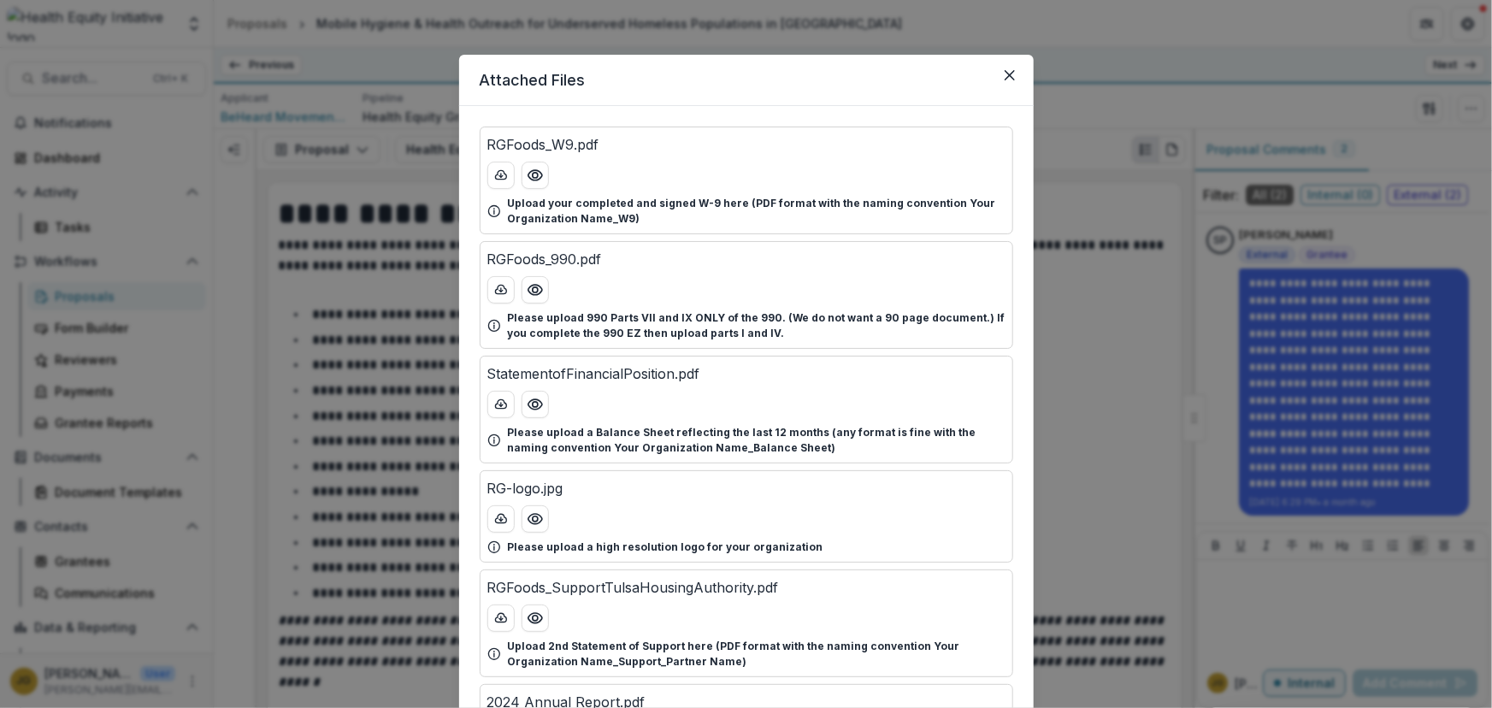
click at [1069, 348] on div "Attached Files RGFoods_W9.pdf Upload your completed and signed W-9 here (PDF fo…" at bounding box center [746, 354] width 1492 height 708
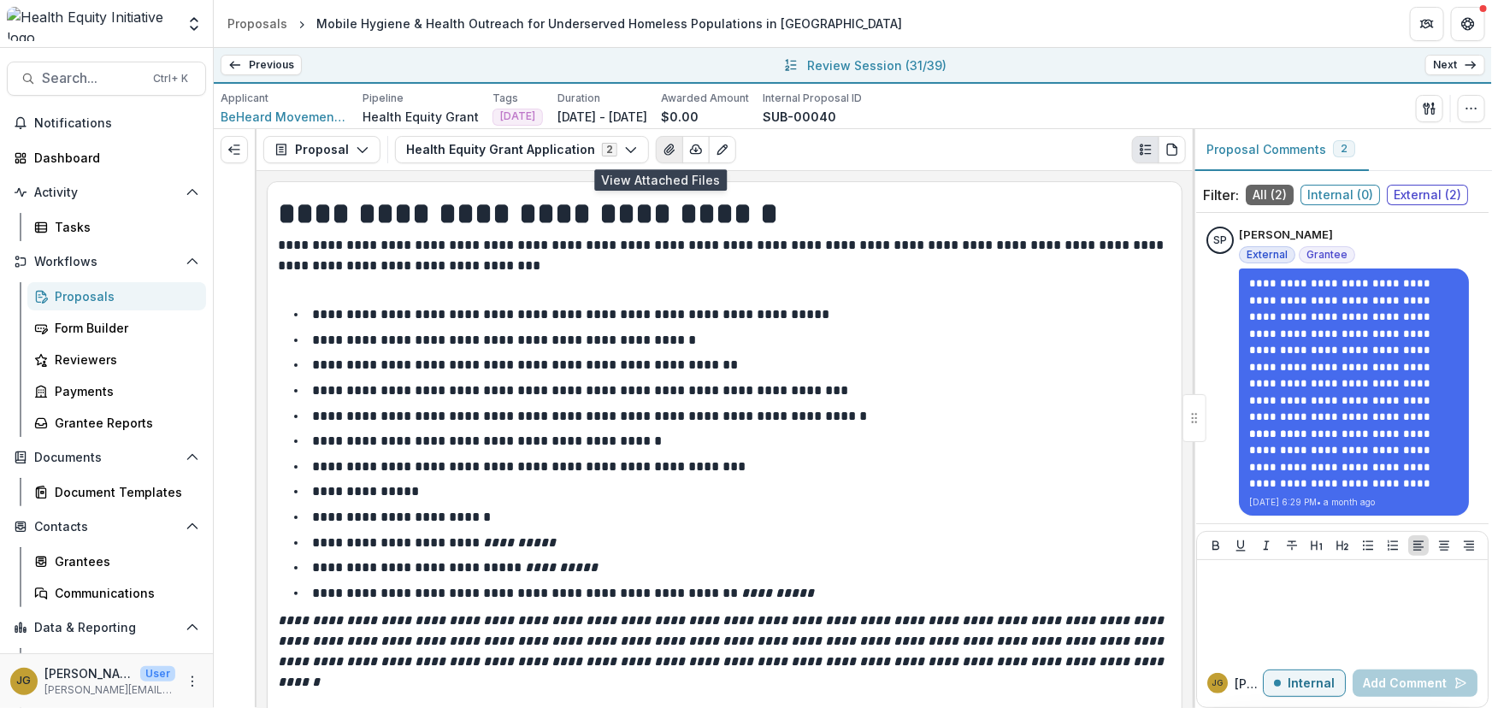
click at [663, 146] on icon "View Attached Files" at bounding box center [670, 150] width 14 height 14
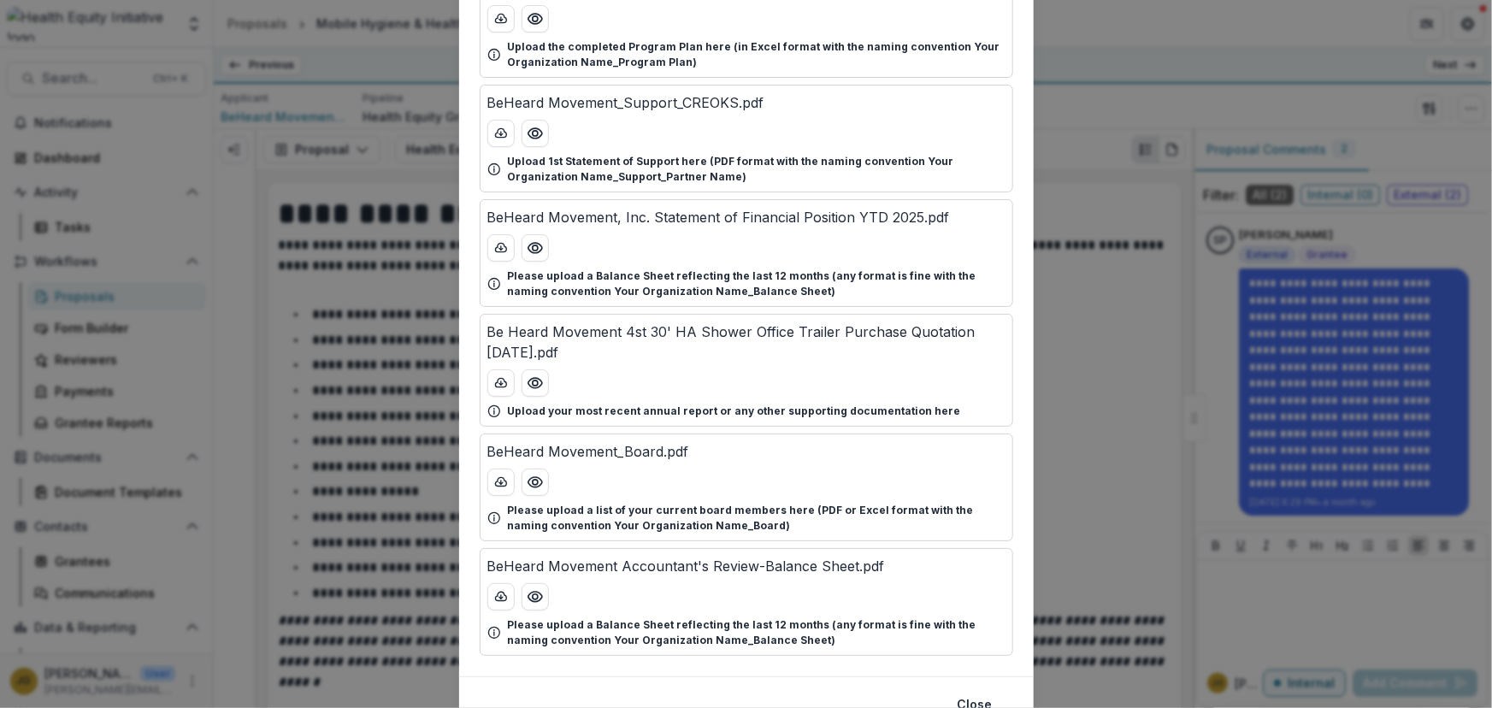
scroll to position [1149, 0]
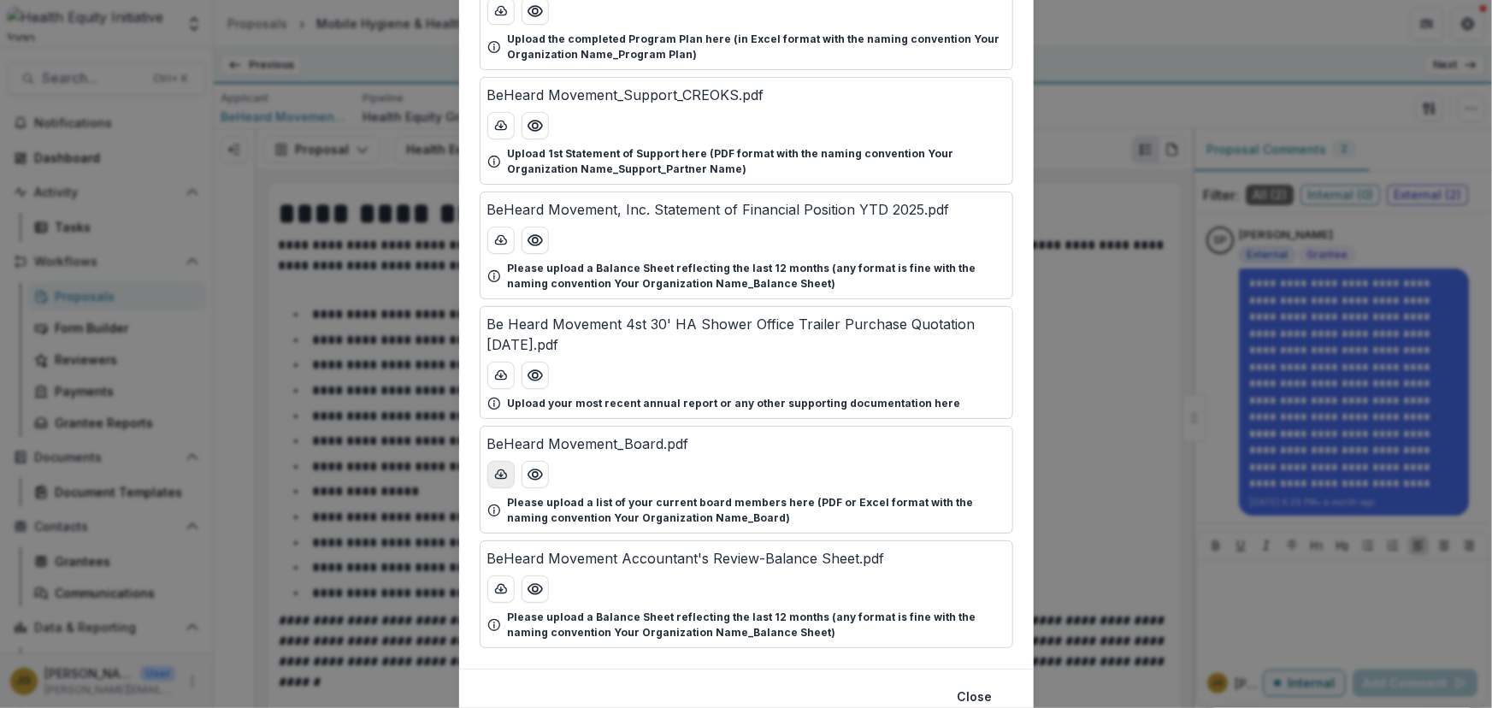
click at [495, 469] on icon "download-button" at bounding box center [500, 473] width 11 height 9
click at [1110, 382] on div "Attached Files BeHeard Movement_Budget).xlsx Please upload the completed Budget…" at bounding box center [746, 354] width 1492 height 708
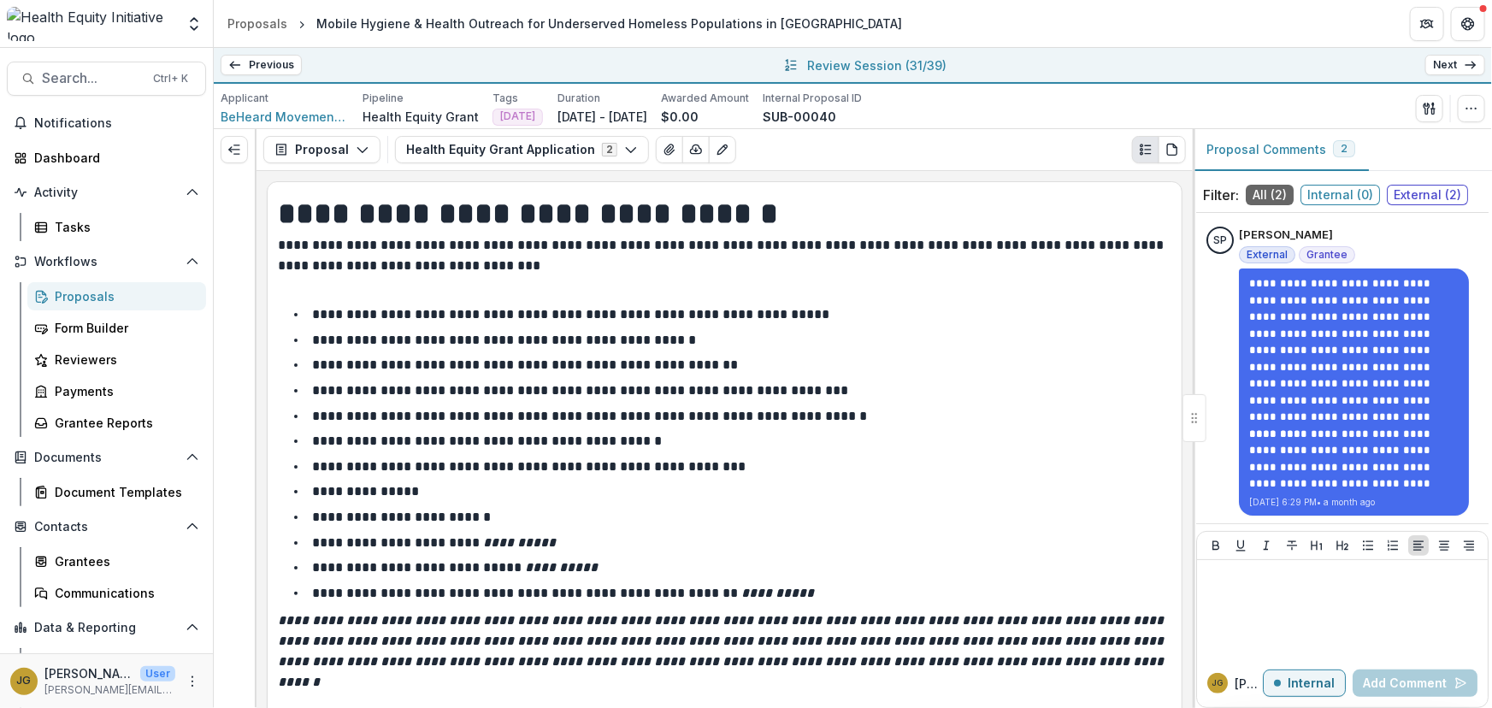
click at [1445, 65] on link "Next" at bounding box center [1455, 65] width 60 height 21
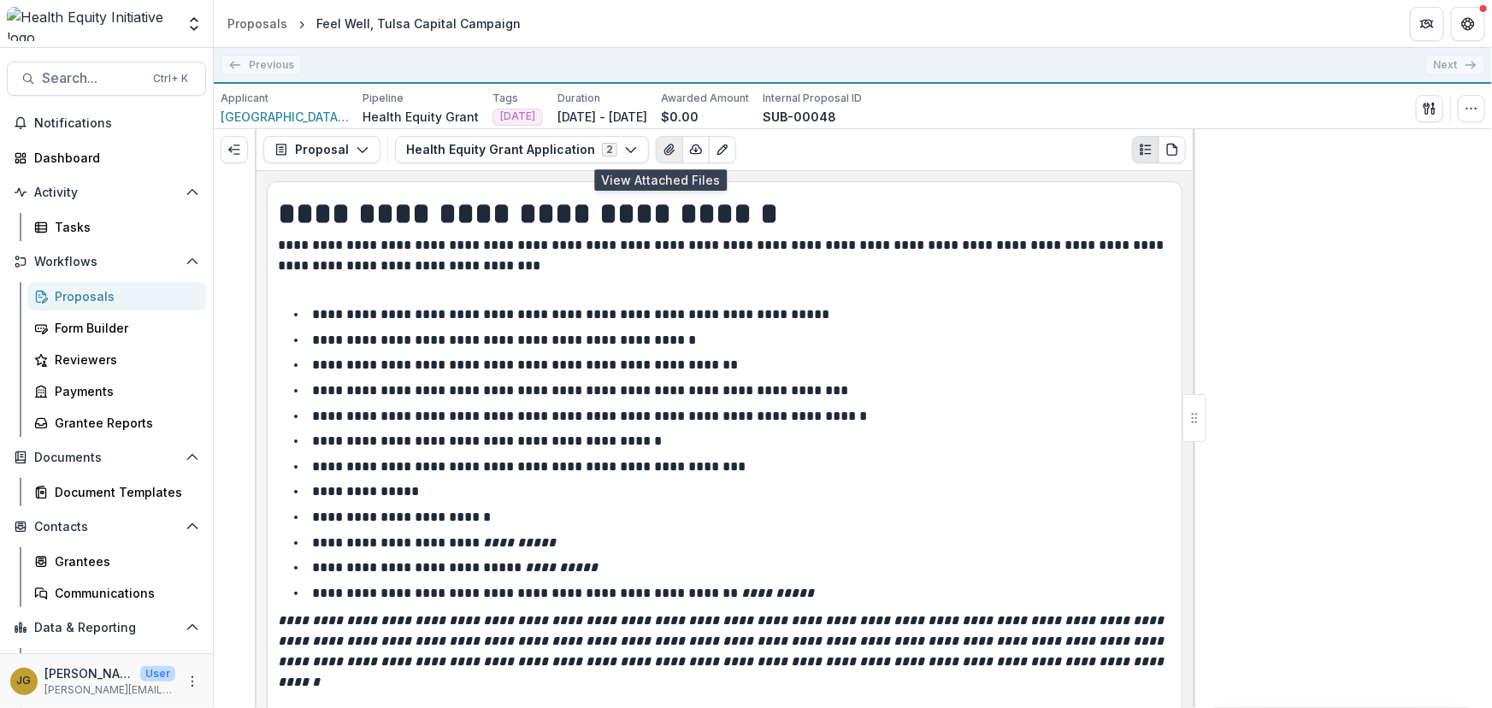
click at [663, 149] on icon "View Attached Files" at bounding box center [670, 150] width 14 height 14
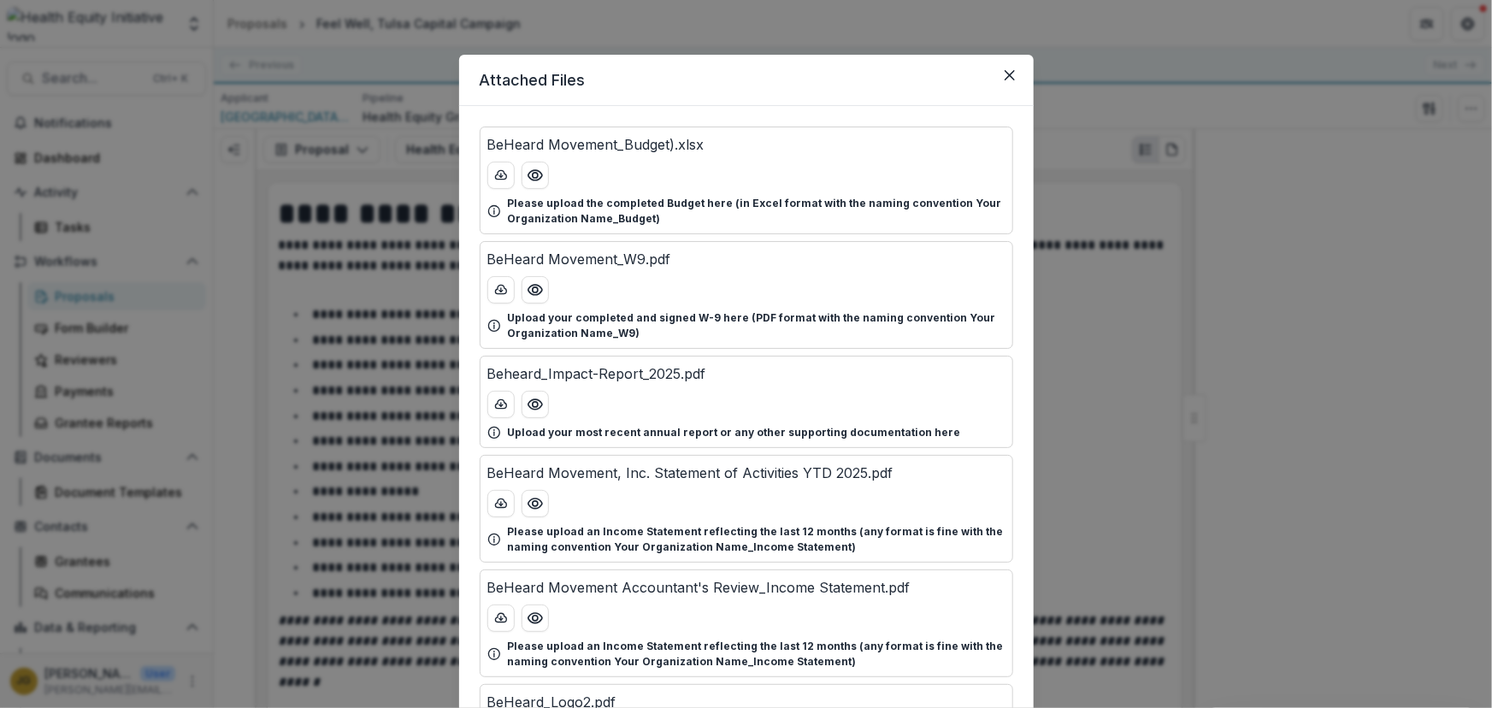
click at [866, 140] on div "BeHeard Movement_Budget).xlsx" at bounding box center [746, 144] width 518 height 21
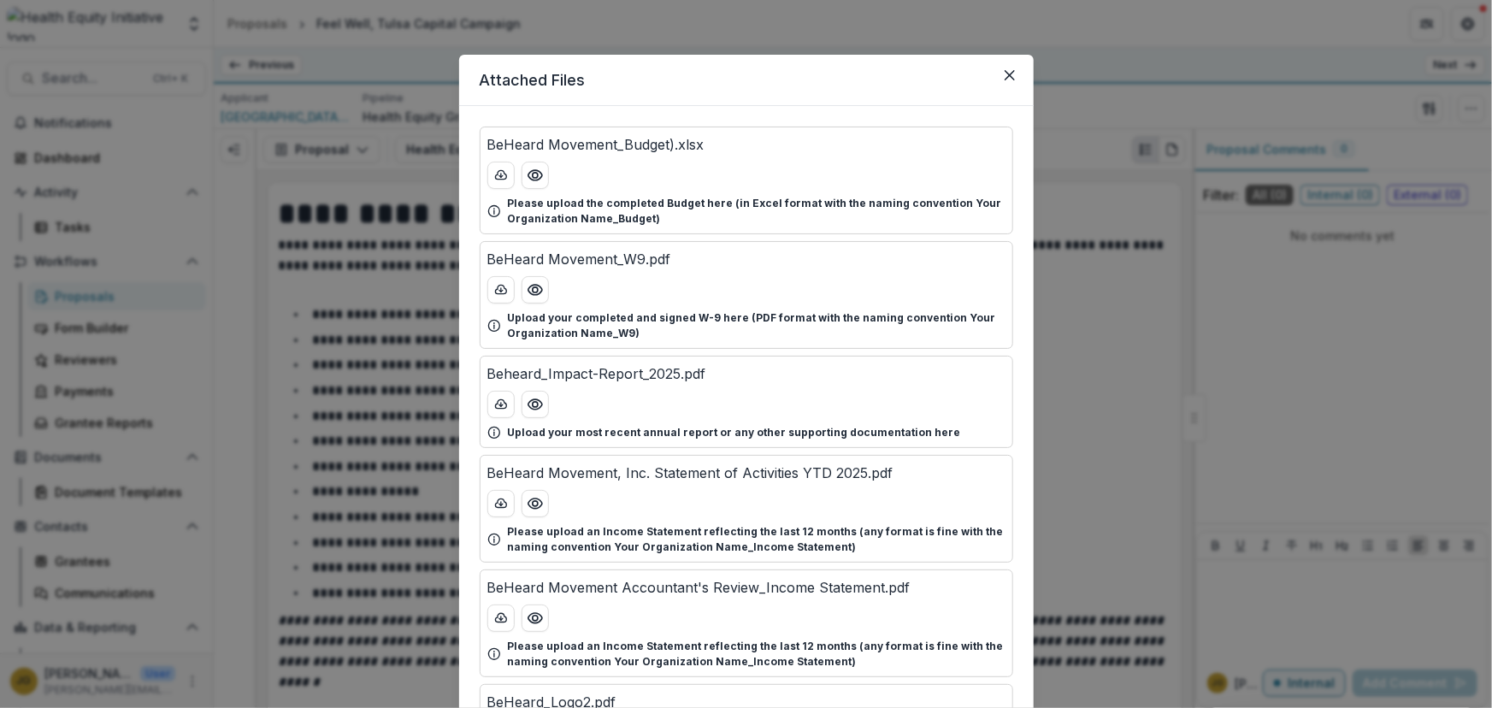
click at [901, 154] on div "BeHeard Movement_Budget).xlsx" at bounding box center [746, 144] width 518 height 21
click at [1016, 76] on button "Close" at bounding box center [1009, 75] width 27 height 27
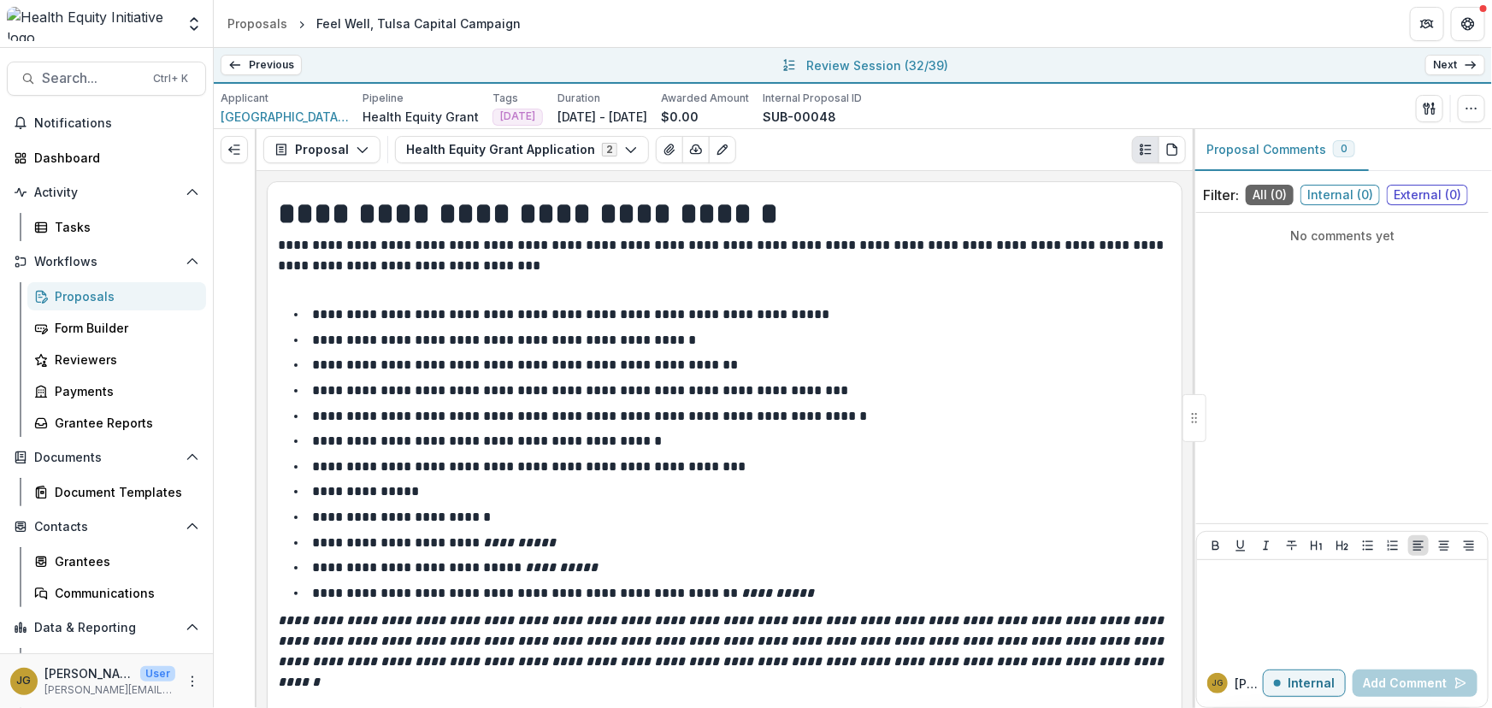
click at [897, 414] on li "**********" at bounding box center [734, 416] width 873 height 22
drag, startPoint x: 657, startPoint y: 416, endPoint x: 625, endPoint y: 394, distance: 38.7
click at [656, 415] on p "**********" at bounding box center [589, 415] width 555 height 13
click at [663, 151] on icon "View Attached Files" at bounding box center [670, 150] width 14 height 14
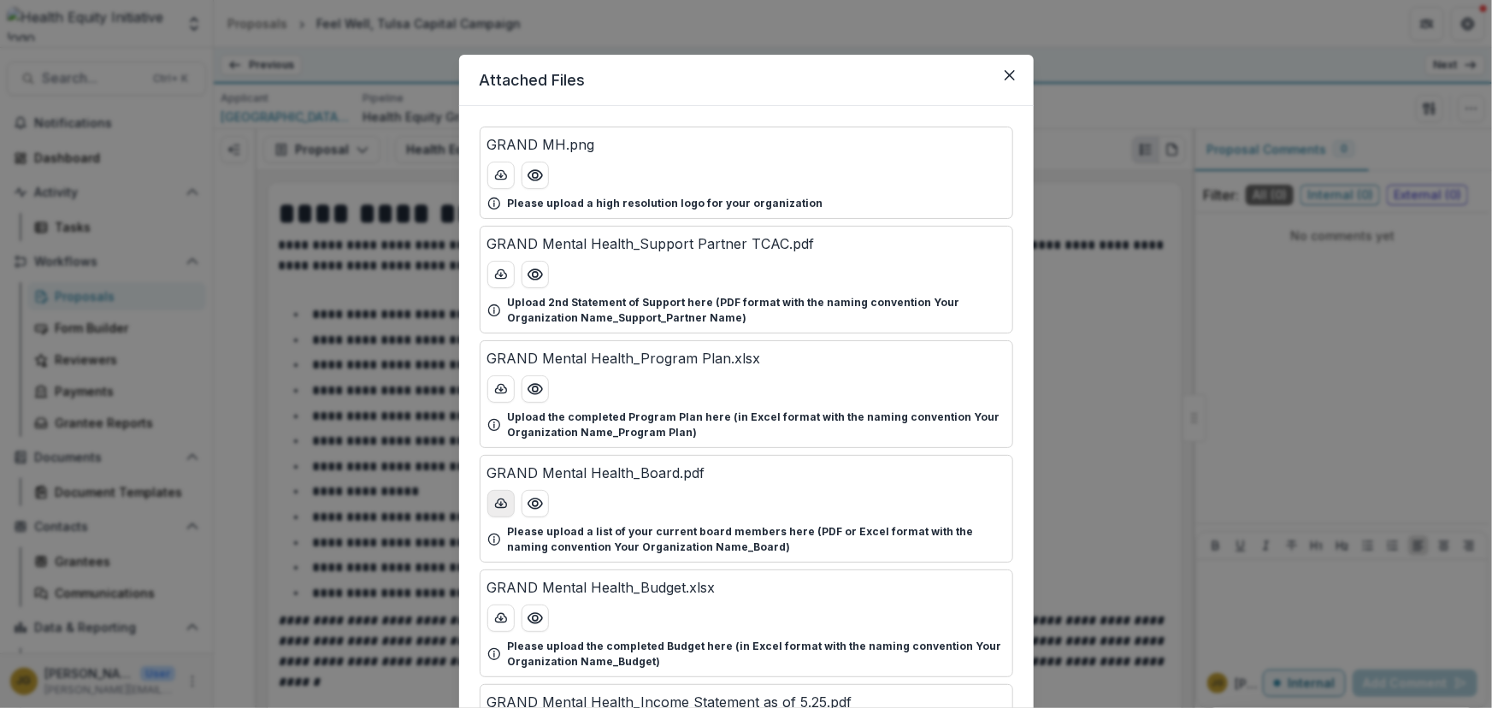
click at [497, 501] on icon "download-button" at bounding box center [501, 504] width 14 height 14
click at [1010, 76] on icon "Close" at bounding box center [1009, 75] width 10 height 10
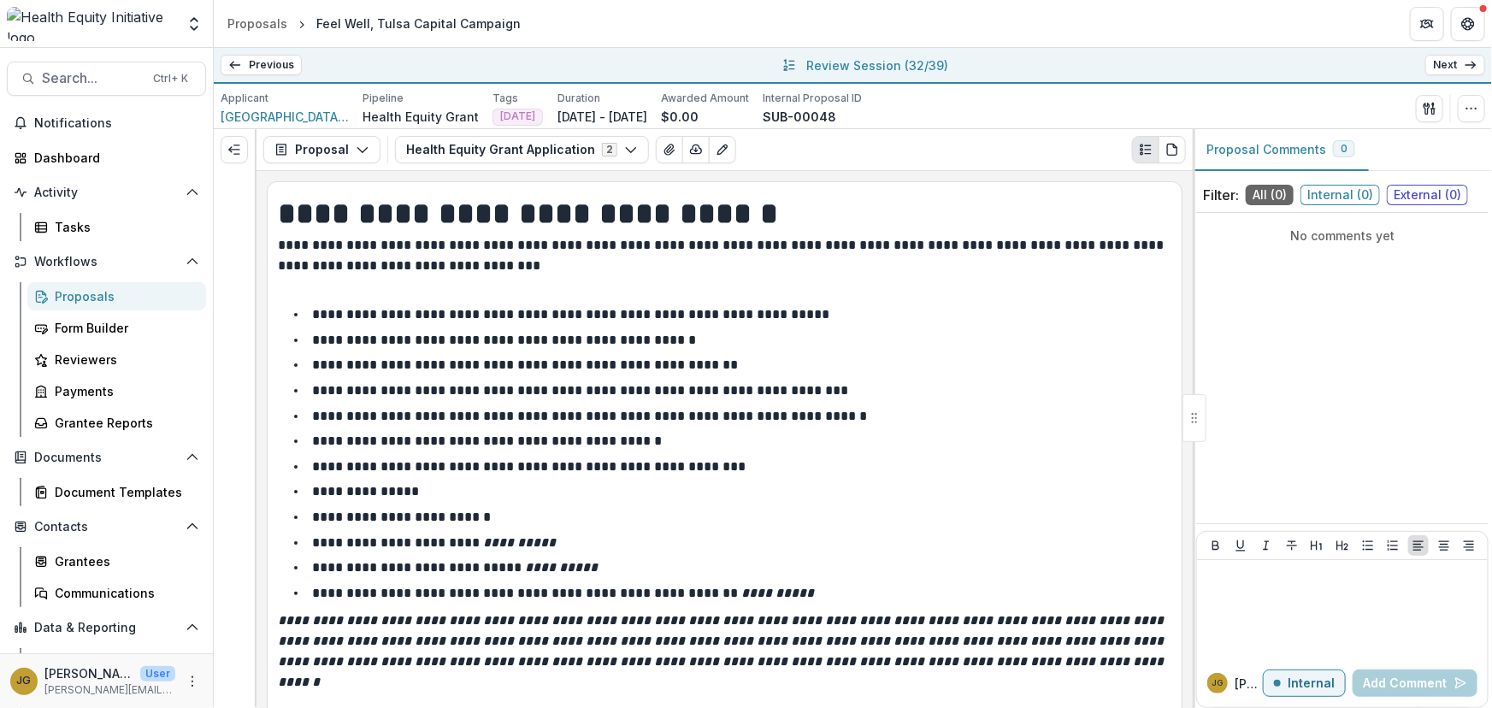
click at [1471, 63] on icon at bounding box center [1470, 65] width 14 height 14
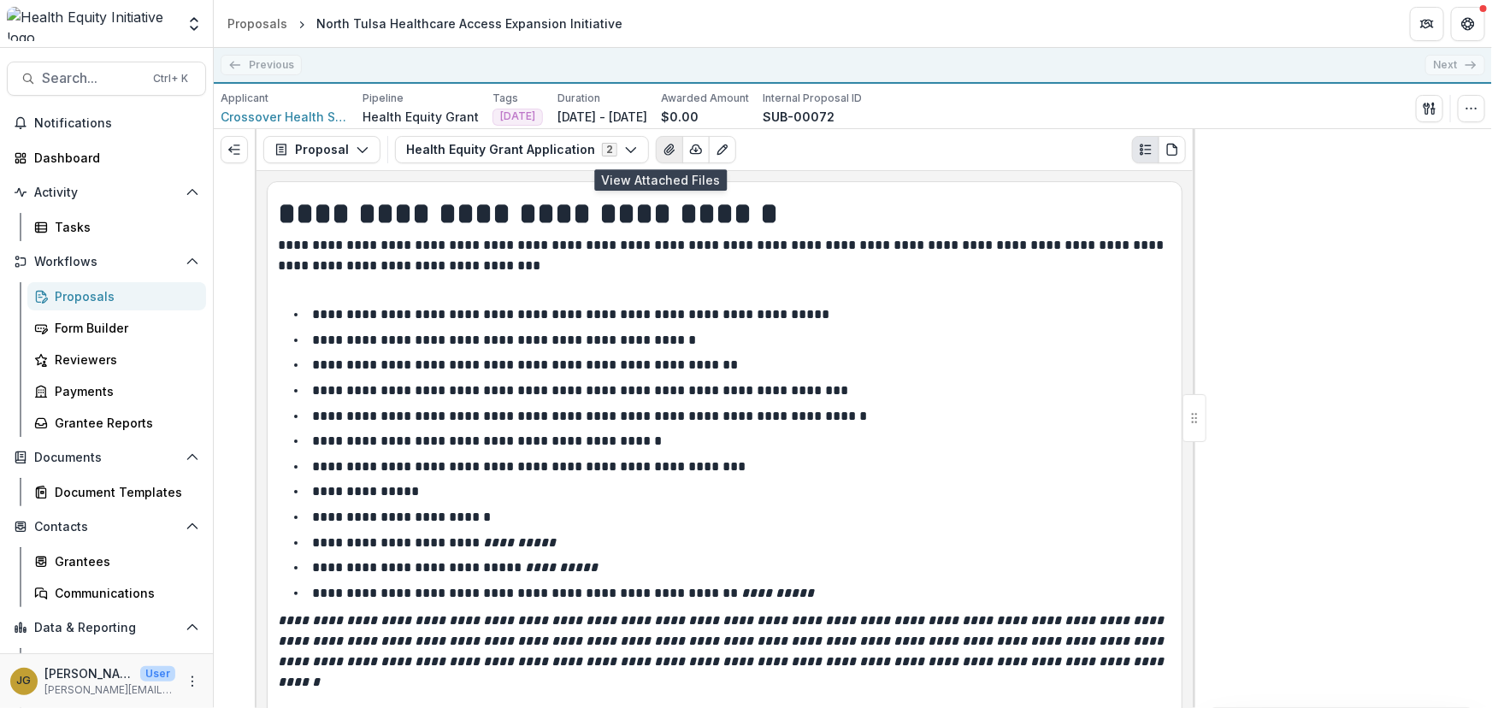
click at [664, 146] on icon "View Attached Files" at bounding box center [668, 149] width 9 height 10
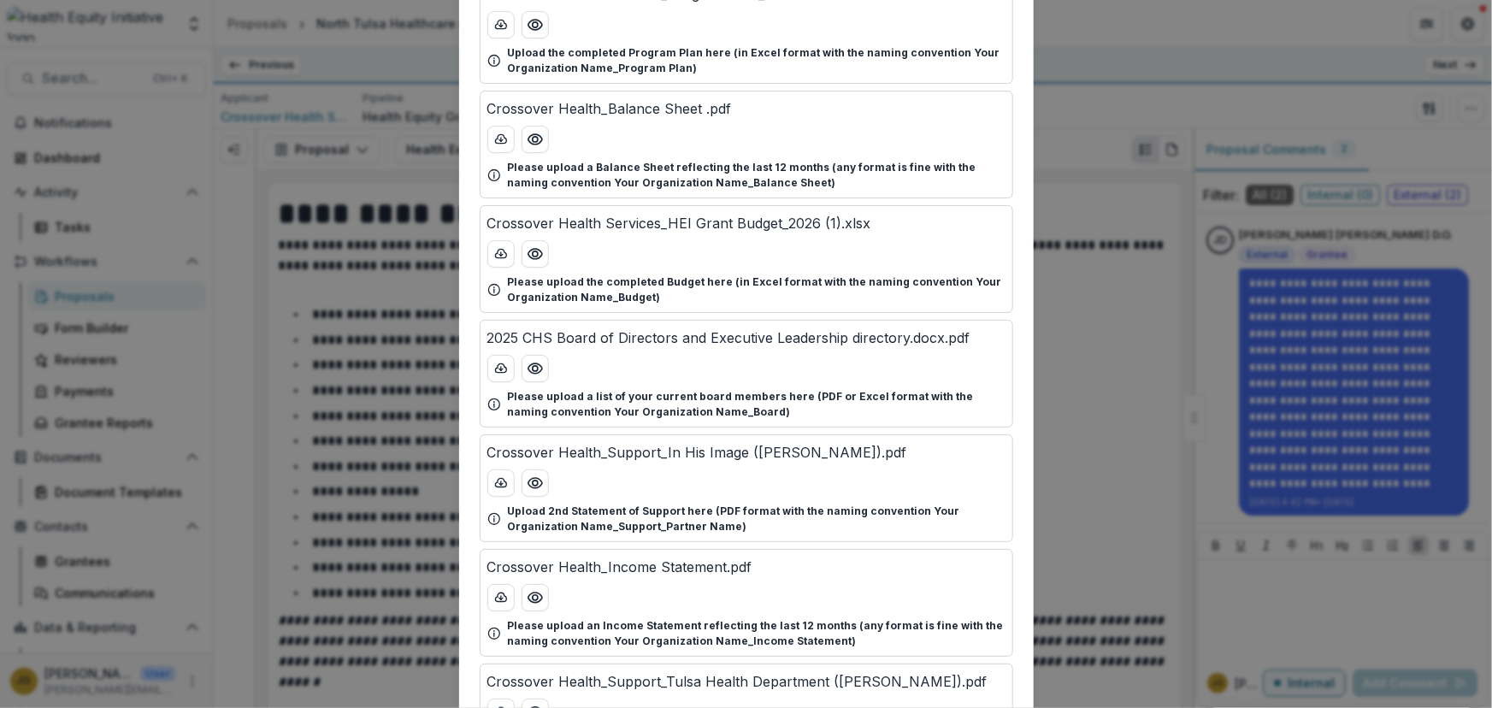
scroll to position [144, 0]
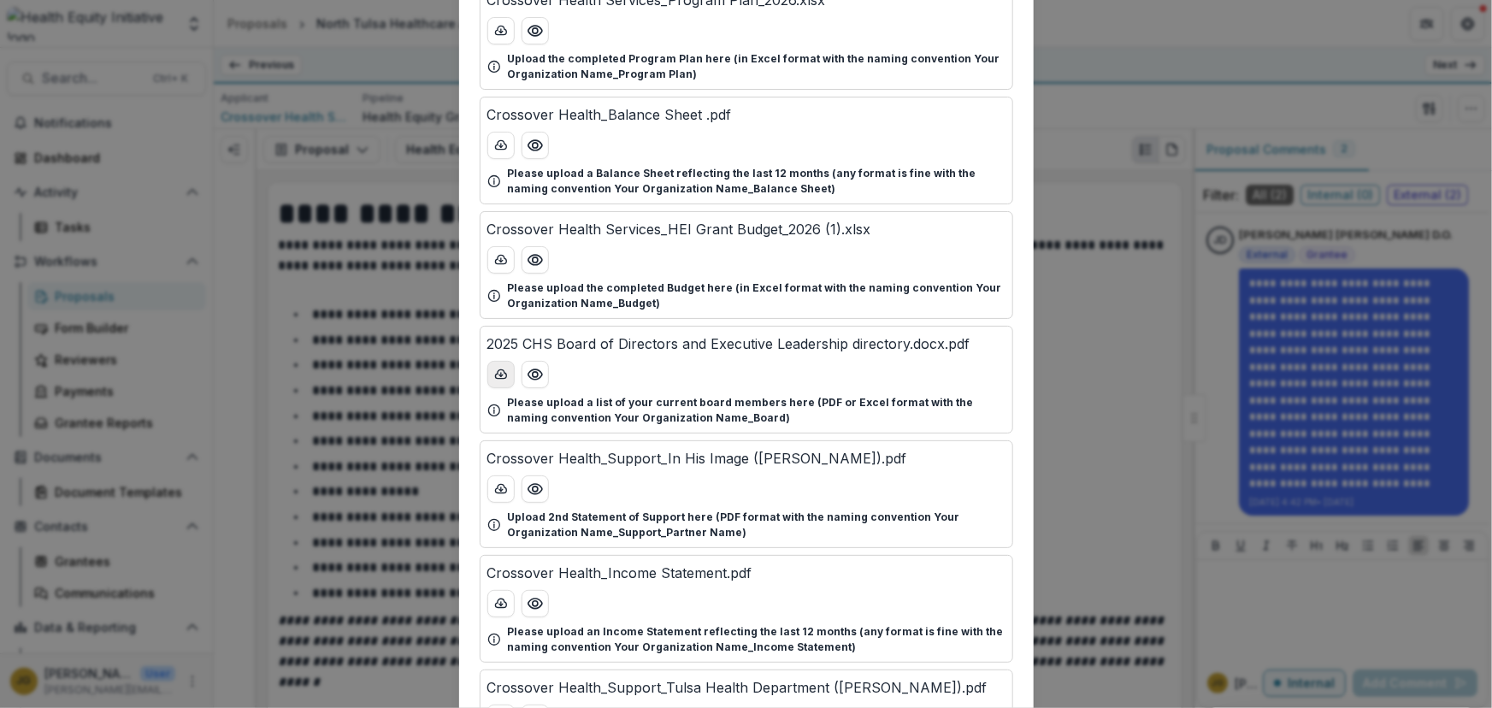
click at [501, 372] on icon "download-button" at bounding box center [500, 373] width 11 height 9
click at [1075, 104] on div "Attached Files Crossover Health Services_Program Plan_2026.xlsx Upload the comp…" at bounding box center [746, 354] width 1492 height 708
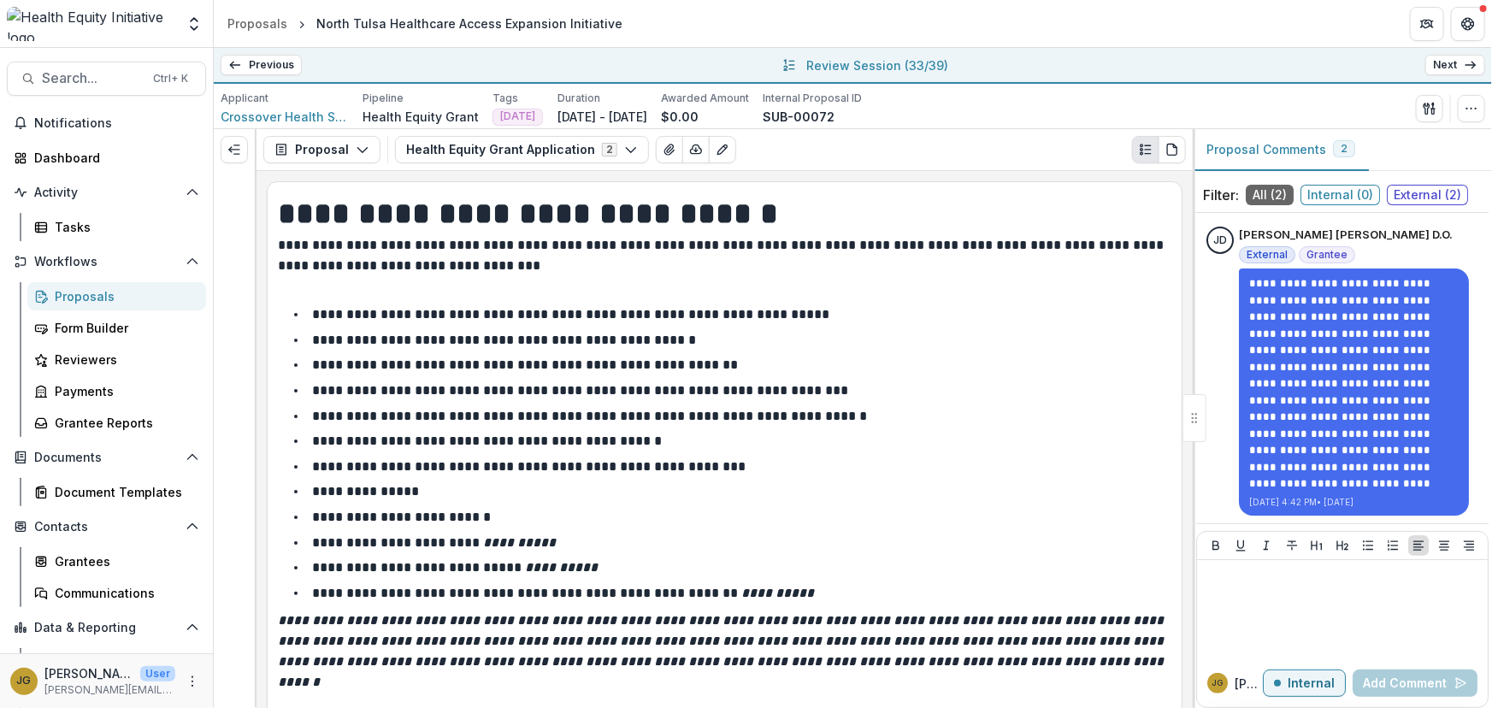
click at [1456, 66] on link "Next" at bounding box center [1455, 65] width 60 height 21
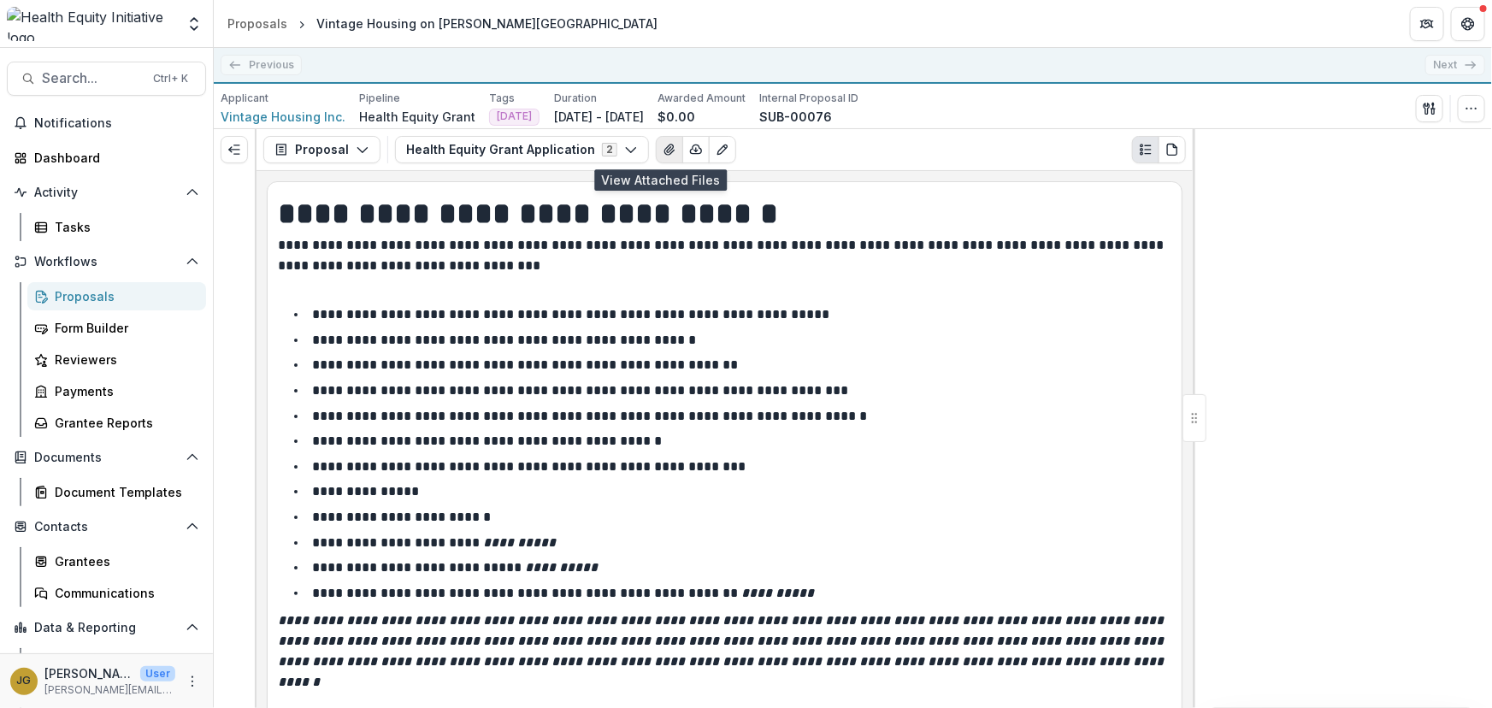
click at [664, 154] on icon "View Attached Files" at bounding box center [668, 149] width 9 height 10
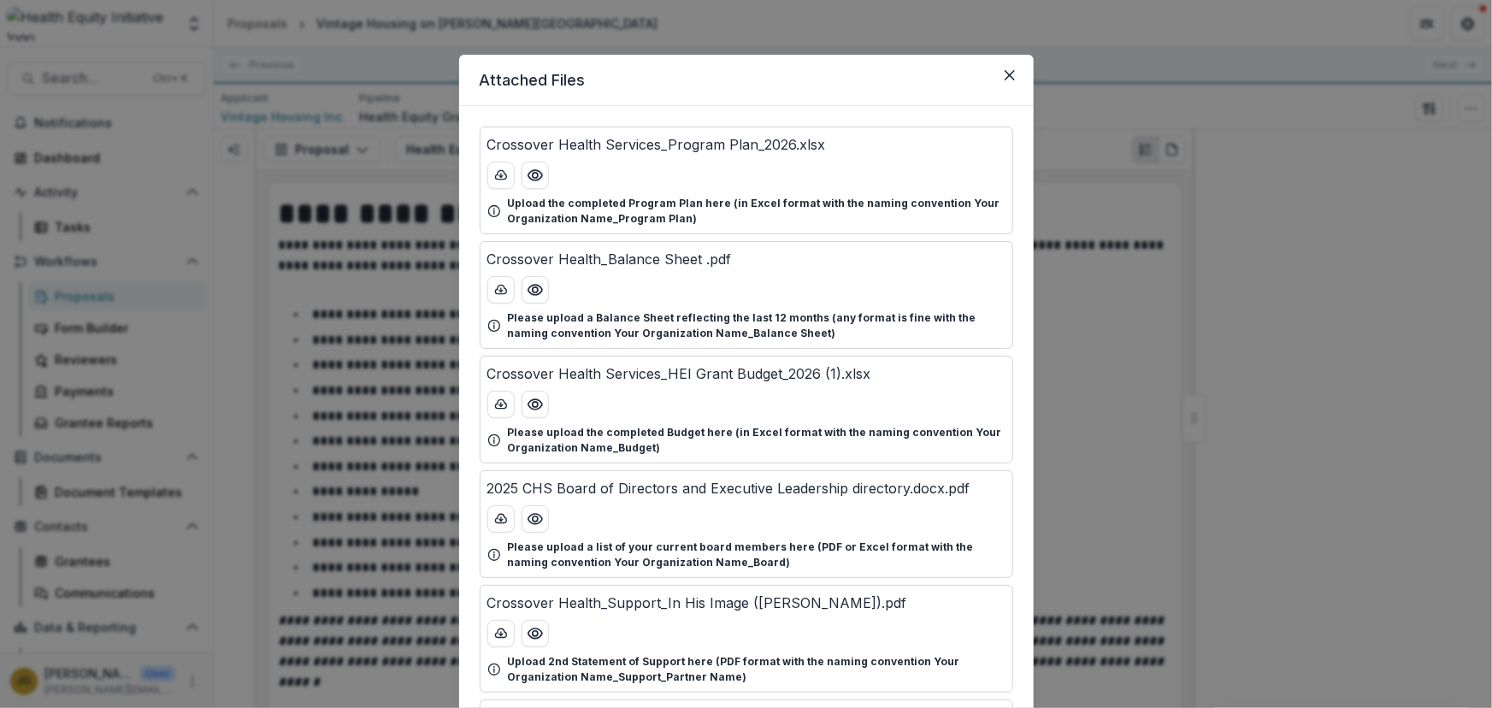
click at [910, 105] on section "Attached Files Crossover Health Services_Program Plan_2026.xlsx Upload the comp…" at bounding box center [746, 701] width 574 height 1292
click at [910, 106] on div "Crossover Health Services_Program Plan_2026.xlsx Upload the completed Program P…" at bounding box center [746, 698] width 574 height 1185
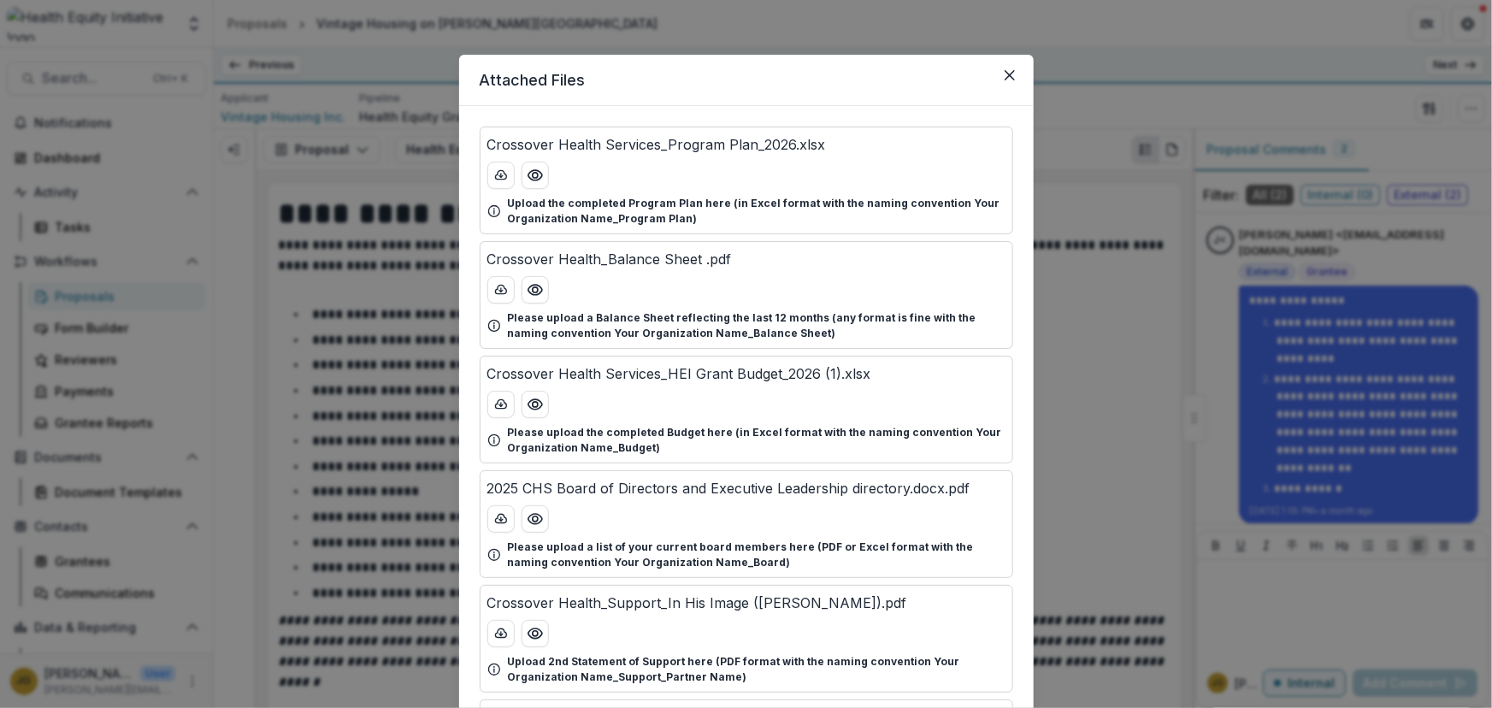
click at [911, 162] on div at bounding box center [746, 175] width 518 height 27
click at [1010, 82] on button "Close" at bounding box center [1009, 75] width 27 height 27
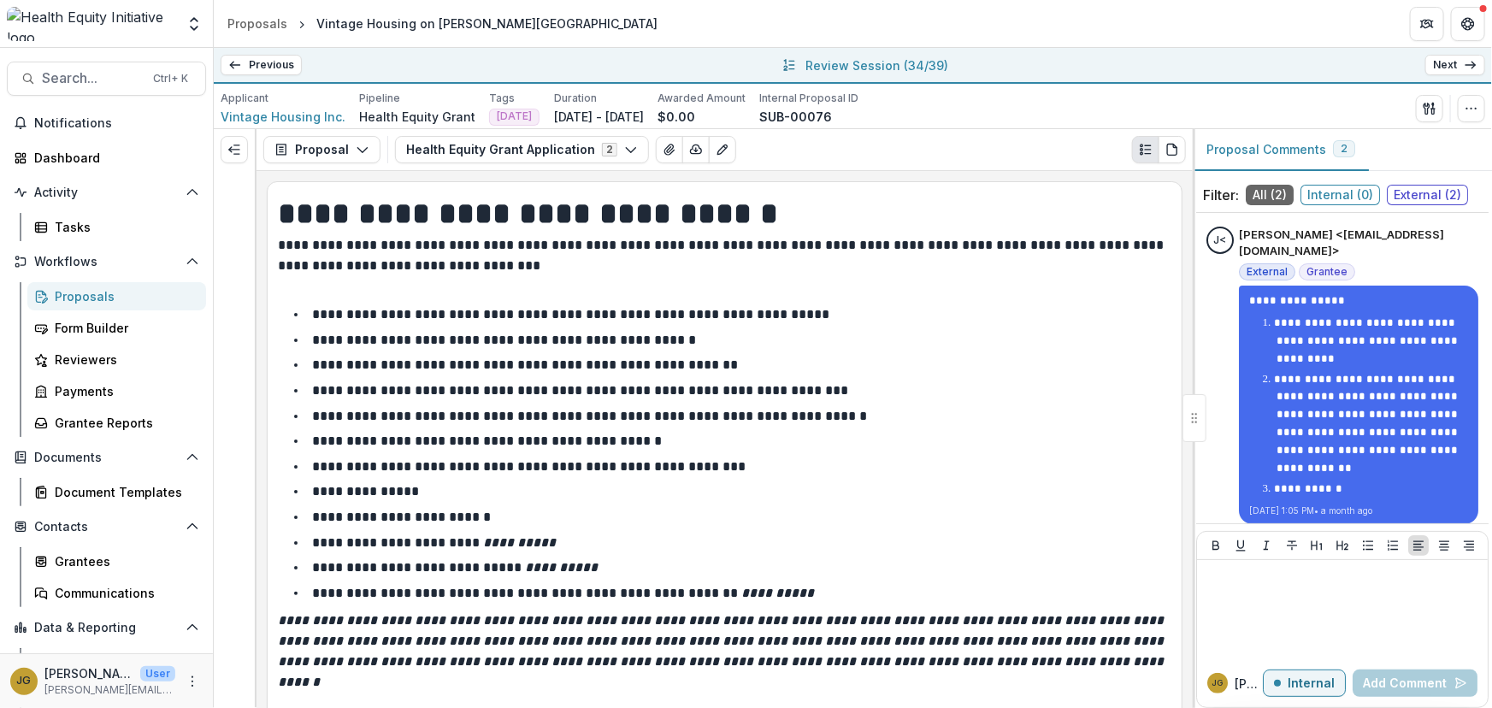
click at [975, 432] on li "**********" at bounding box center [734, 441] width 873 height 22
click at [663, 150] on icon "View Attached Files" at bounding box center [670, 150] width 14 height 14
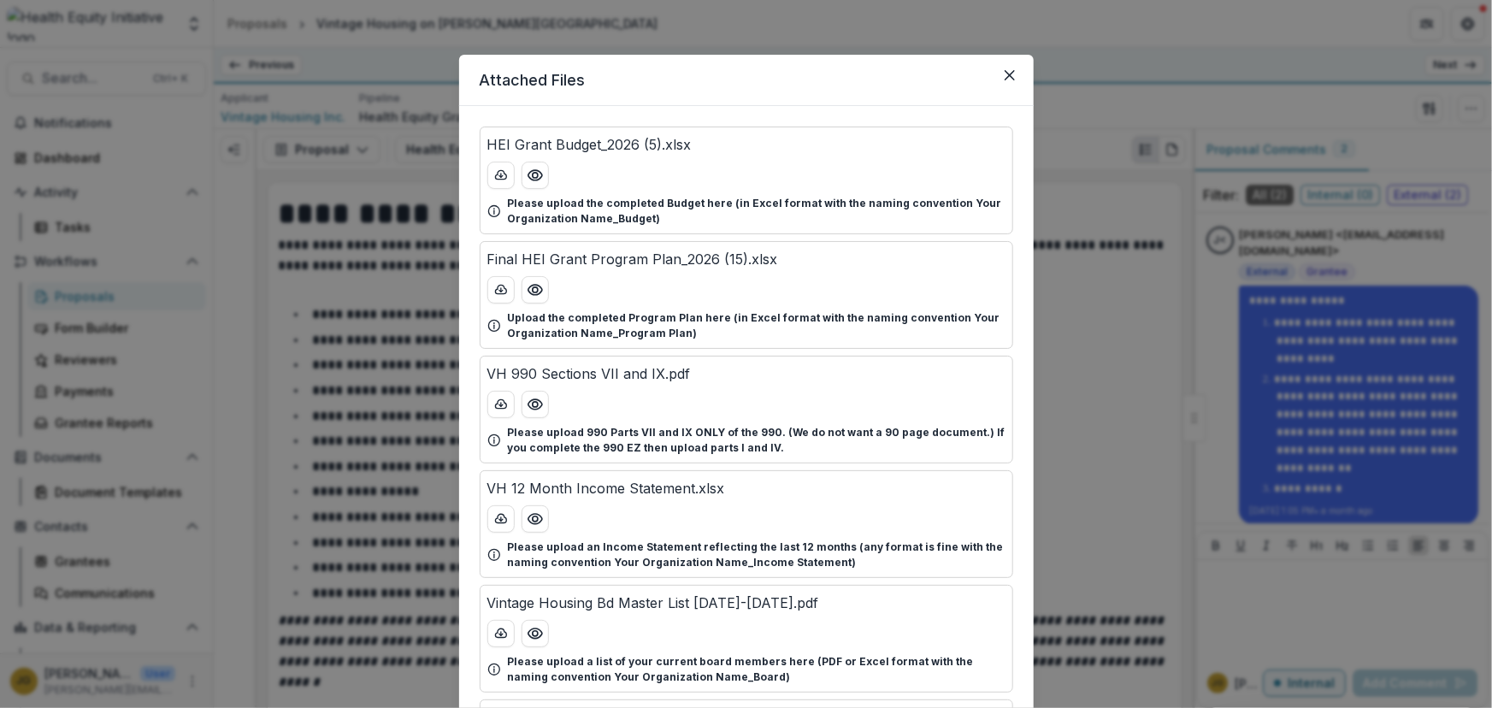
click at [1487, 83] on div "Attached Files HEI Grant Budget_2026 (5).xlsx Please upload the completed Budge…" at bounding box center [746, 354] width 1492 height 708
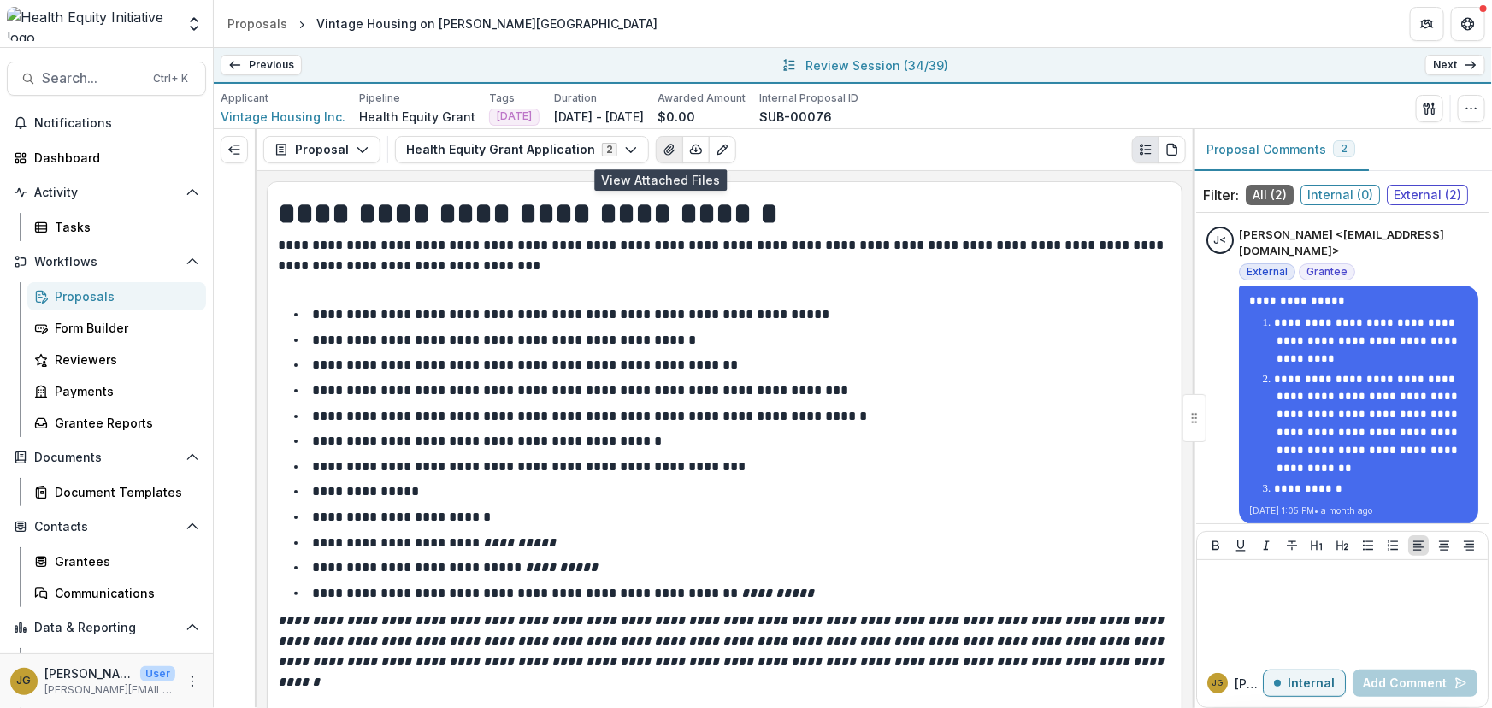
click at [664, 152] on icon "View Attached Files" at bounding box center [668, 149] width 9 height 10
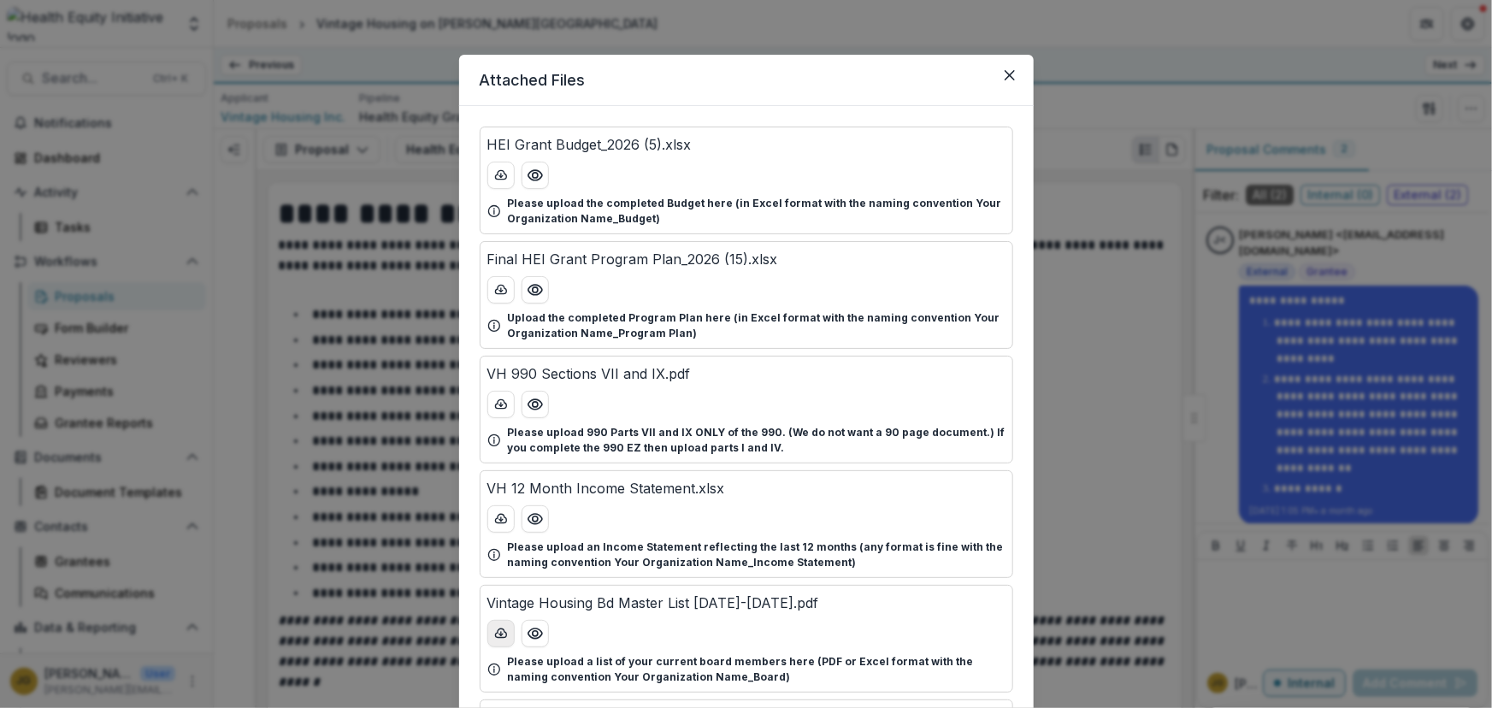
click at [497, 628] on icon "download-button" at bounding box center [501, 634] width 14 height 14
click at [1075, 109] on div "Attached Files HEI Grant Budget_2026 (5).xlsx Please upload the completed Budge…" at bounding box center [746, 354] width 1492 height 708
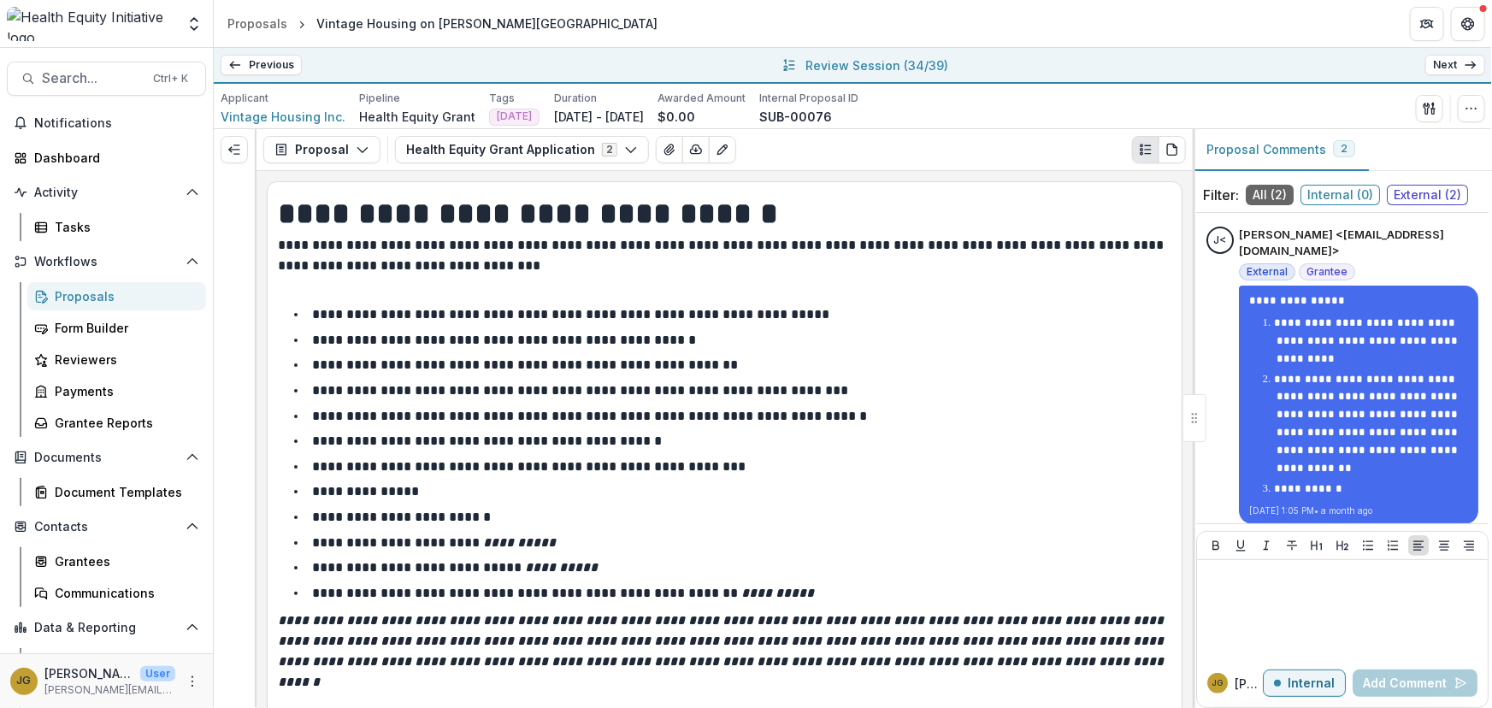
click at [1446, 67] on link "Next" at bounding box center [1455, 65] width 60 height 21
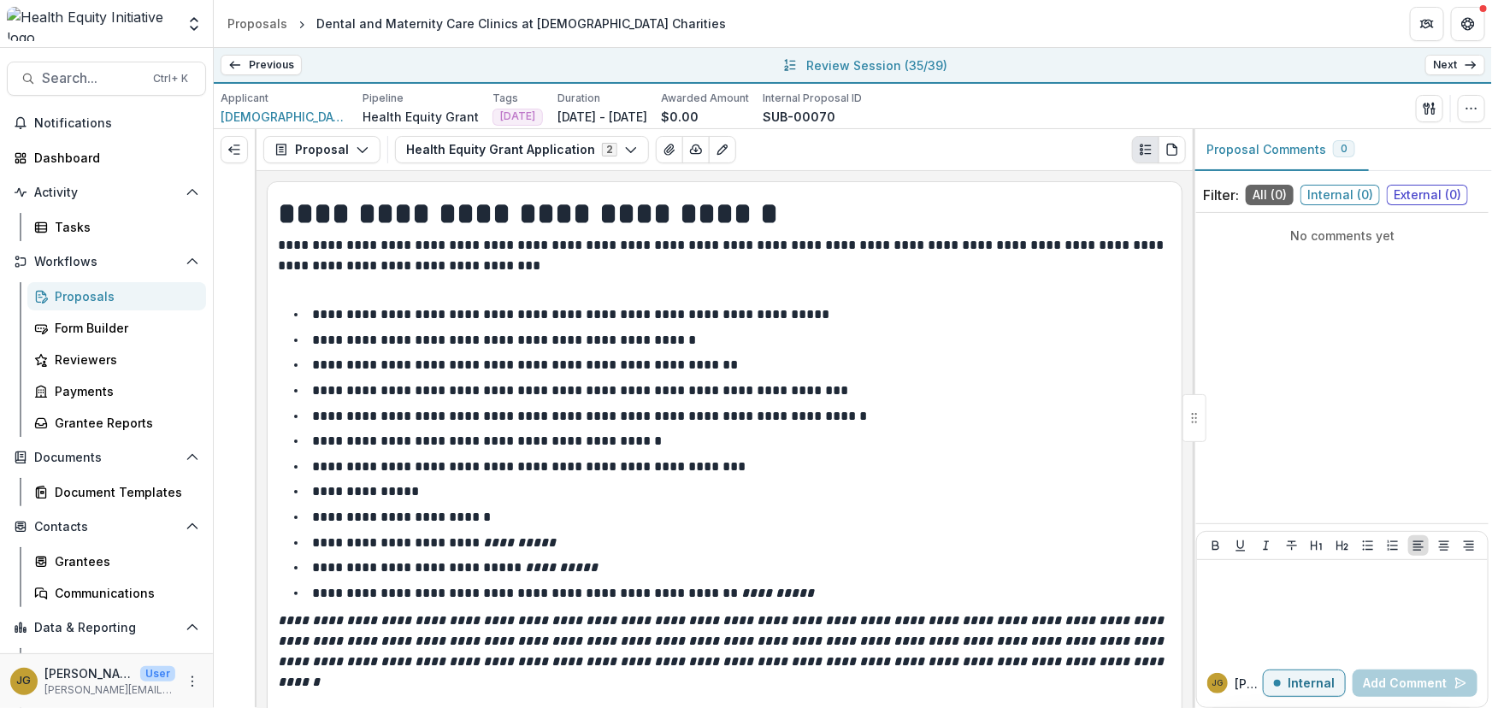
click at [1450, 69] on link "Next" at bounding box center [1455, 65] width 60 height 21
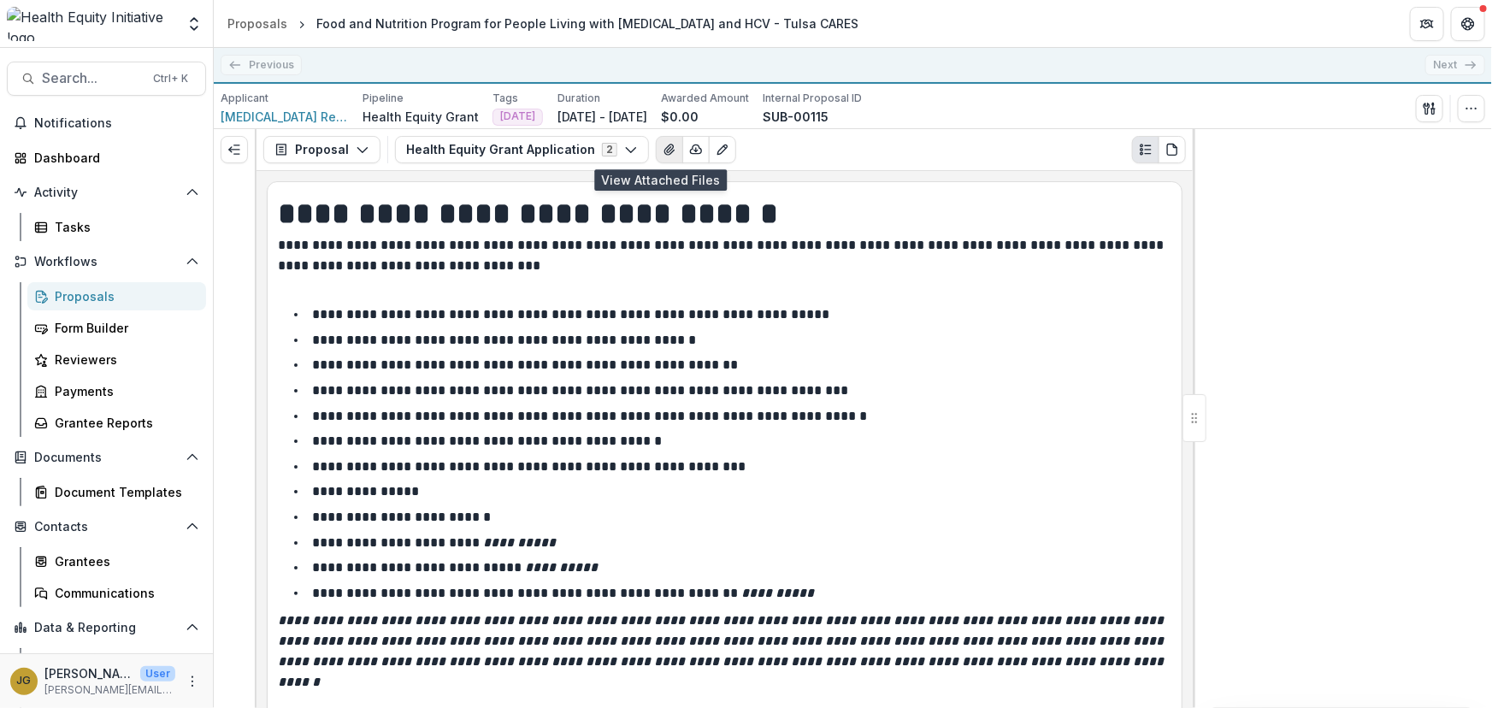
click at [663, 155] on icon "View Attached Files" at bounding box center [670, 150] width 14 height 14
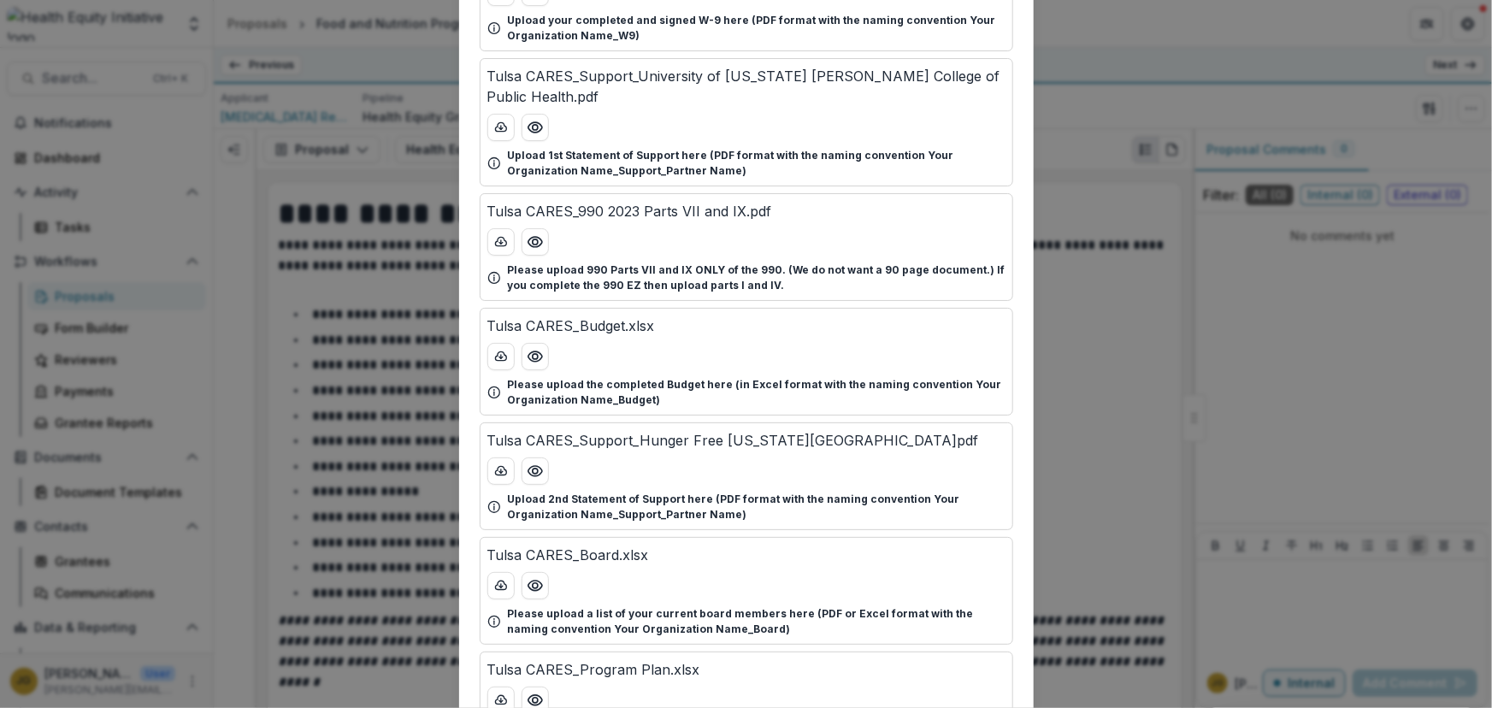
scroll to position [294, 0]
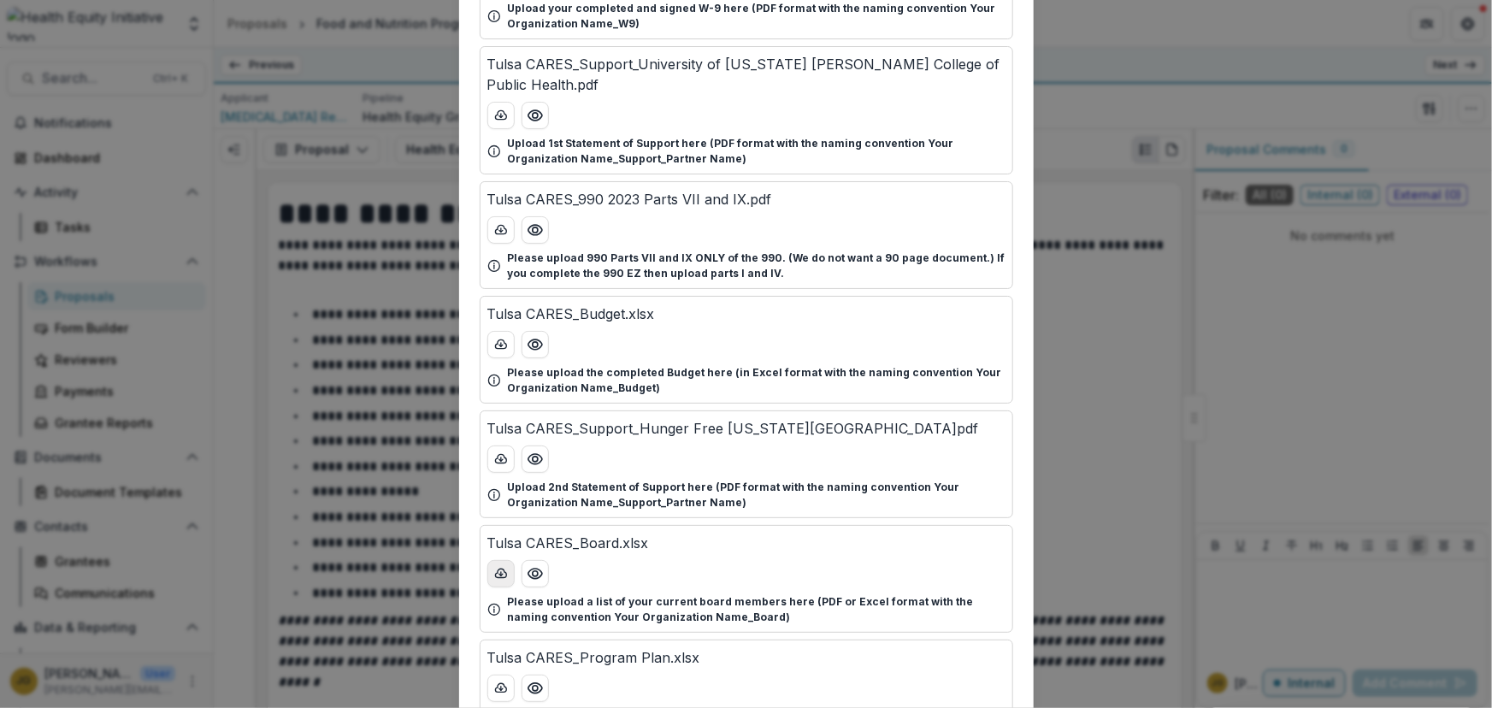
click at [503, 571] on icon "download-button" at bounding box center [500, 572] width 11 height 9
click at [1259, 38] on div "Attached Files Tulsa CARES_Logo.png Please upload a high resolution logo for yo…" at bounding box center [746, 354] width 1492 height 708
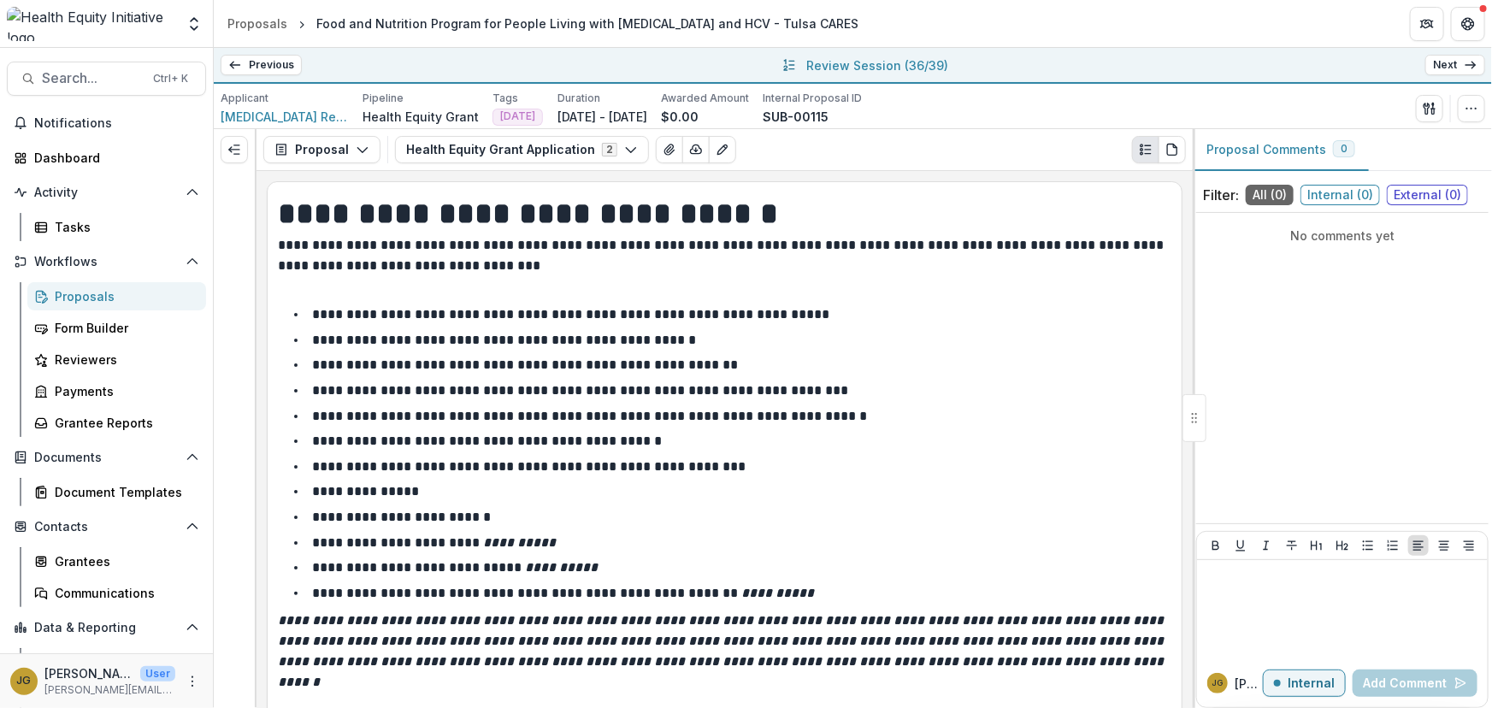
click at [1463, 66] on icon at bounding box center [1470, 65] width 14 height 14
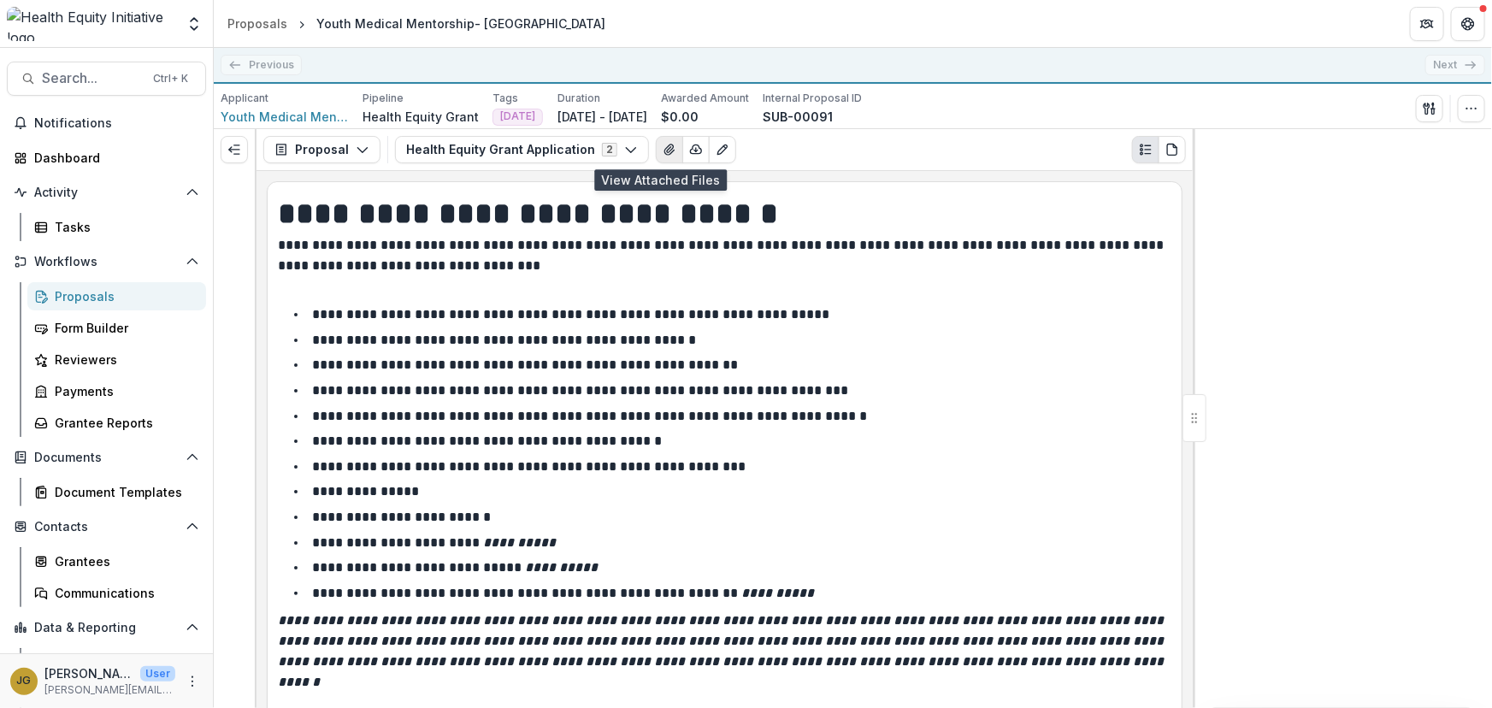
click at [663, 154] on icon "View Attached Files" at bounding box center [670, 150] width 14 height 14
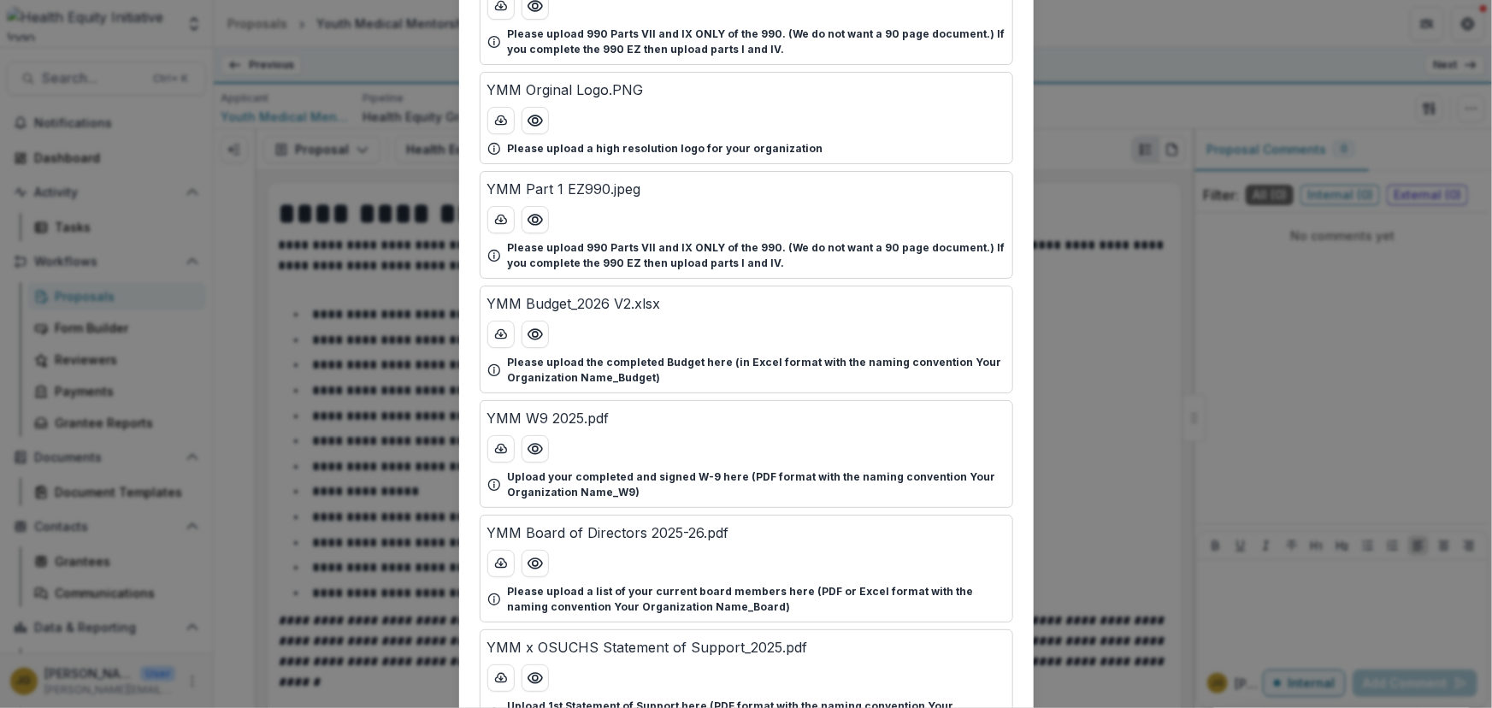
scroll to position [619, 0]
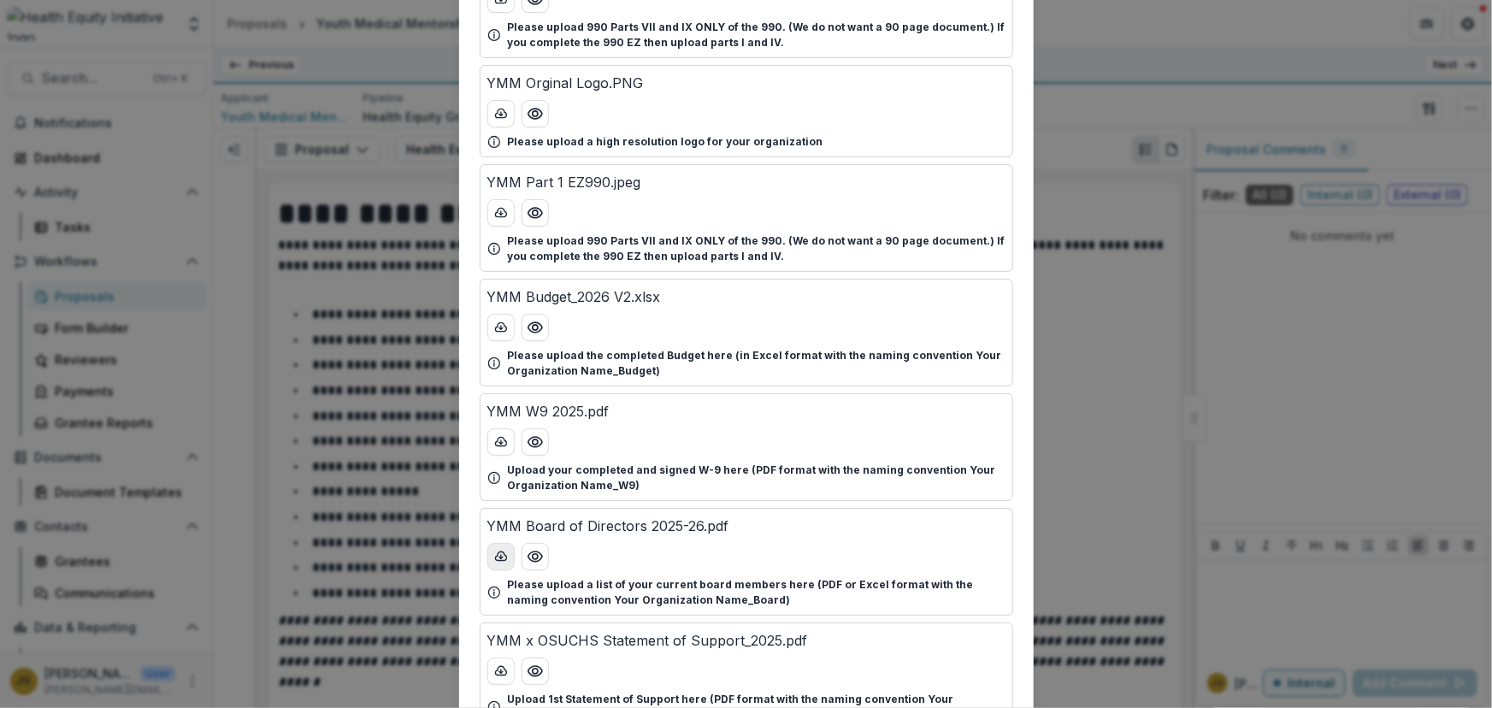
click at [502, 555] on icon "download-button" at bounding box center [501, 557] width 14 height 14
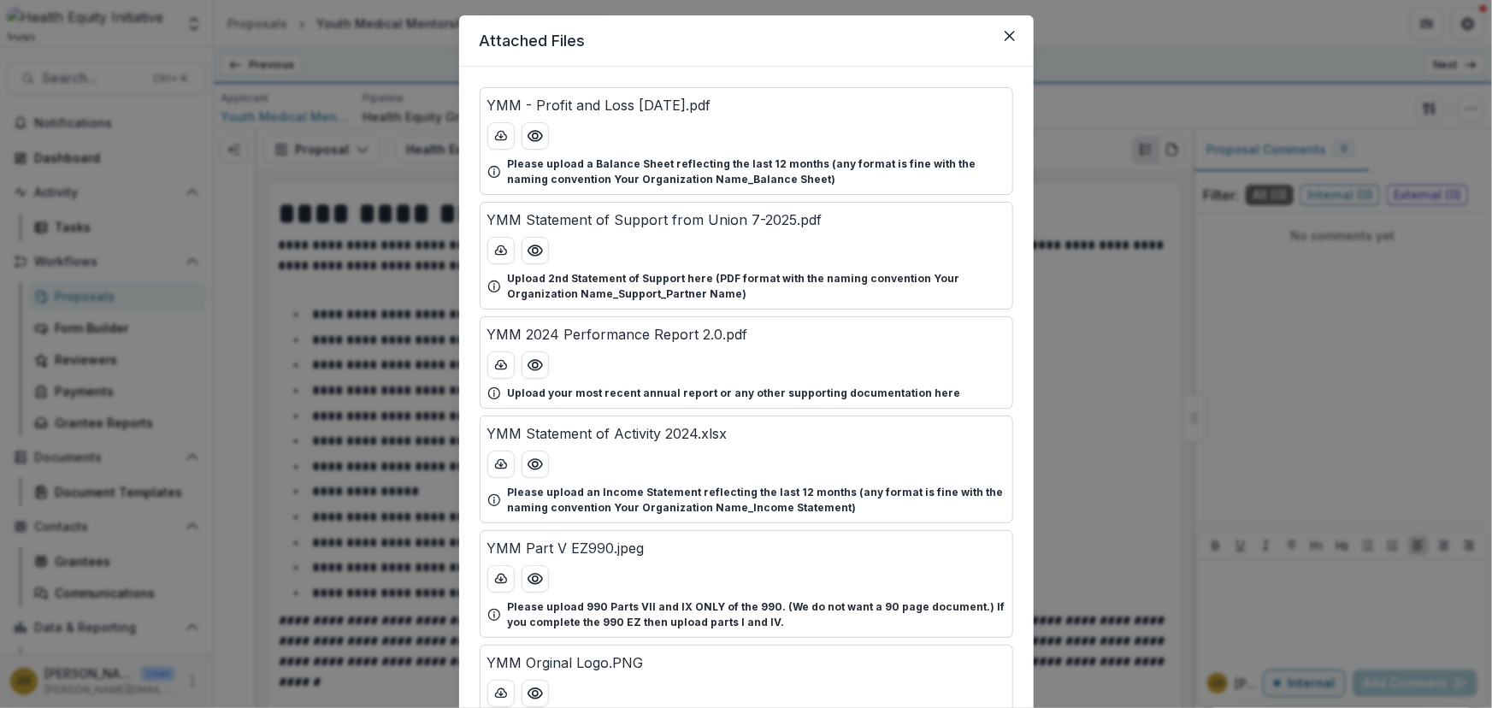
scroll to position [0, 0]
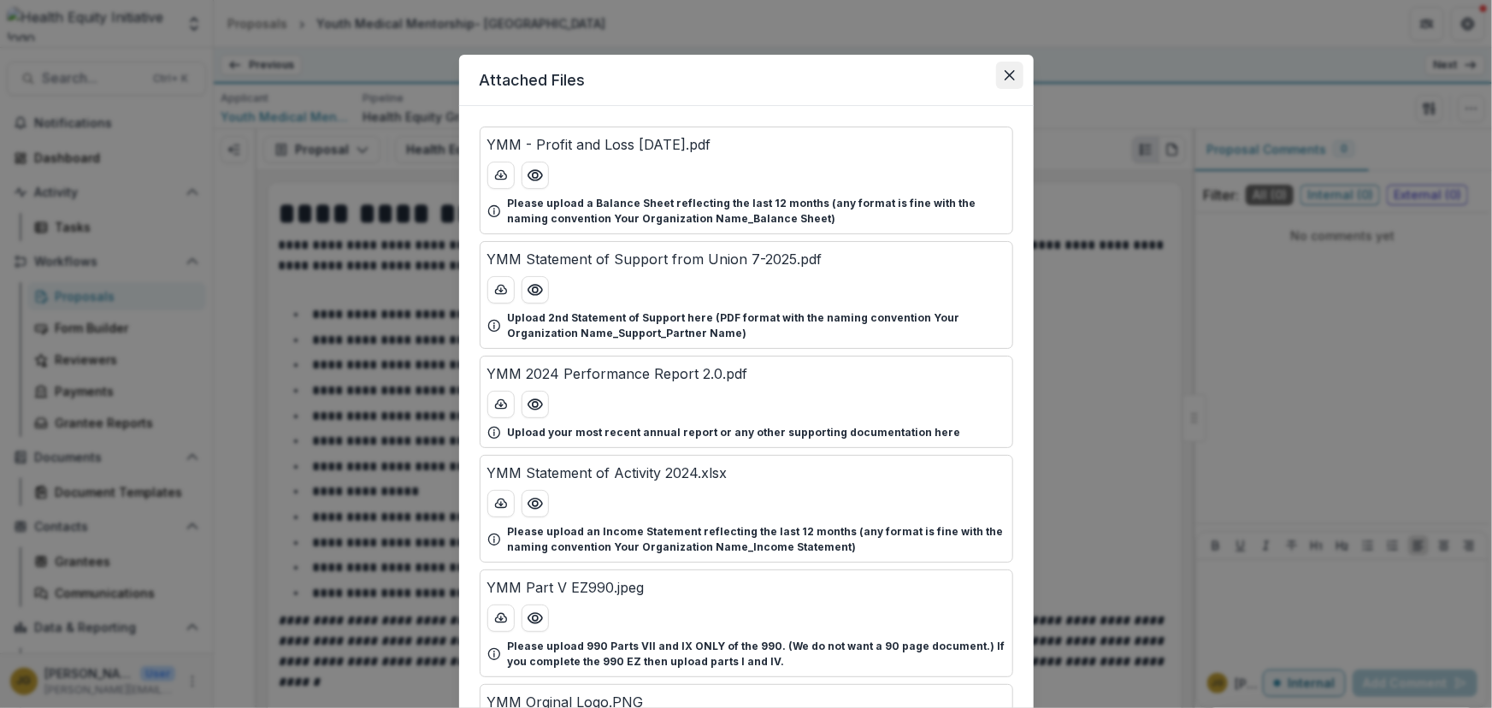
click at [1000, 75] on button "Close" at bounding box center [1009, 75] width 27 height 27
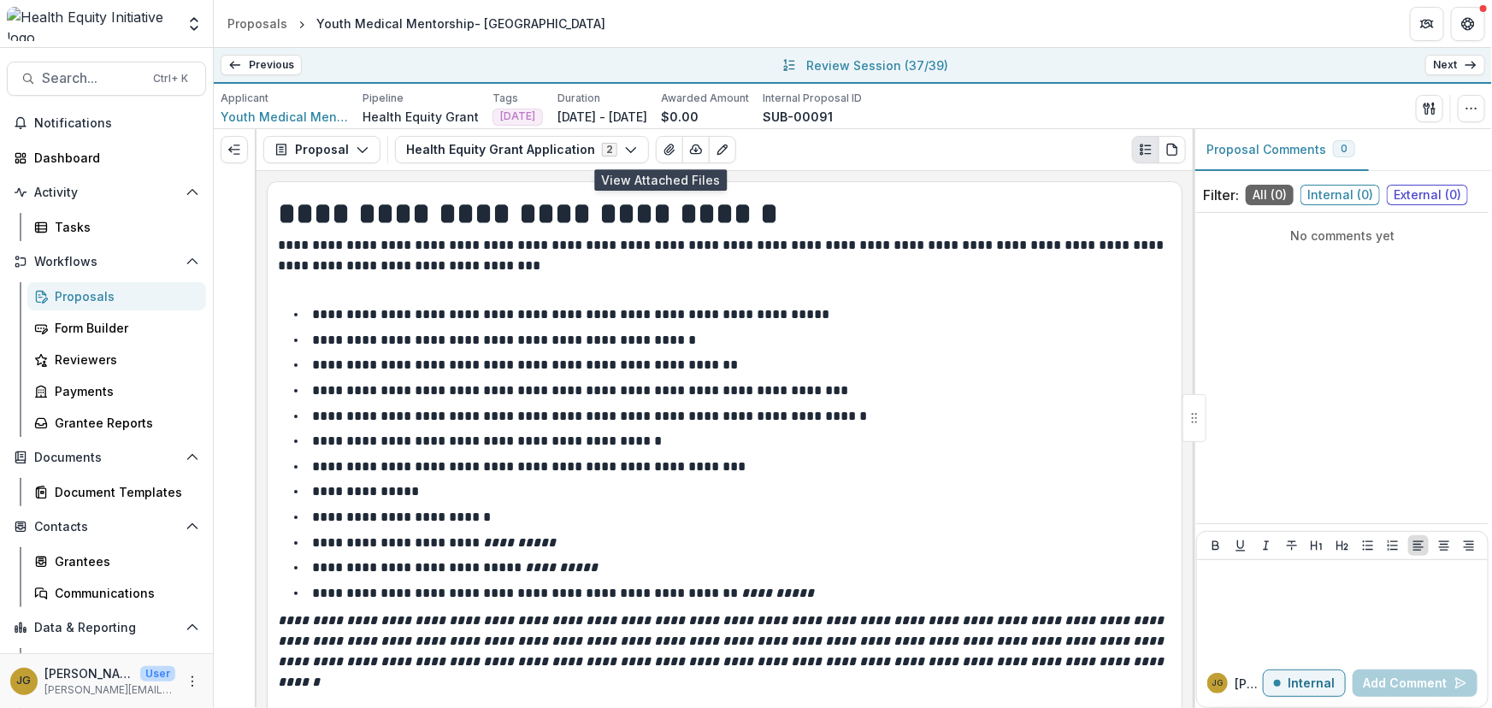
click at [1433, 64] on link "Next" at bounding box center [1455, 65] width 60 height 21
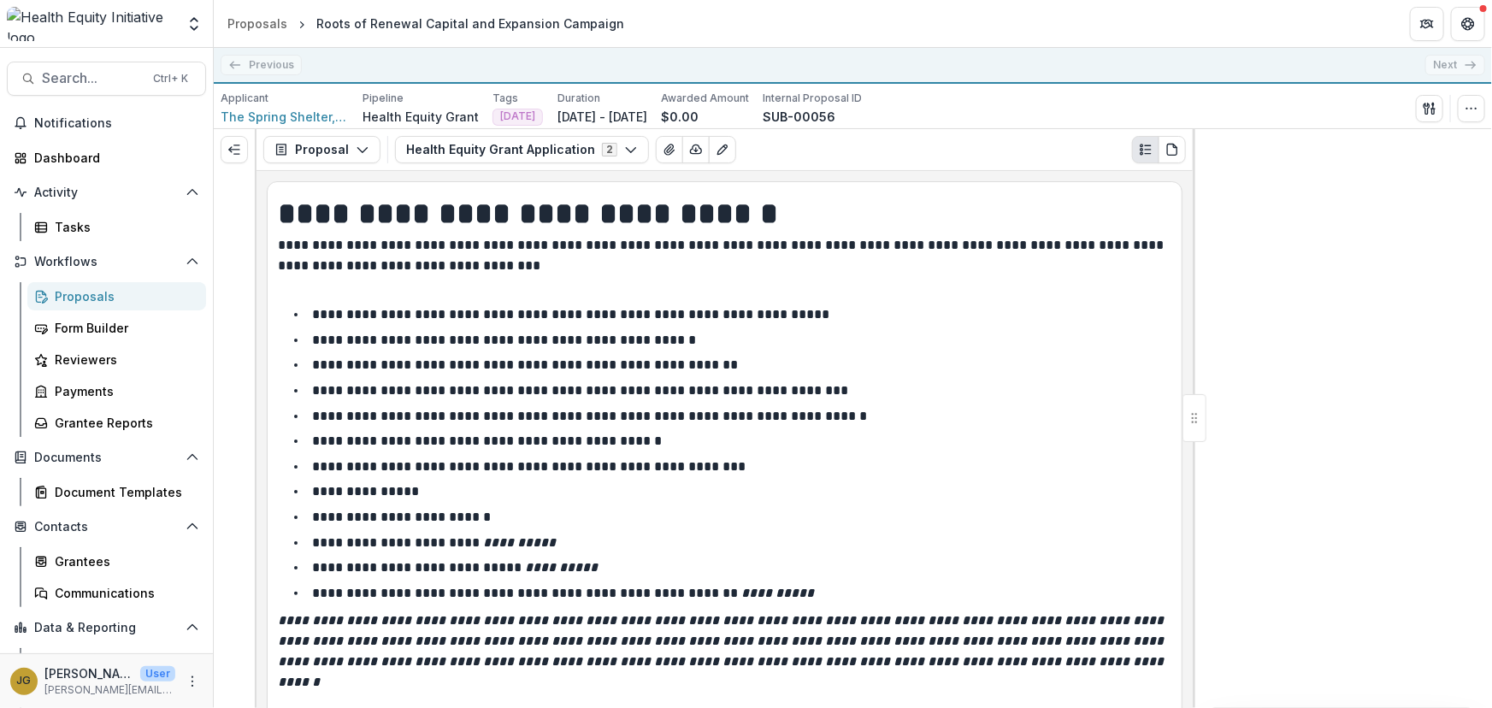
click at [671, 274] on p "**********" at bounding box center [722, 255] width 889 height 41
click at [663, 146] on icon "View Attached Files" at bounding box center [670, 150] width 14 height 14
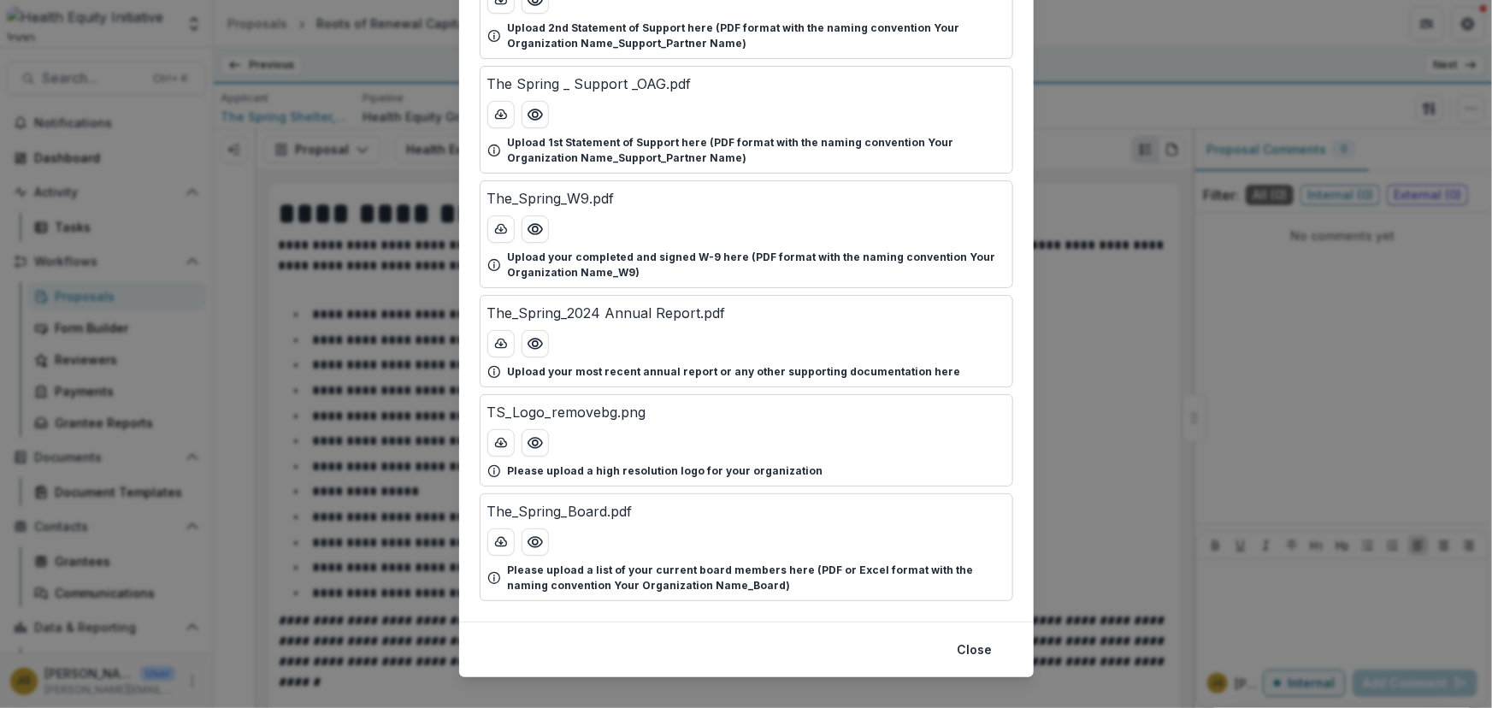
scroll to position [750, 0]
click at [495, 535] on icon "download-button" at bounding box center [500, 539] width 11 height 9
click at [974, 644] on button "Close" at bounding box center [975, 647] width 56 height 27
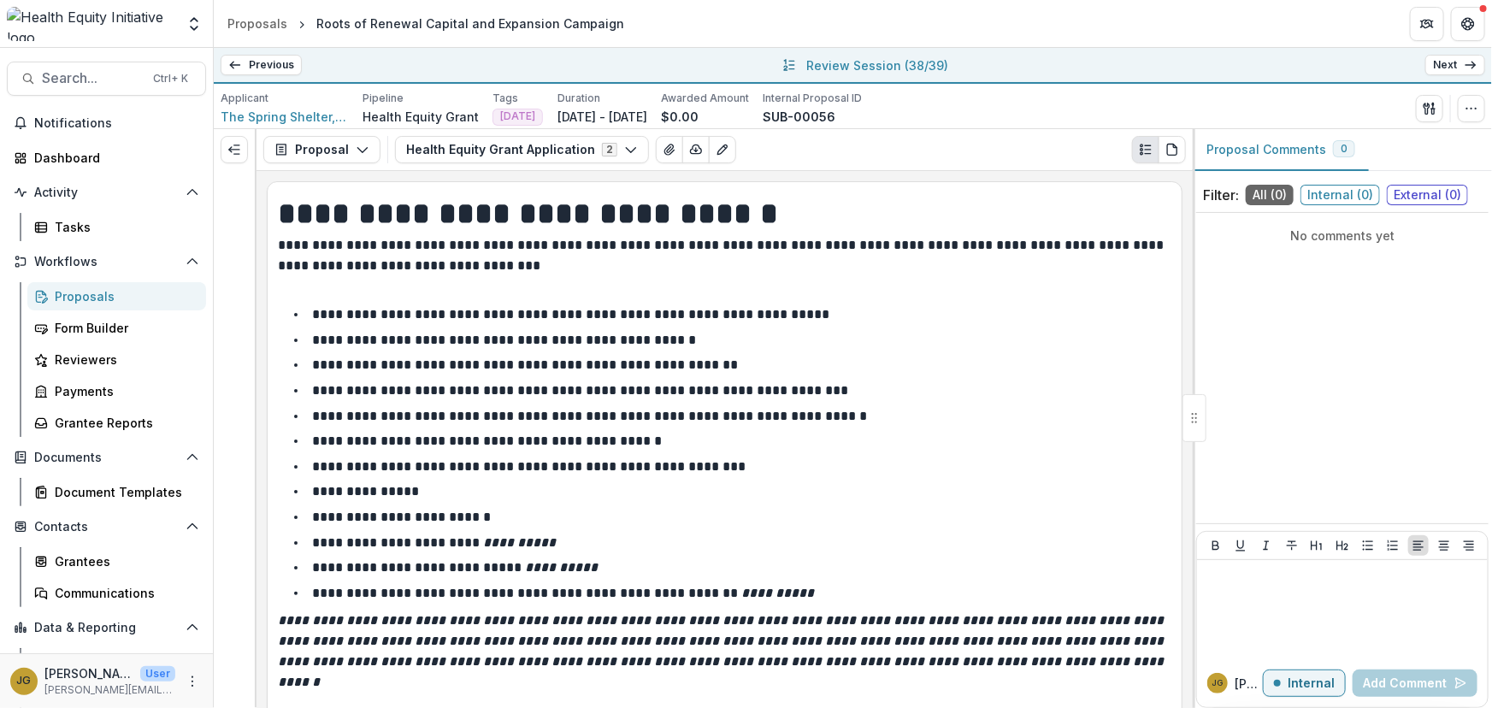
click at [1452, 60] on link "Next" at bounding box center [1455, 65] width 60 height 21
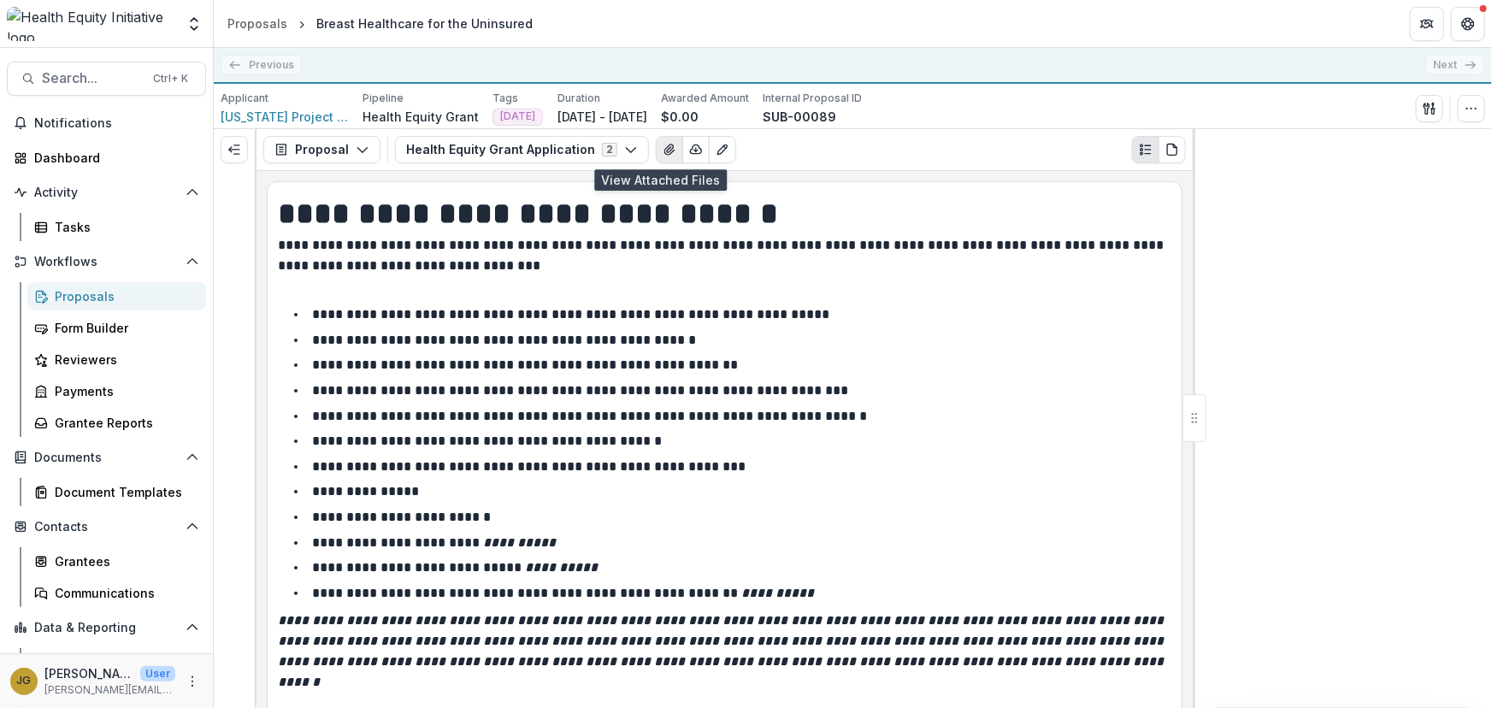
click at [664, 151] on icon "View Attached Files" at bounding box center [668, 149] width 9 height 10
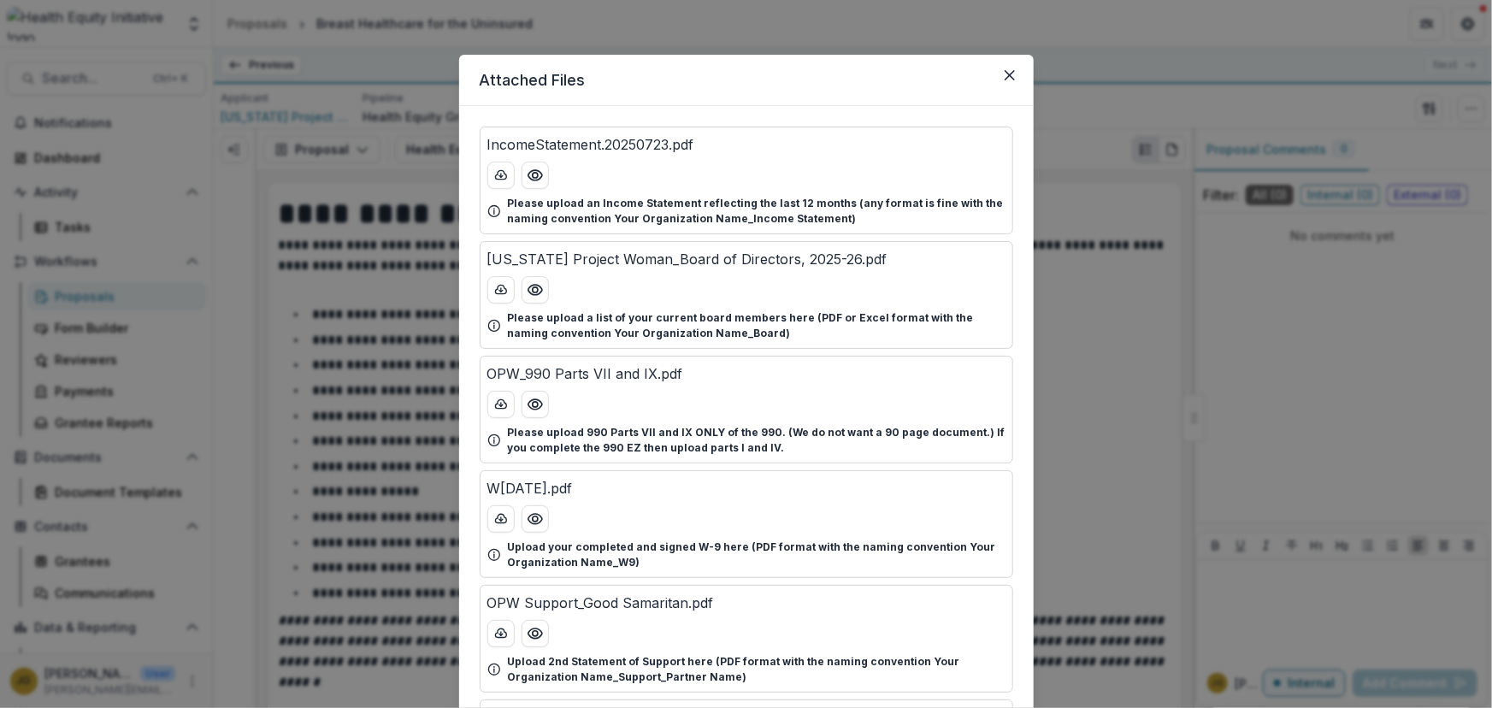
drag, startPoint x: 1487, startPoint y: 139, endPoint x: 1458, endPoint y: 121, distance: 34.2
click at [1458, 121] on div "Attached Files IncomeStatement.20250723.pdf Please upload an Income Statement r…" at bounding box center [746, 354] width 1492 height 708
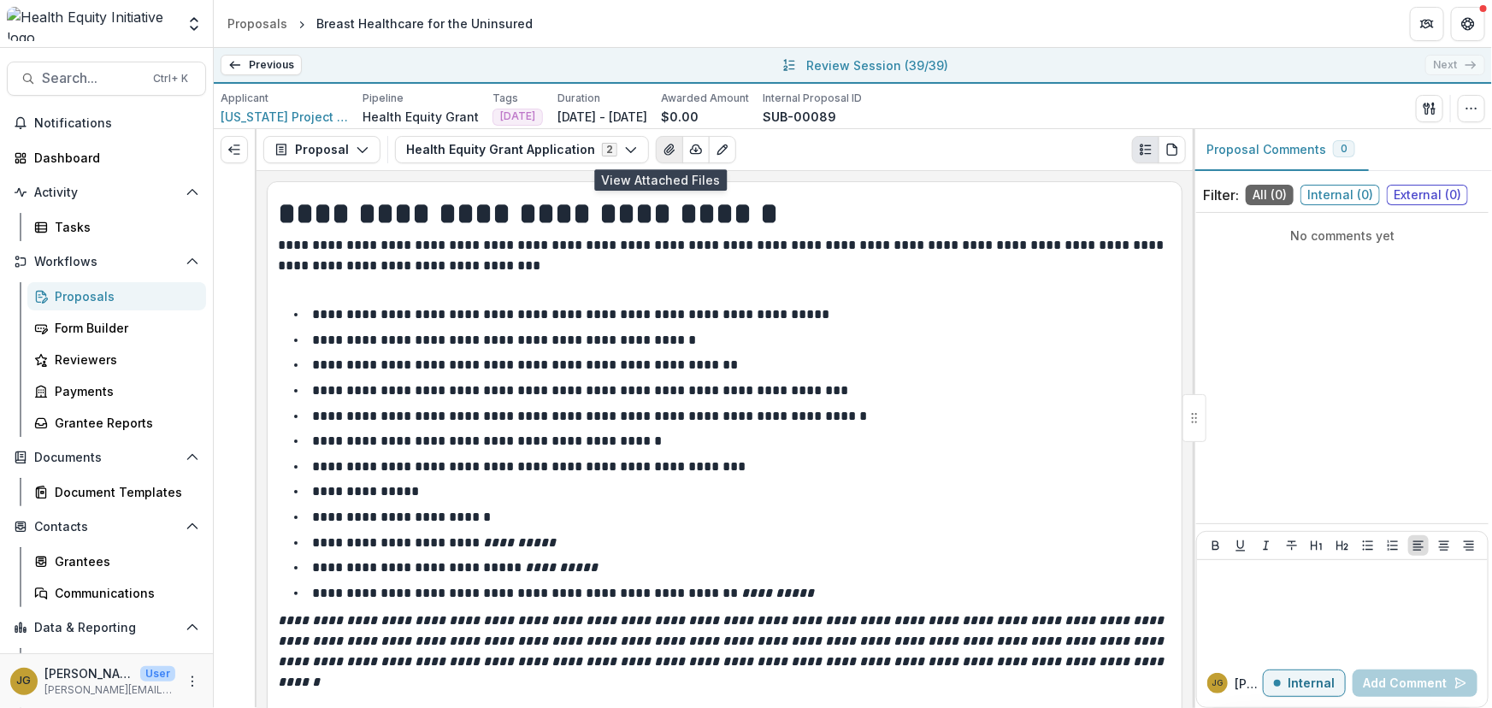
click at [664, 150] on icon "View Attached Files" at bounding box center [668, 149] width 9 height 10
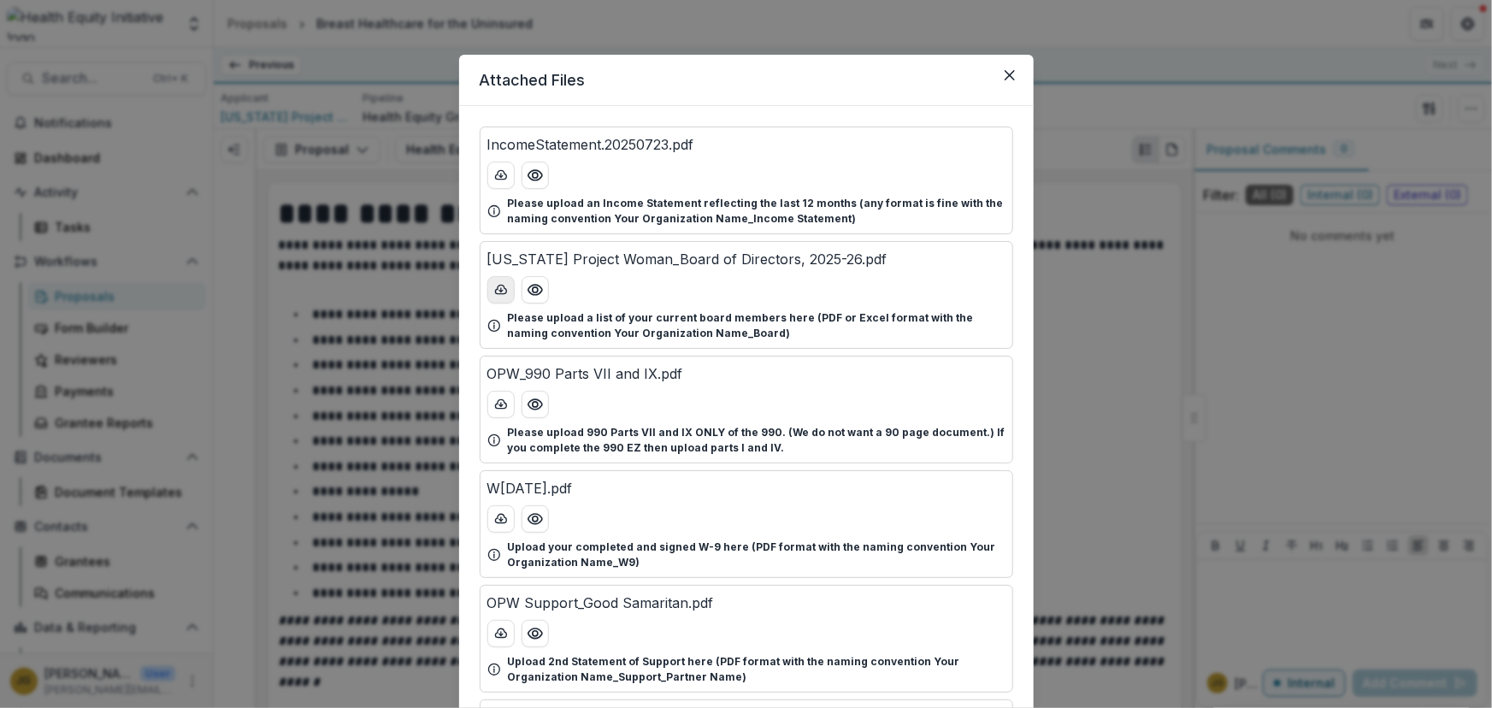
click at [504, 286] on icon "download-button" at bounding box center [501, 290] width 14 height 14
click at [497, 289] on icon "download-button" at bounding box center [501, 290] width 14 height 14
click at [1009, 71] on icon "Close" at bounding box center [1009, 75] width 10 height 10
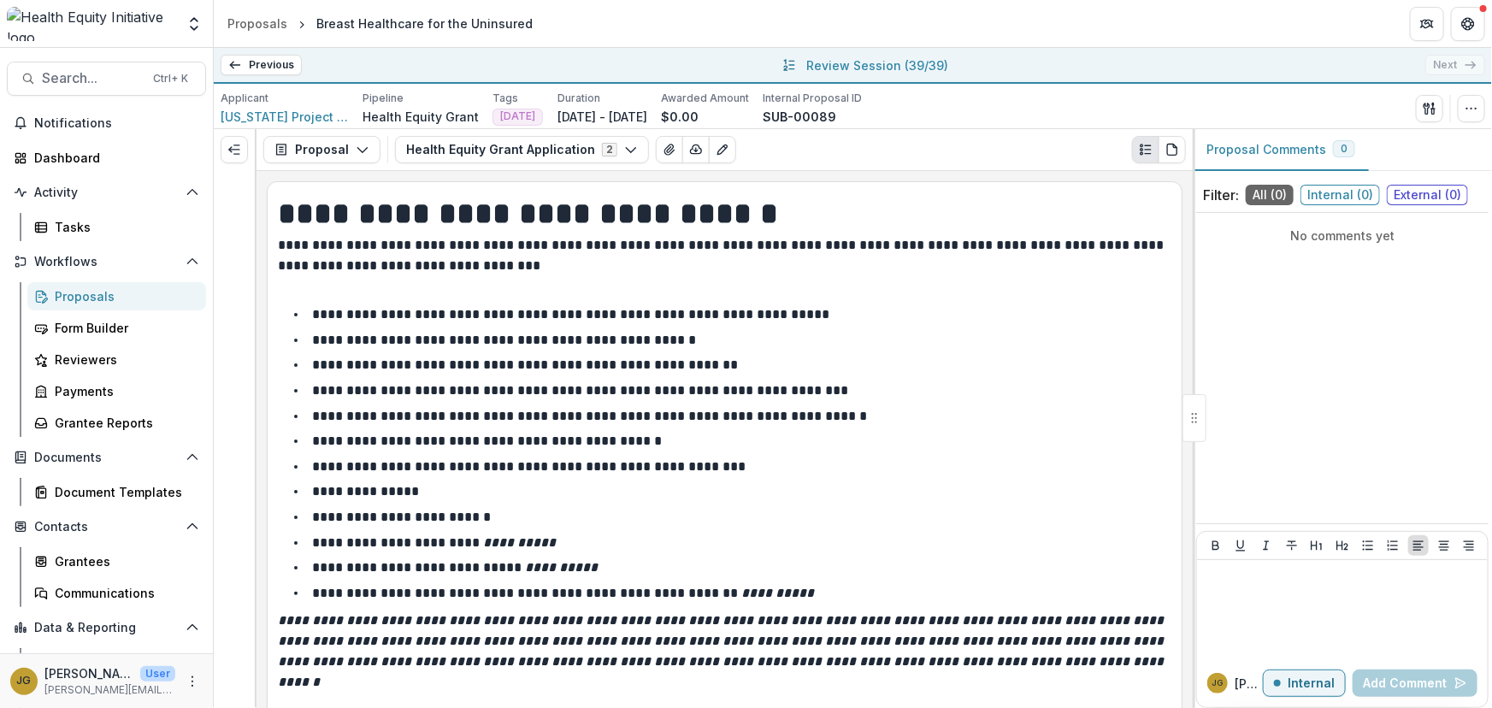
click at [68, 291] on div "Proposals" at bounding box center [124, 296] width 138 height 18
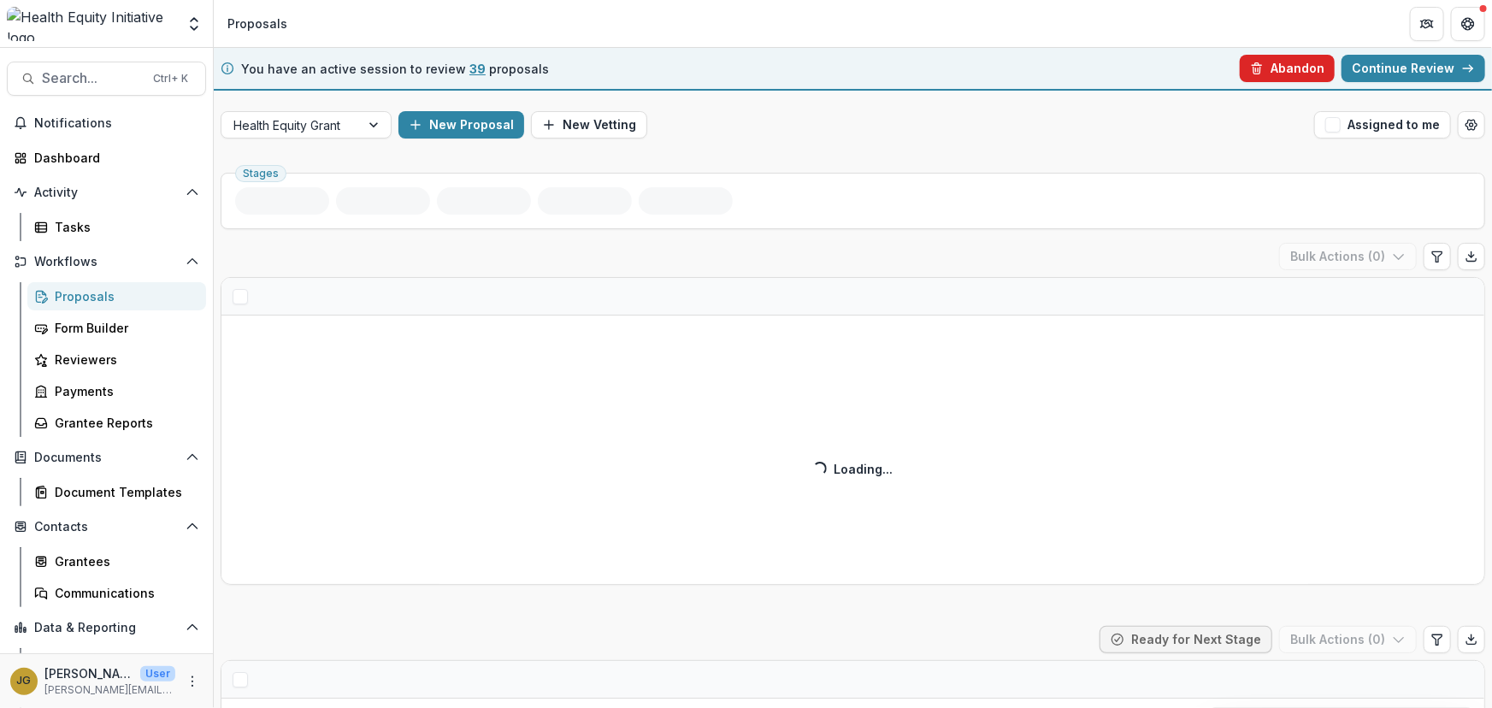
click at [1263, 74] on icon "button" at bounding box center [1257, 69] width 14 height 14
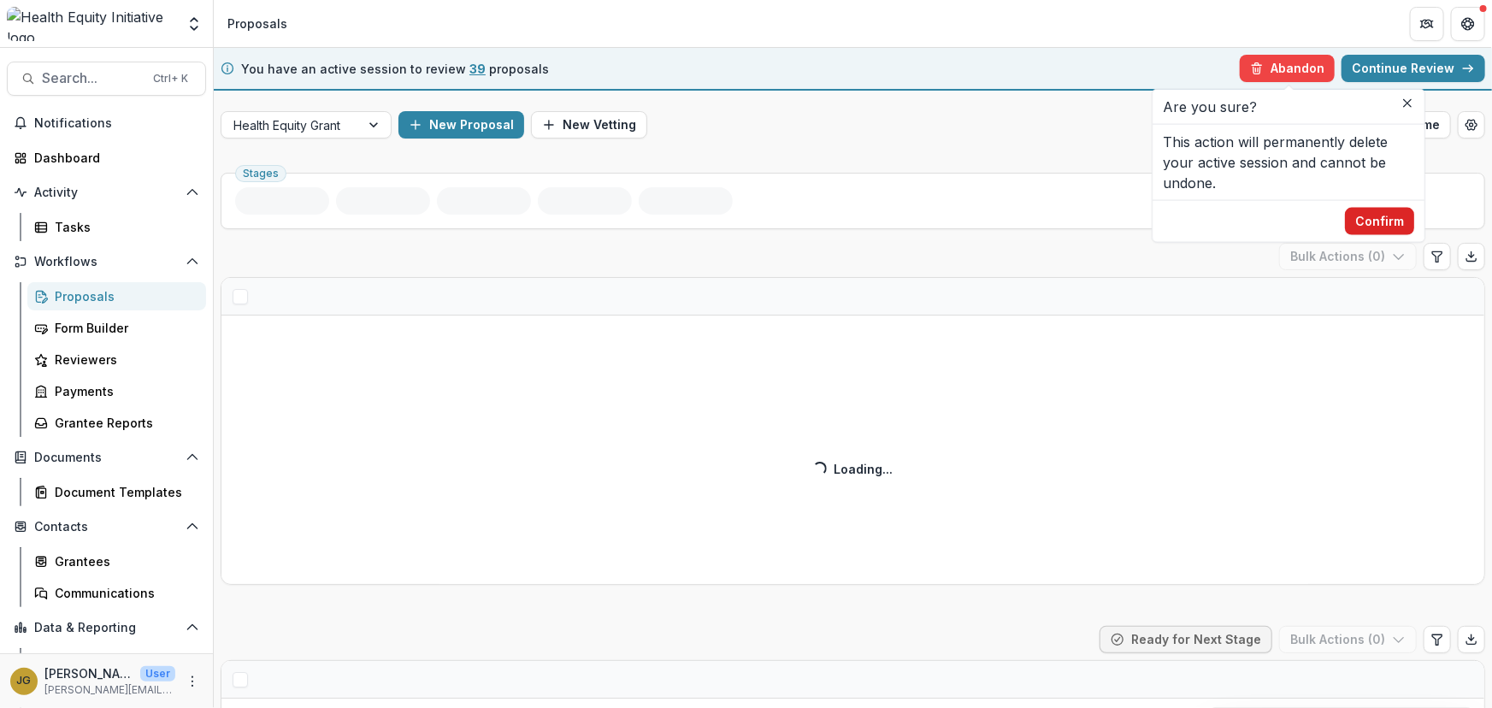
click at [1396, 219] on button "Confirm" at bounding box center [1379, 221] width 69 height 27
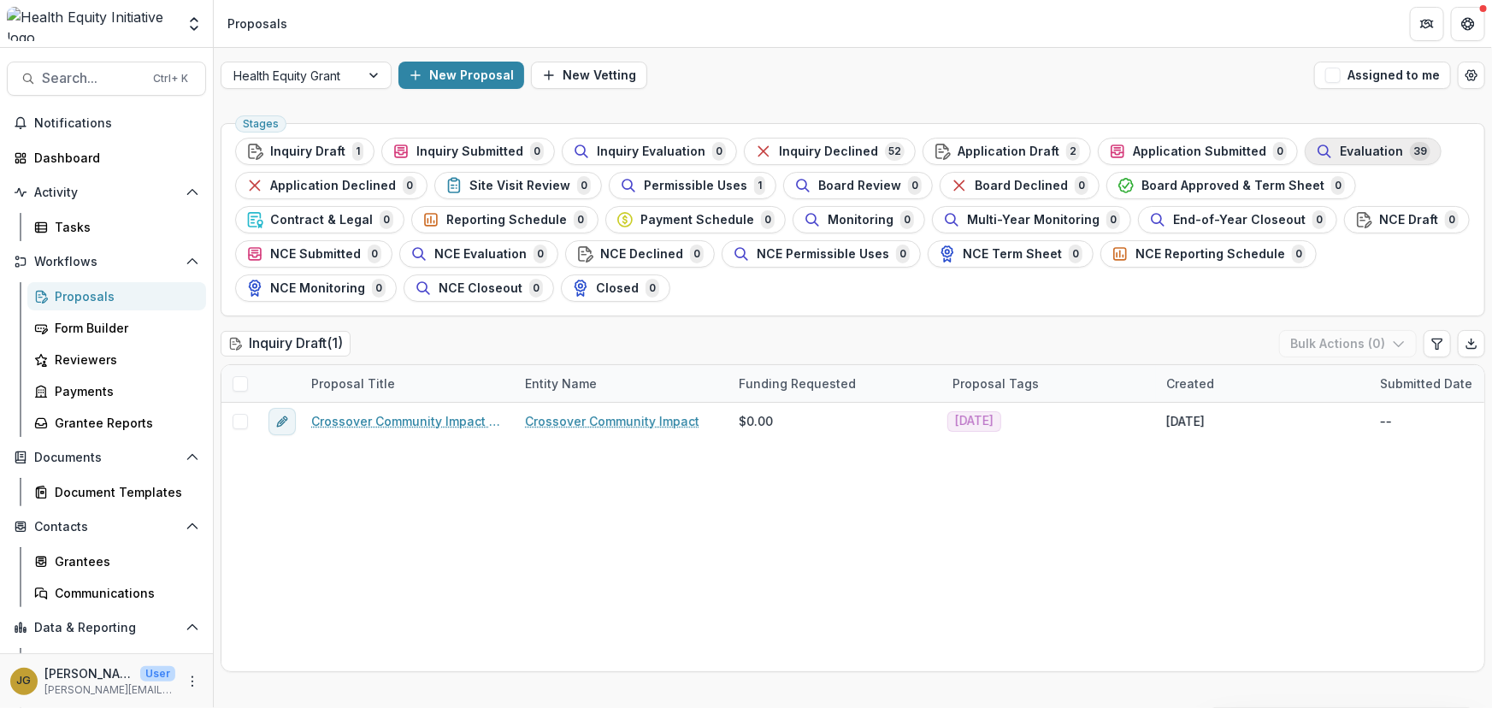
click at [1316, 145] on div "Evaluation 39" at bounding box center [1373, 151] width 115 height 19
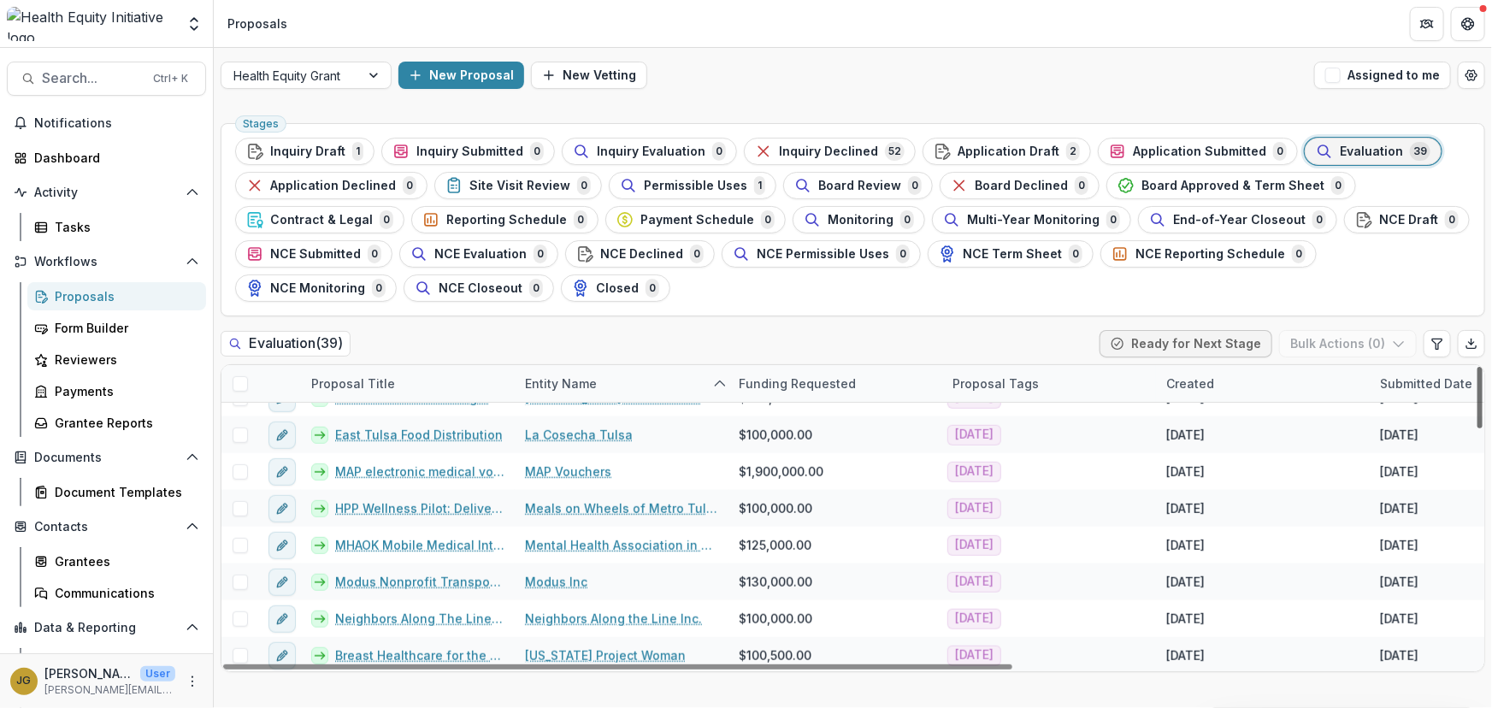
scroll to position [615, 0]
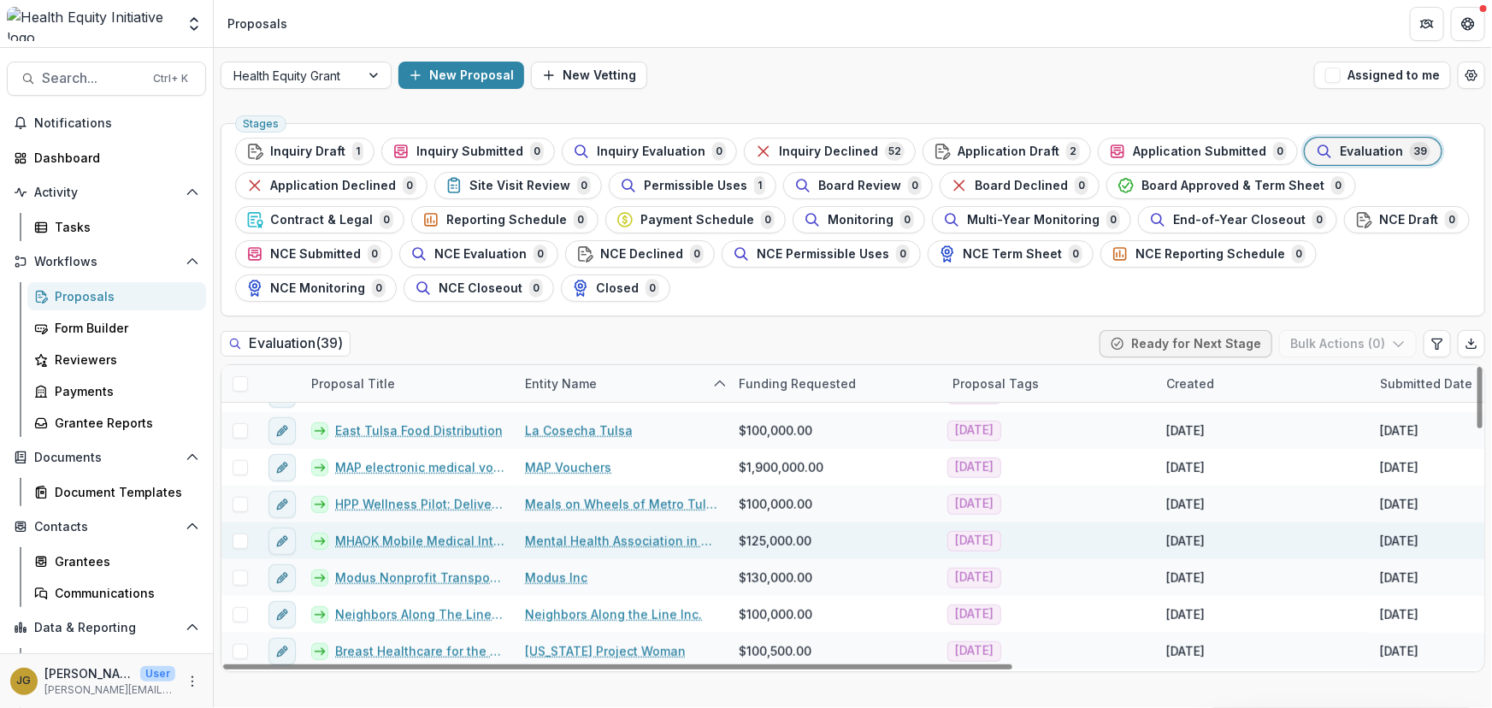
drag, startPoint x: 1478, startPoint y: 397, endPoint x: 1447, endPoint y: 521, distance: 128.5
click at [1477, 428] on div at bounding box center [1479, 398] width 5 height 62
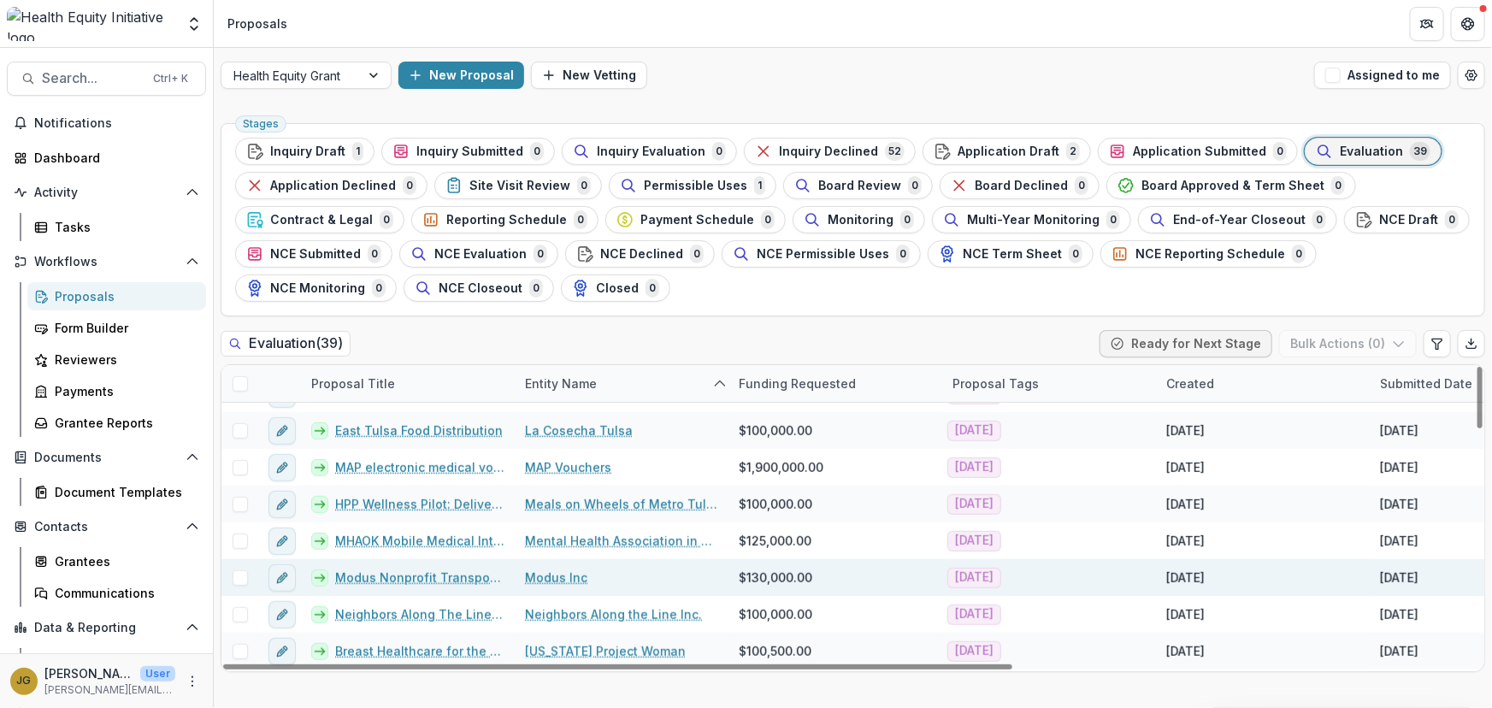
click at [422, 574] on link "Modus Nonprofit Transportation Solutions" at bounding box center [419, 577] width 169 height 18
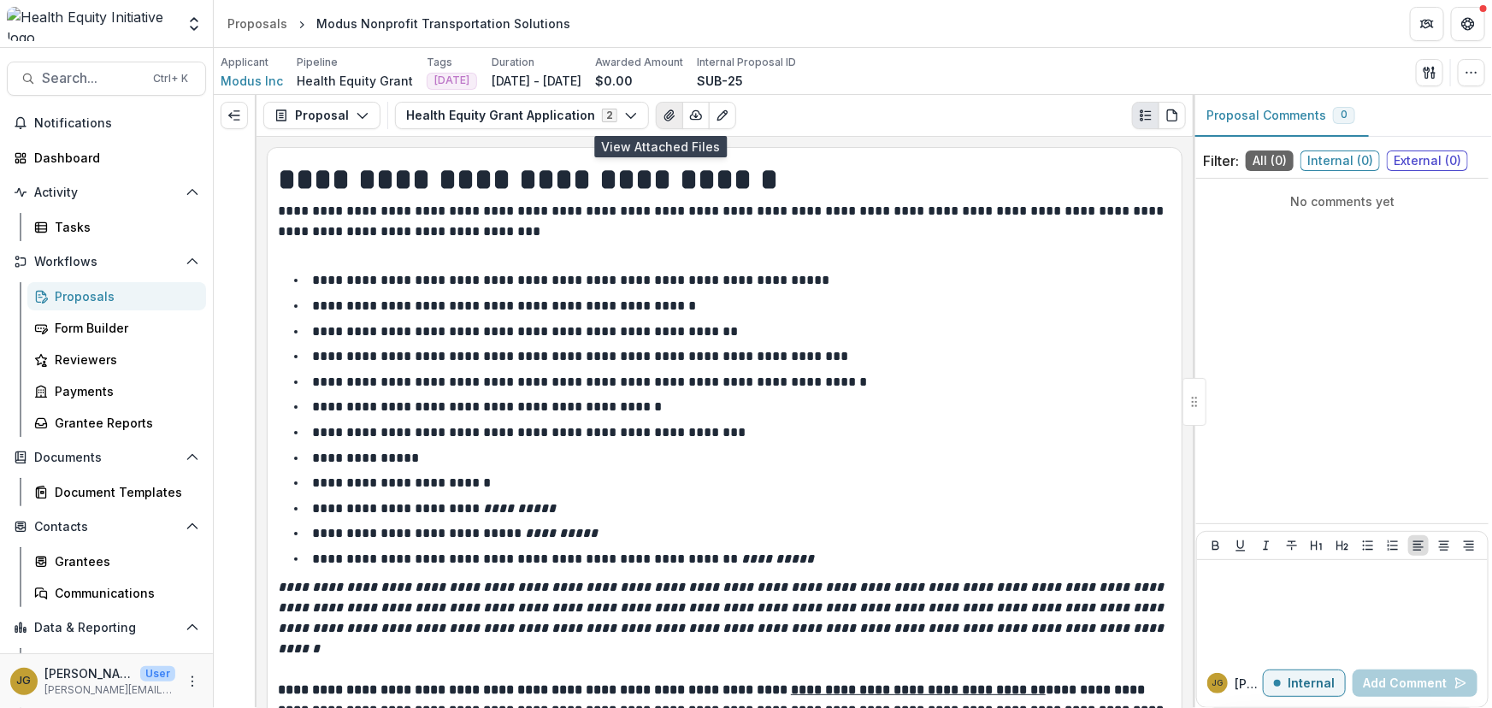
click at [663, 113] on icon "View Attached Files" at bounding box center [670, 116] width 14 height 14
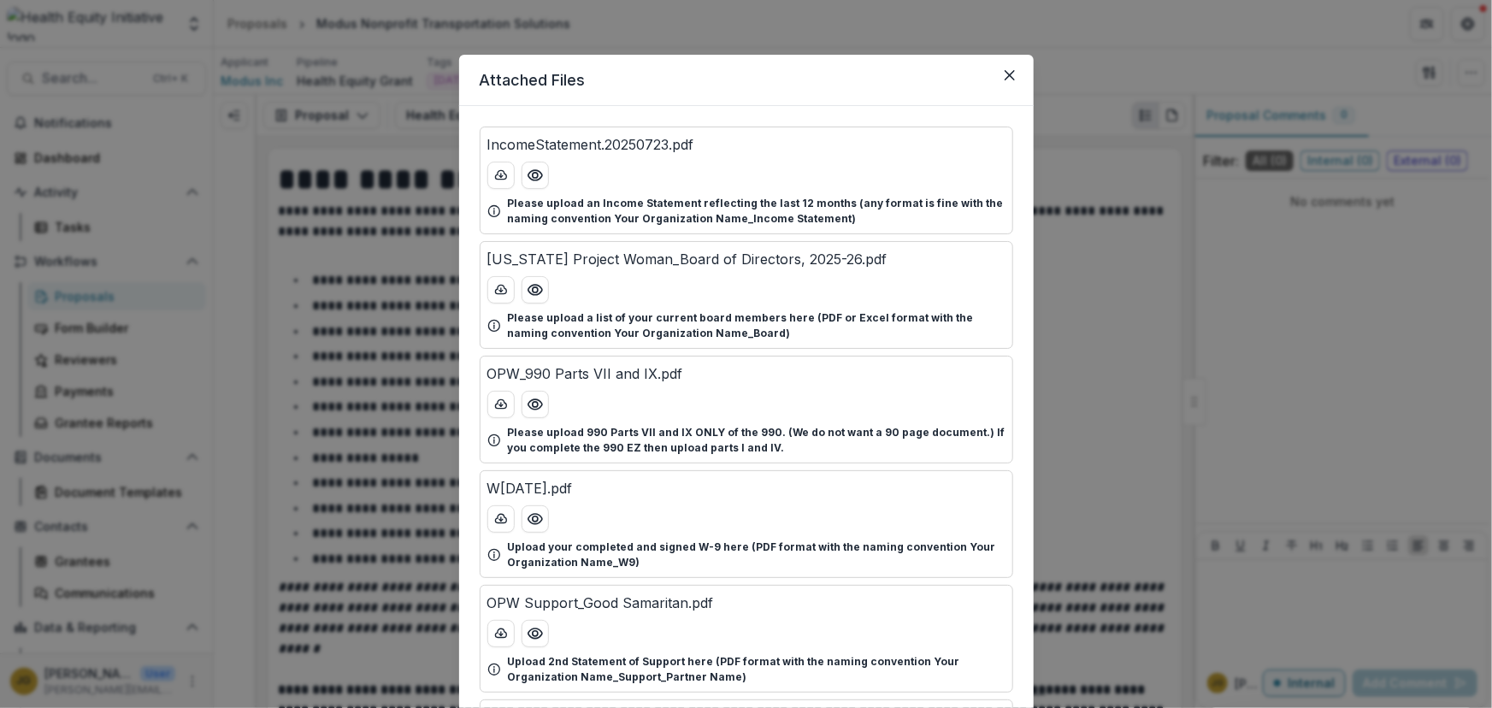
click at [796, 106] on div "IncomeStatement.20250723.pdf Please upload an Income Statement reflecting the l…" at bounding box center [746, 688] width 574 height 1164
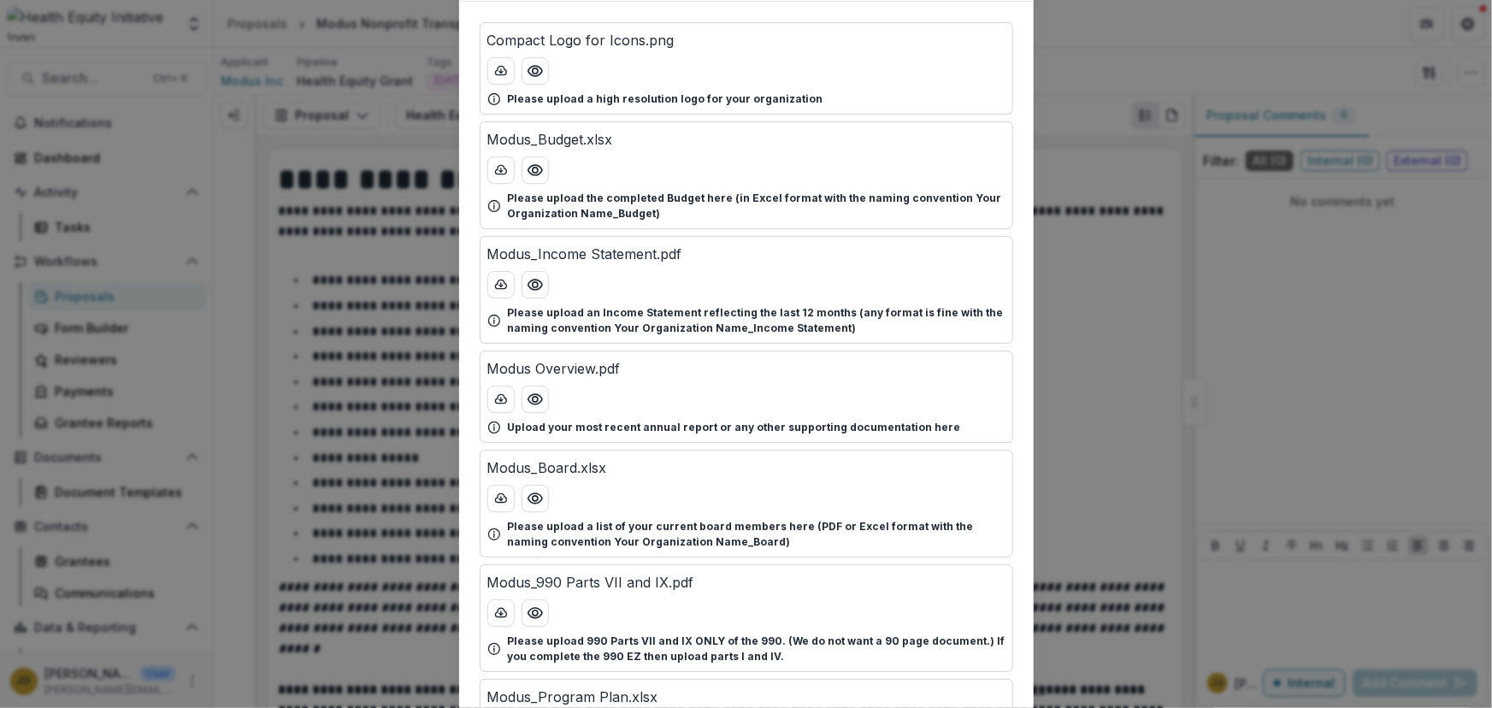
scroll to position [113, 0]
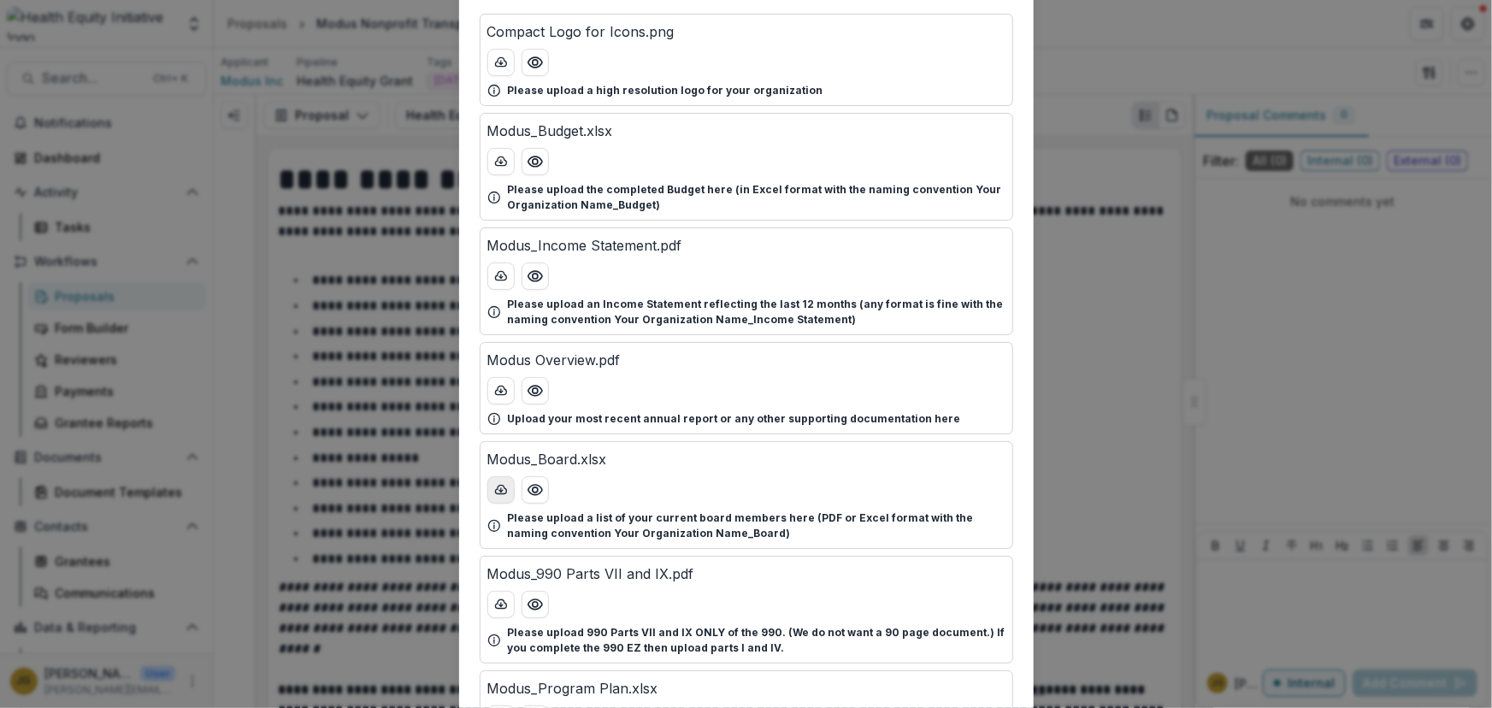
click at [496, 487] on icon "download-button" at bounding box center [501, 490] width 14 height 14
click at [1087, 67] on div "Attached Files Compact Logo for Icons.png Please upload a high resolution logo …" at bounding box center [746, 354] width 1492 height 708
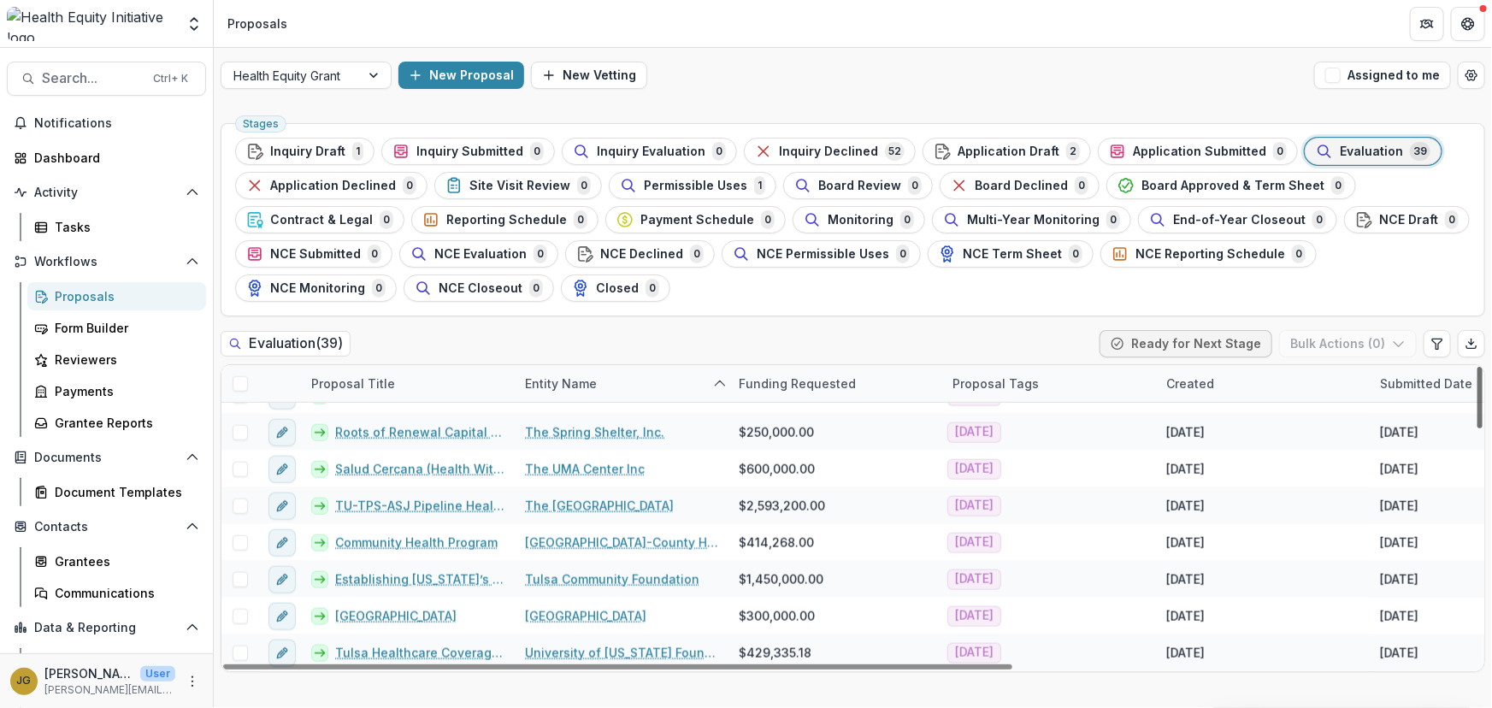
scroll to position [1063, 0]
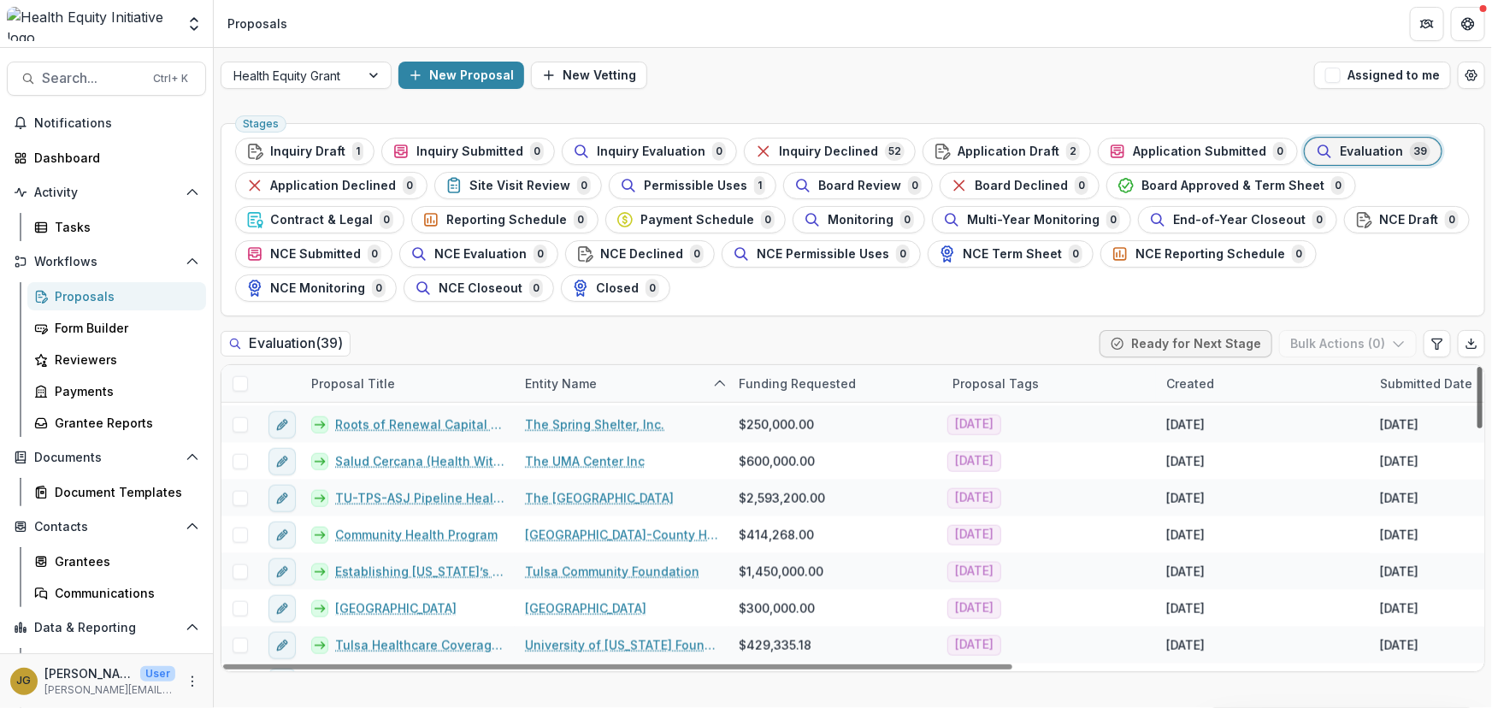
drag, startPoint x: 1478, startPoint y: 396, endPoint x: 1428, endPoint y: 608, distance: 217.9
click at [1477, 428] on div at bounding box center [1479, 398] width 5 height 62
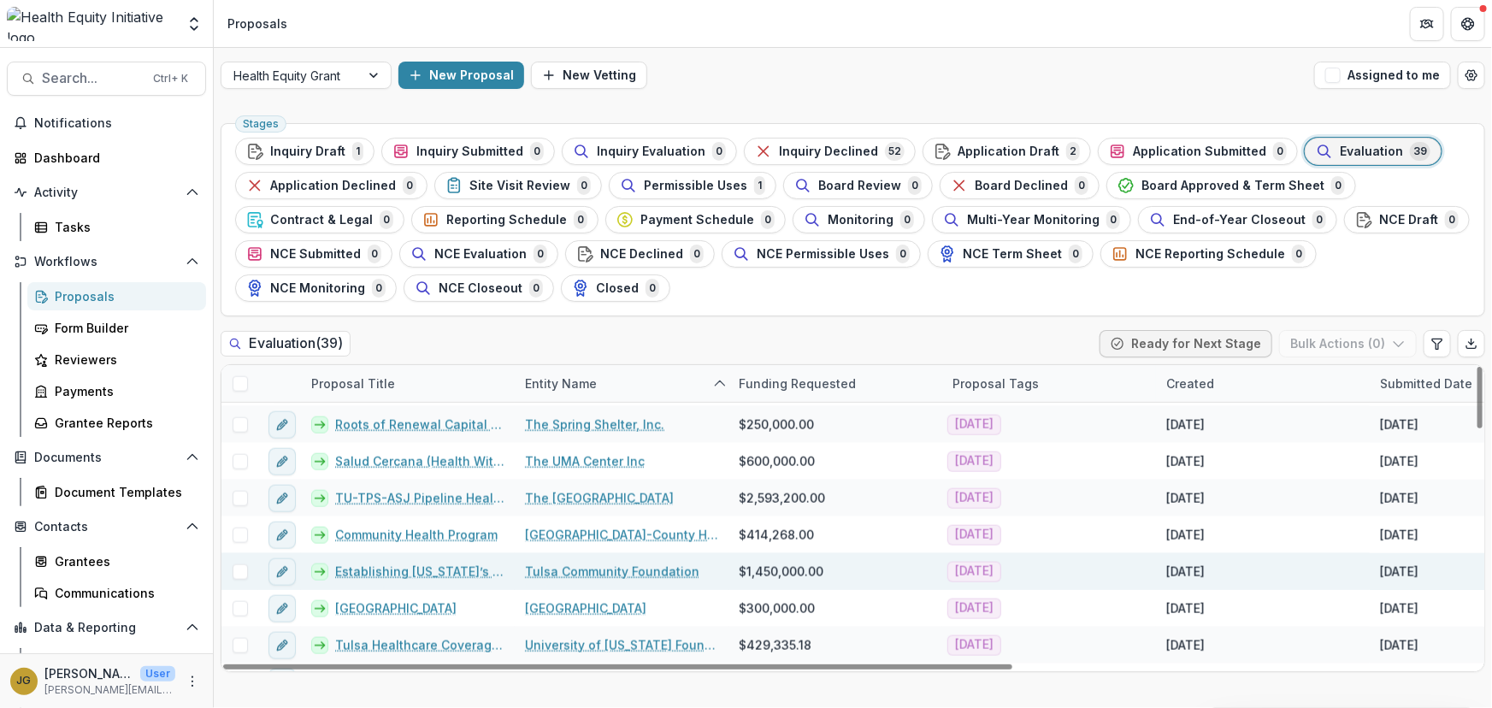
click at [400, 569] on link "Establishing [US_STATE]’s first Forensic Assertive Community Treatment team" at bounding box center [419, 571] width 169 height 18
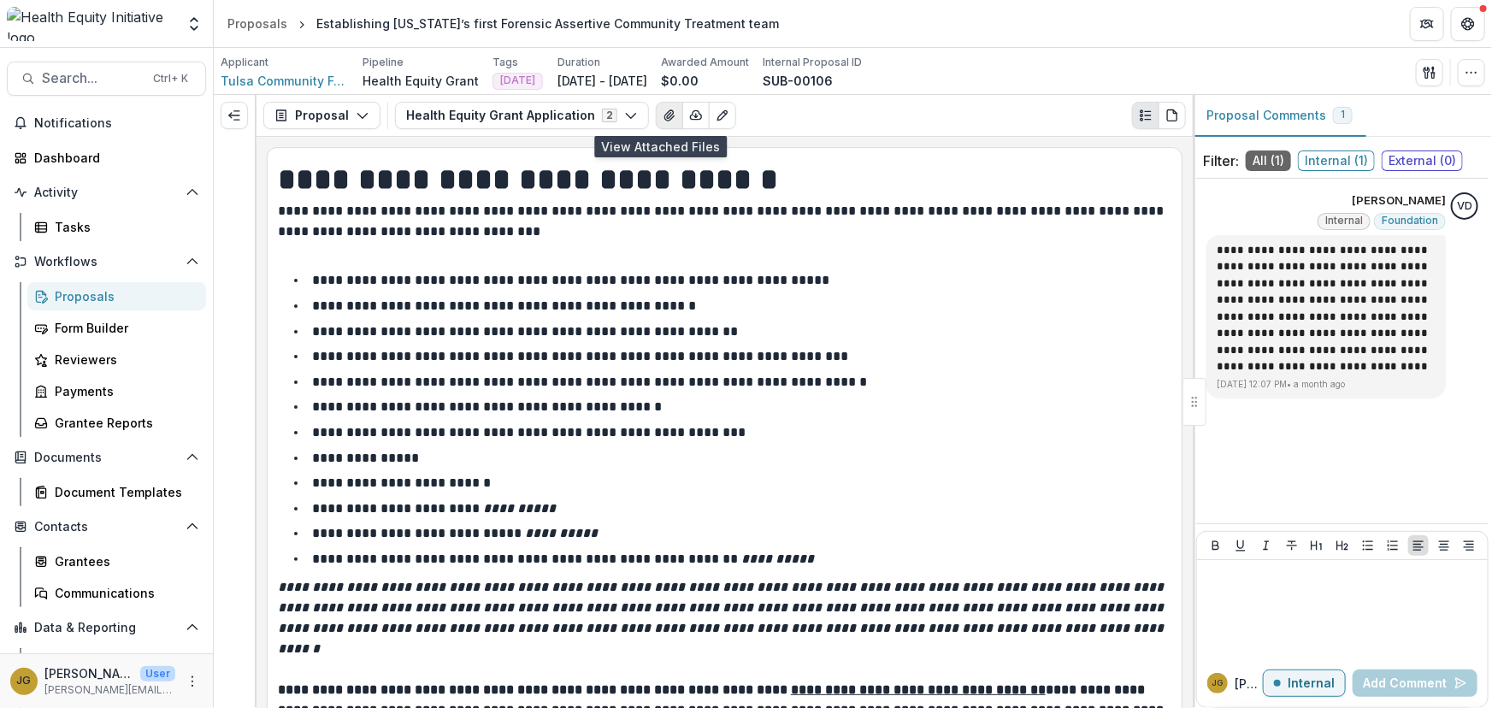
click at [664, 120] on icon "View Attached Files" at bounding box center [668, 115] width 9 height 10
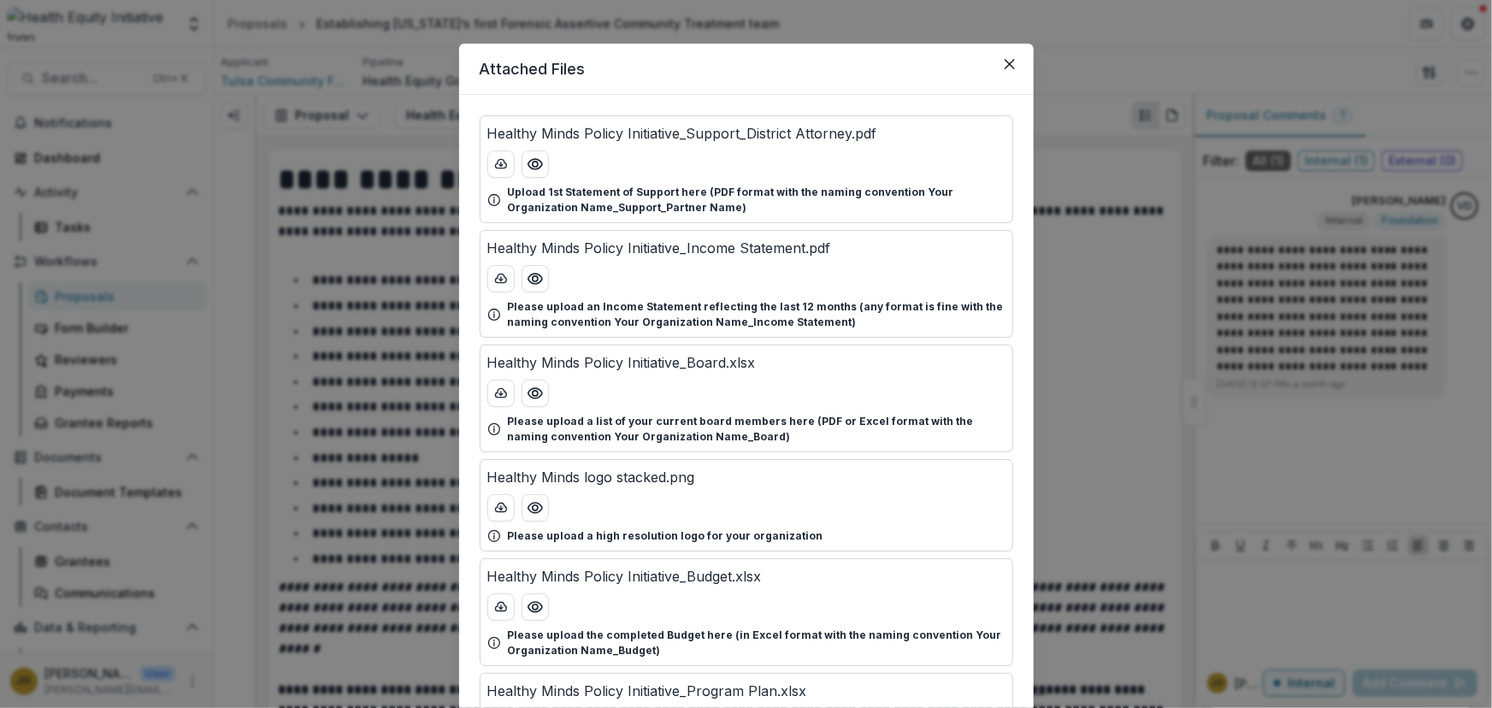
scroll to position [9, 0]
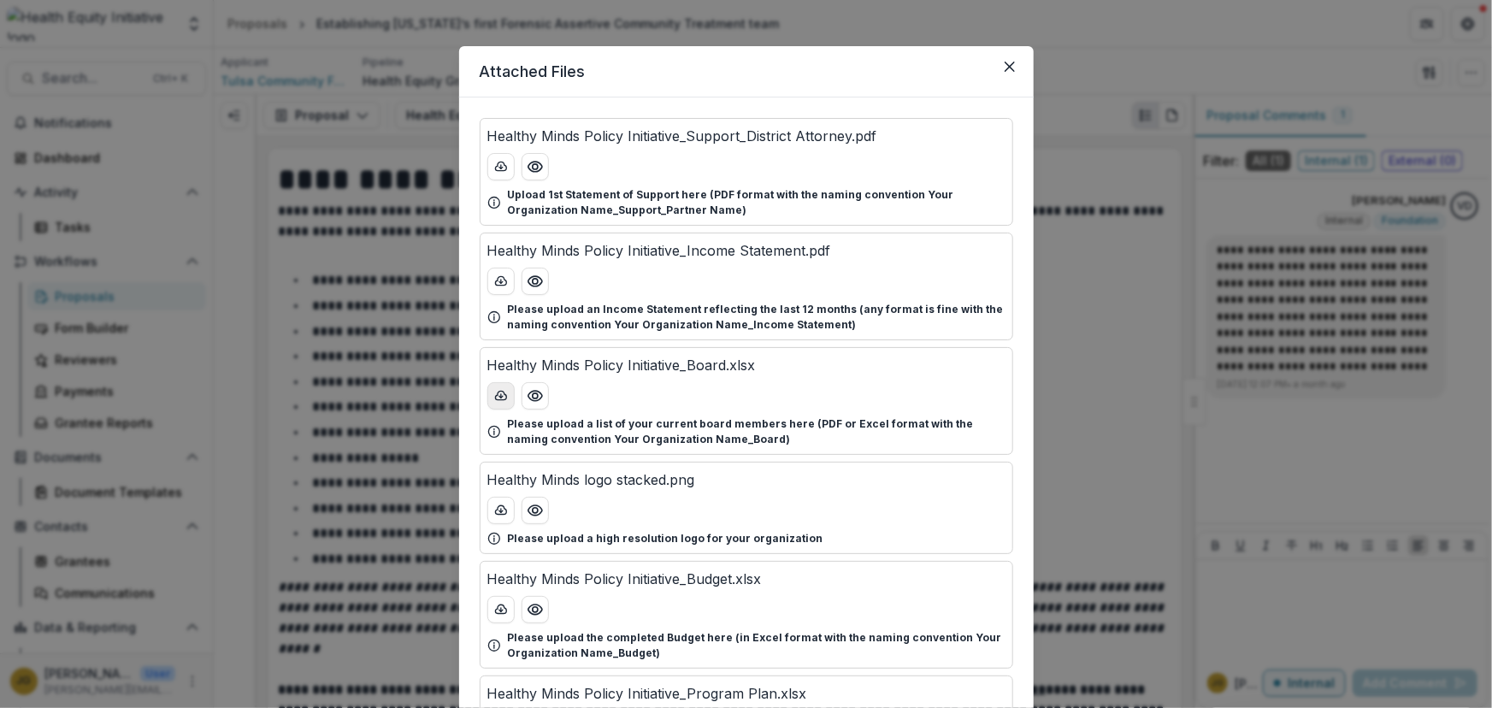
click at [494, 392] on icon "download-button" at bounding box center [501, 396] width 14 height 14
click at [1009, 64] on icon "Close" at bounding box center [1009, 67] width 10 height 10
